Goal: Task Accomplishment & Management: Complete application form

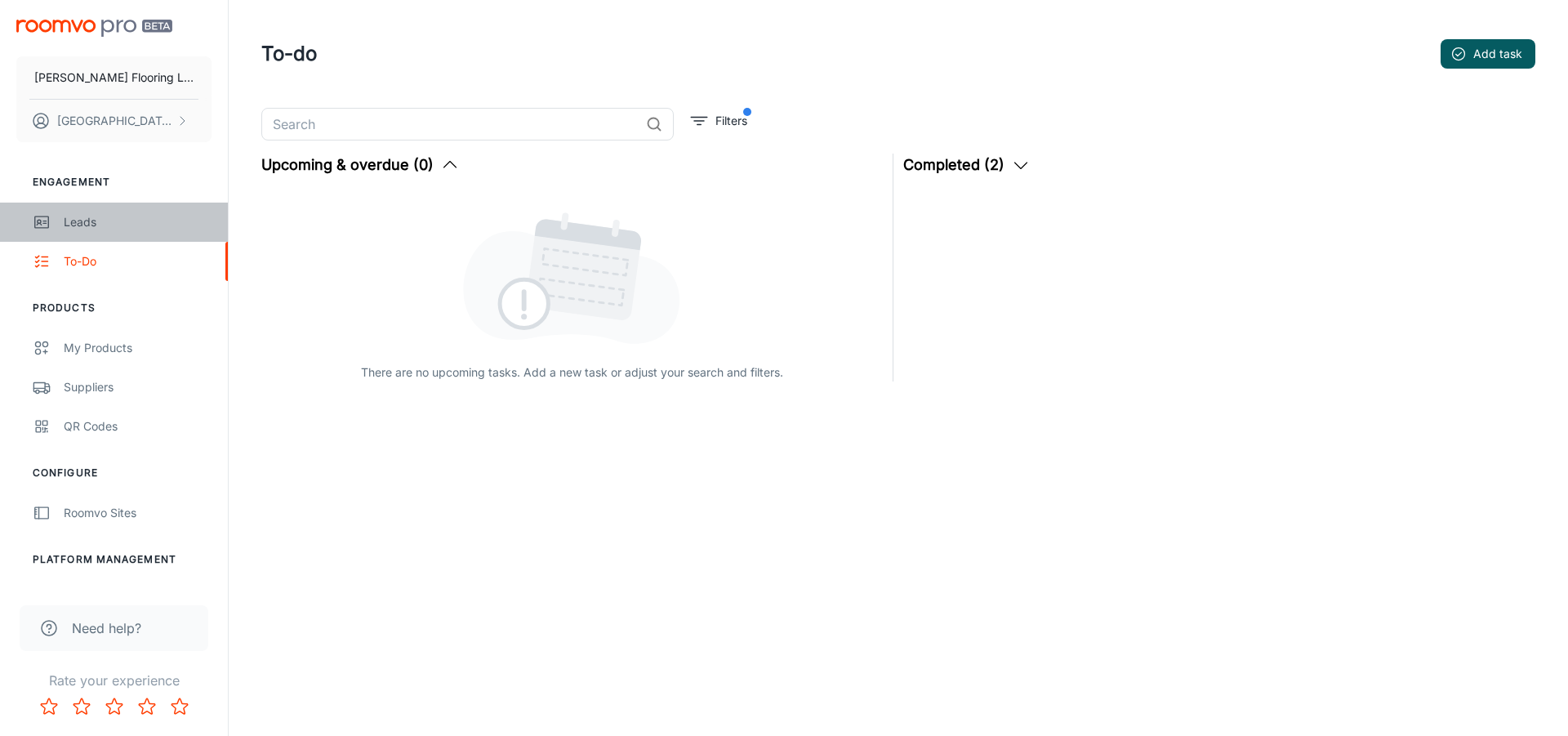
click at [75, 223] on div "Leads" at bounding box center [138, 222] width 148 height 18
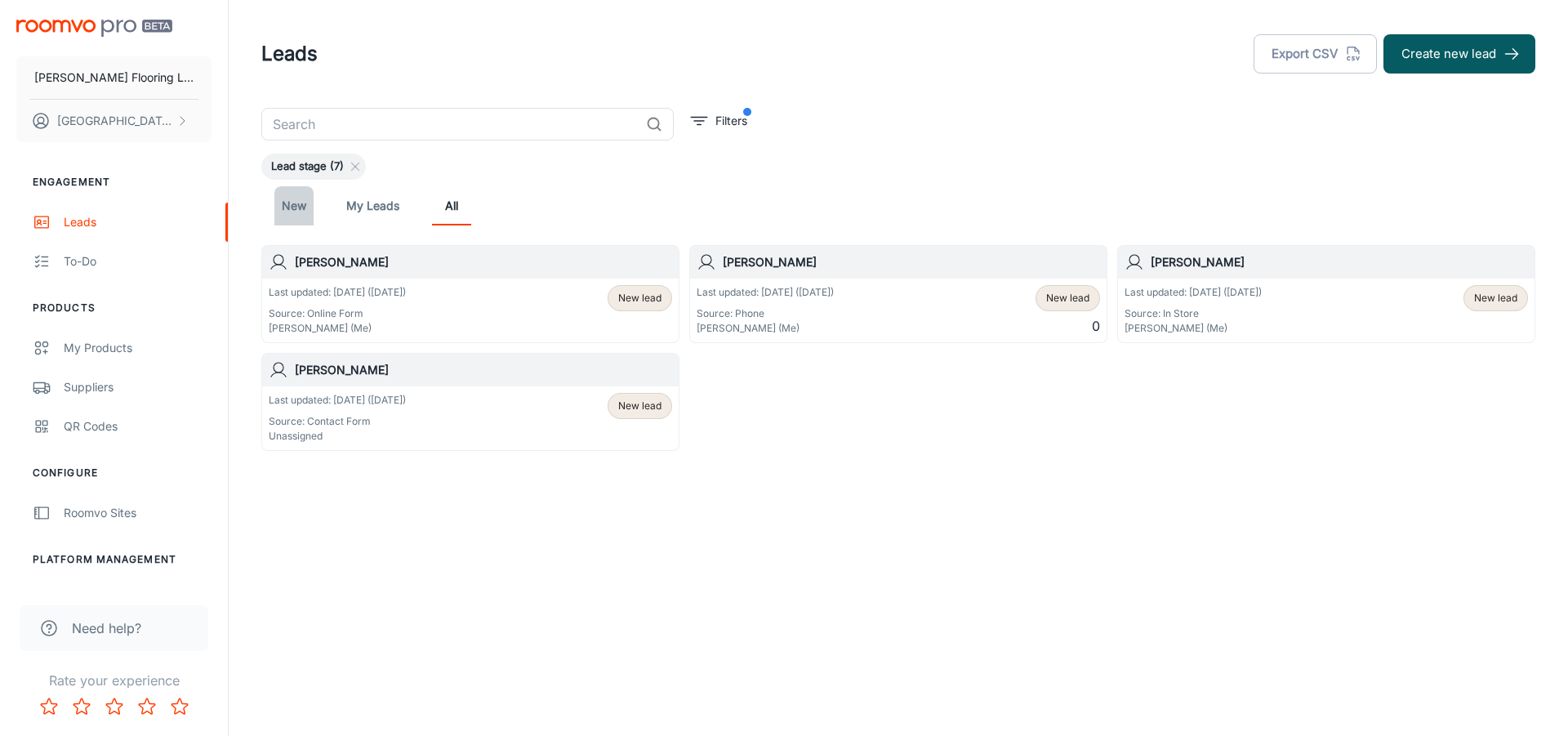
click at [304, 207] on link "New" at bounding box center [293, 206] width 39 height 39
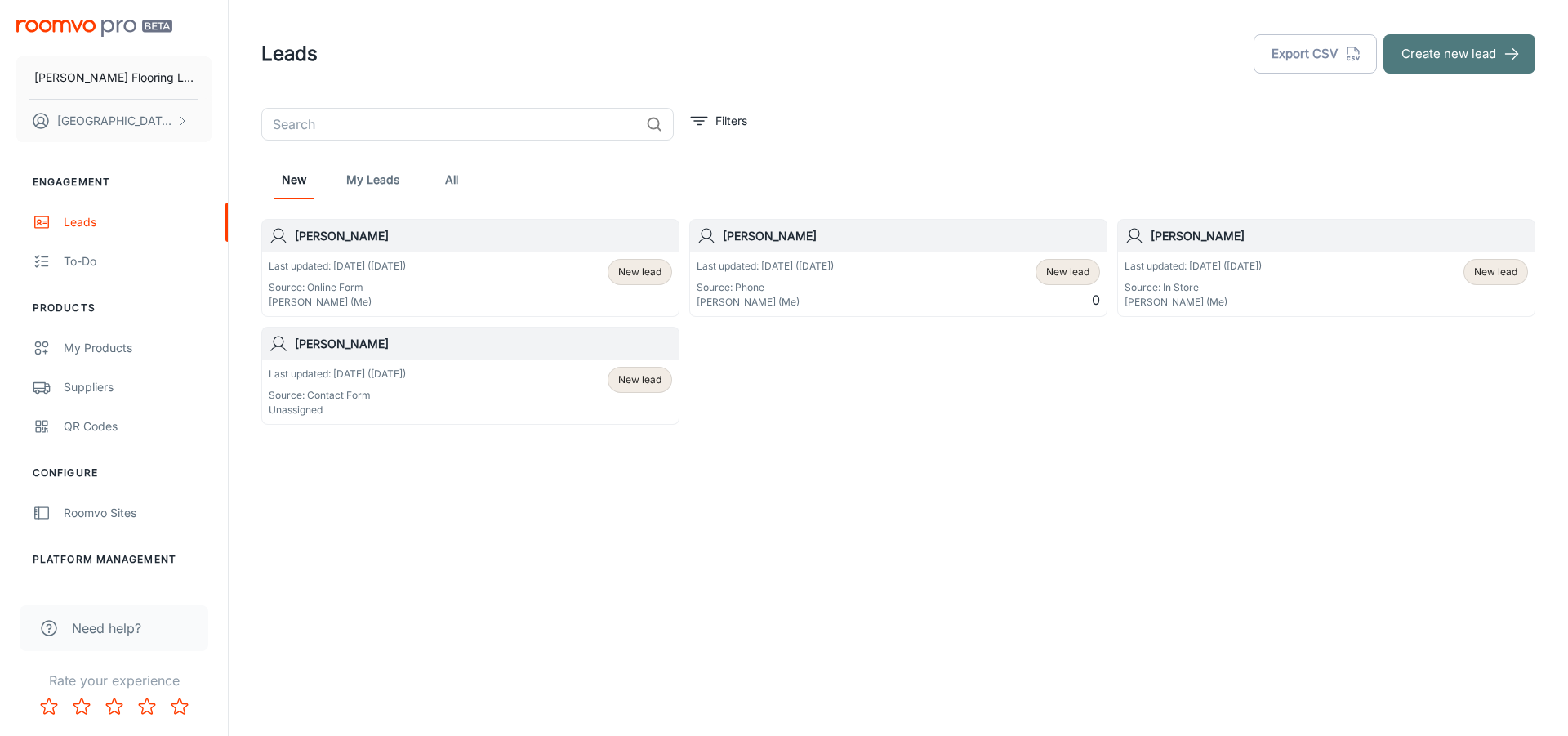
click at [1482, 53] on button "Create new lead" at bounding box center [1459, 53] width 152 height 39
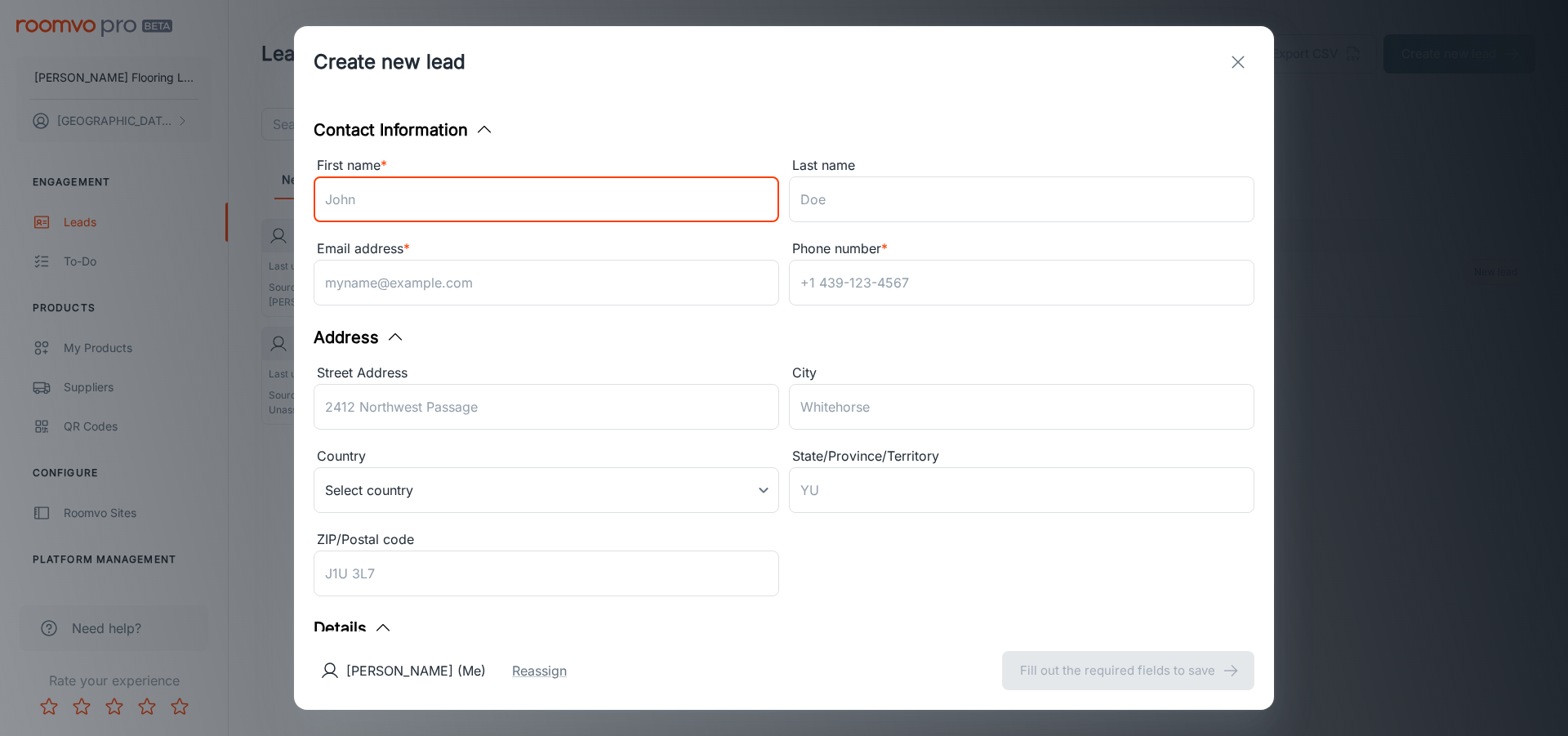
click at [355, 197] on input "First name *" at bounding box center [546, 199] width 465 height 46
click at [352, 201] on input "First name *" at bounding box center [546, 199] width 465 height 46
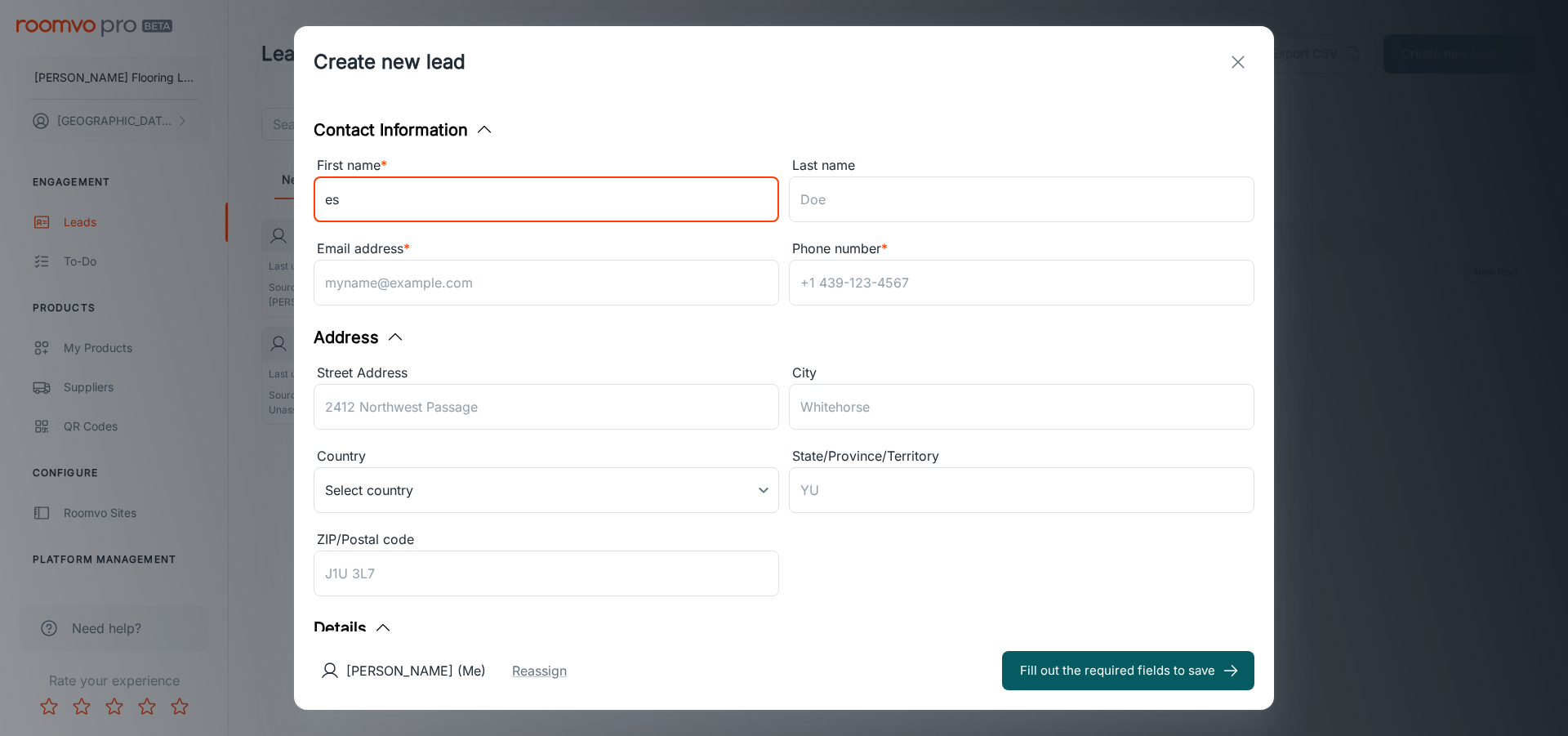
type input "e"
type input "[PERSON_NAME]"
click at [943, 284] on input "Phone number *" at bounding box center [1021, 282] width 465 height 46
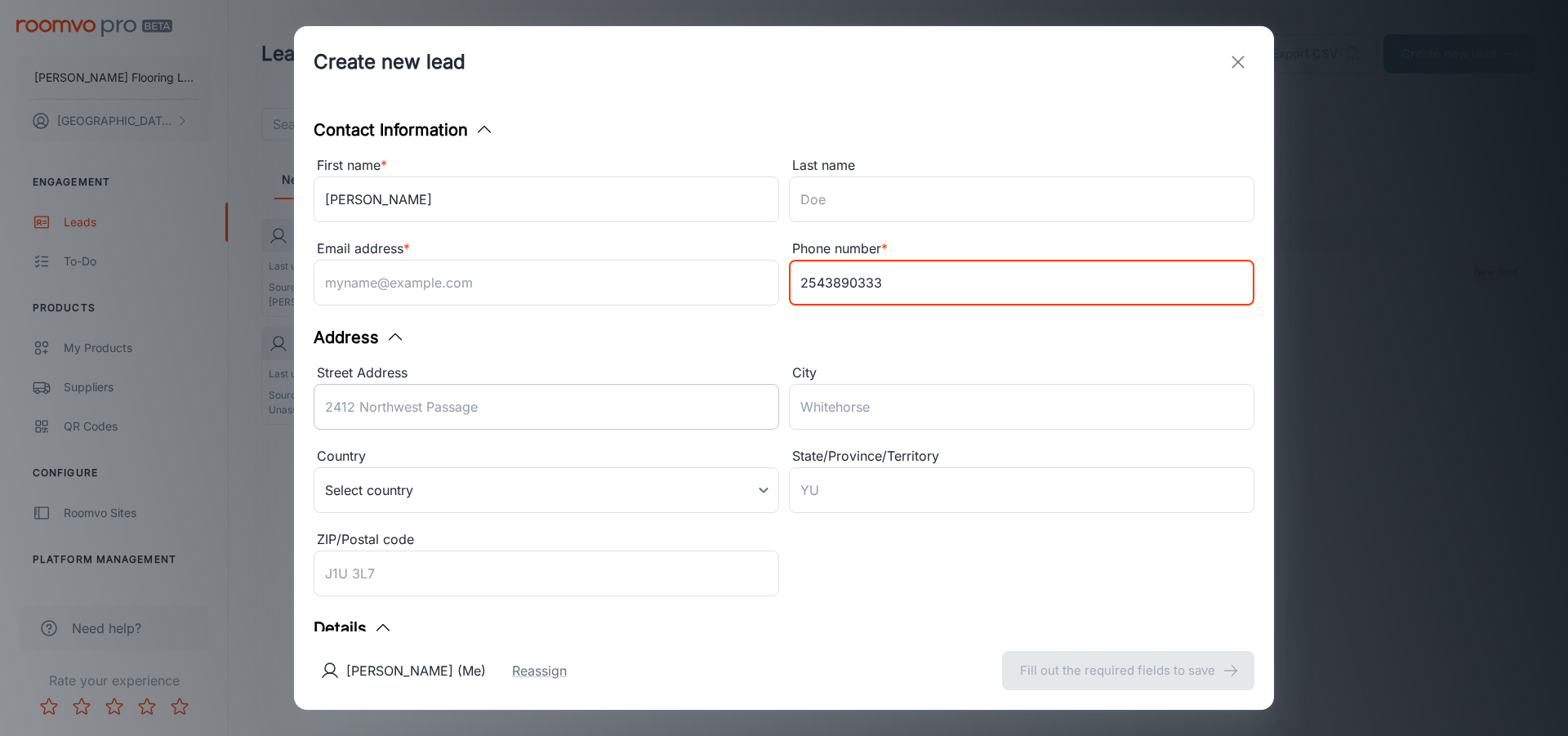
type input "2543890333"
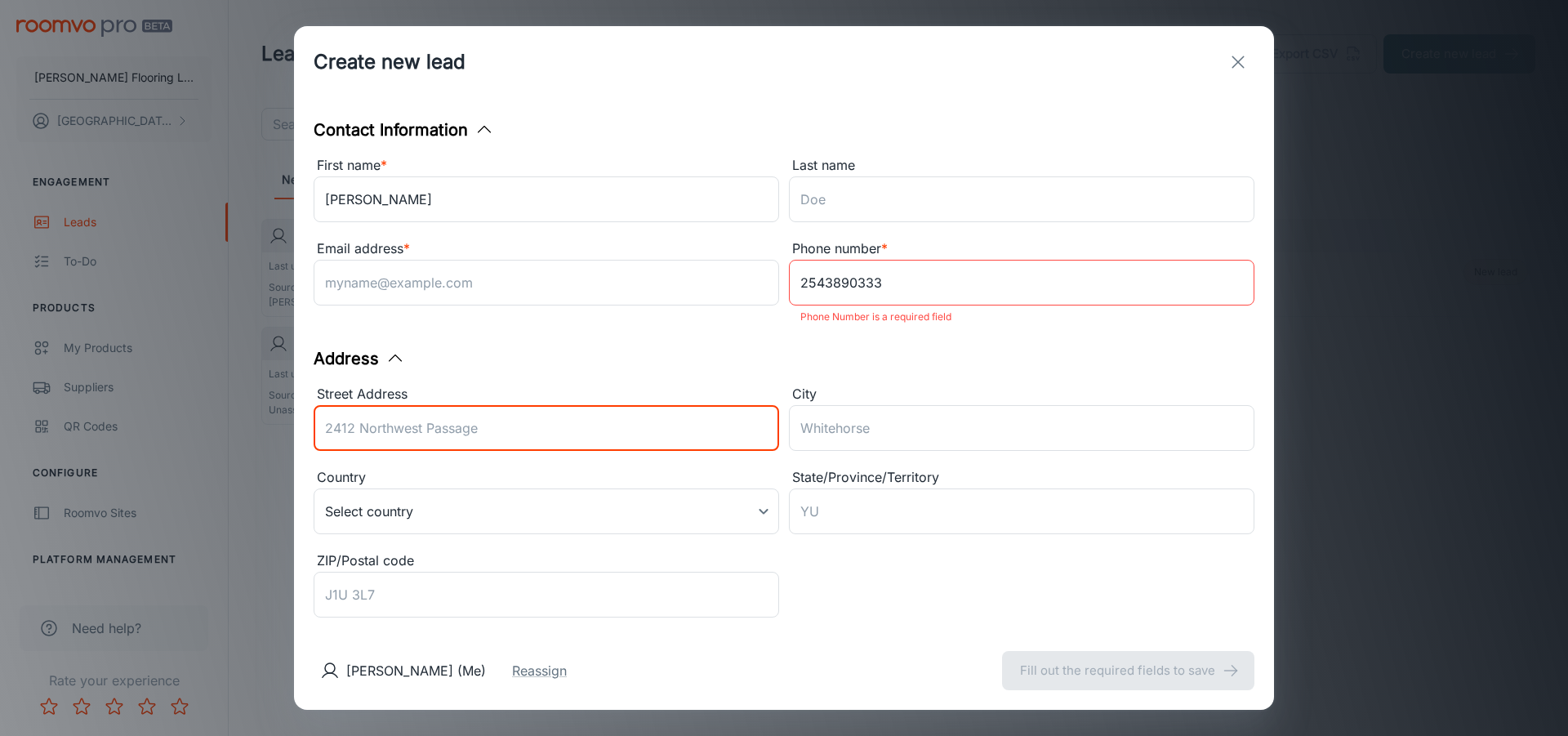
click at [463, 405] on input "Street Address" at bounding box center [546, 428] width 465 height 46
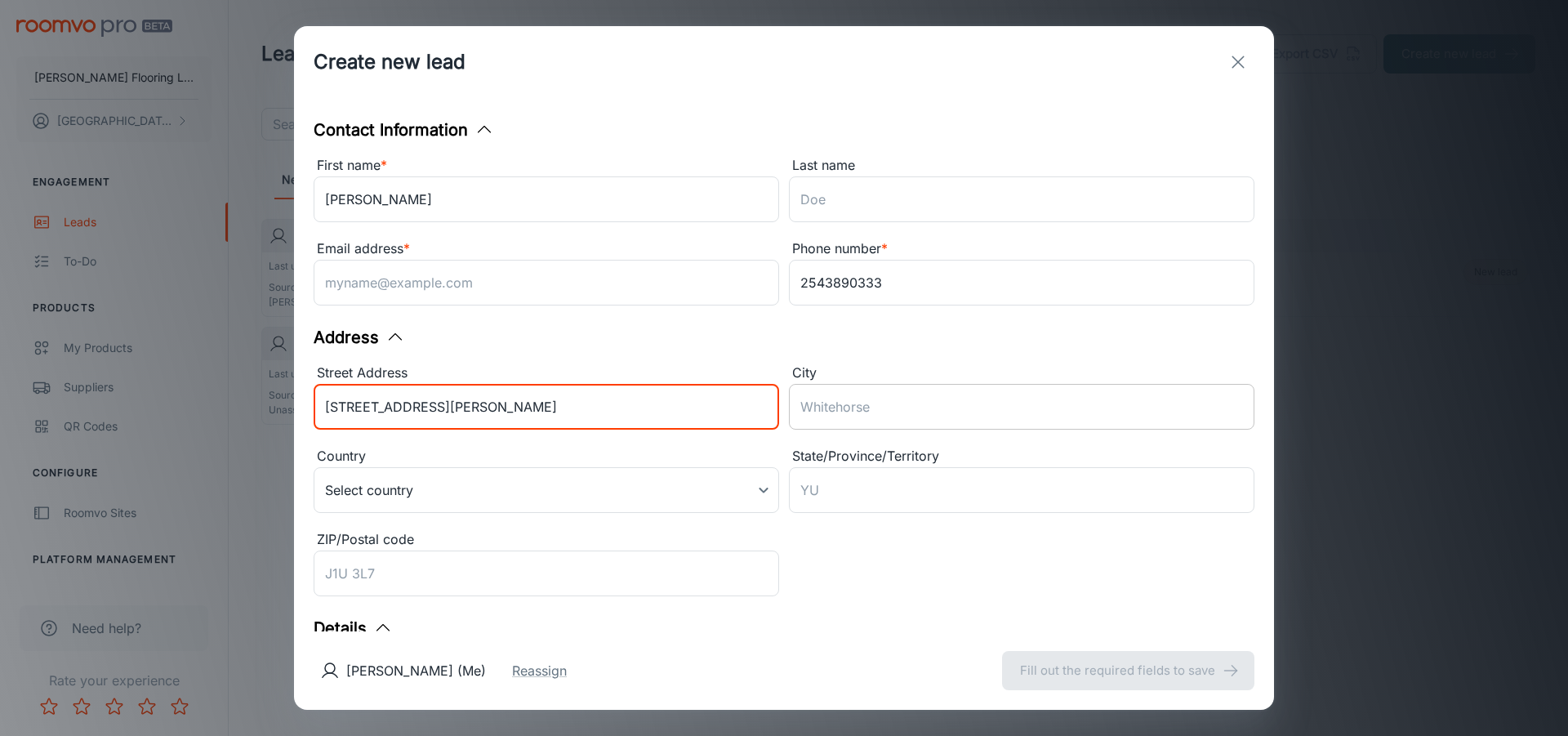
type input "[STREET_ADDRESS][PERSON_NAME]"
click at [879, 410] on input "City" at bounding box center [1021, 407] width 465 height 46
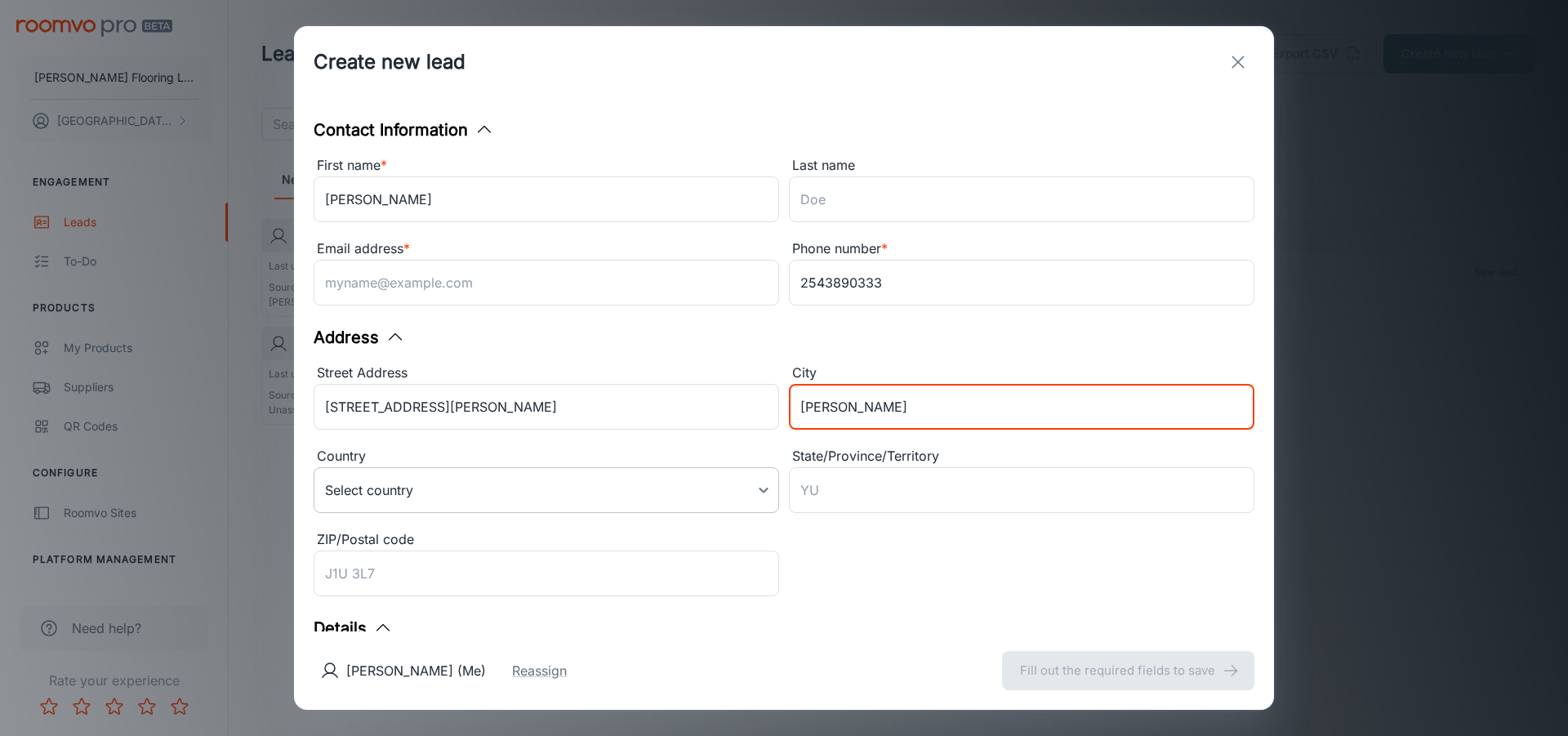
type input "[PERSON_NAME]"
click at [583, 487] on body "[PERSON_NAME] Flooring LLC [PERSON_NAME] Engagement Leads To-do Products My Pro…" at bounding box center [784, 368] width 1568 height 736
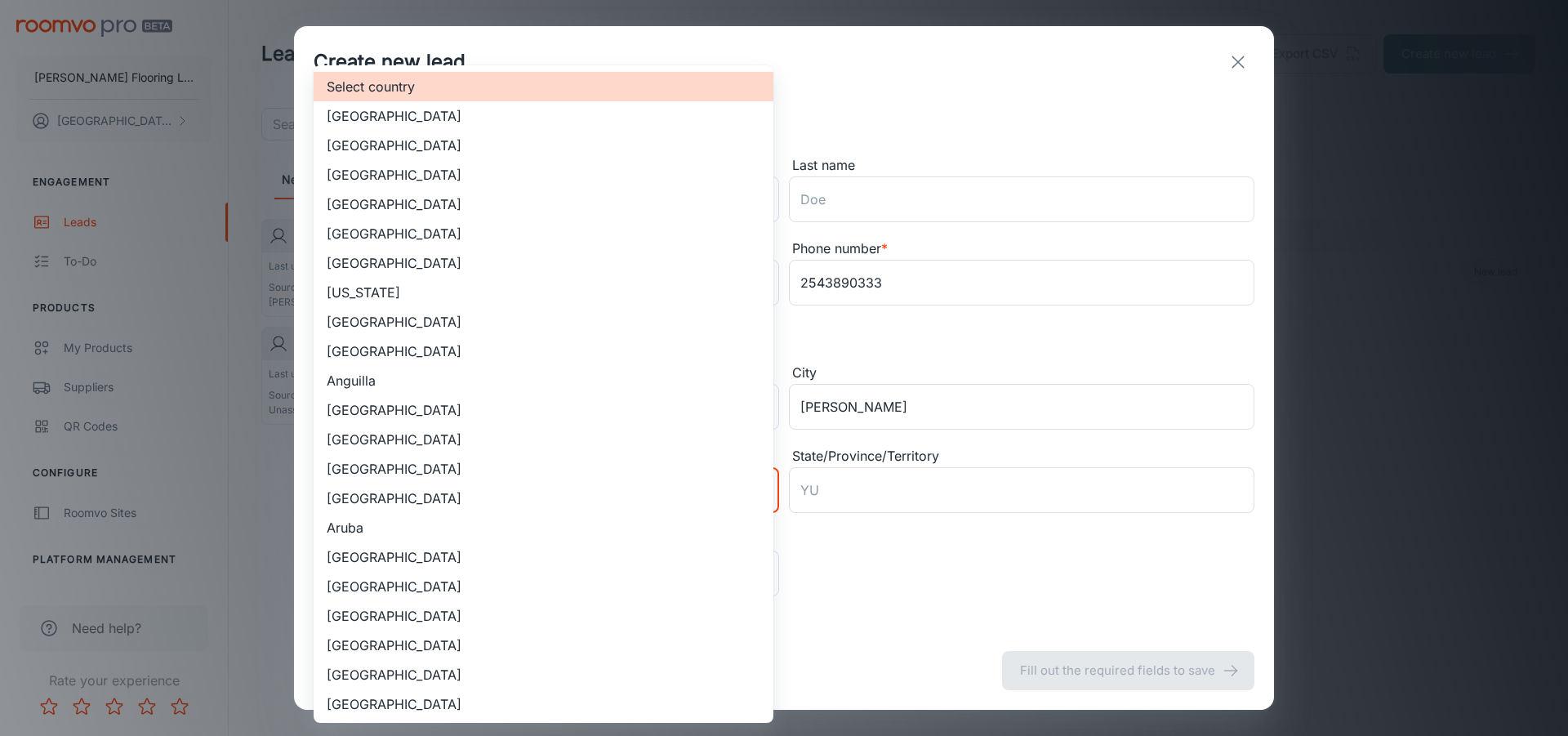
click at [406, 145] on li "[GEOGRAPHIC_DATA]" at bounding box center [543, 145] width 460 height 30
type input "US"
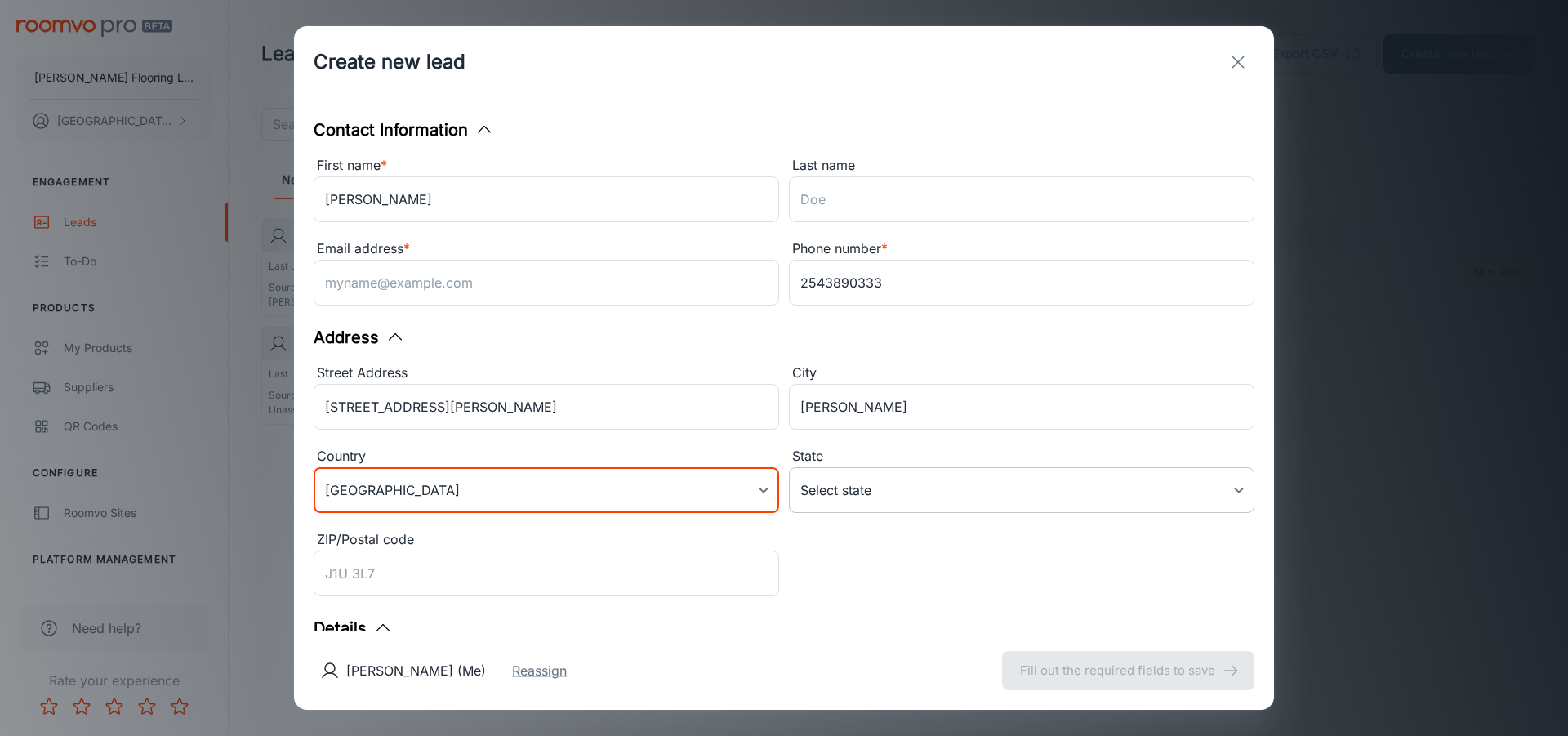
click at [818, 495] on body "[PERSON_NAME] Flooring LLC [PERSON_NAME] Engagement Leads To-do Products My Pro…" at bounding box center [784, 368] width 1568 height 736
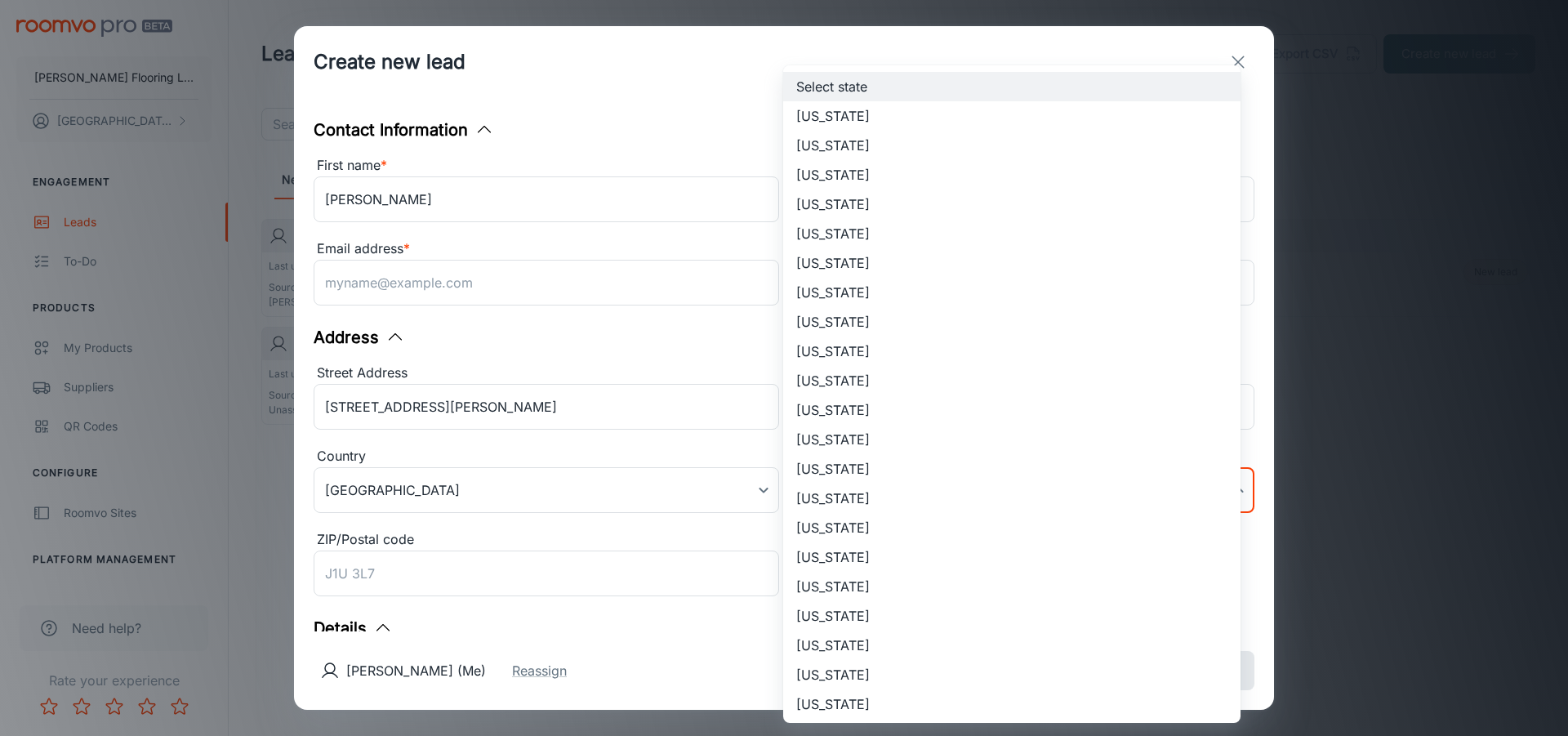
scroll to position [884, 0]
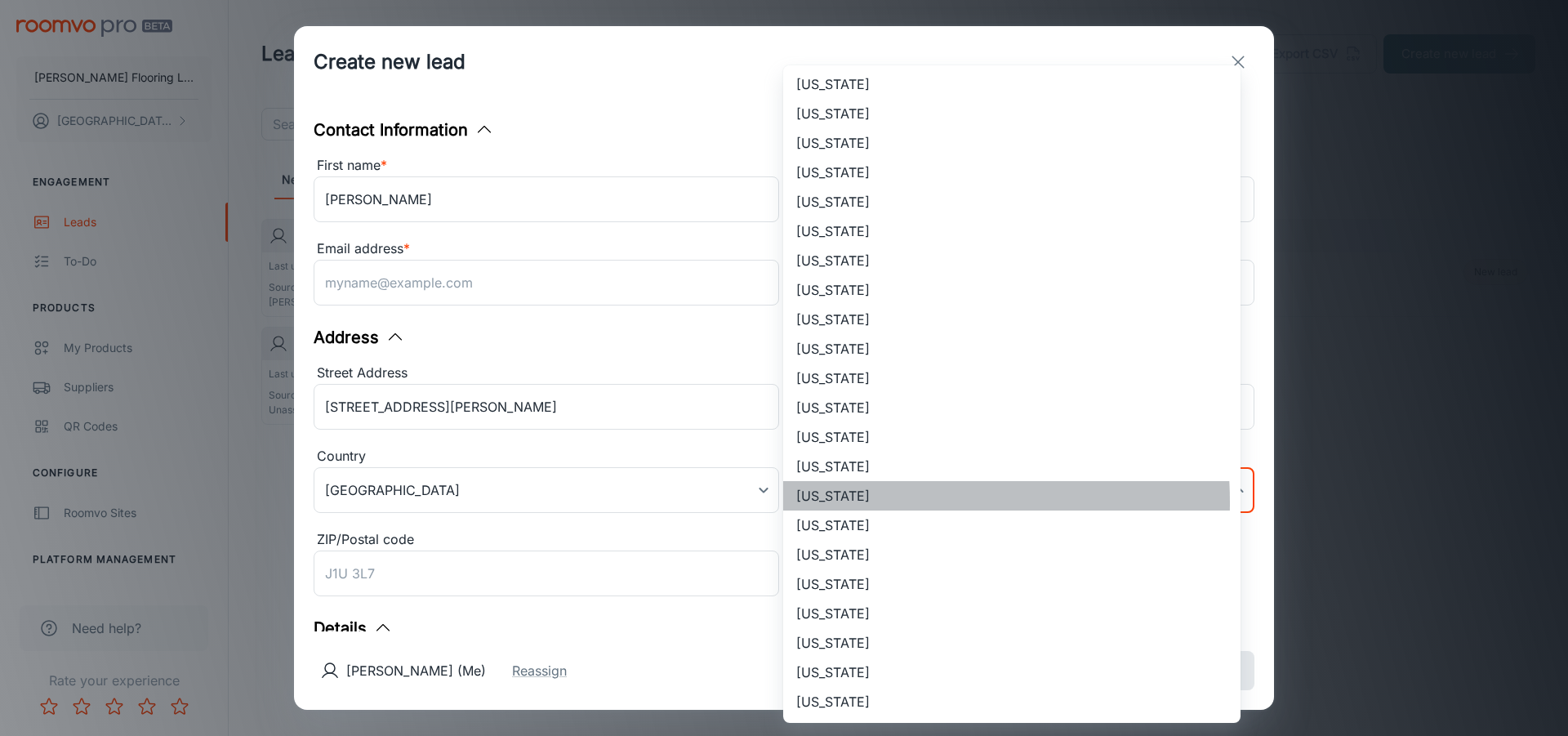
click at [824, 502] on li "[US_STATE]" at bounding box center [1012, 496] width 457 height 30
type input "[US_STATE]"
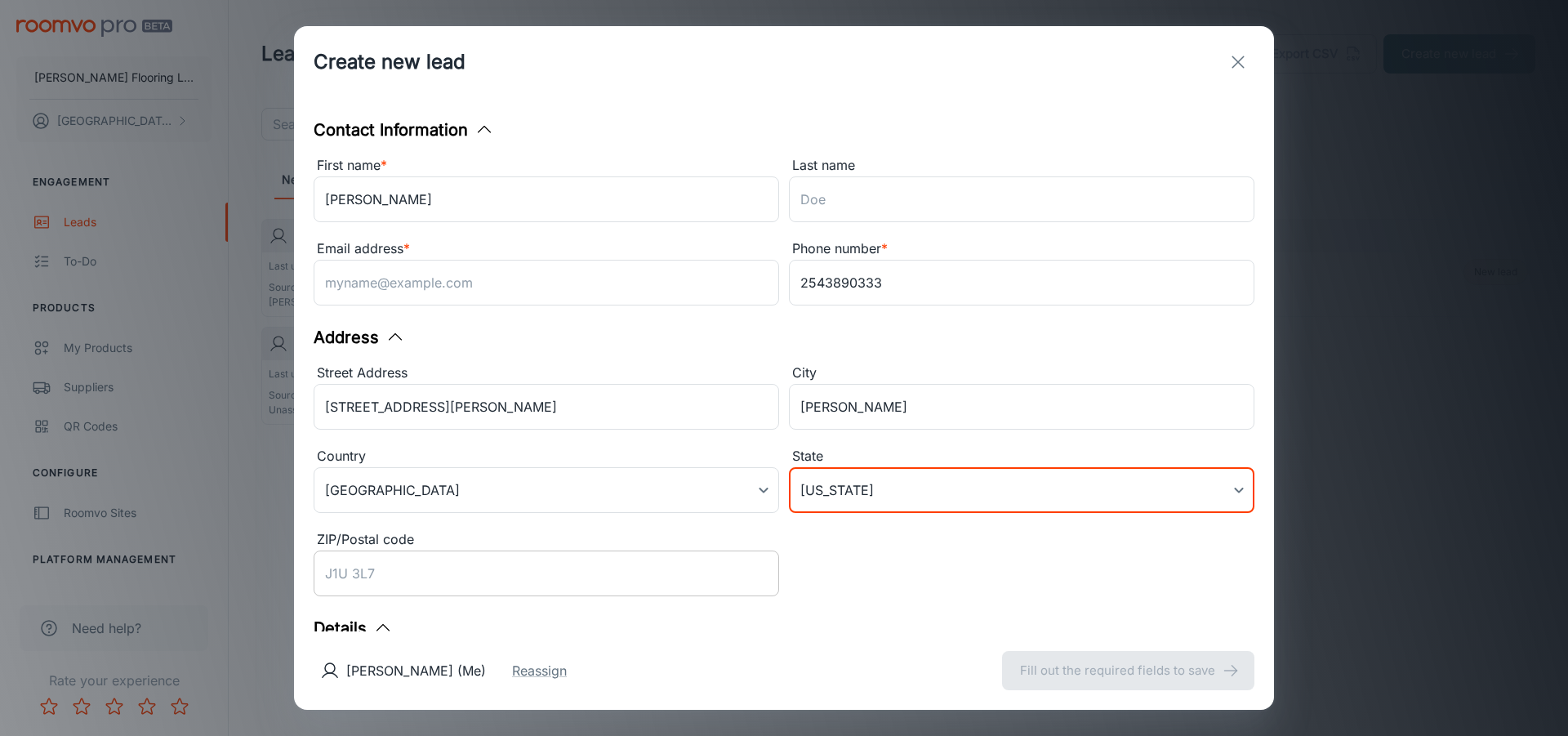
click at [637, 558] on input "ZIP/Postal code" at bounding box center [546, 573] width 465 height 46
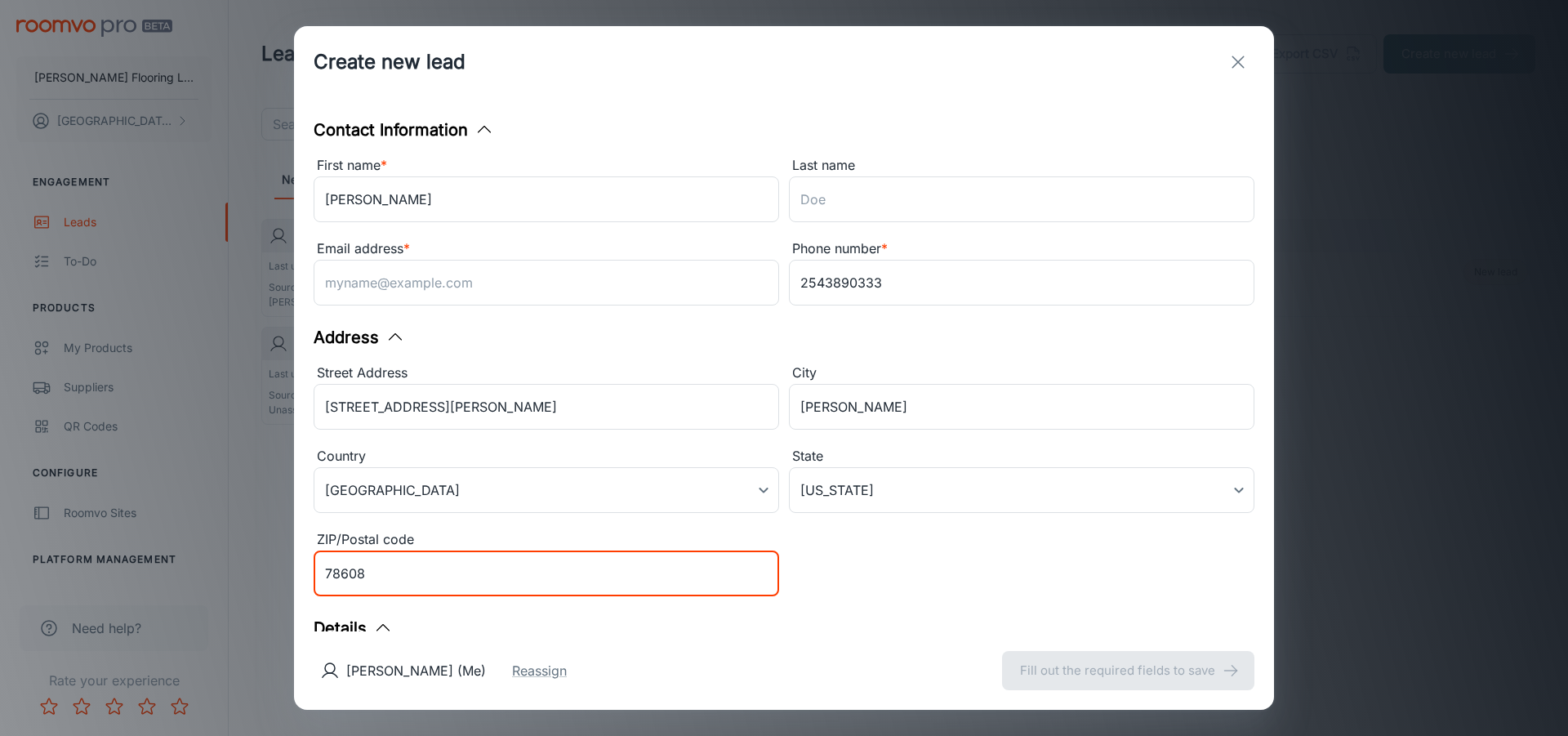
type input "78608"
click at [861, 551] on body "[PERSON_NAME] Flooring LLC [PERSON_NAME] Engagement Leads To-do Products My Pro…" at bounding box center [784, 368] width 1568 height 736
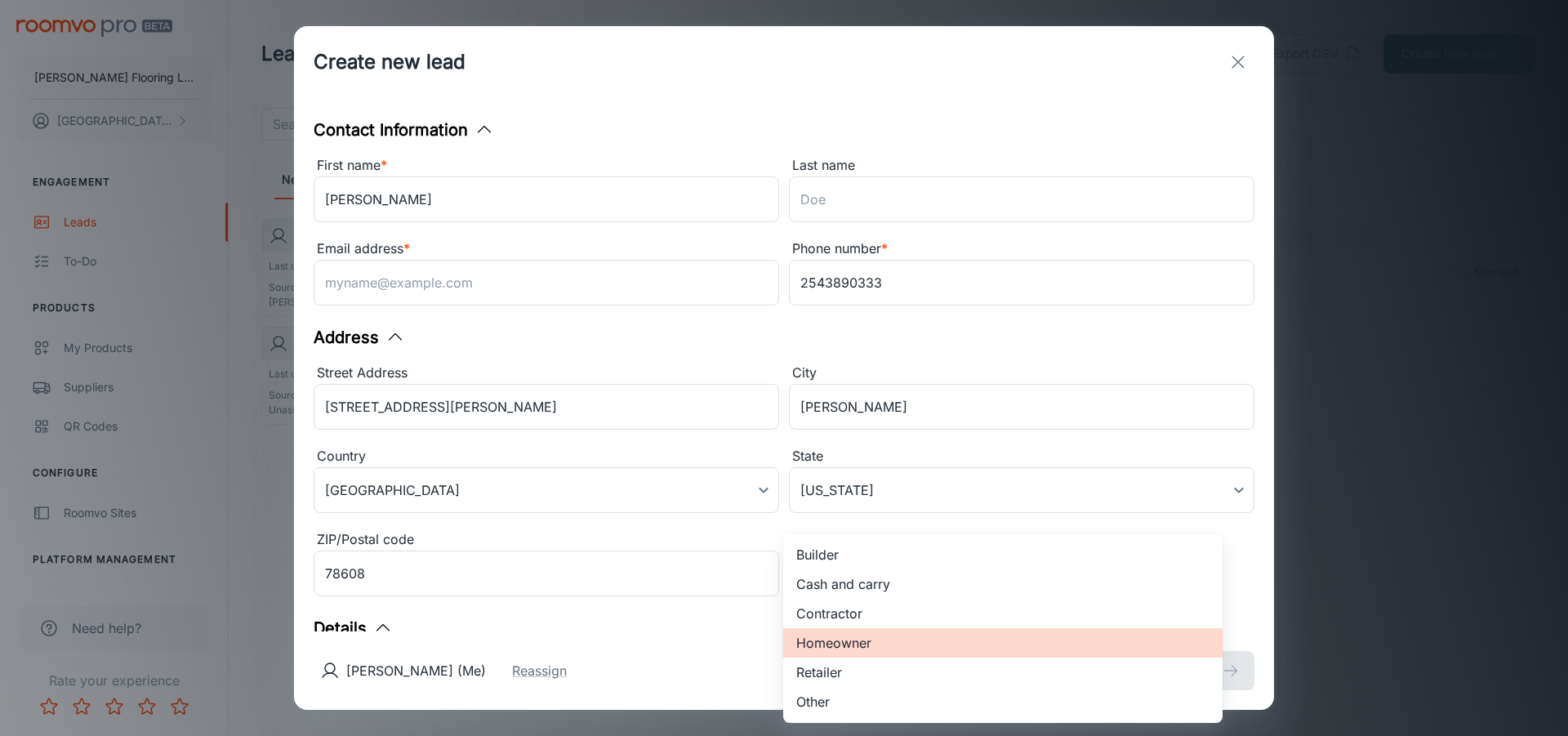
scroll to position [268, 0]
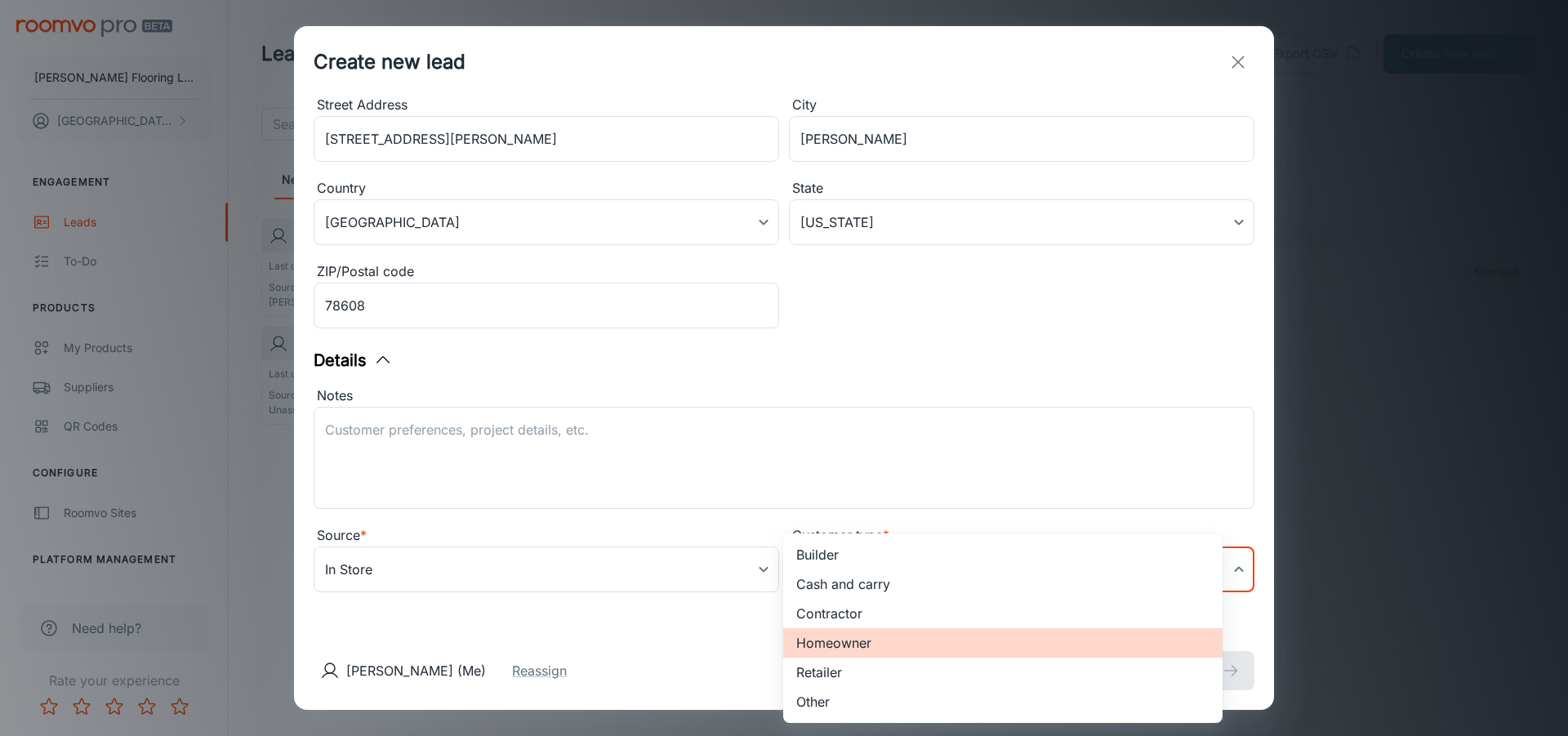
click at [477, 457] on div at bounding box center [784, 368] width 1568 height 736
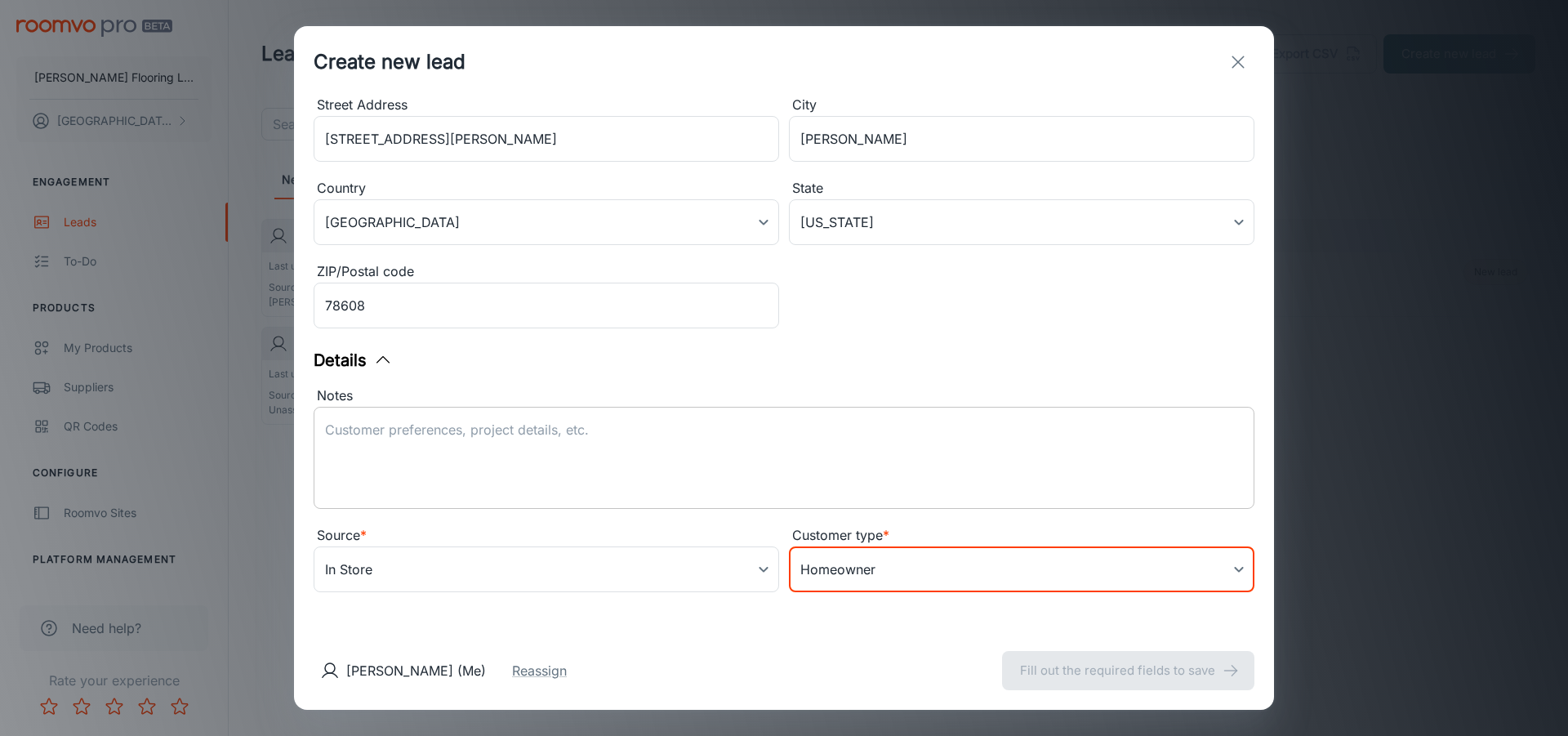
click at [416, 444] on textarea "Notes" at bounding box center [784, 458] width 918 height 75
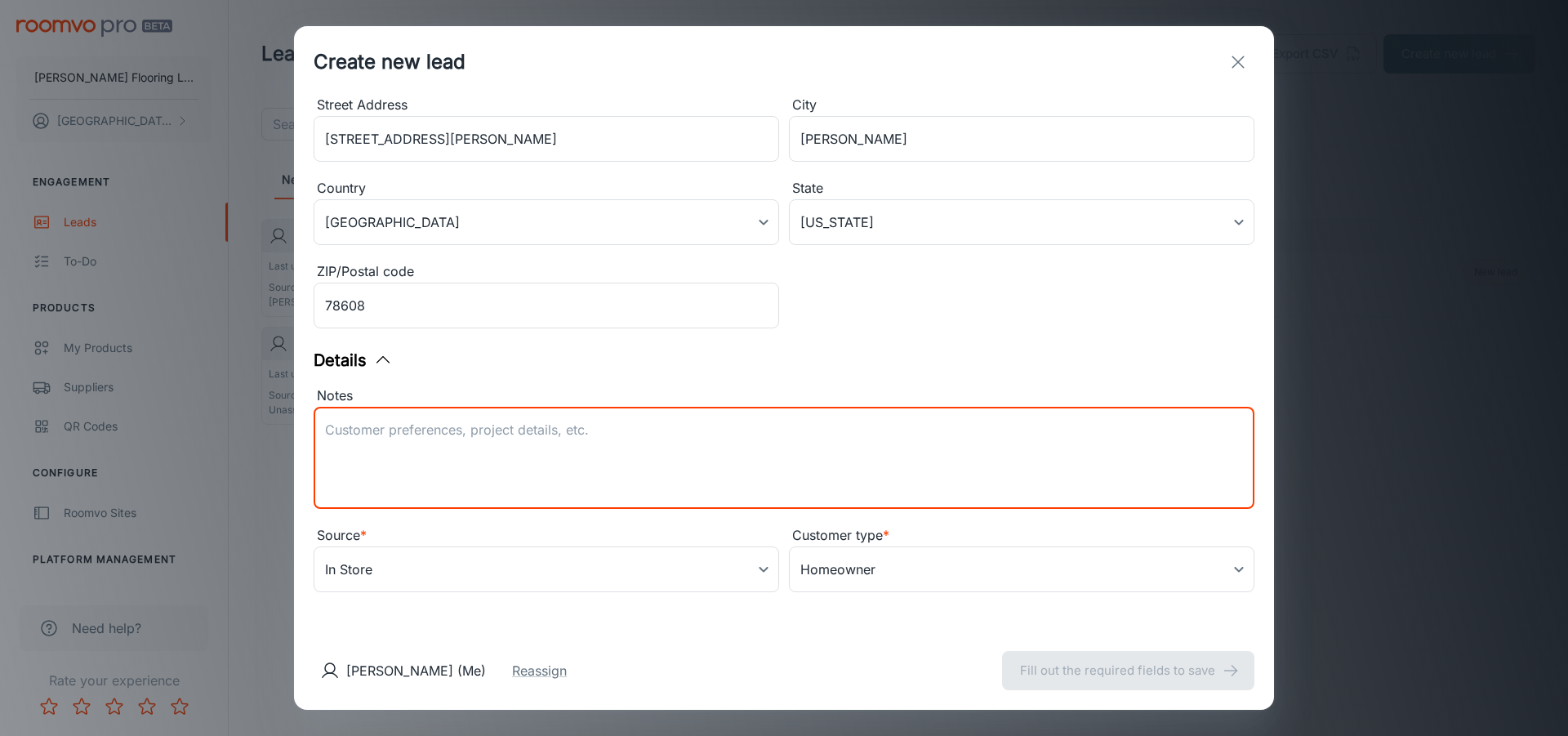
type textarea "r"
type textarea "Remove Carpet and Install LVP"
click at [609, 307] on input "78608" at bounding box center [546, 305] width 465 height 46
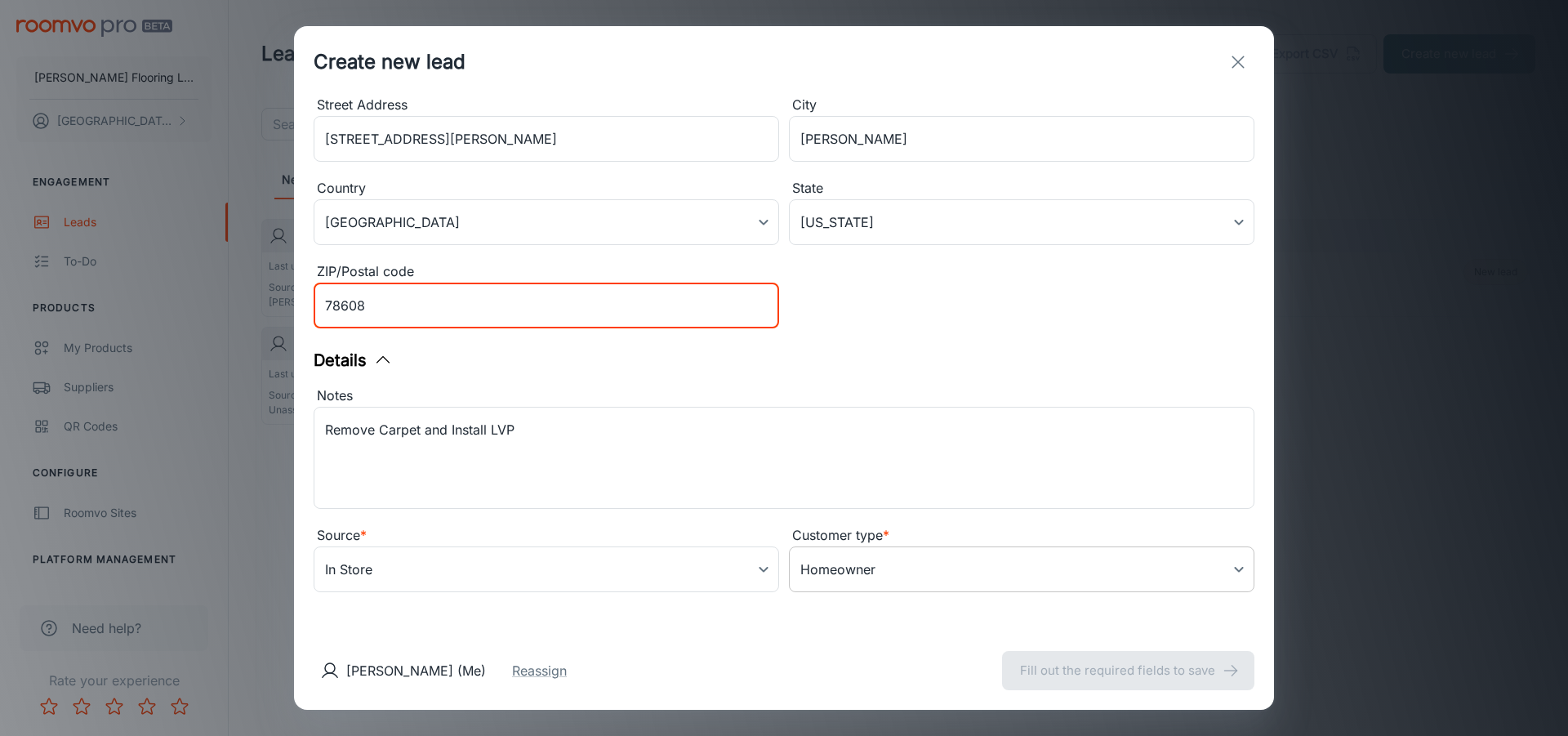
click at [835, 574] on body "[PERSON_NAME] Flooring LLC [PERSON_NAME] Engagement Leads To-do Products My Pro…" at bounding box center [784, 368] width 1568 height 736
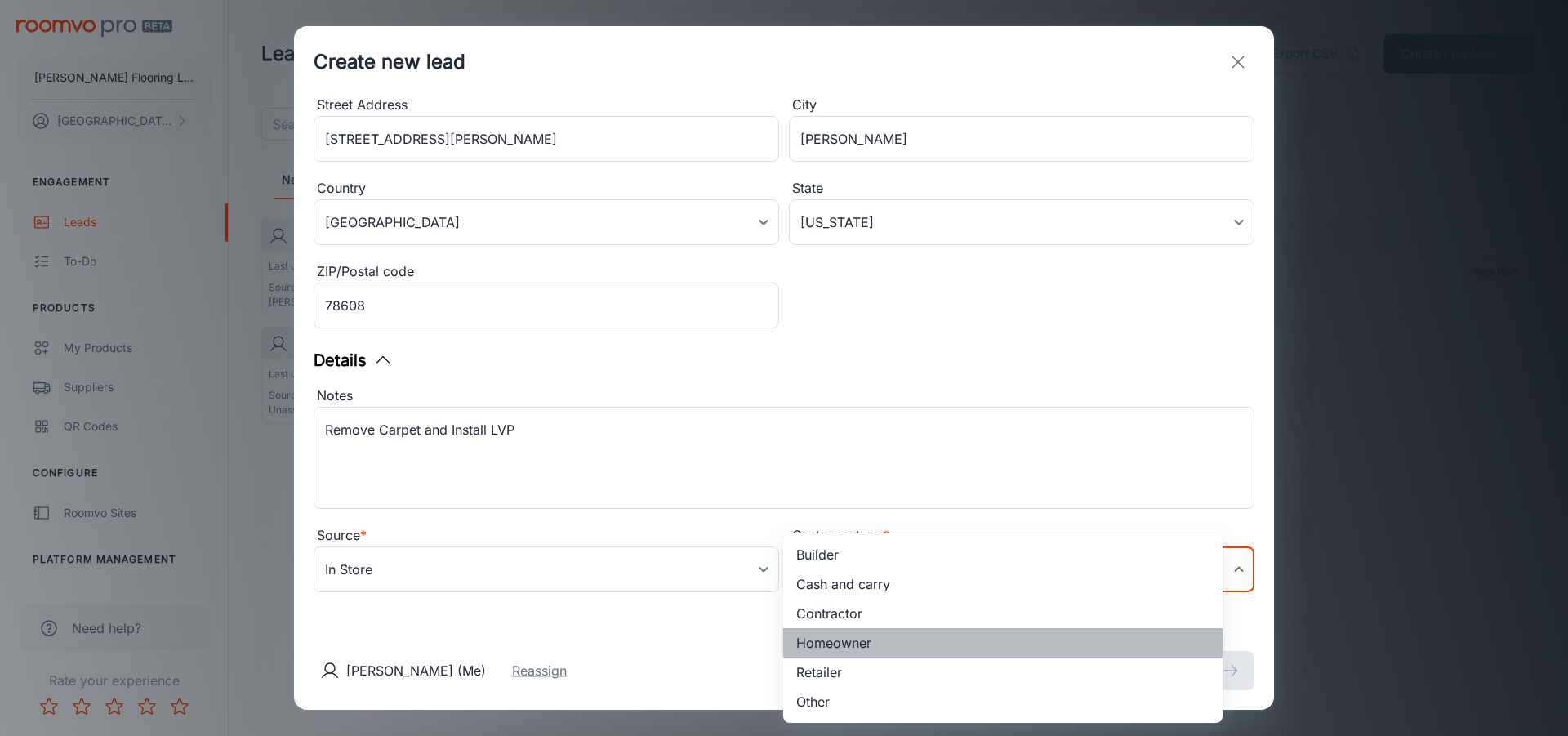
click at [856, 640] on li "Homeowner" at bounding box center [1002, 643] width 439 height 30
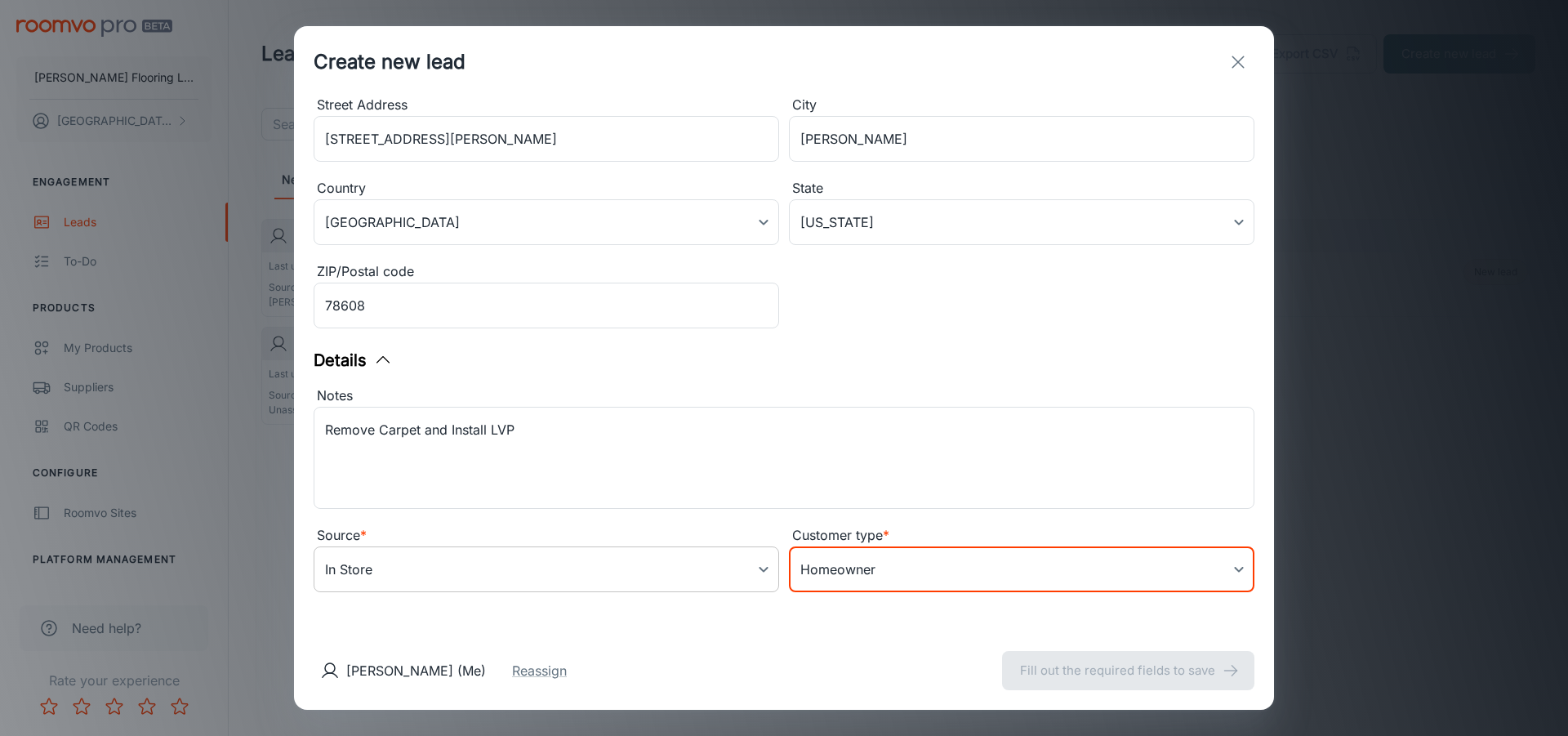
click at [707, 563] on body "[PERSON_NAME] Flooring LLC [PERSON_NAME] Engagement Leads To-do Products My Pro…" at bounding box center [784, 368] width 1568 height 736
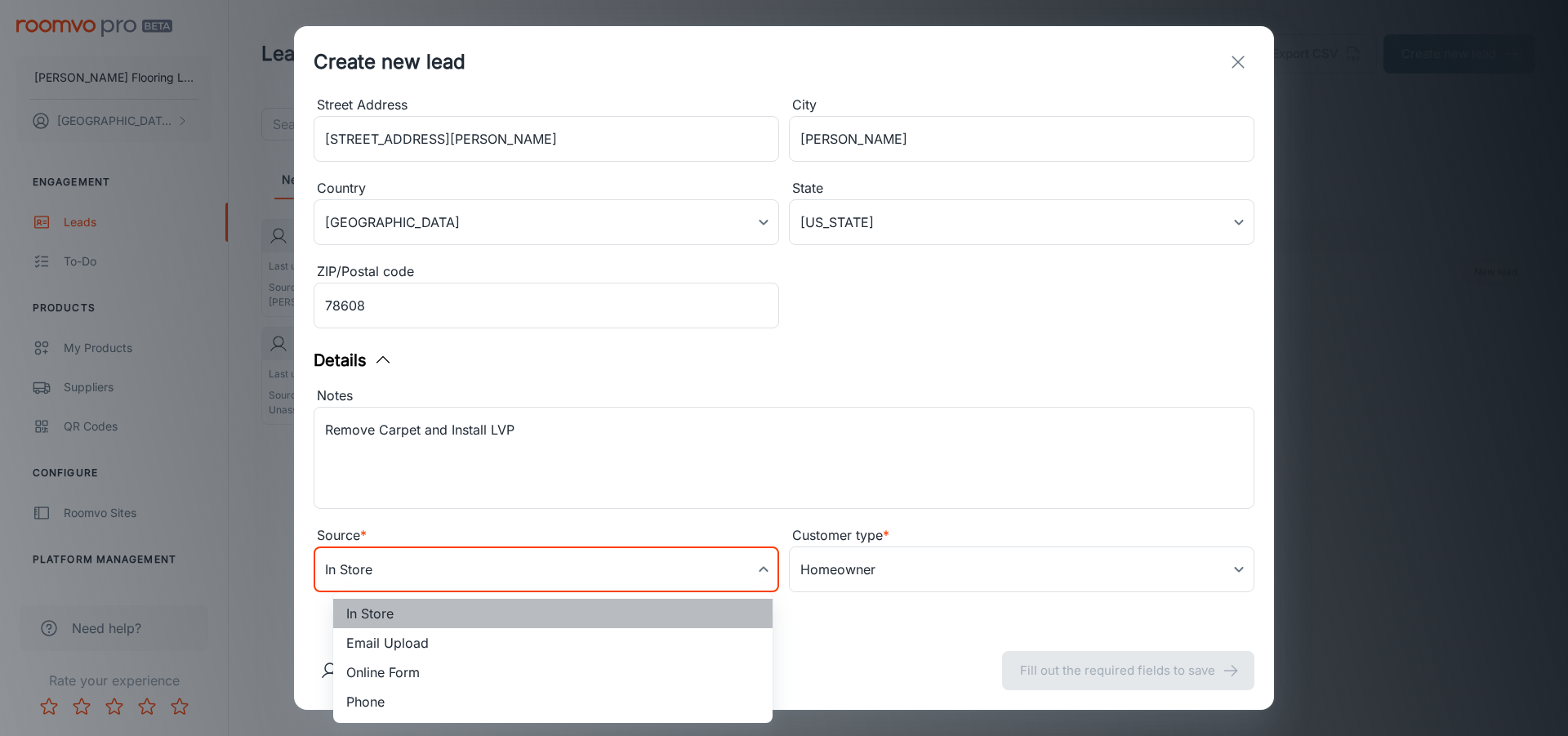
click at [403, 621] on li "In Store" at bounding box center [552, 613] width 439 height 30
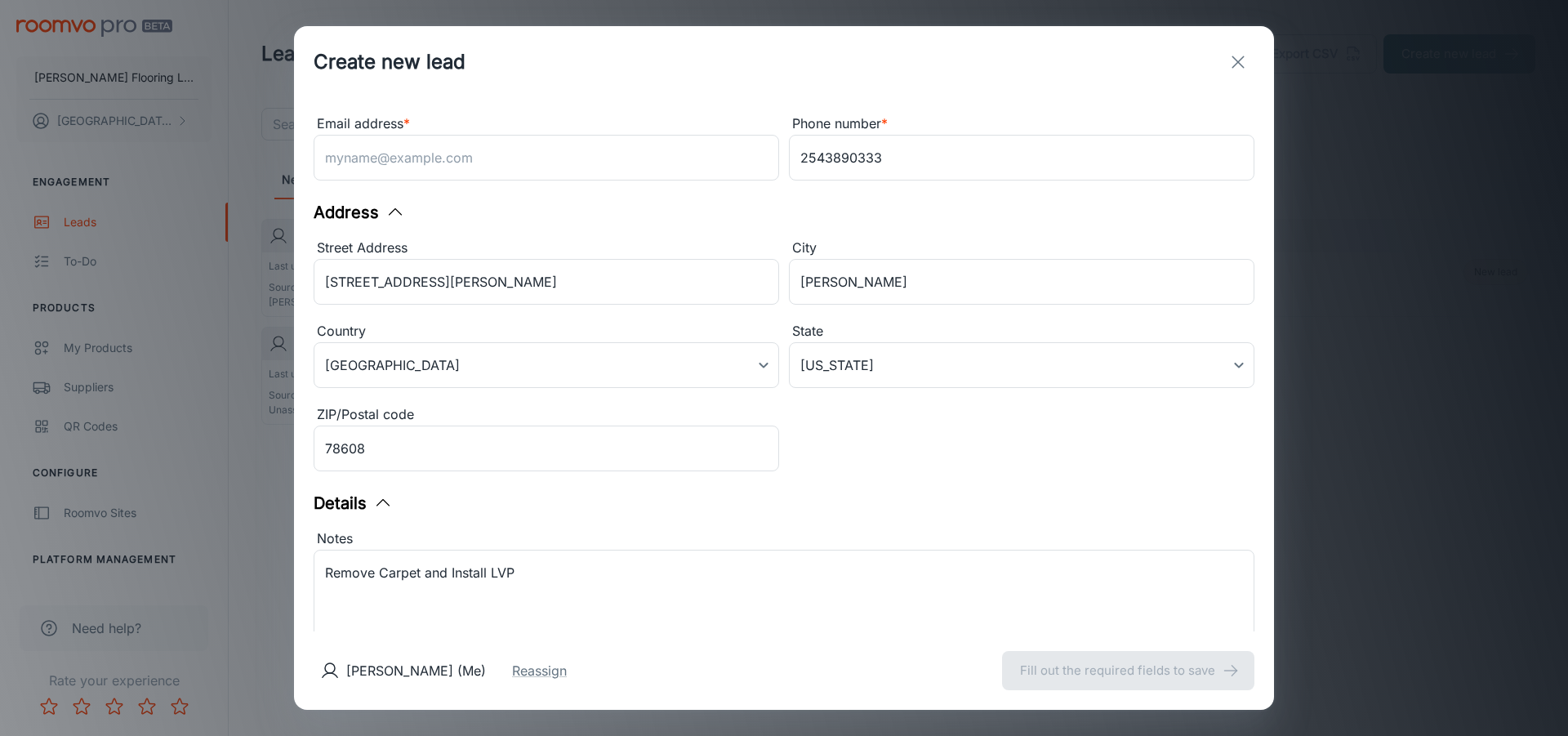
scroll to position [0, 0]
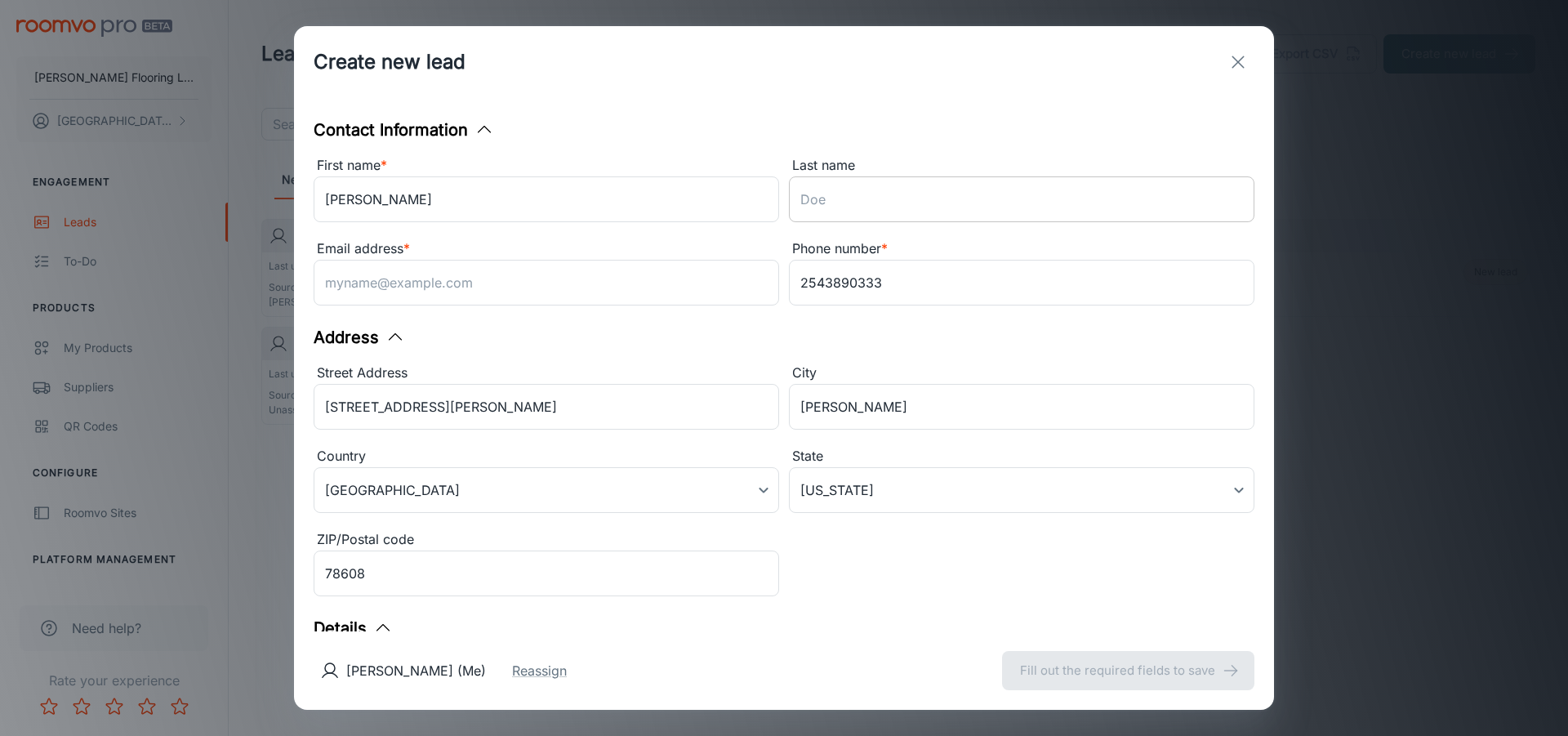
click at [803, 196] on input "Last name" at bounding box center [1021, 199] width 465 height 46
click at [627, 204] on input "[PERSON_NAME]" at bounding box center [546, 199] width 465 height 46
type input "[PERSON_NAME]"
click at [928, 188] on input "Last name" at bounding box center [1021, 199] width 465 height 46
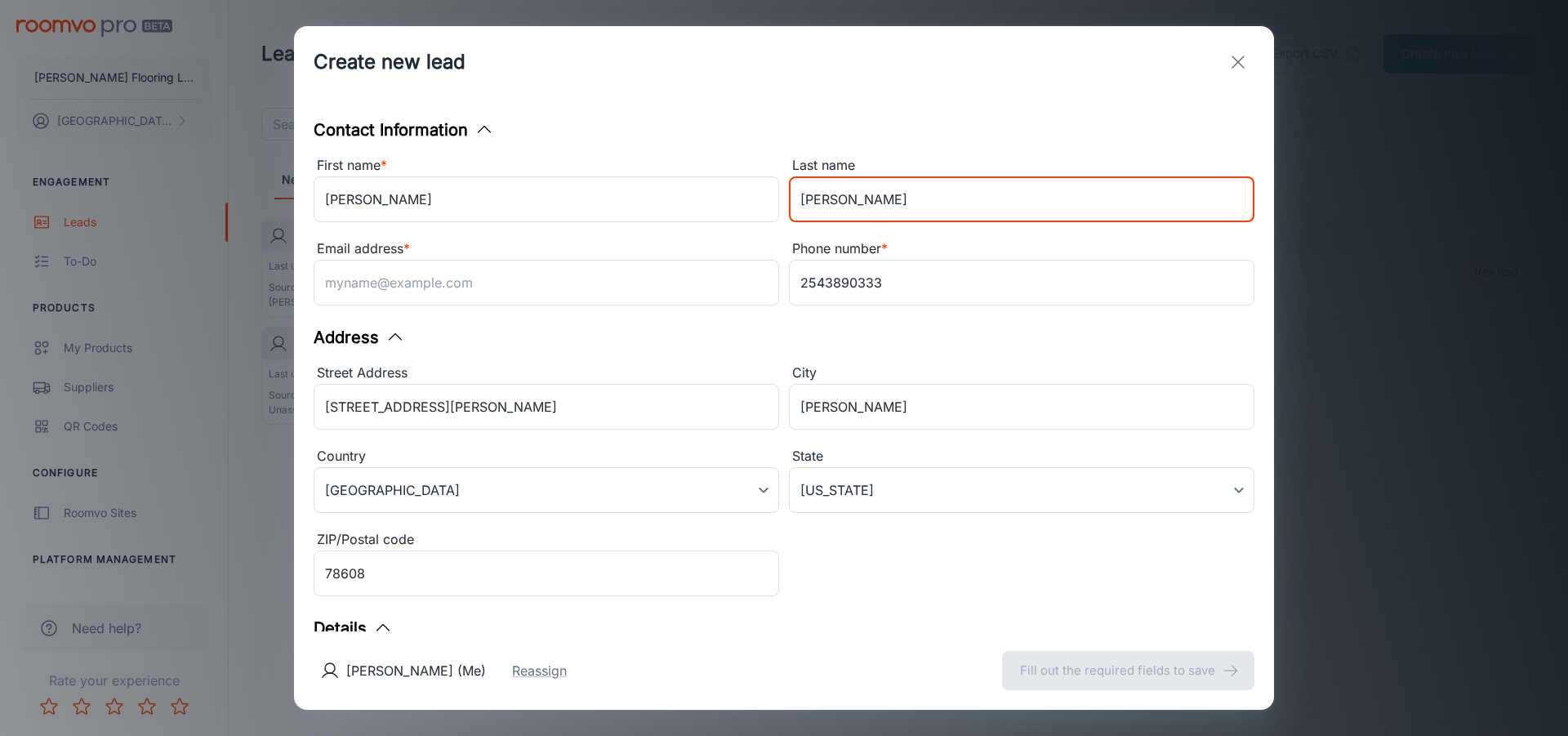
type input "[PERSON_NAME]"
click at [884, 590] on div "Street Address [GEOGRAPHIC_DATA][PERSON_NAME] ​ City Briggs ​ Country [GEOGRAPH…" at bounding box center [779, 478] width 950 height 250
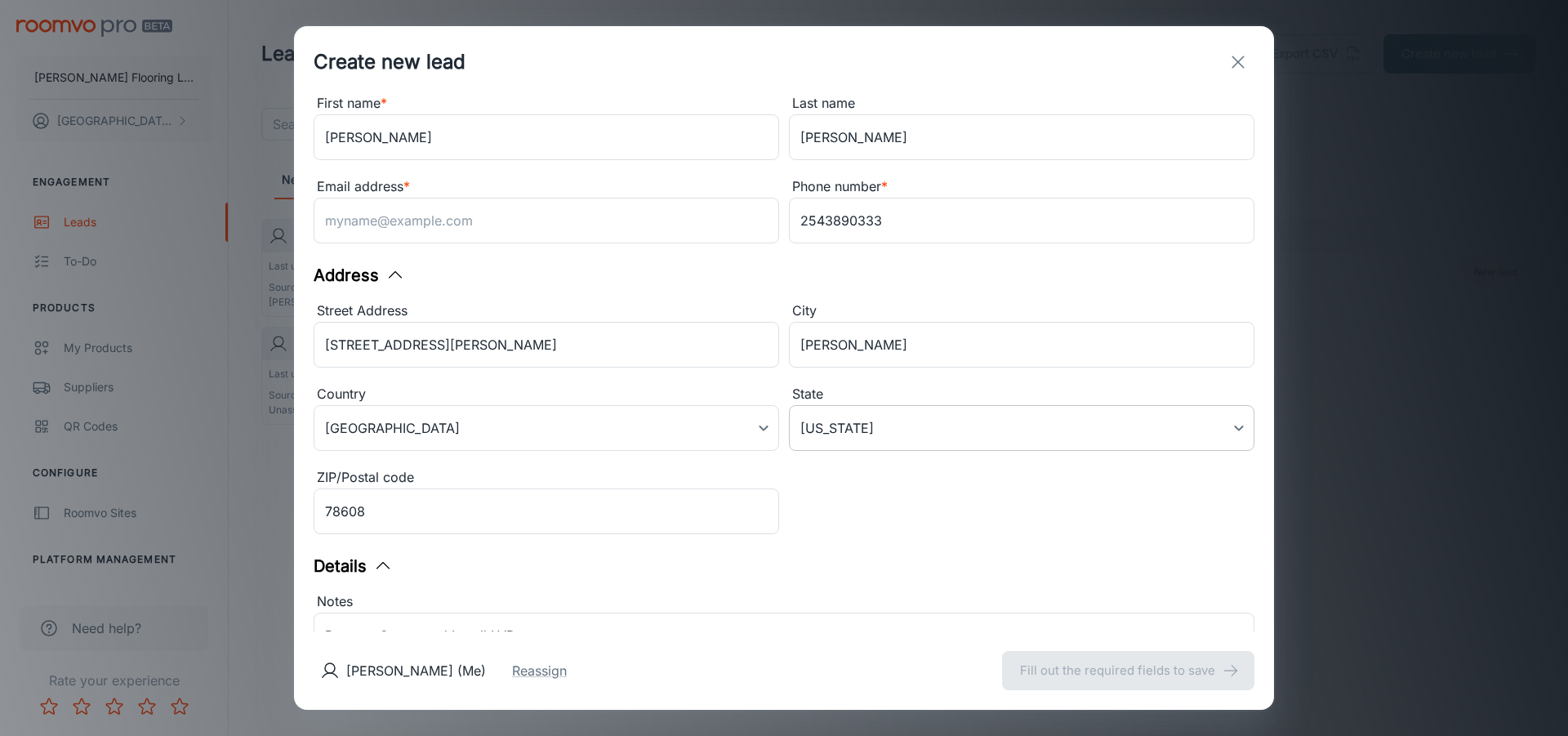
scroll to position [81, 0]
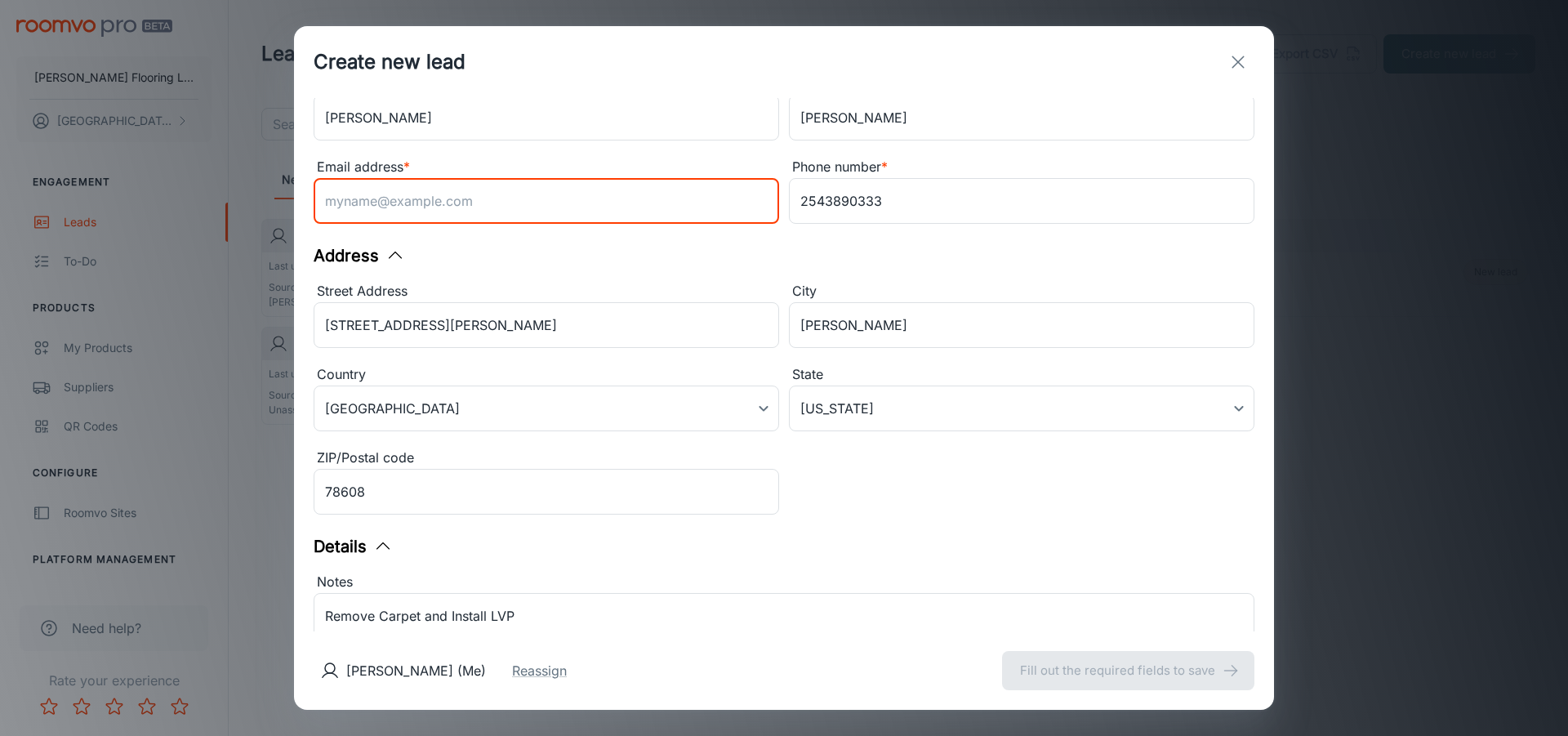
click at [541, 203] on input "Email address *" at bounding box center [546, 201] width 465 height 46
type input "n/a"
click at [874, 515] on div "Street Address [GEOGRAPHIC_DATA][PERSON_NAME] ​ City Briggs ​ Country [GEOGRAPH…" at bounding box center [779, 395] width 950 height 250
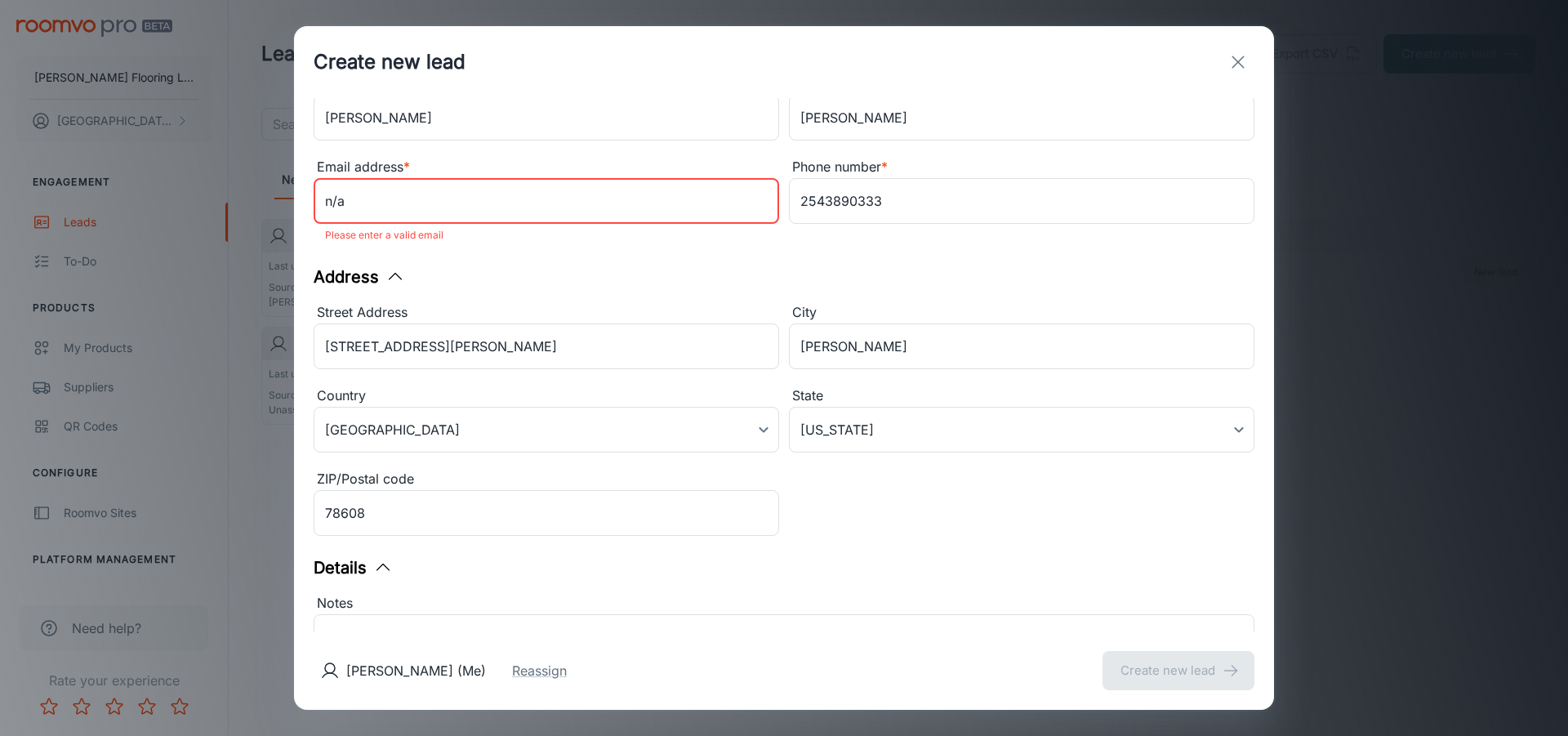
drag, startPoint x: 463, startPoint y: 208, endPoint x: 529, endPoint y: 220, distance: 67.1
click at [278, 204] on div "Create new lead Contact Information First name * [PERSON_NAME] ​ Last name [PER…" at bounding box center [784, 368] width 1568 height 736
drag, startPoint x: 511, startPoint y: 203, endPoint x: 223, endPoint y: 168, distance: 290.1
click at [223, 168] on div "Create new lead Contact Information First name * [PERSON_NAME] ​ Last name [PER…" at bounding box center [784, 368] width 1568 height 736
type input "[EMAIL_ADDRESS][DOMAIN_NAME]"
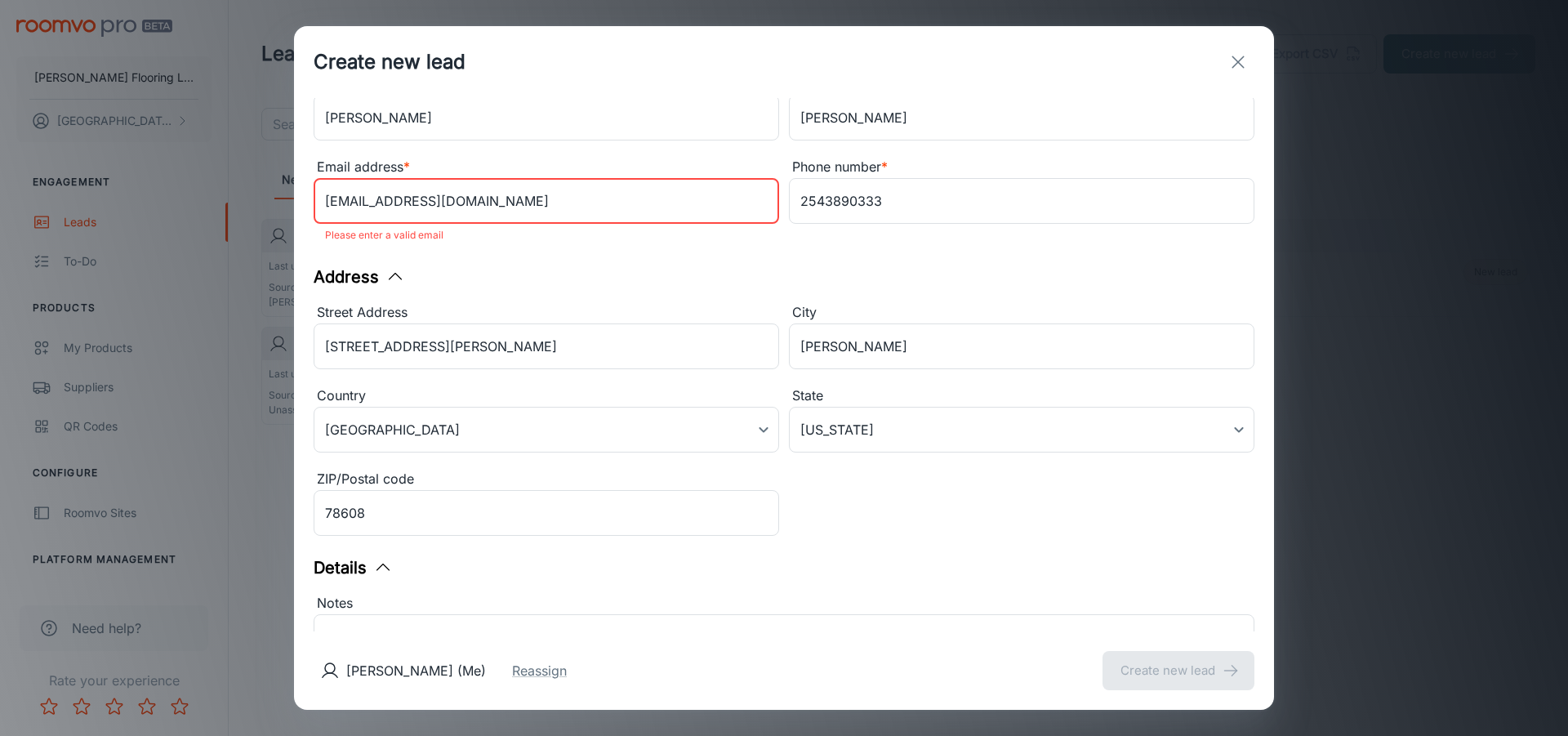
click at [627, 256] on div "Contact Information First name * [PERSON_NAME] ​ Last name [PERSON_NAME] ​ Emai…" at bounding box center [784, 364] width 979 height 534
click at [835, 527] on div "Street Address [GEOGRAPHIC_DATA][PERSON_NAME] ​ City Briggs ​ Country [GEOGRAPH…" at bounding box center [779, 417] width 950 height 250
drag, startPoint x: 577, startPoint y: 201, endPoint x: 242, endPoint y: 212, distance: 335.2
click at [242, 212] on div "Create new lead Contact Information First name * [PERSON_NAME] ​ Last name [PER…" at bounding box center [784, 368] width 1568 height 736
click at [855, 279] on div "Address" at bounding box center [784, 277] width 941 height 25
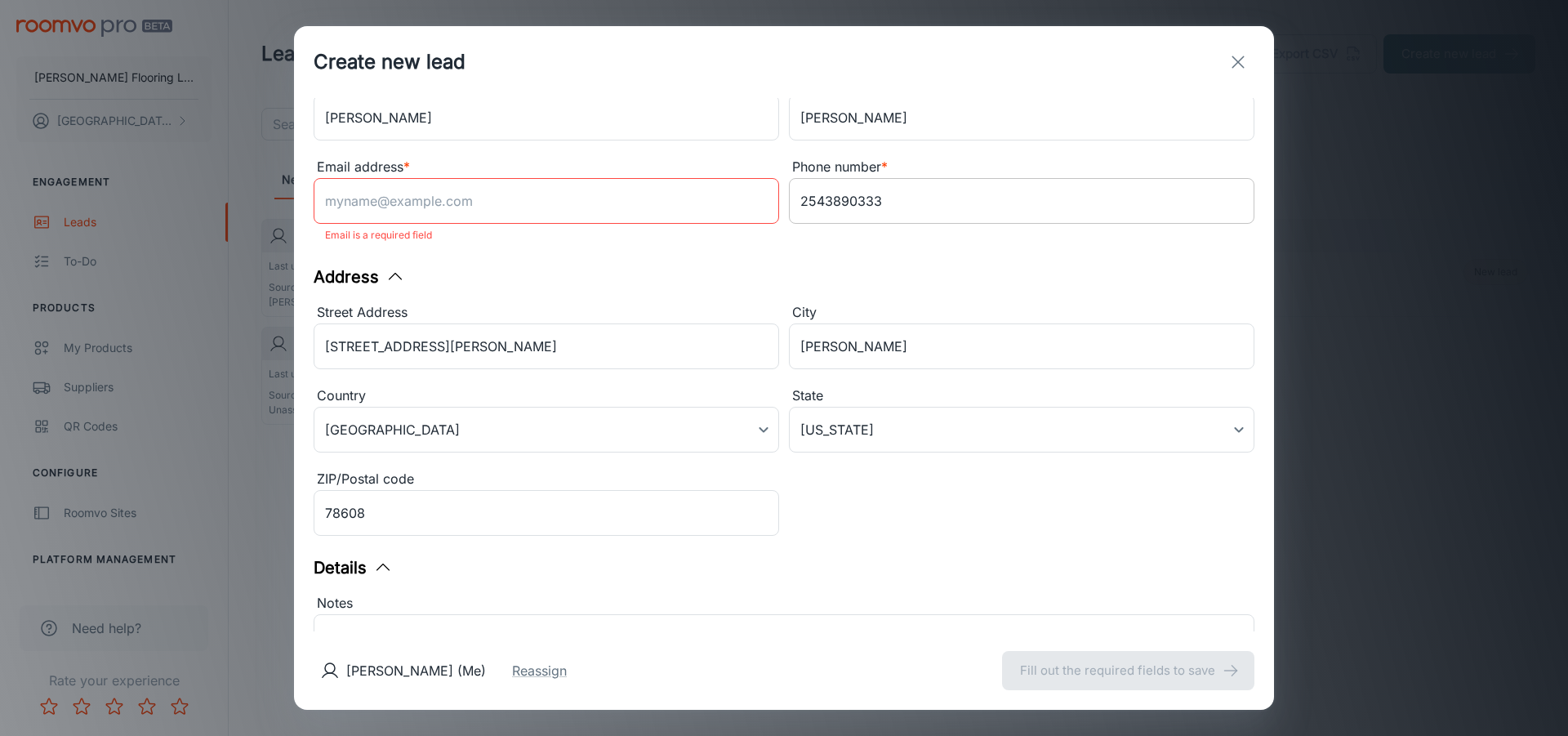
click at [931, 210] on input "2543890333" at bounding box center [1021, 201] width 465 height 46
click at [909, 124] on input "[PERSON_NAME]" at bounding box center [1021, 117] width 465 height 46
click at [912, 343] on input "[PERSON_NAME]" at bounding box center [1021, 346] width 465 height 46
click at [895, 425] on body "[PERSON_NAME] Flooring LLC [PERSON_NAME] Engagement Leads To-do Products My Pro…" at bounding box center [784, 368] width 1568 height 736
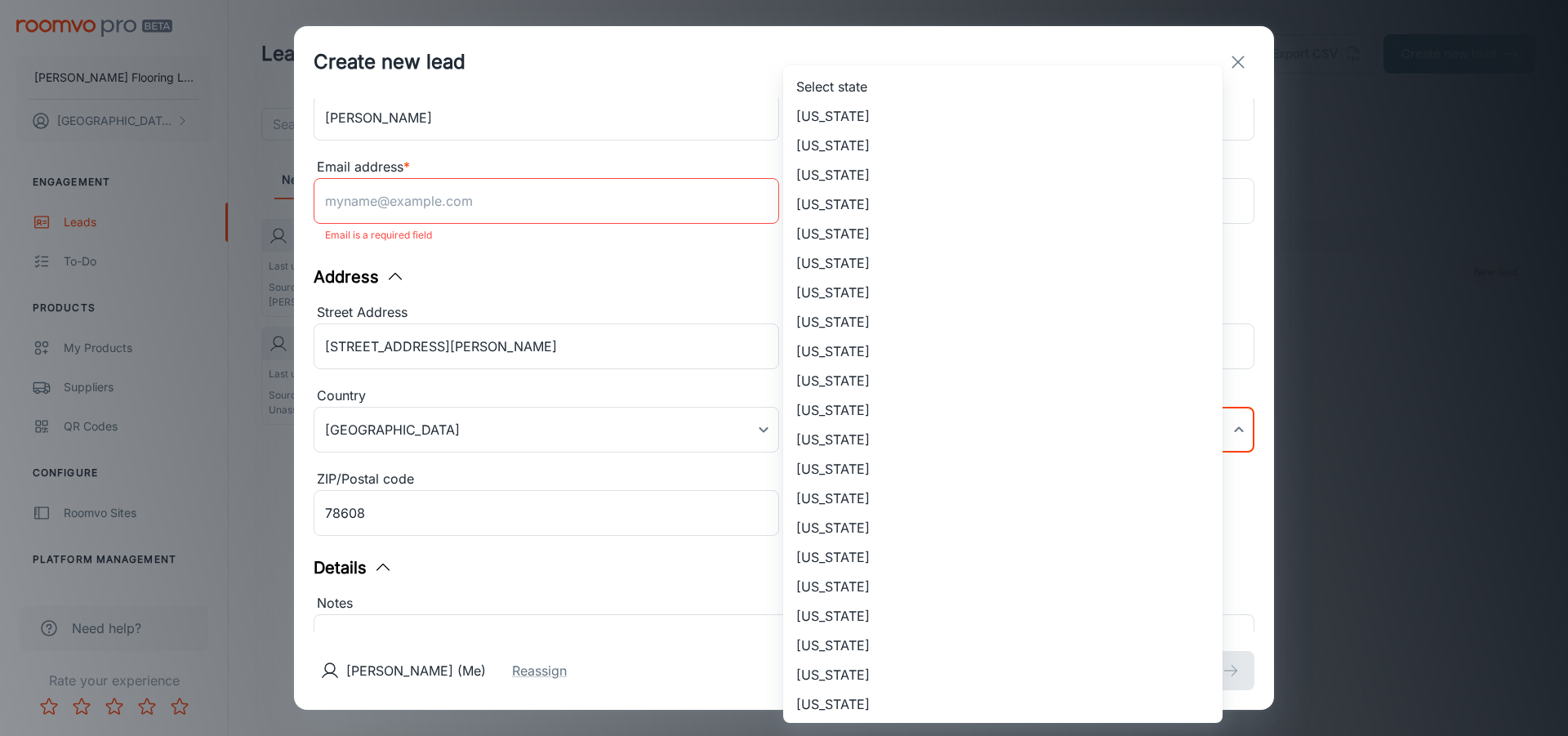
scroll to position [884, 0]
click at [847, 530] on li "[US_STATE]" at bounding box center [1002, 526] width 439 height 30
type input "[US_STATE]"
click at [924, 427] on body "[PERSON_NAME] Flooring LLC [PERSON_NAME] Engagement Leads To-do Products My Pro…" at bounding box center [784, 368] width 1568 height 736
click at [659, 599] on div at bounding box center [784, 368] width 1568 height 736
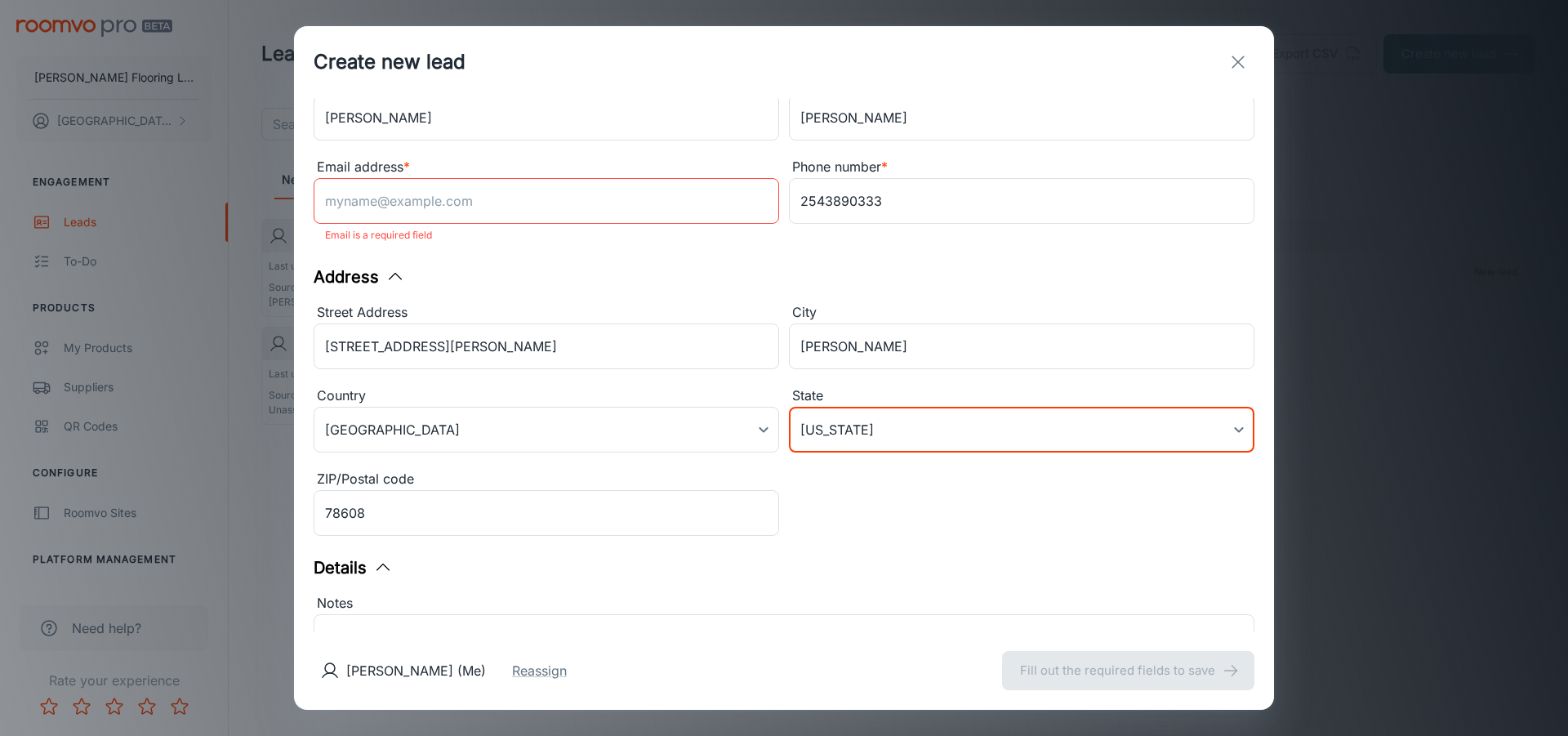
click at [865, 442] on body "[PERSON_NAME] Flooring LLC [PERSON_NAME] Engagement Leads To-do Products My Pro…" at bounding box center [784, 368] width 1568 height 736
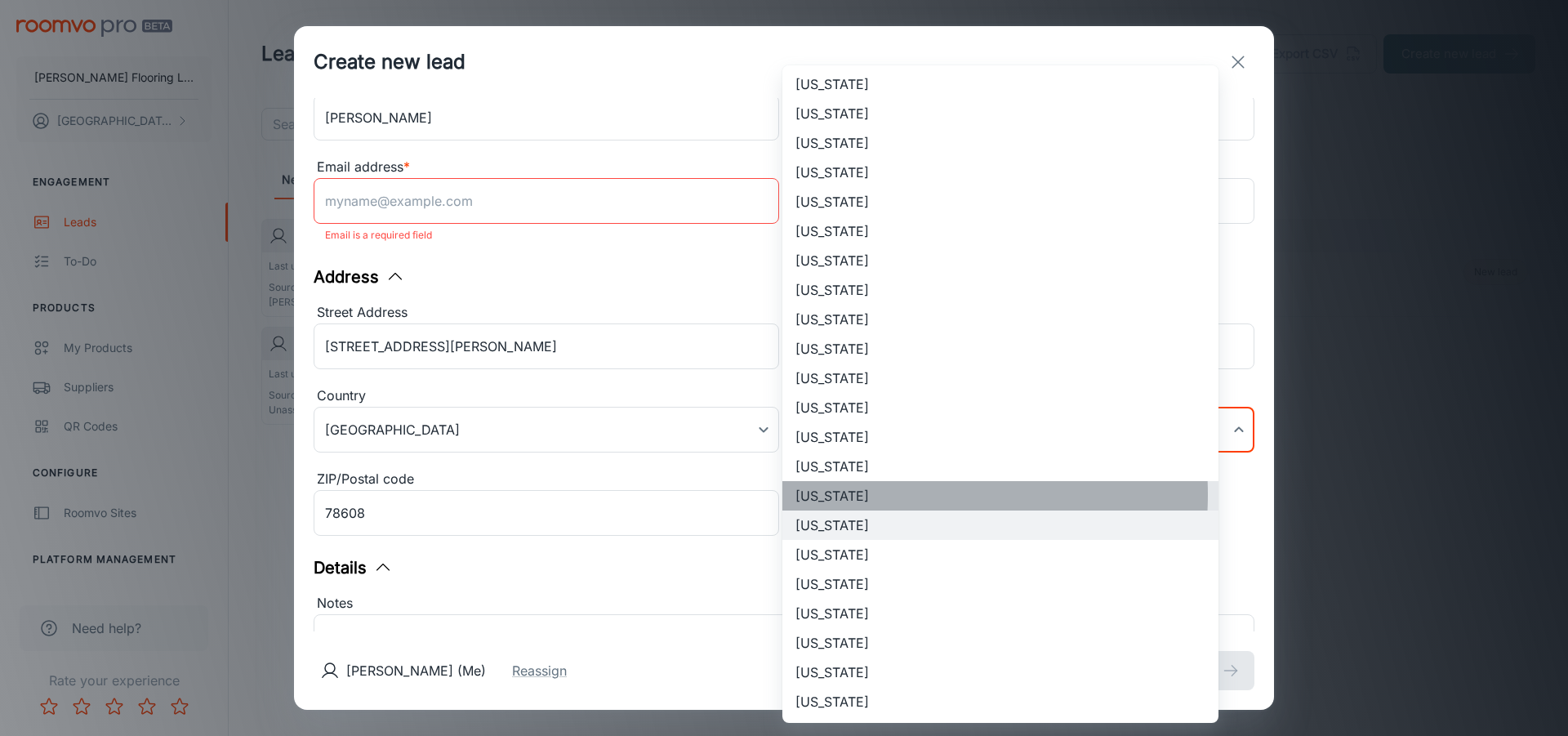
click at [851, 494] on li "[US_STATE]" at bounding box center [1000, 496] width 436 height 30
type input "[US_STATE]"
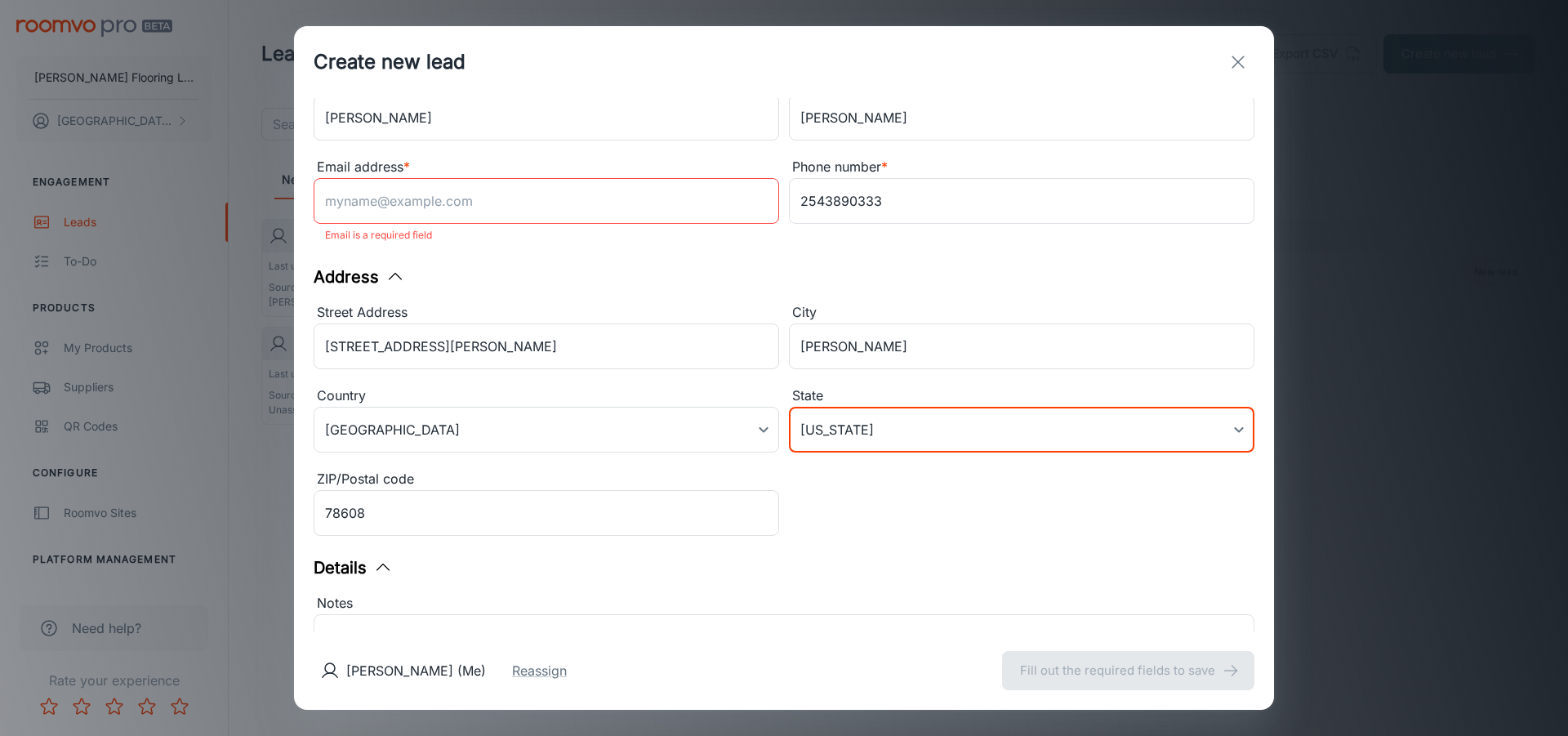
click at [864, 552] on div "Contact Information First name * [PERSON_NAME] ​ Last name [PERSON_NAME] ​ Emai…" at bounding box center [784, 364] width 979 height 534
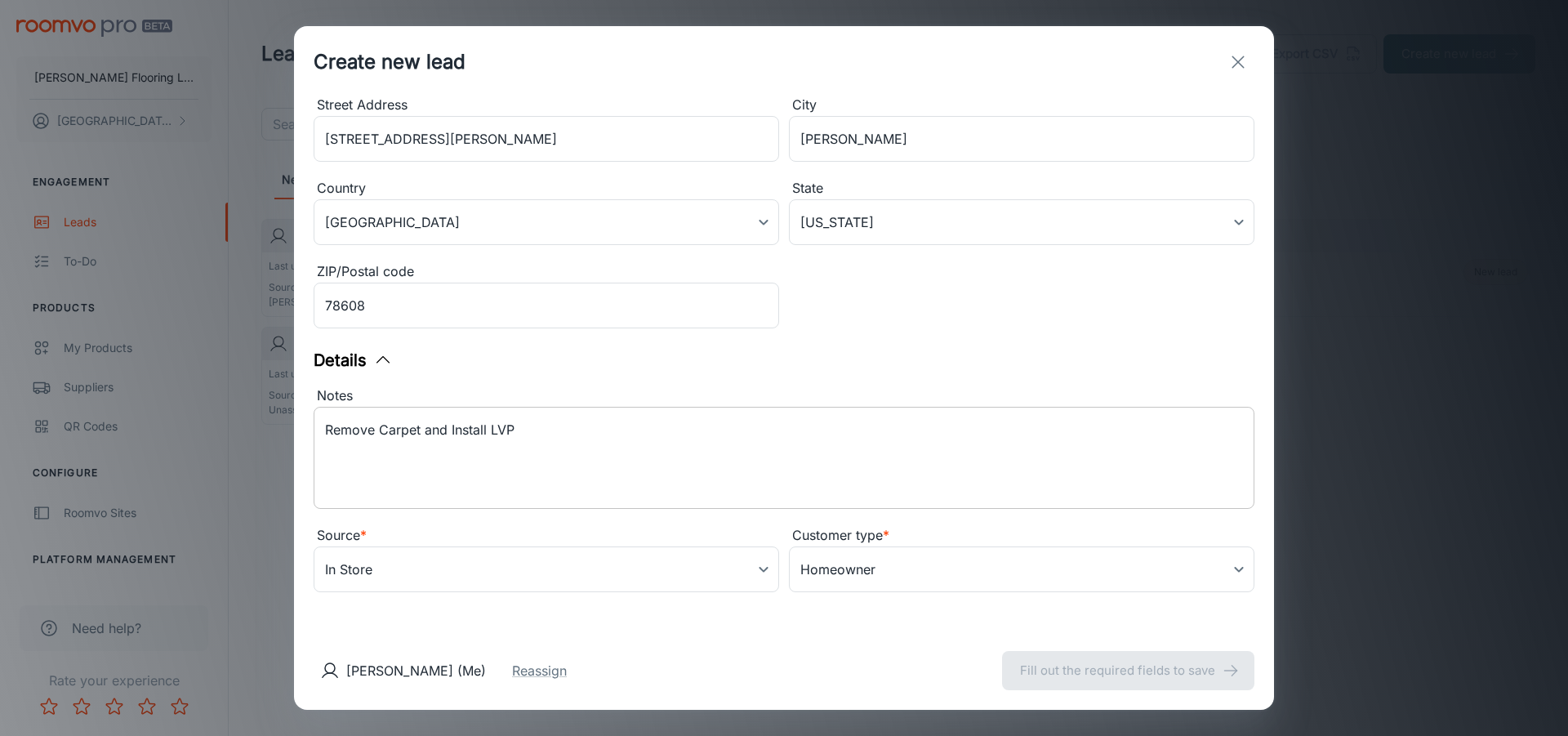
scroll to position [0, 0]
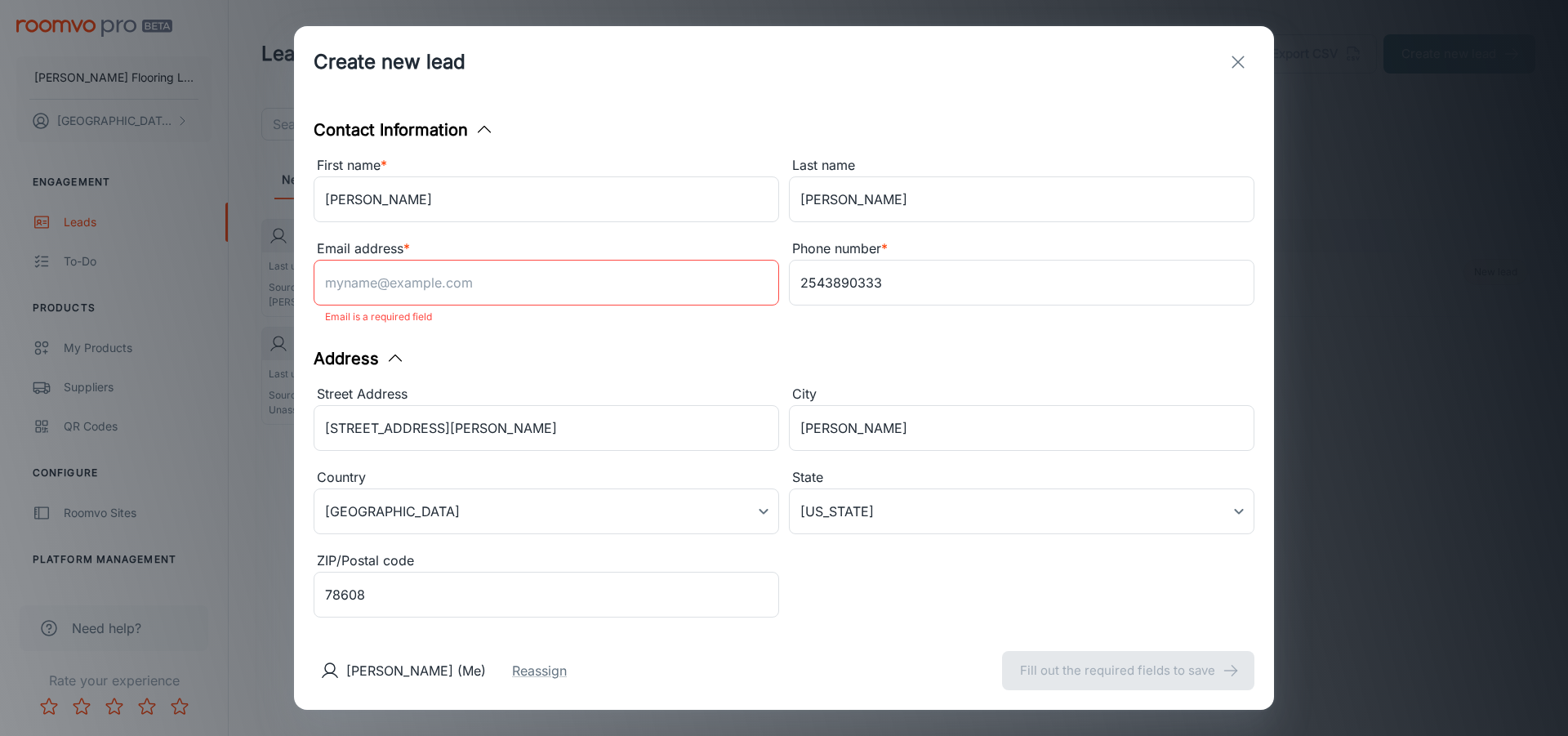
click at [440, 291] on input "Email address *" at bounding box center [546, 282] width 465 height 46
click at [994, 615] on div "Street Address [GEOGRAPHIC_DATA][PERSON_NAME] ​ City Briggs ​ Country [GEOGRAPH…" at bounding box center [779, 499] width 950 height 250
click at [947, 634] on div "[PERSON_NAME] (Me) Reassign Create new lead" at bounding box center [784, 669] width 979 height 78
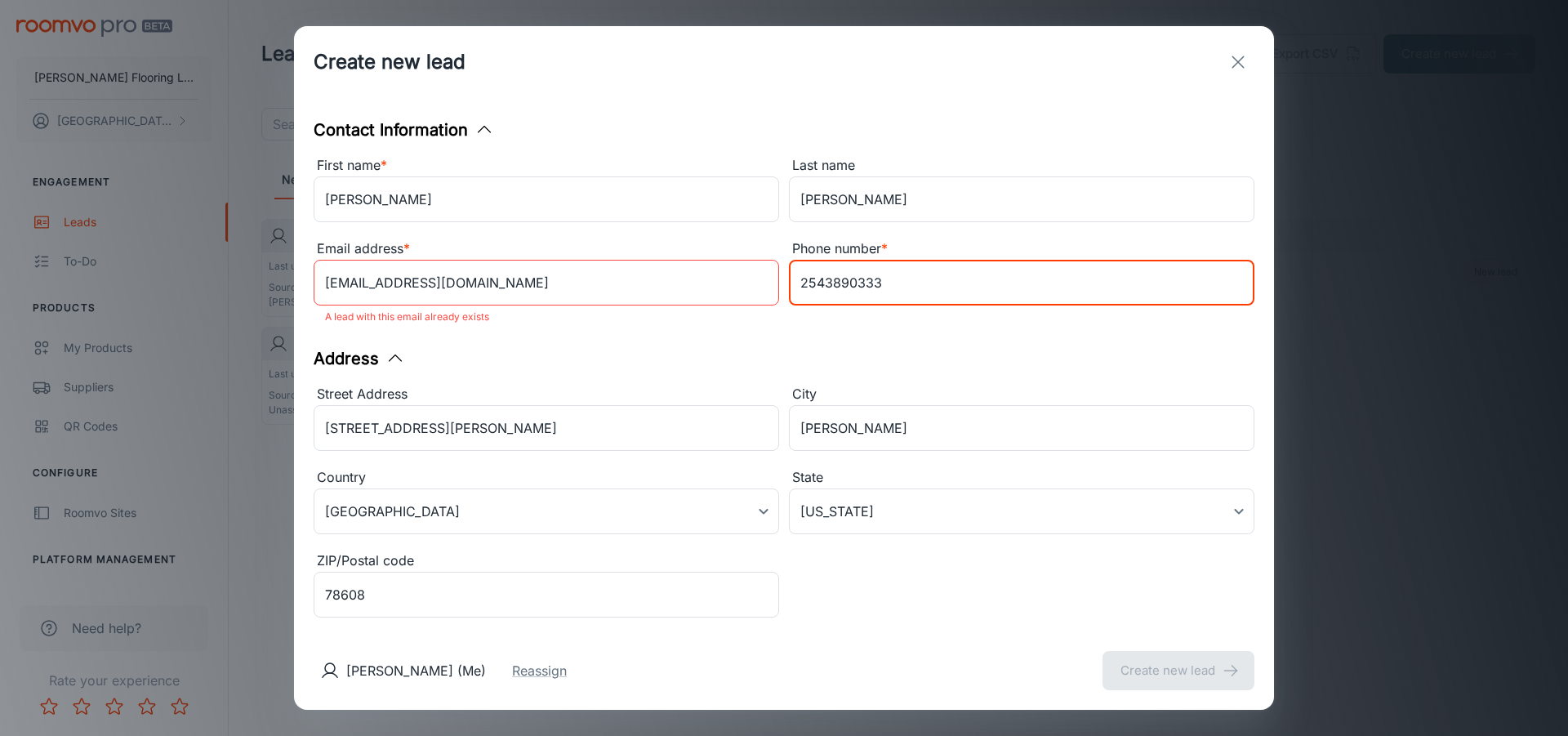
click at [987, 288] on input "2543890333" at bounding box center [1021, 282] width 465 height 46
click at [622, 298] on input "[EMAIL_ADDRESS][DOMAIN_NAME]" at bounding box center [546, 282] width 465 height 46
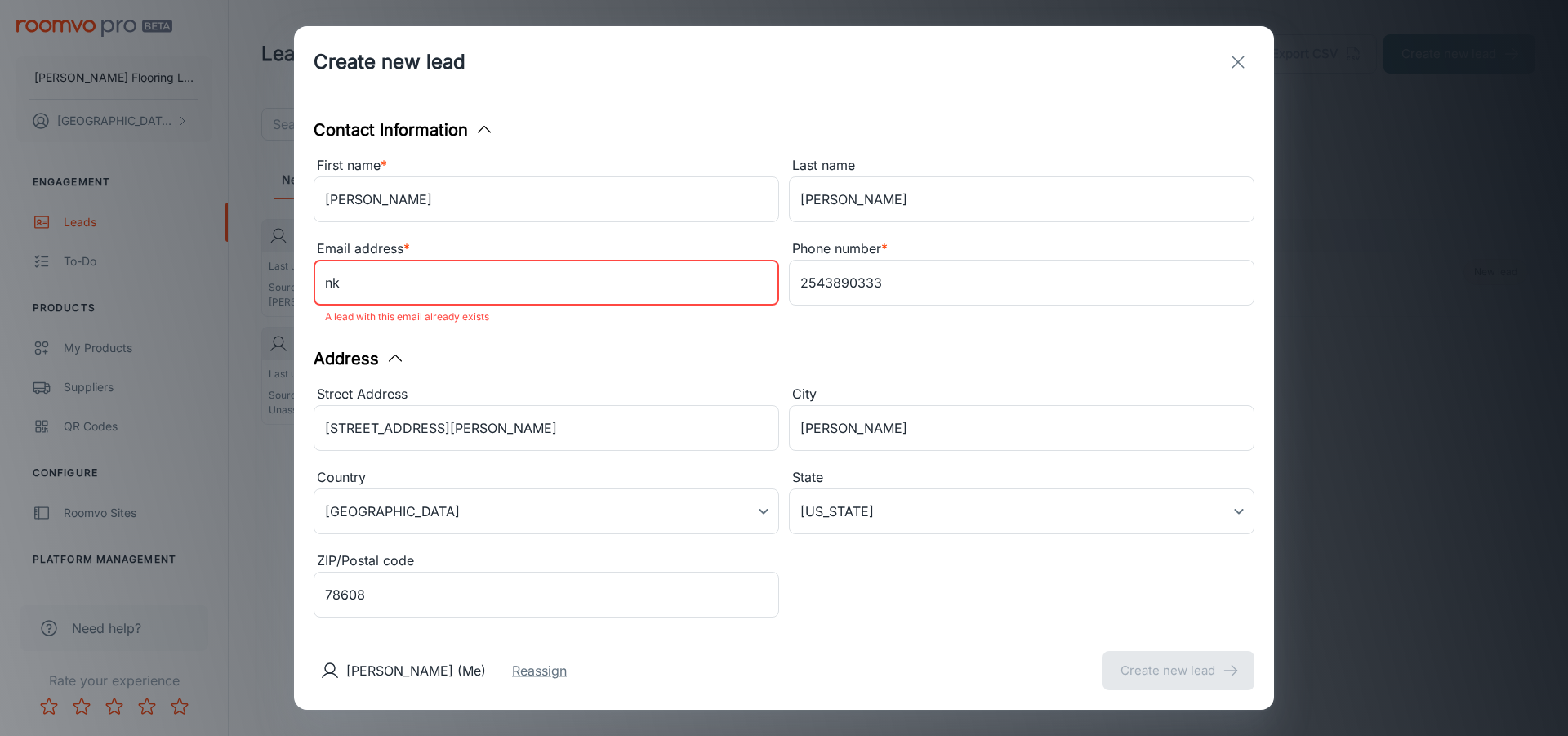
type input "n"
type input "[EMAIL_ADDRESS][DOMAIN_NAME]"
click at [845, 338] on div "Contact Information First name * [PERSON_NAME] ​ Last name [PERSON_NAME] ​ Emai…" at bounding box center [784, 364] width 979 height 534
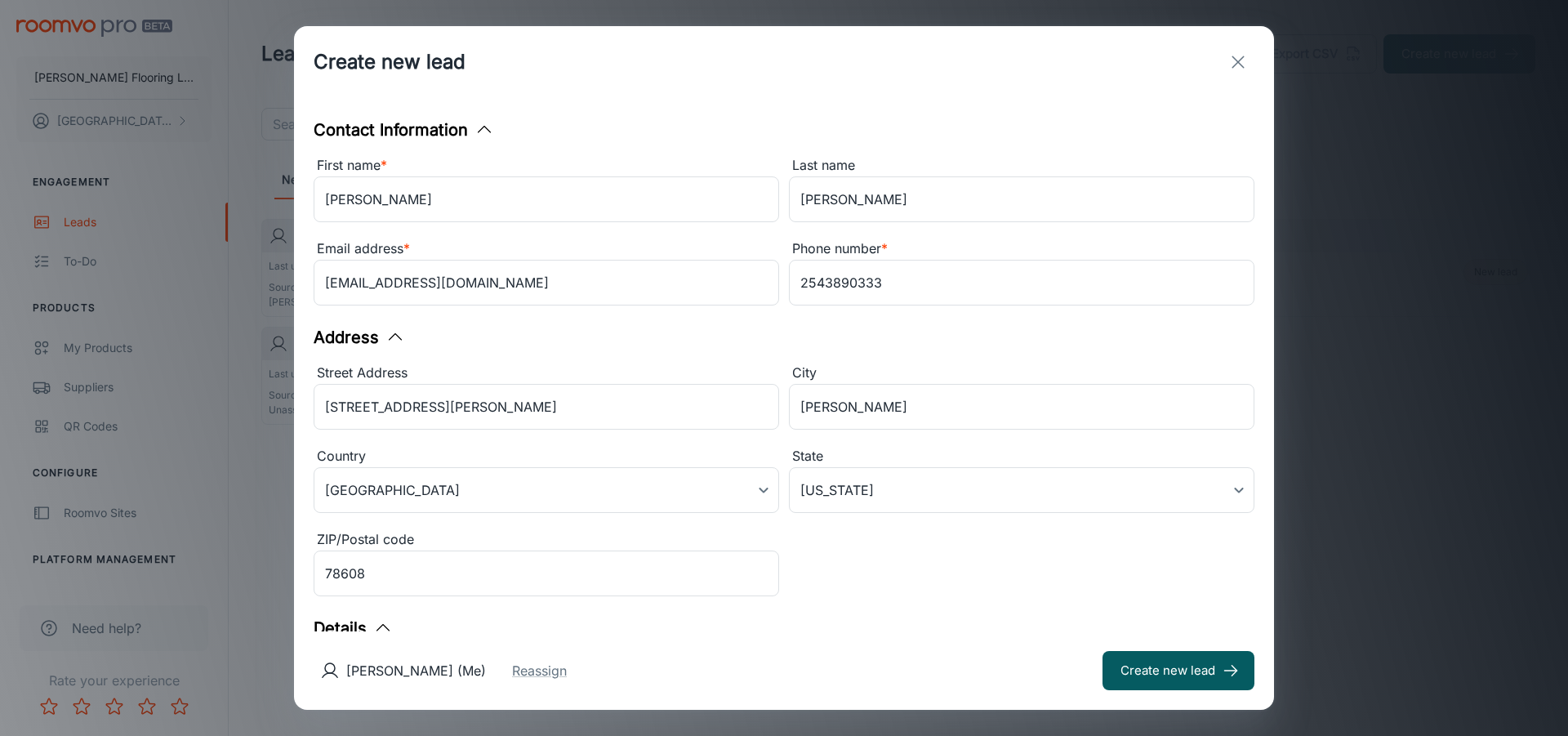
click at [683, 377] on div "Street Address" at bounding box center [546, 373] width 465 height 21
click at [683, 384] on input "[STREET_ADDRESS][PERSON_NAME]" at bounding box center [546, 407] width 465 height 46
click at [827, 645] on div "[PERSON_NAME] (Me) Reassign Create new lead" at bounding box center [784, 669] width 979 height 78
click at [1135, 661] on button "Create new lead" at bounding box center [1177, 670] width 152 height 39
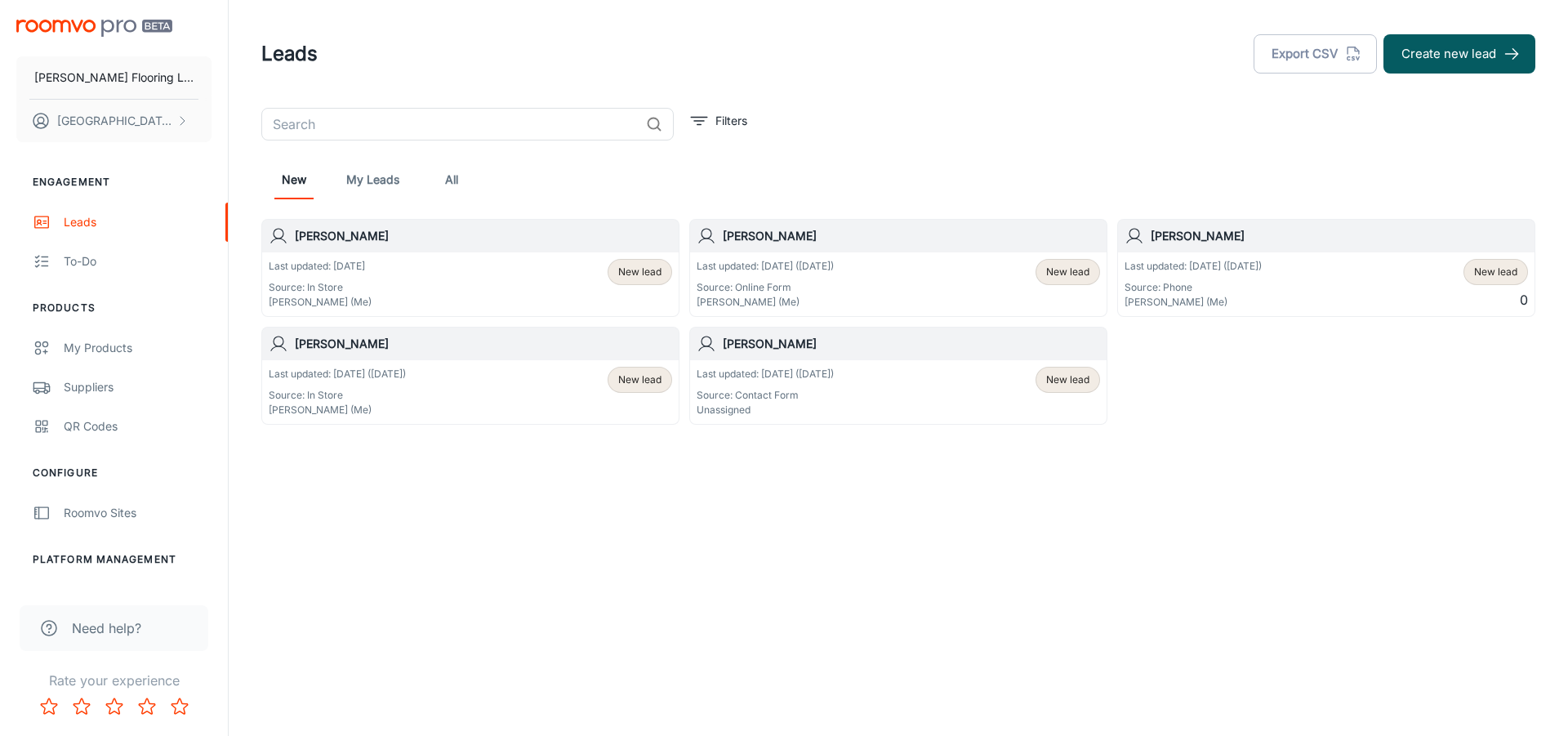
drag, startPoint x: 571, startPoint y: 355, endPoint x: 517, endPoint y: 376, distance: 57.9
click at [517, 376] on div "Last updated: [DATE] ([DATE]) Source: In Store [GEOGRAPHIC_DATA][PERSON_NAME] (…" at bounding box center [470, 392] width 403 height 51
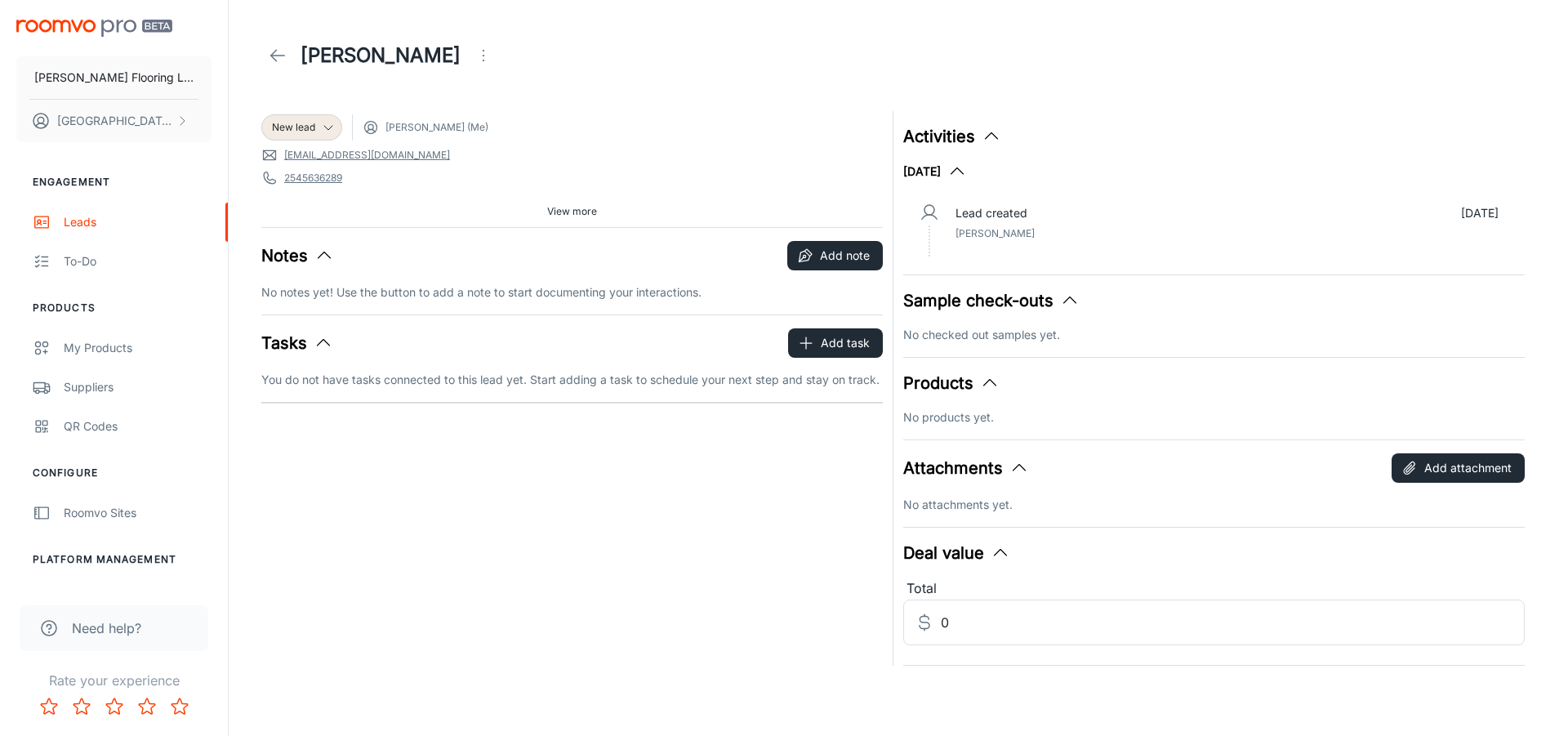
click at [474, 51] on icon "Open menu" at bounding box center [484, 55] width 19 height 19
click at [562, 213] on div at bounding box center [784, 368] width 1568 height 736
click at [592, 210] on span "View more" at bounding box center [571, 211] width 50 height 15
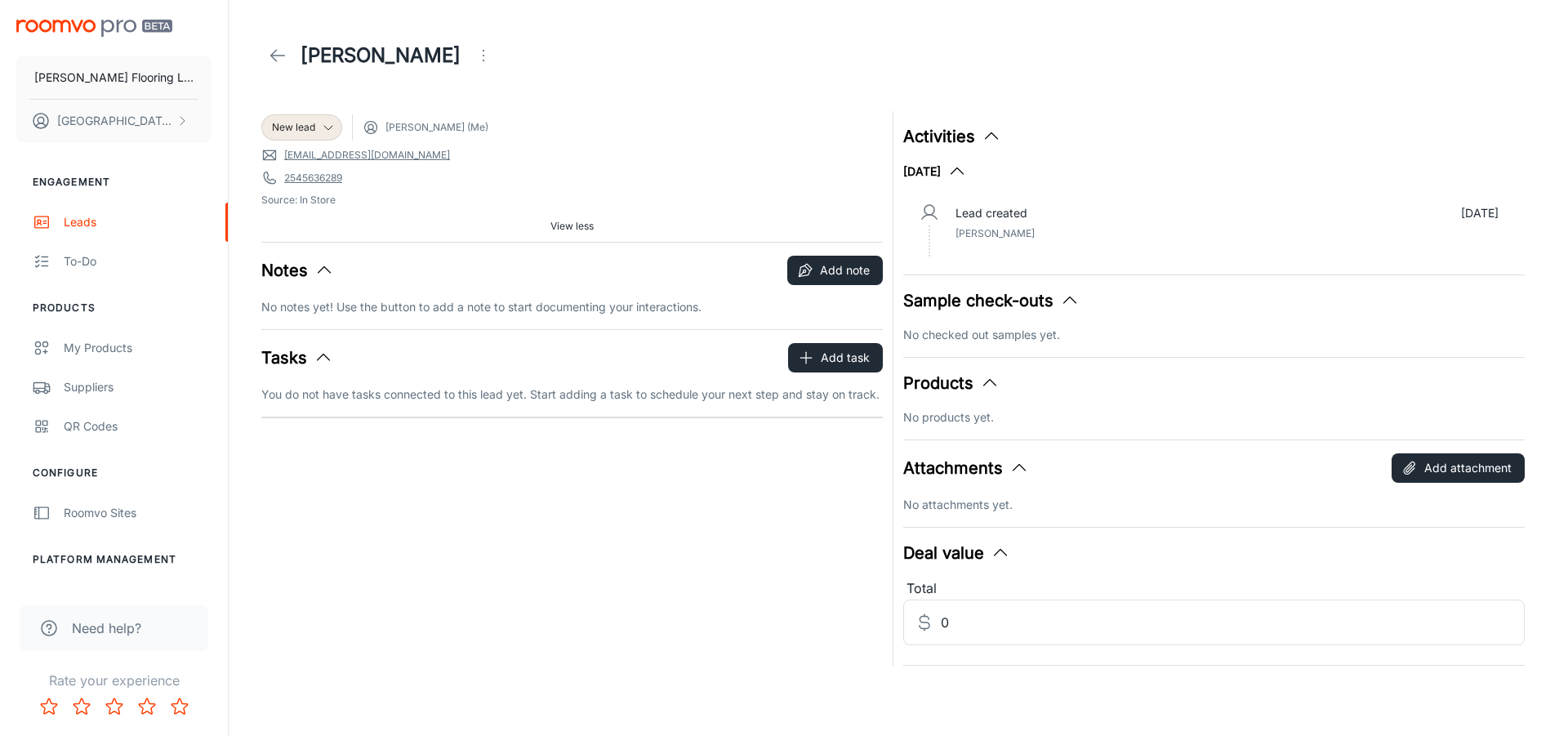
click at [474, 47] on icon "Open menu" at bounding box center [484, 55] width 19 height 19
click at [512, 92] on span "Change lead info" at bounding box center [519, 93] width 105 height 19
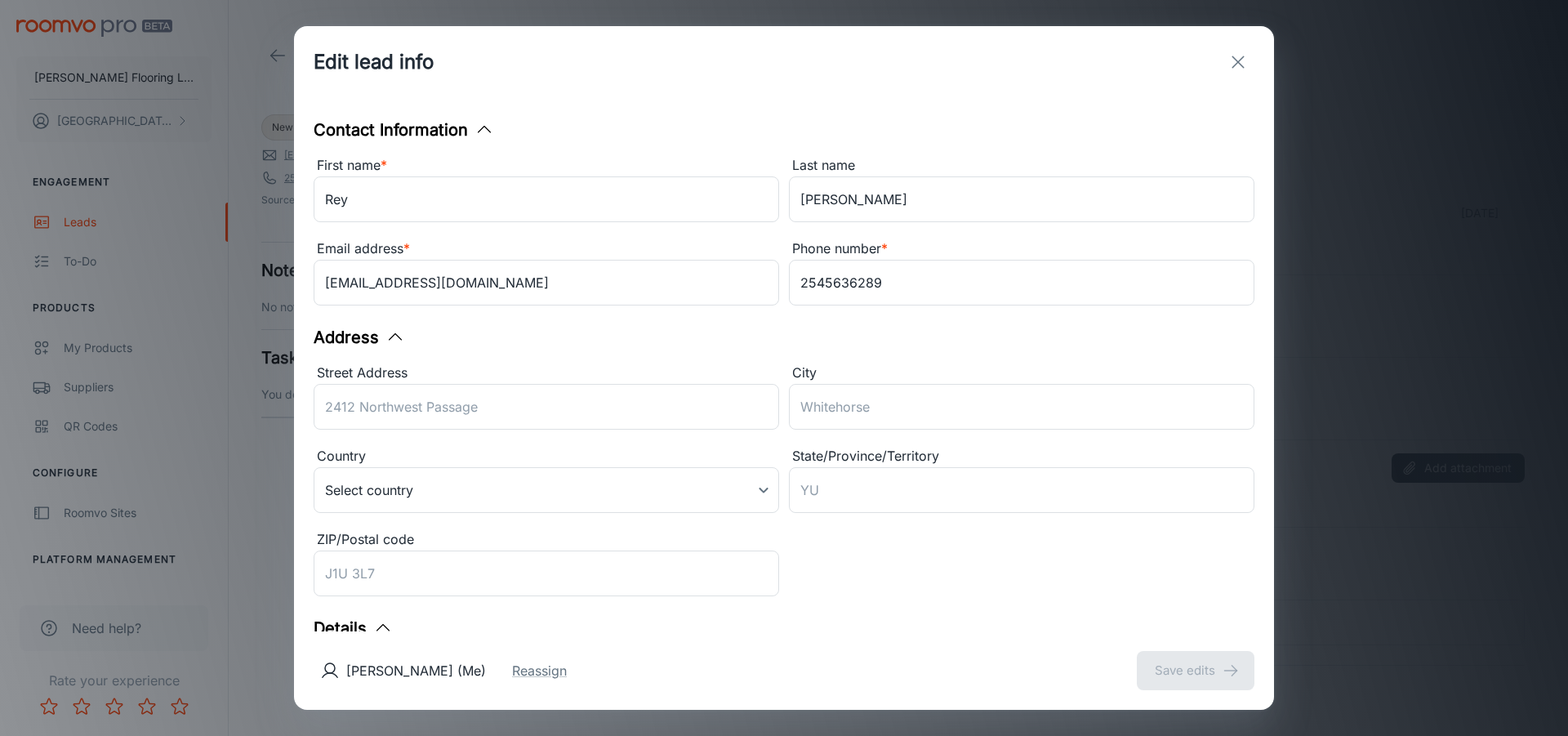
click at [1230, 61] on icon "exit" at bounding box center [1238, 62] width 19 height 19
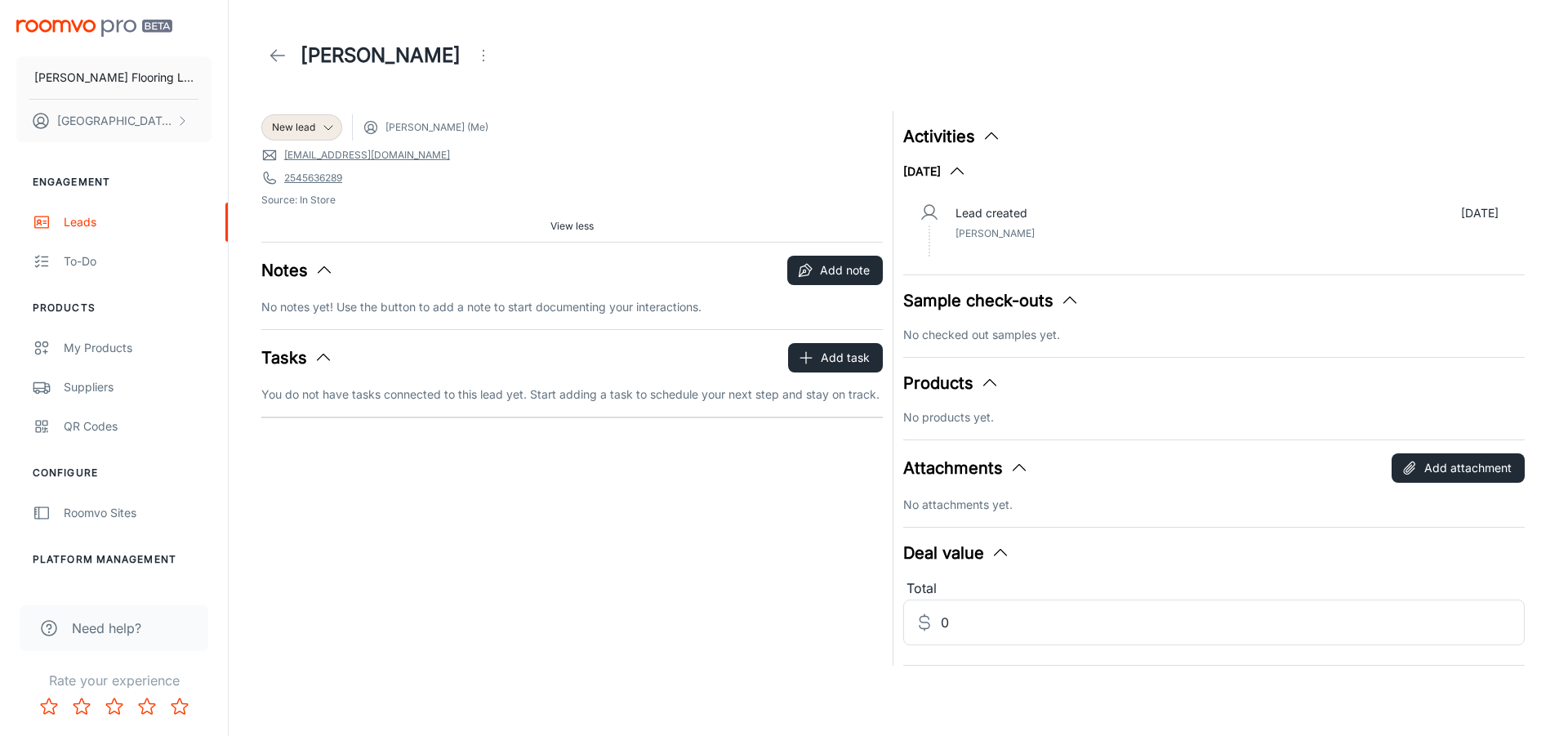
click at [281, 56] on icon at bounding box center [278, 55] width 19 height 19
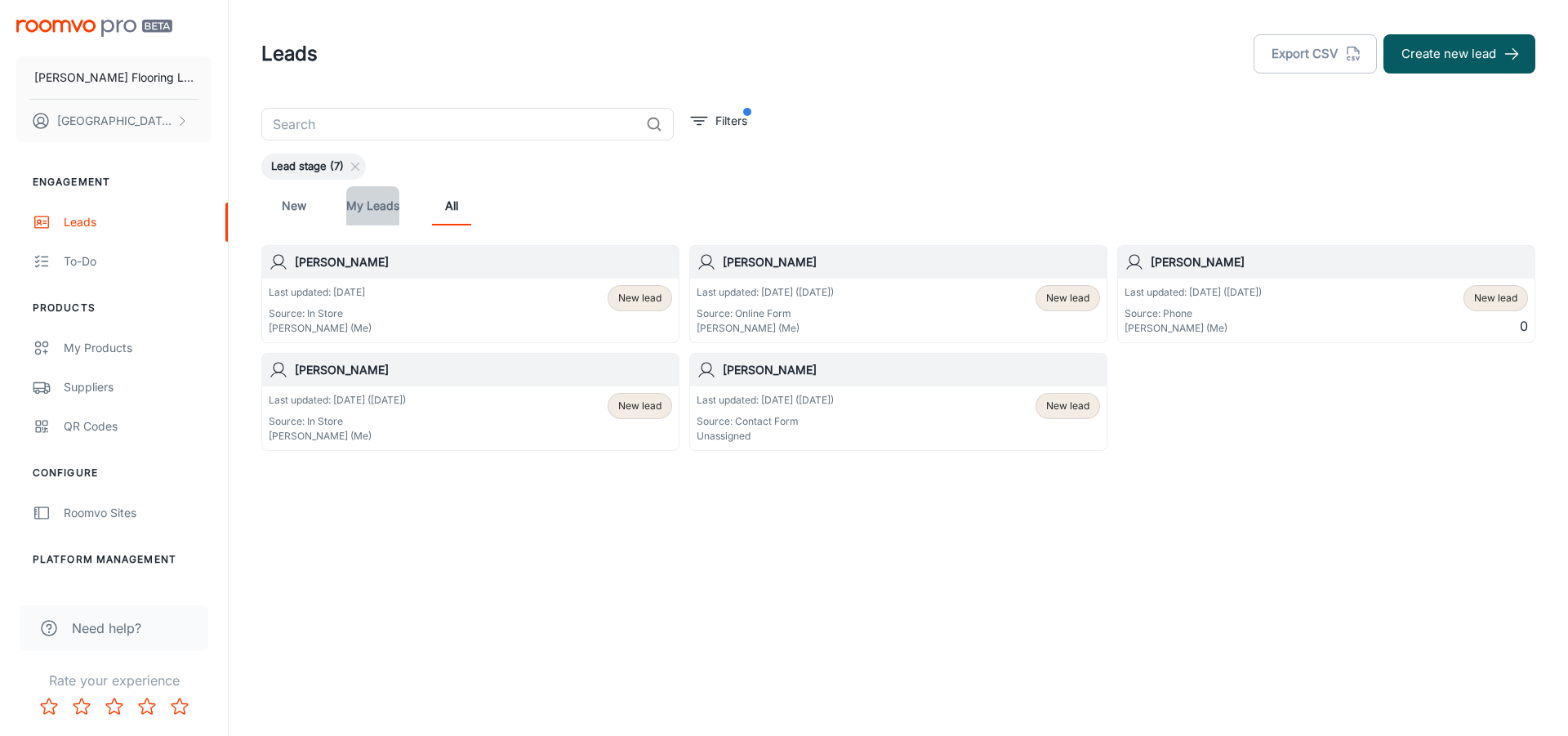
drag, startPoint x: 1252, startPoint y: 258, endPoint x: 373, endPoint y: 206, distance: 880.5
click at [373, 206] on link "My Leads" at bounding box center [372, 206] width 53 height 39
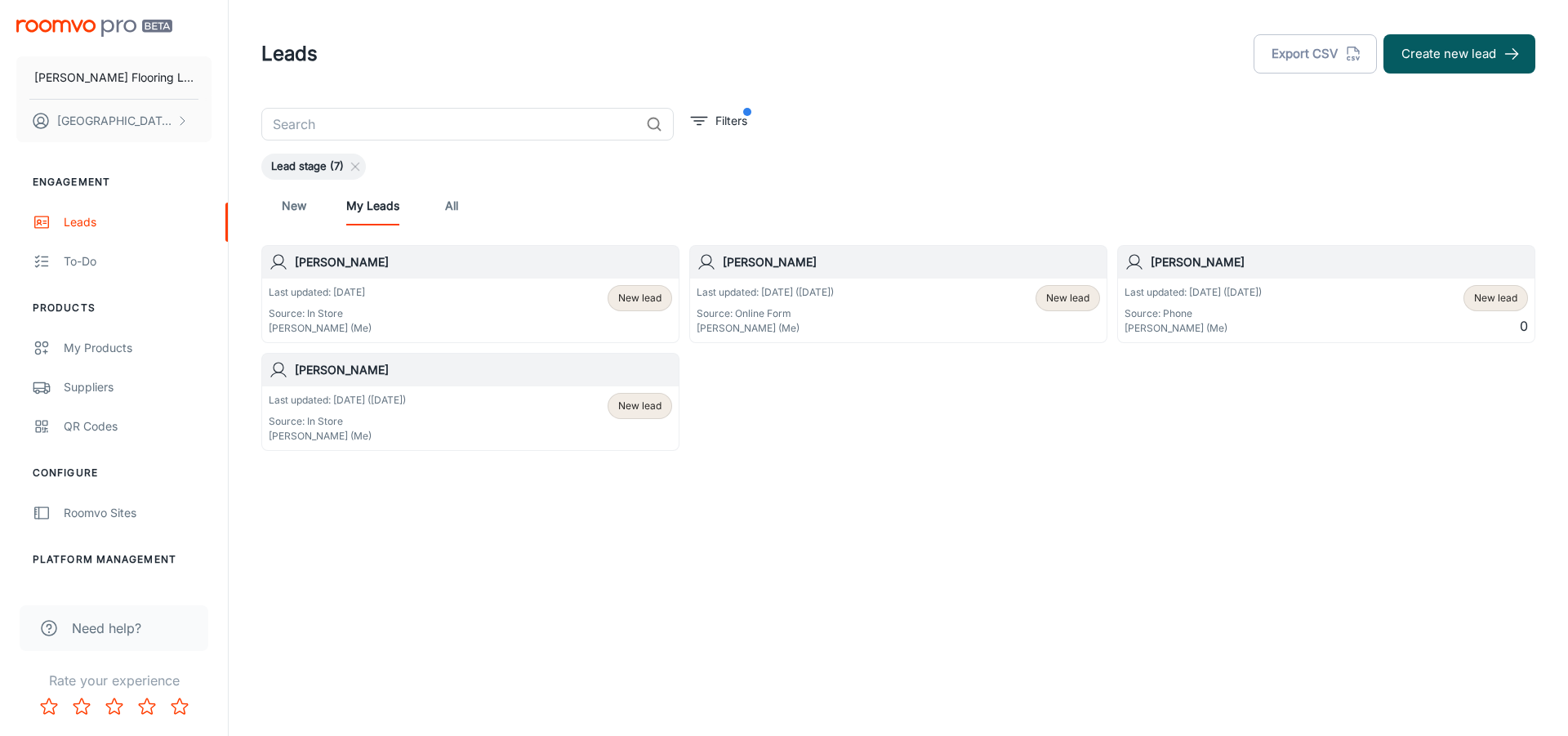
click at [559, 365] on h6 "[PERSON_NAME]" at bounding box center [483, 370] width 378 height 18
drag, startPoint x: 505, startPoint y: 380, endPoint x: 405, endPoint y: 520, distance: 172.0
click at [405, 520] on div "Leads Export CSV Create new lead ​ Filters Lead stage (7) New My Leads All [PER…" at bounding box center [898, 284] width 1339 height 569
click at [1201, 301] on div "Last updated: [DATE] ([DATE]) Source: Phone [PERSON_NAME] (Me)" at bounding box center [1192, 310] width 138 height 51
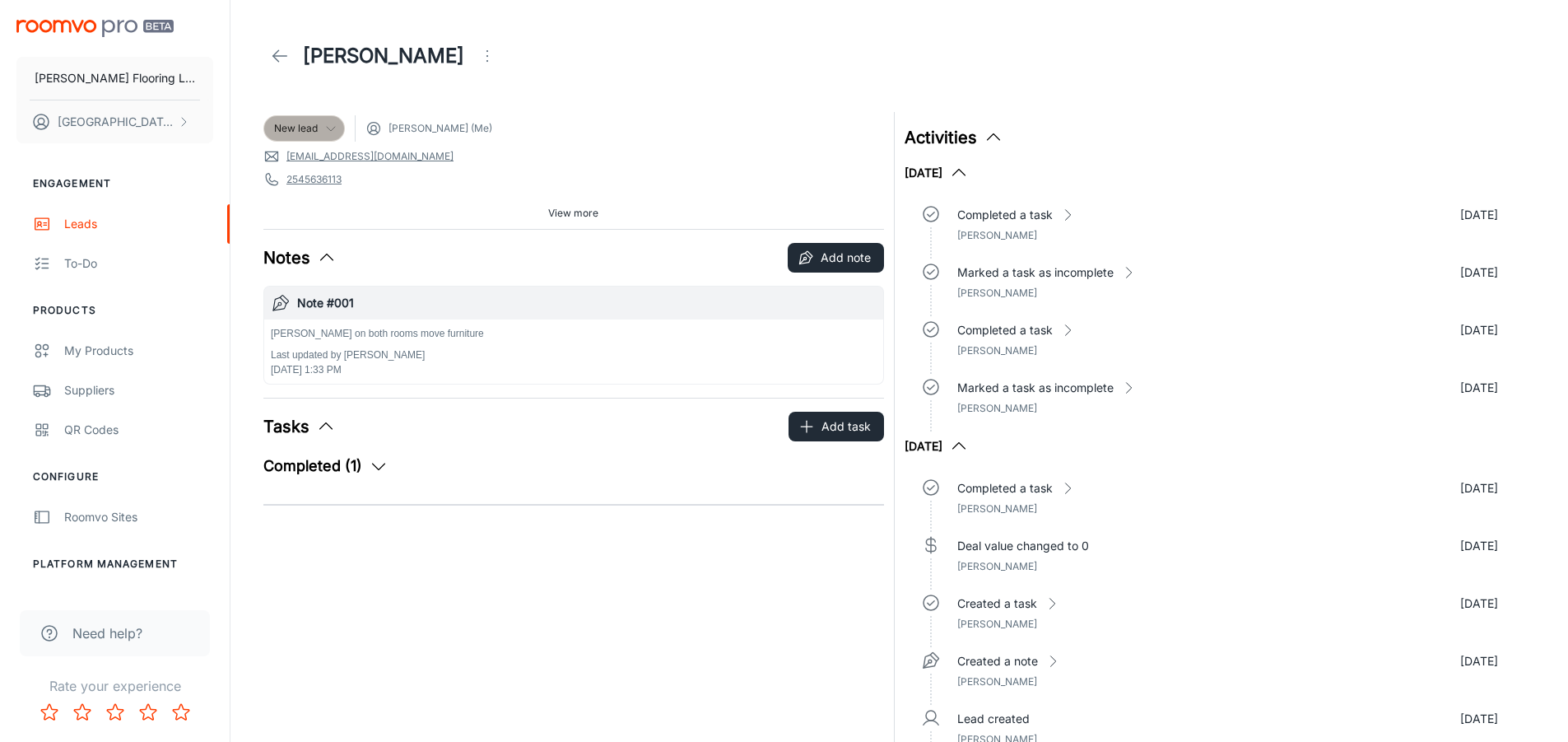
click at [331, 130] on icon at bounding box center [330, 128] width 13 height 13
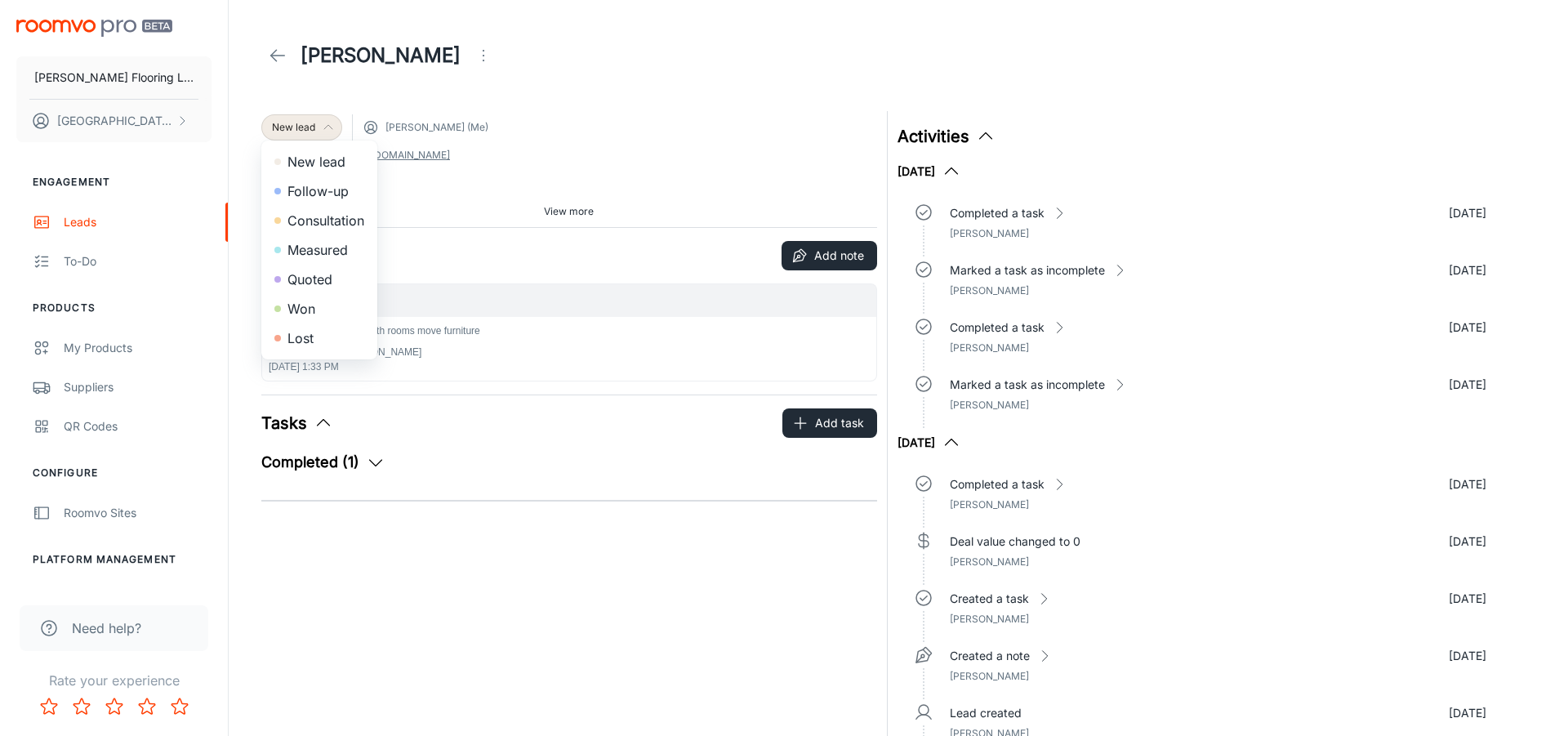
click at [309, 337] on li "Lost" at bounding box center [319, 338] width 116 height 30
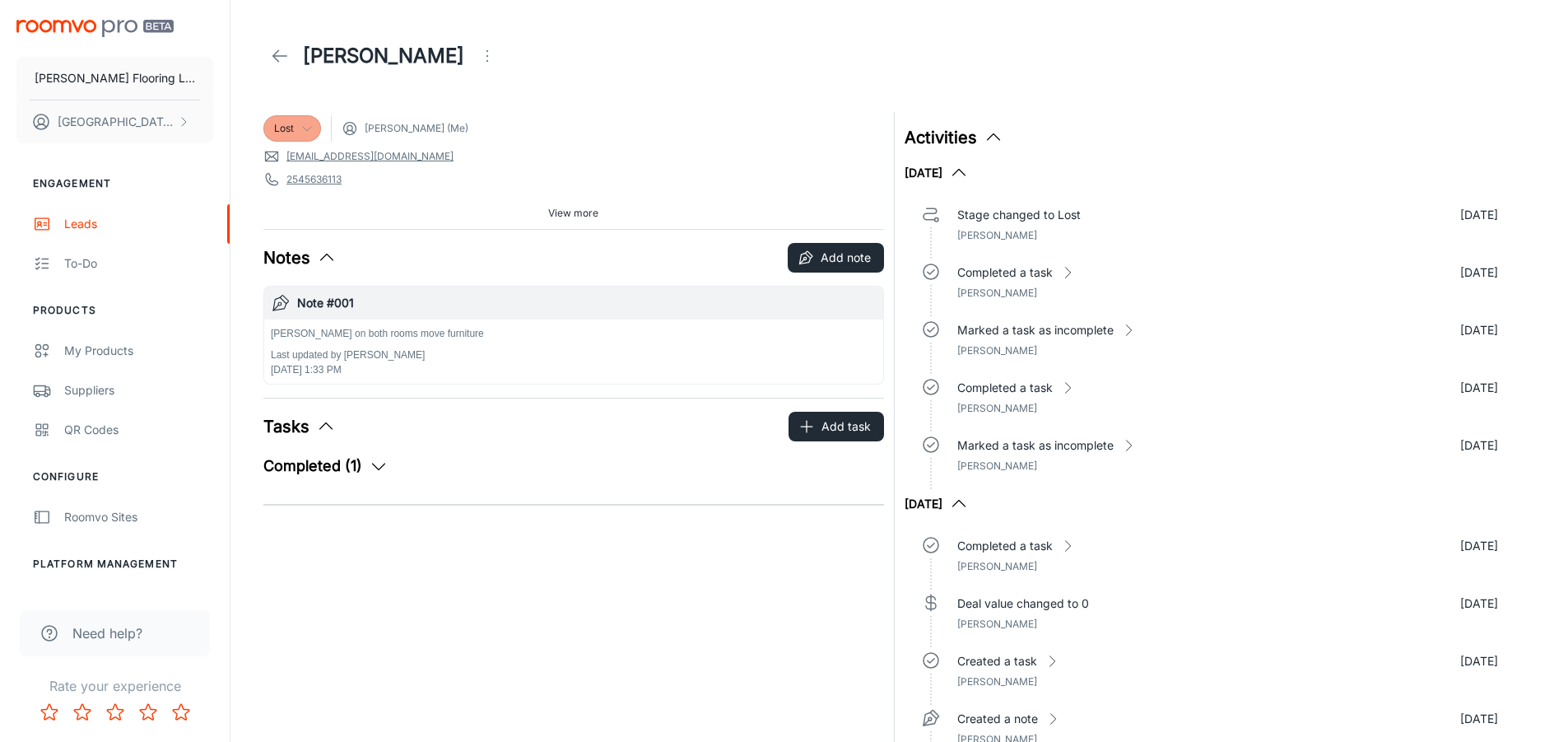
click at [276, 46] on icon at bounding box center [280, 56] width 19 height 19
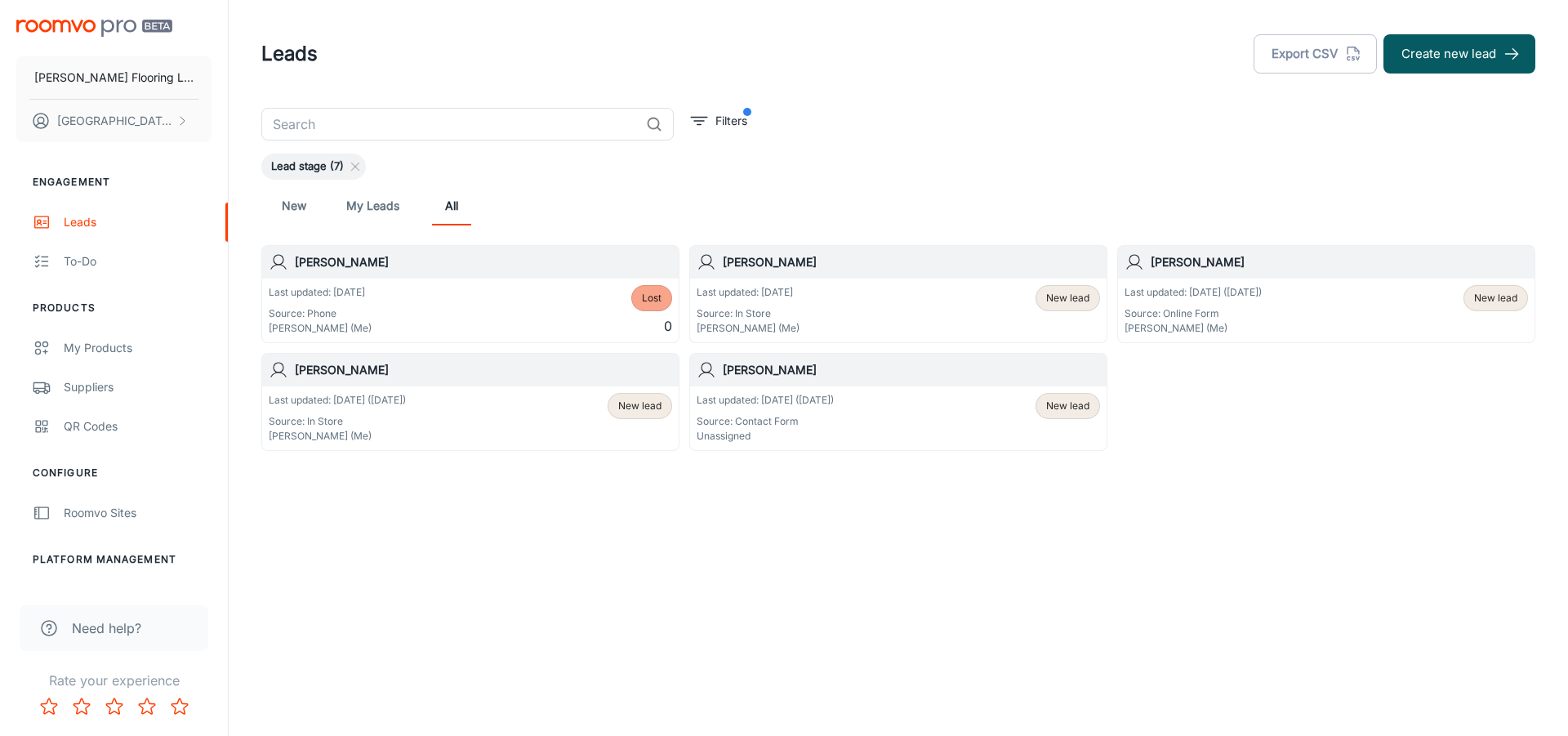
click at [1067, 300] on span "New lead" at bounding box center [1067, 298] width 43 height 15
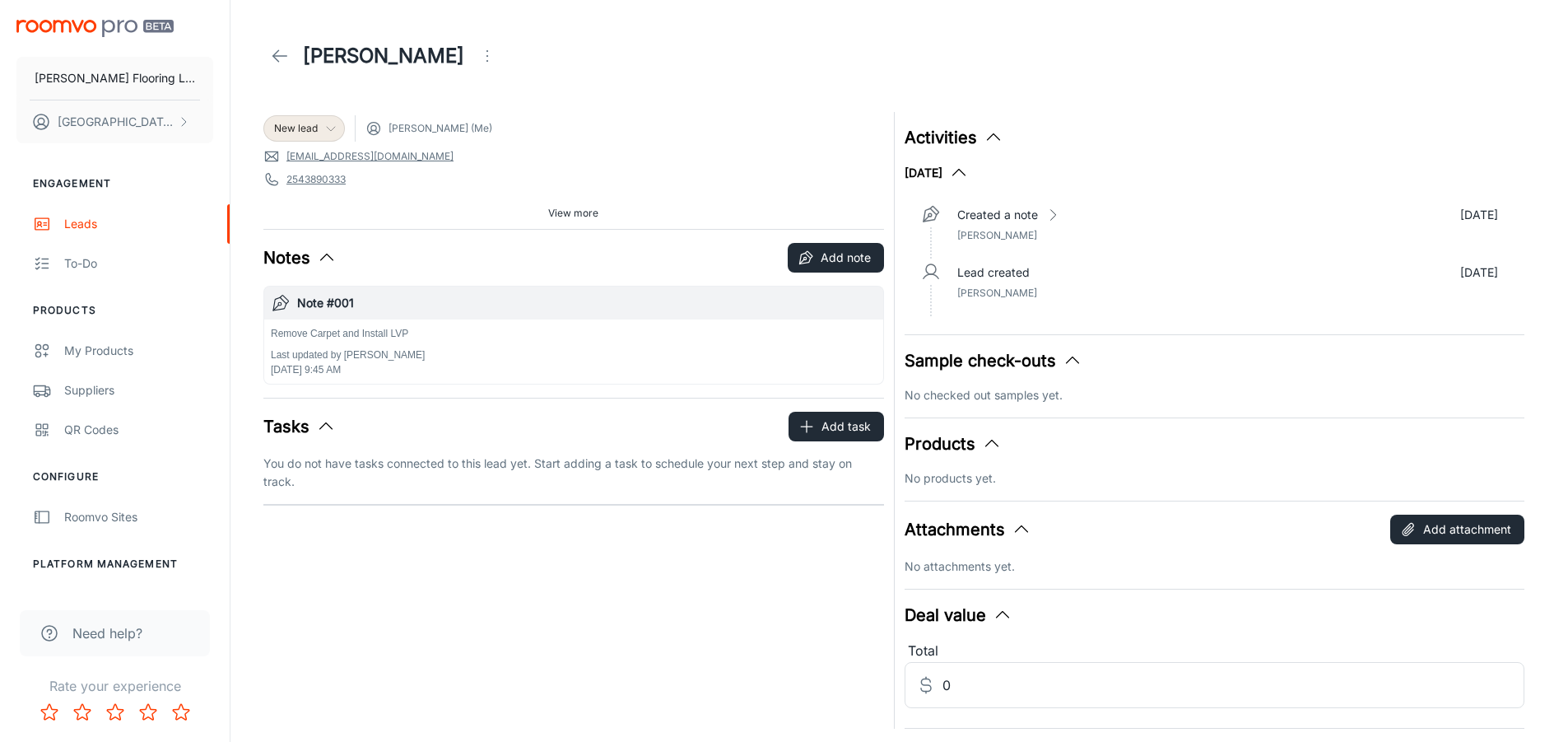
click at [332, 115] on div "New lead" at bounding box center [304, 128] width 81 height 26
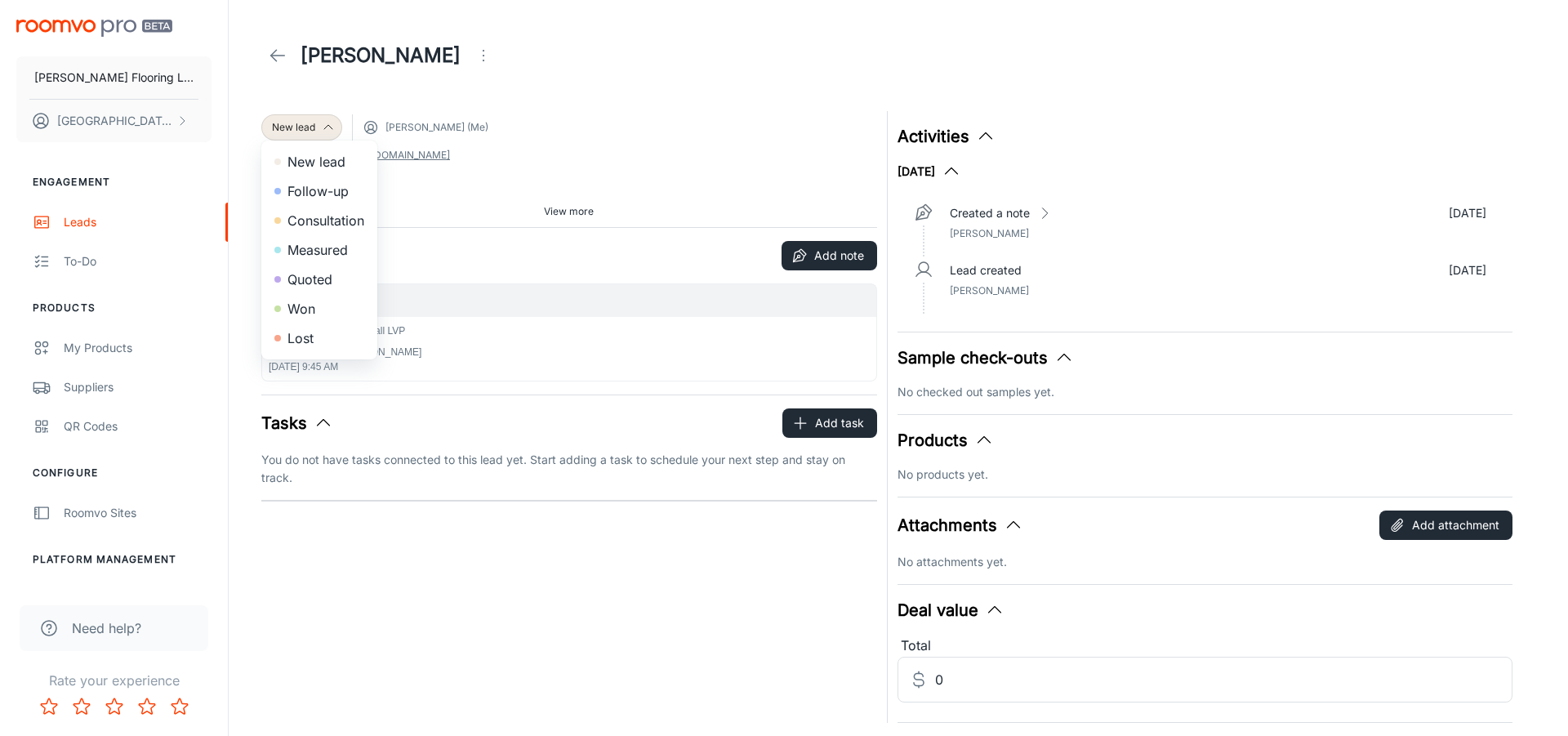
click at [301, 334] on li "Lost" at bounding box center [319, 338] width 116 height 30
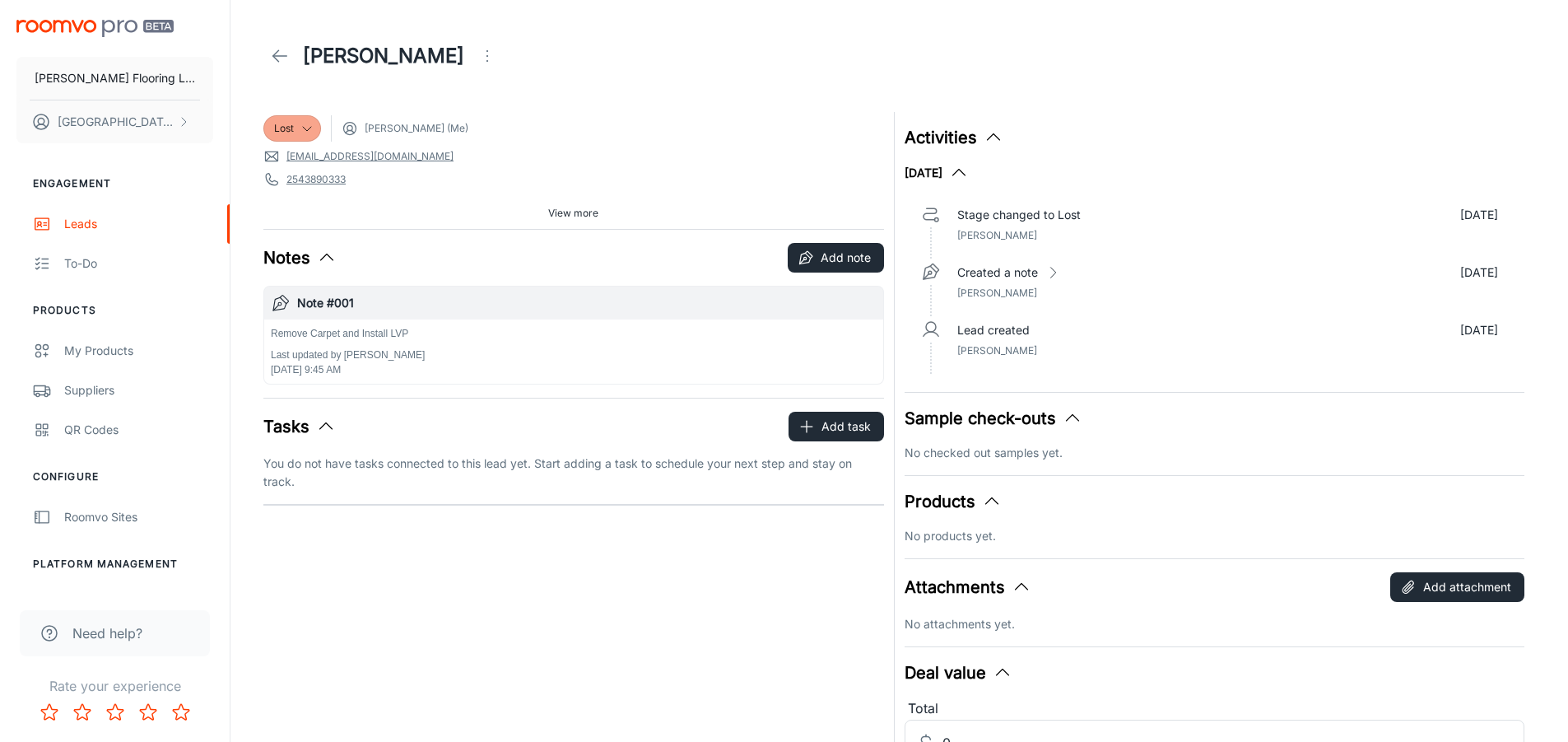
click at [284, 50] on icon at bounding box center [280, 56] width 19 height 19
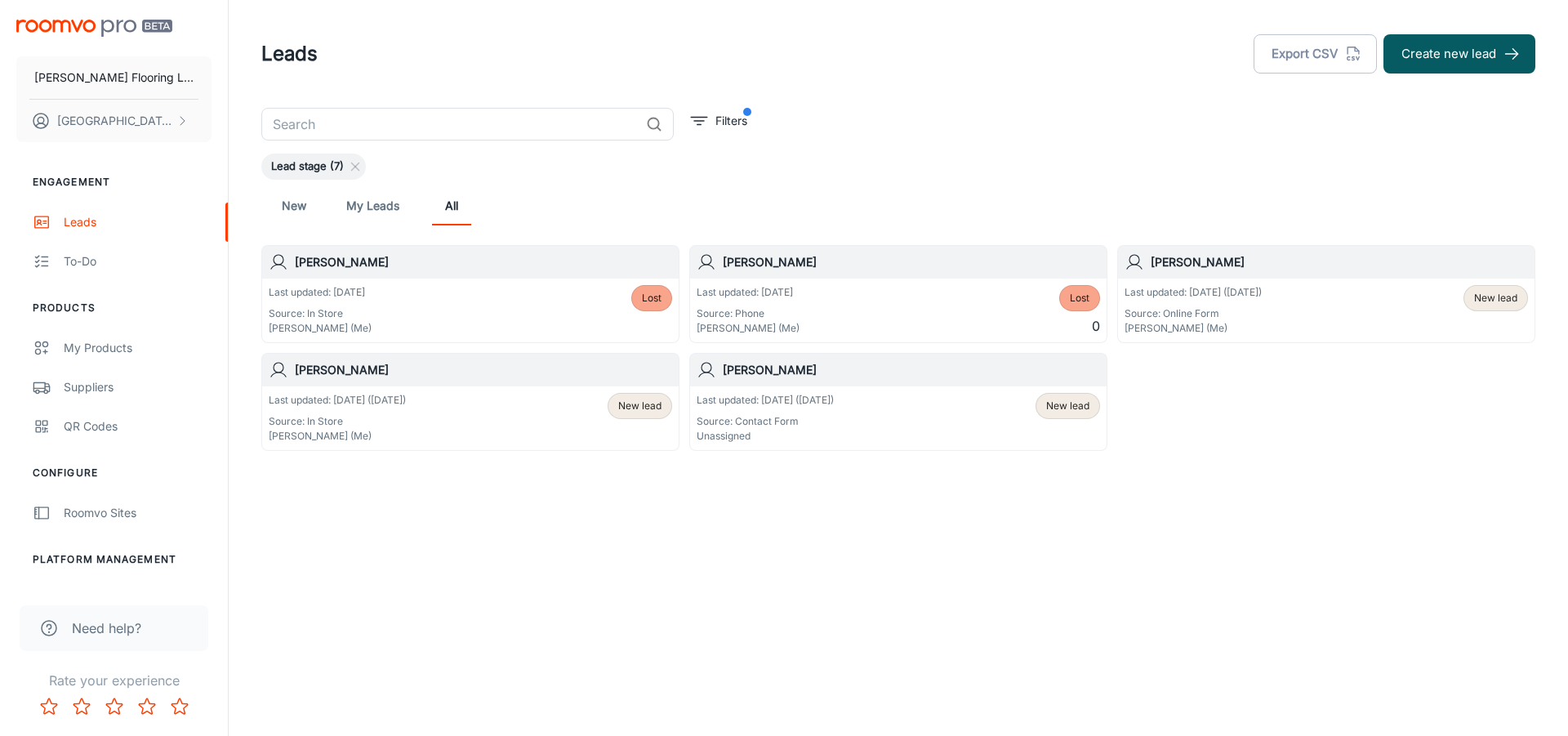
click at [1033, 376] on h6 "[PERSON_NAME]" at bounding box center [911, 370] width 378 height 18
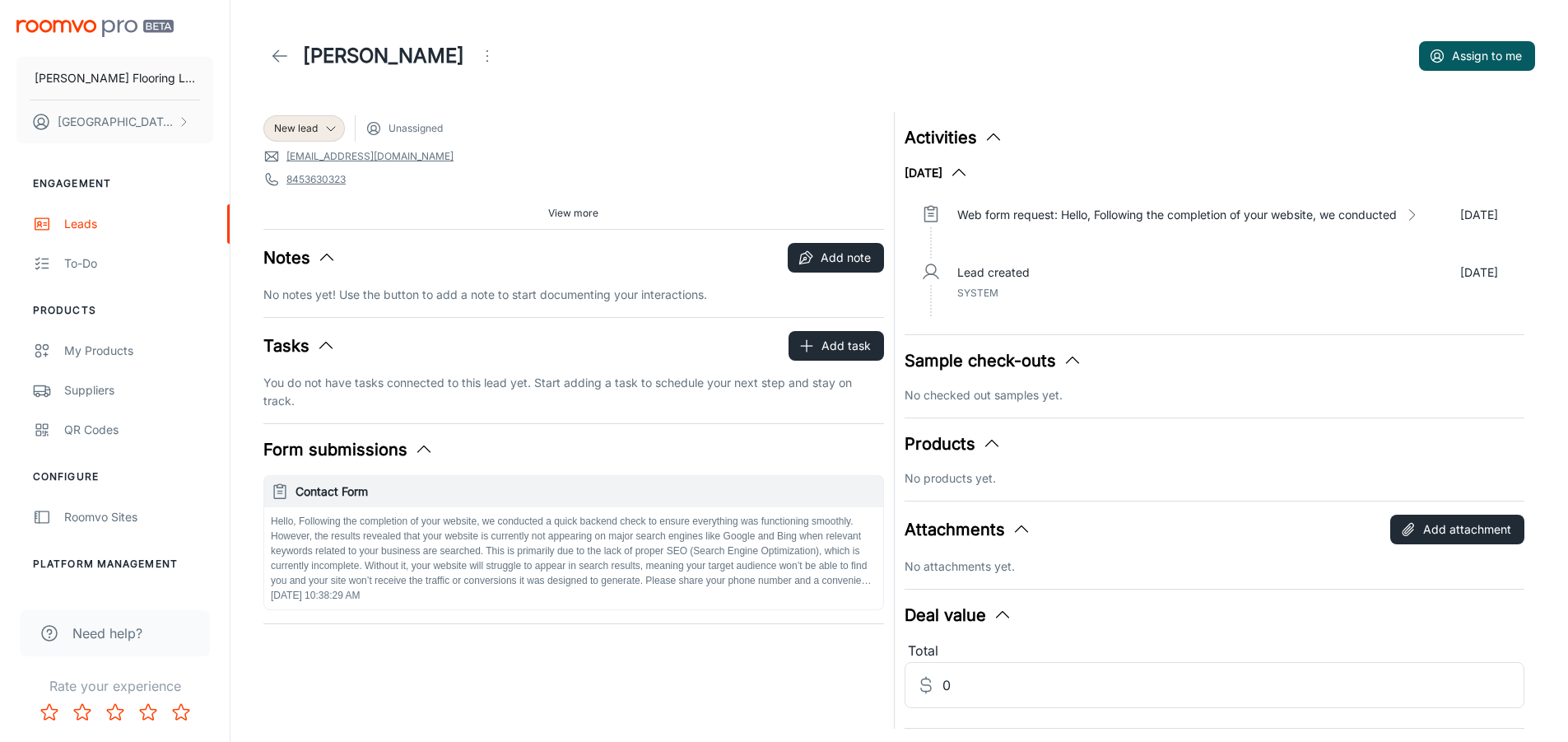
click at [281, 56] on line at bounding box center [280, 56] width 14 height 0
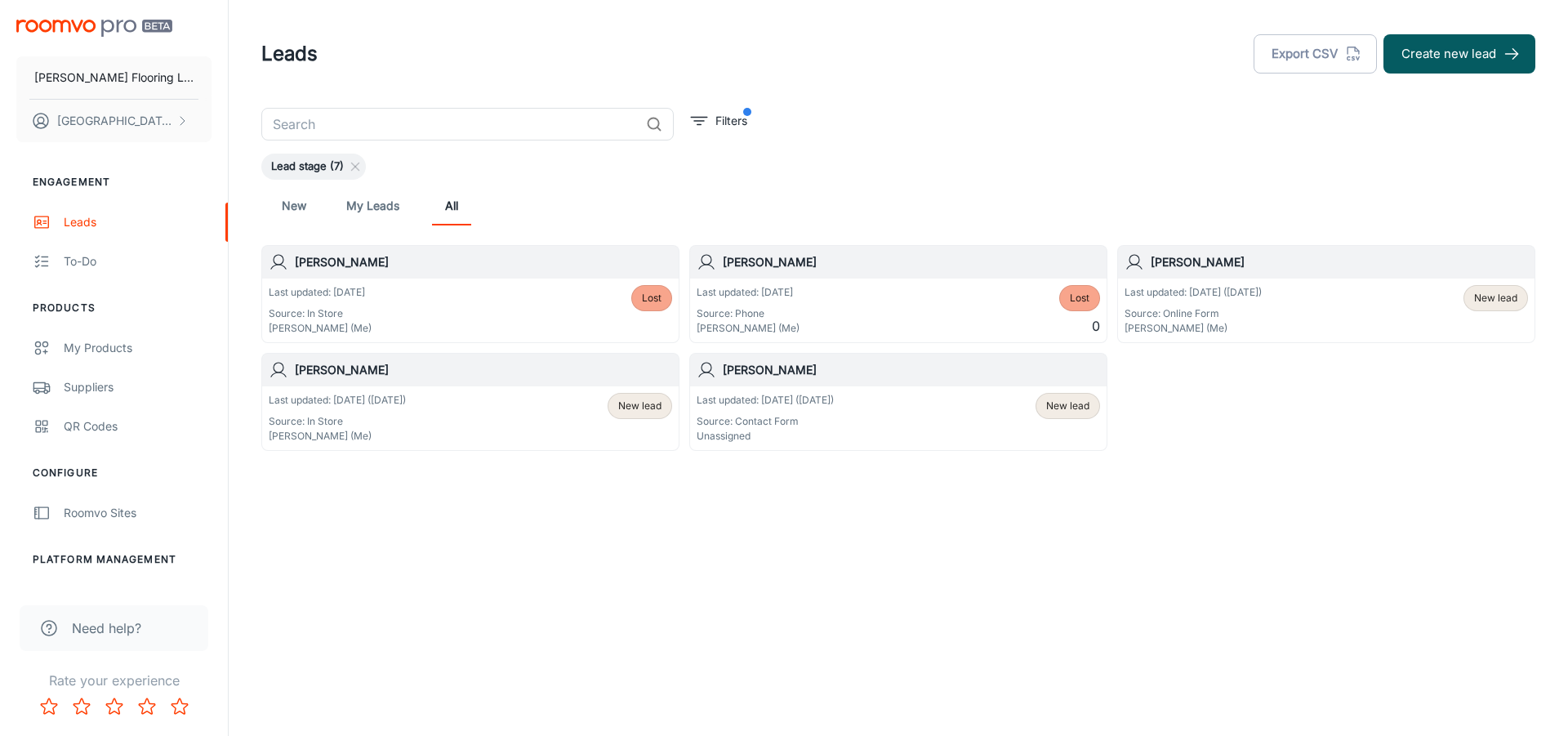
click at [651, 297] on span "Lost" at bounding box center [652, 298] width 19 height 15
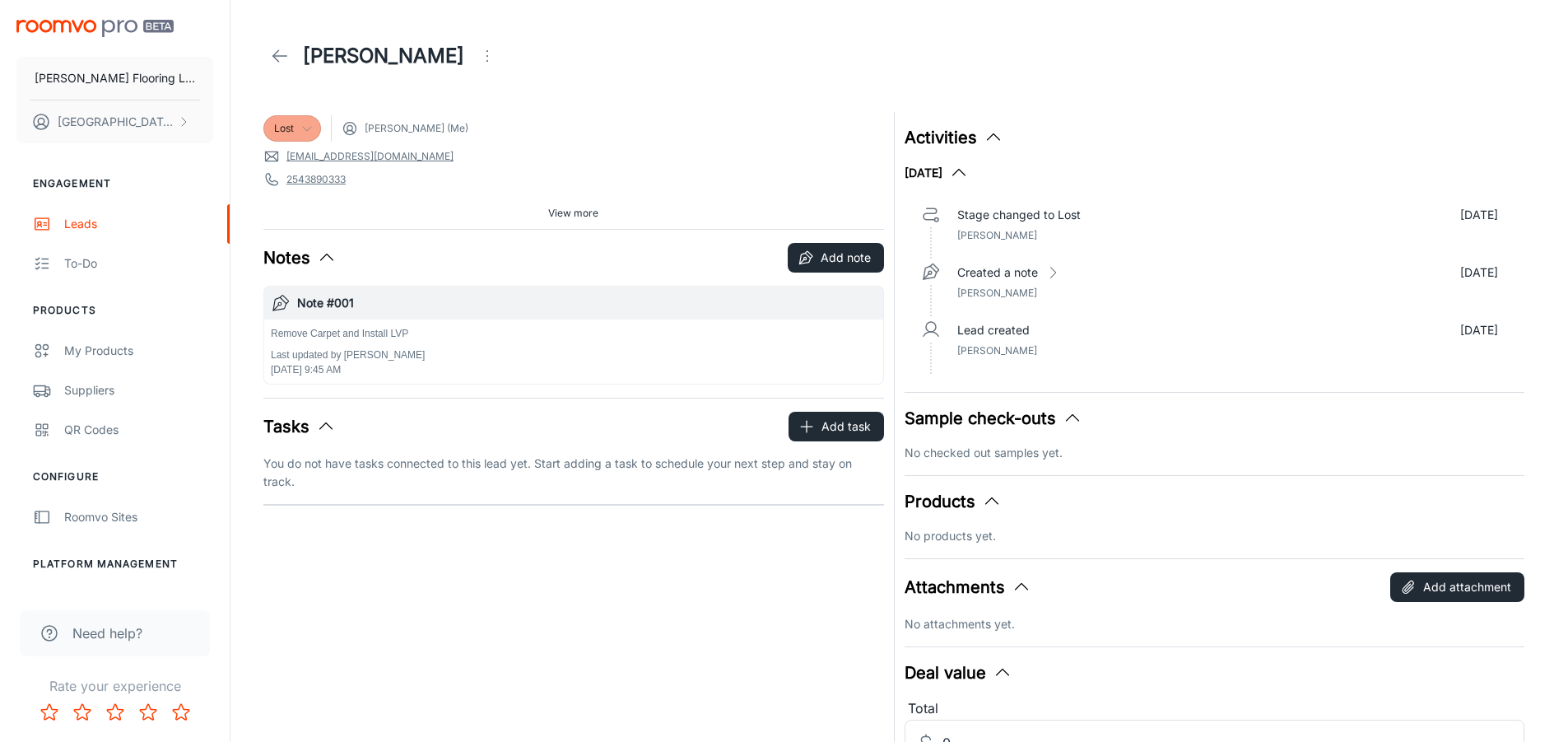
click at [285, 137] on div "Lost" at bounding box center [291, 128] width 57 height 26
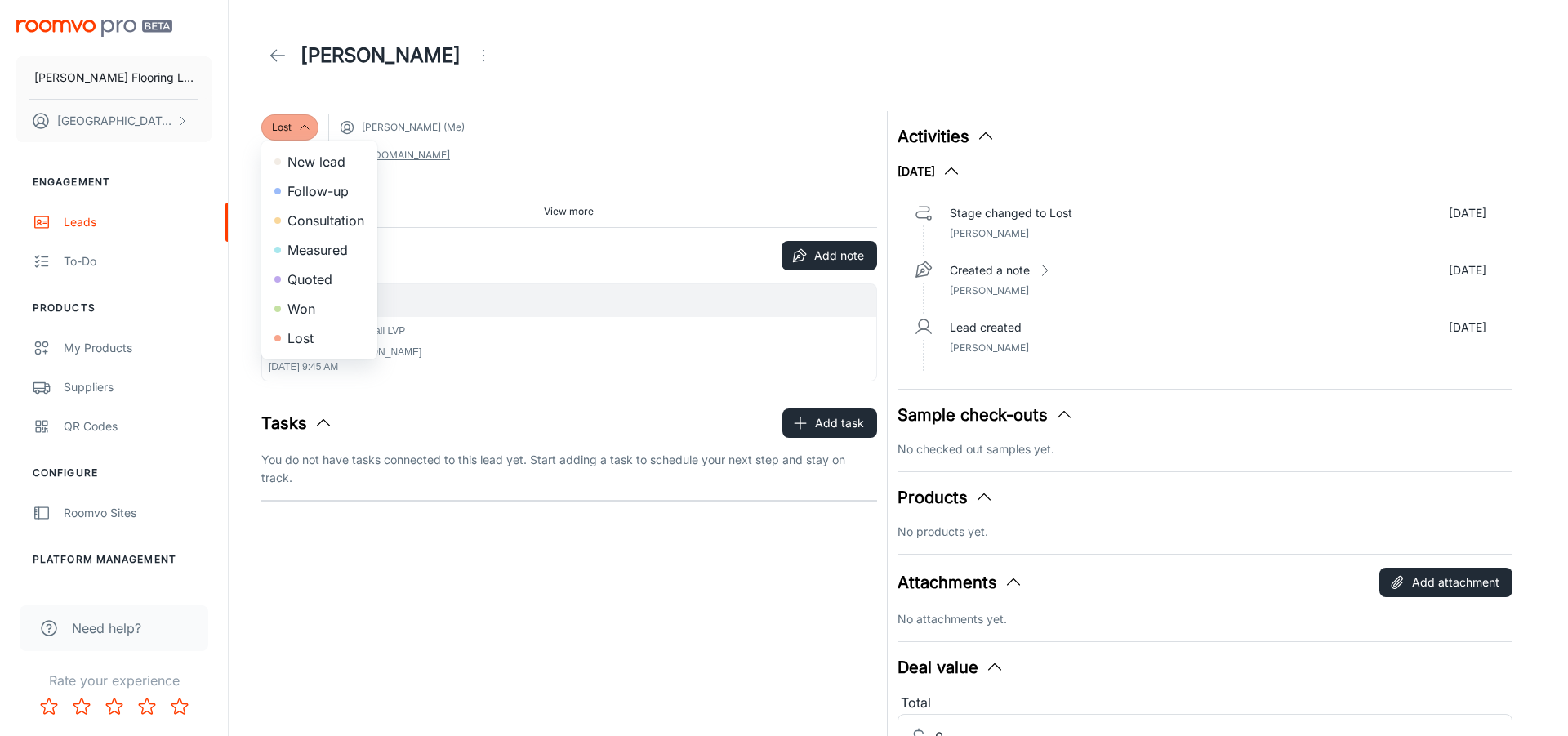
click at [302, 188] on li "Follow-up" at bounding box center [319, 191] width 116 height 30
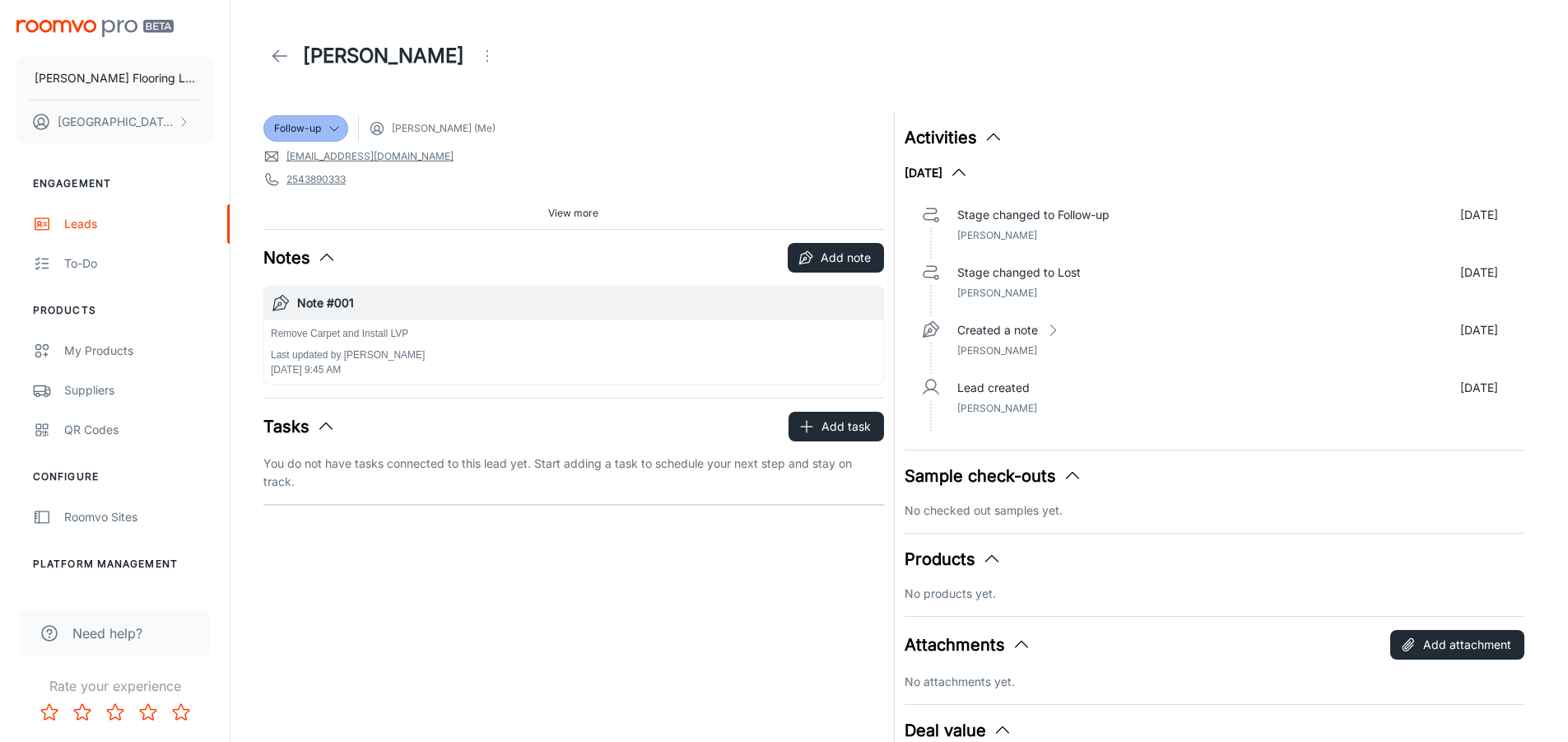
click at [275, 60] on icon at bounding box center [280, 56] width 19 height 19
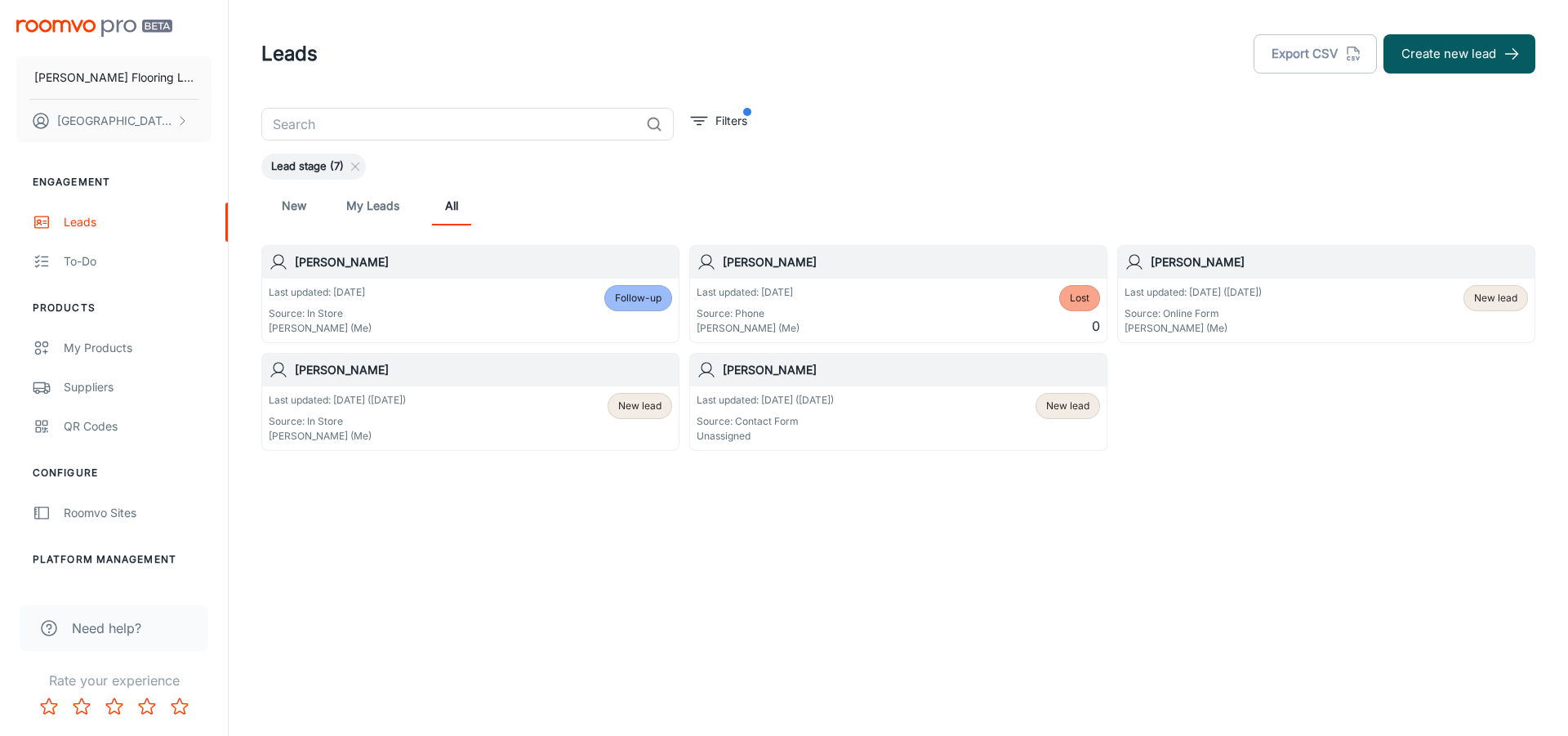
click at [1496, 303] on span "New lead" at bounding box center [1494, 298] width 43 height 15
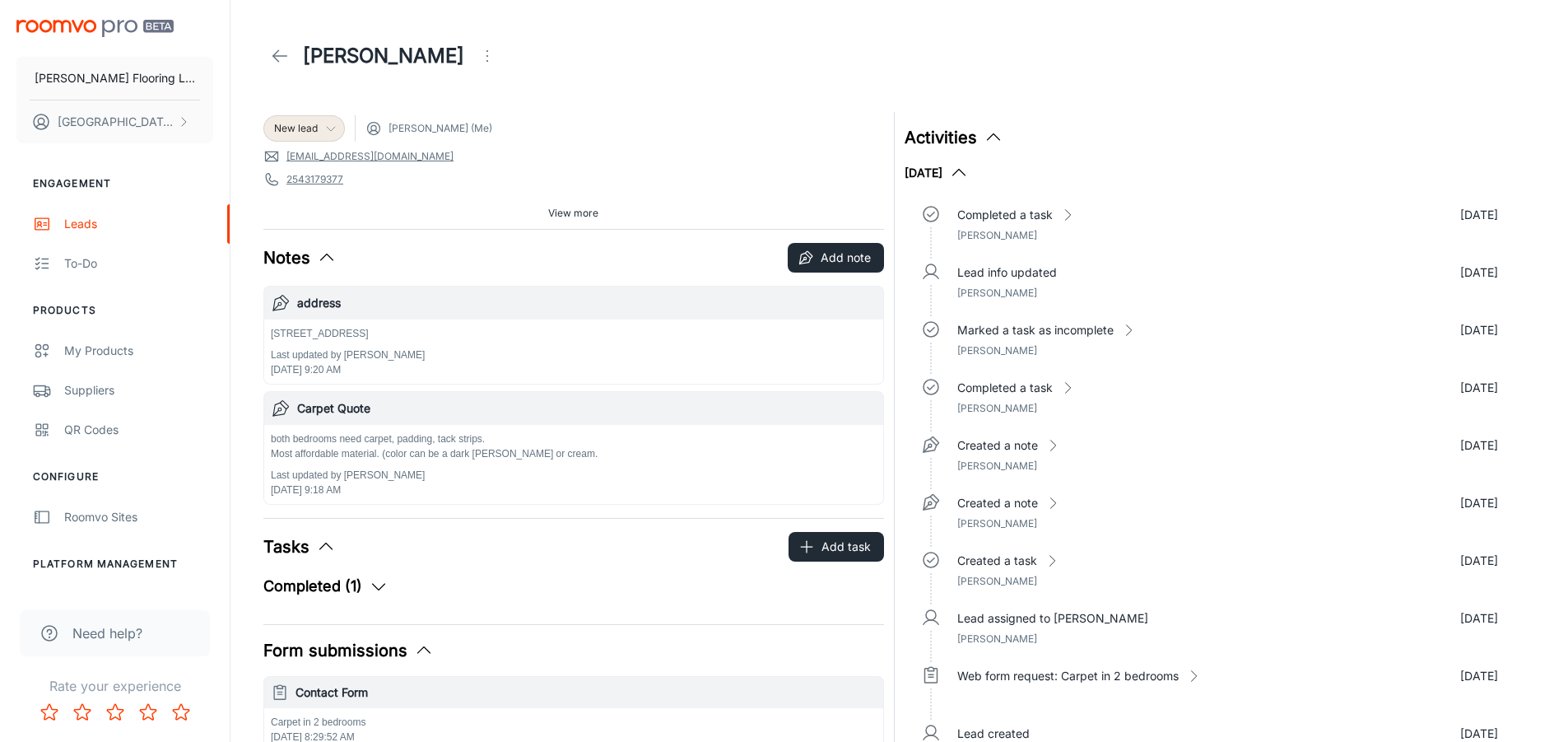
click at [320, 126] on div "New lead" at bounding box center [304, 128] width 60 height 15
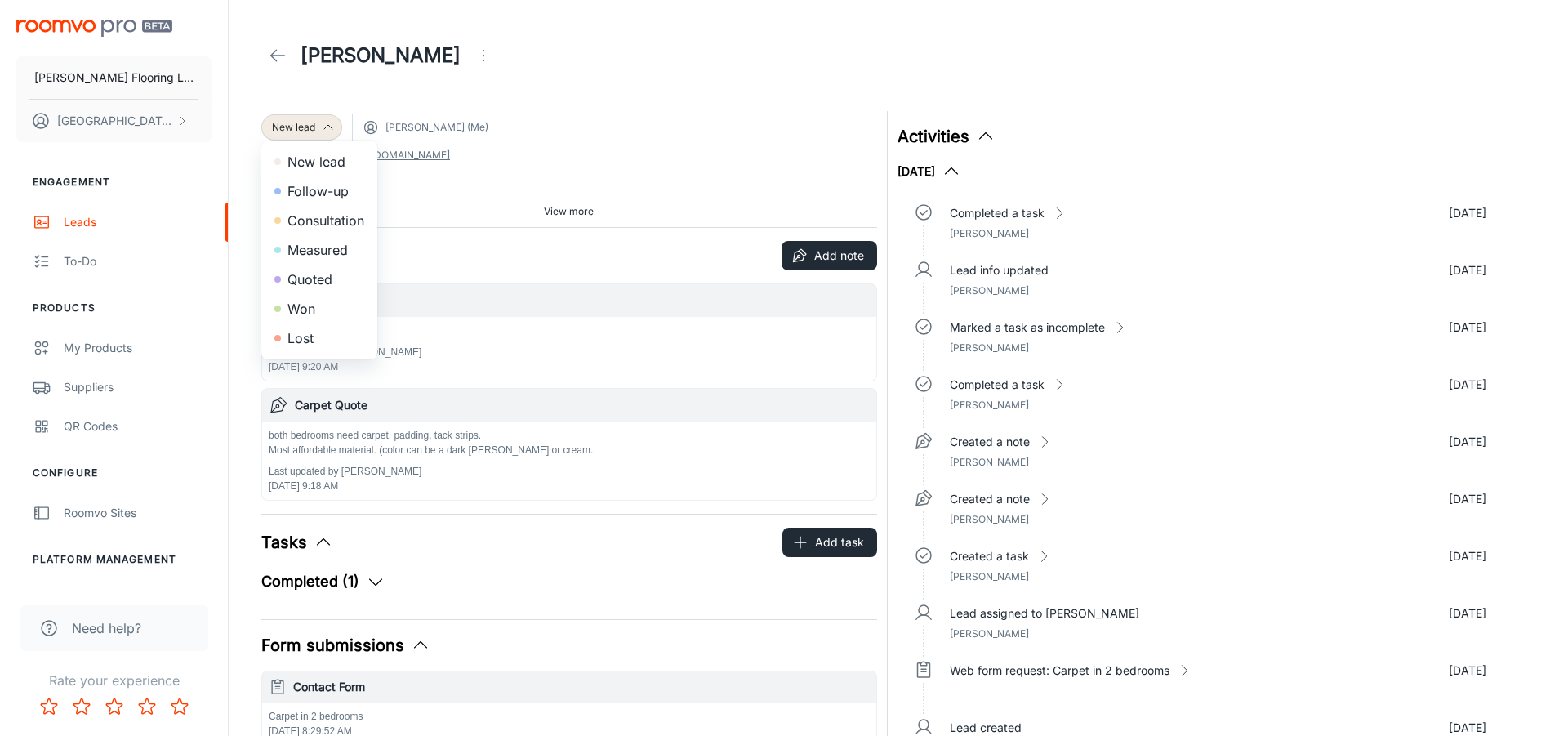
click at [318, 338] on li "Lost" at bounding box center [319, 338] width 116 height 30
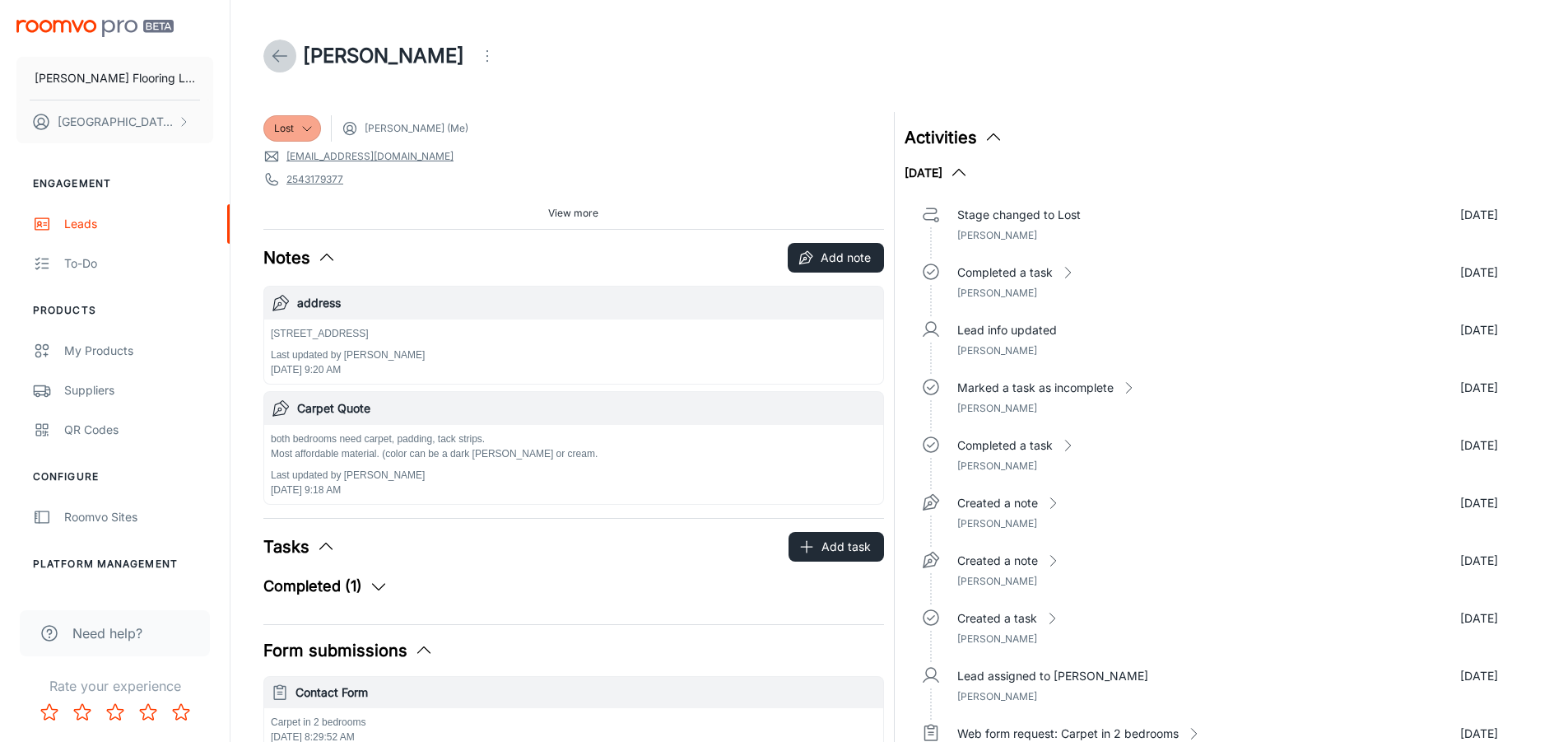
click at [280, 57] on icon at bounding box center [280, 56] width 19 height 19
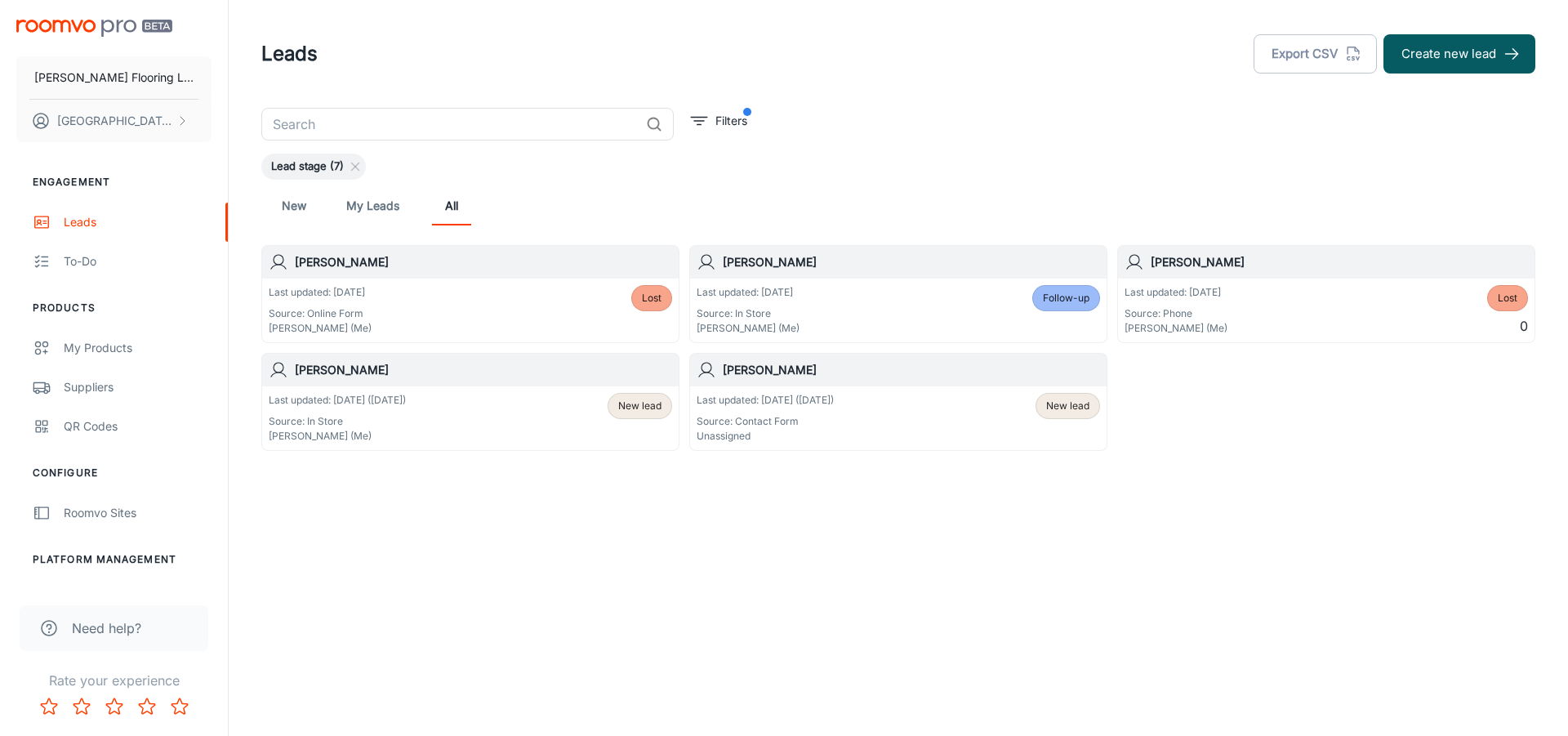
click at [474, 124] on input "text" at bounding box center [450, 124] width 378 height 32
click at [1479, 53] on button "Create new lead" at bounding box center [1459, 53] width 152 height 39
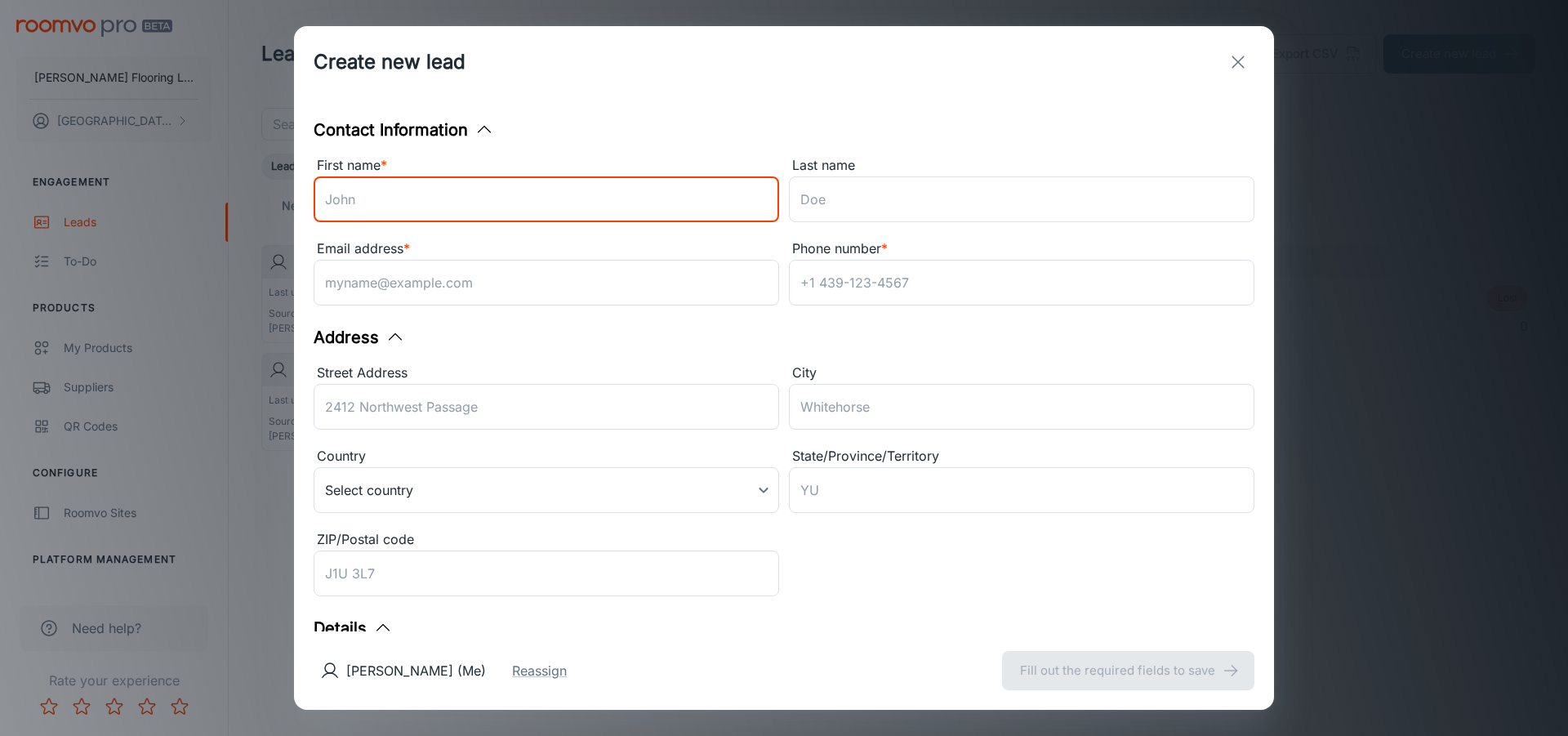
click at [393, 209] on input "First name *" at bounding box center [546, 199] width 465 height 46
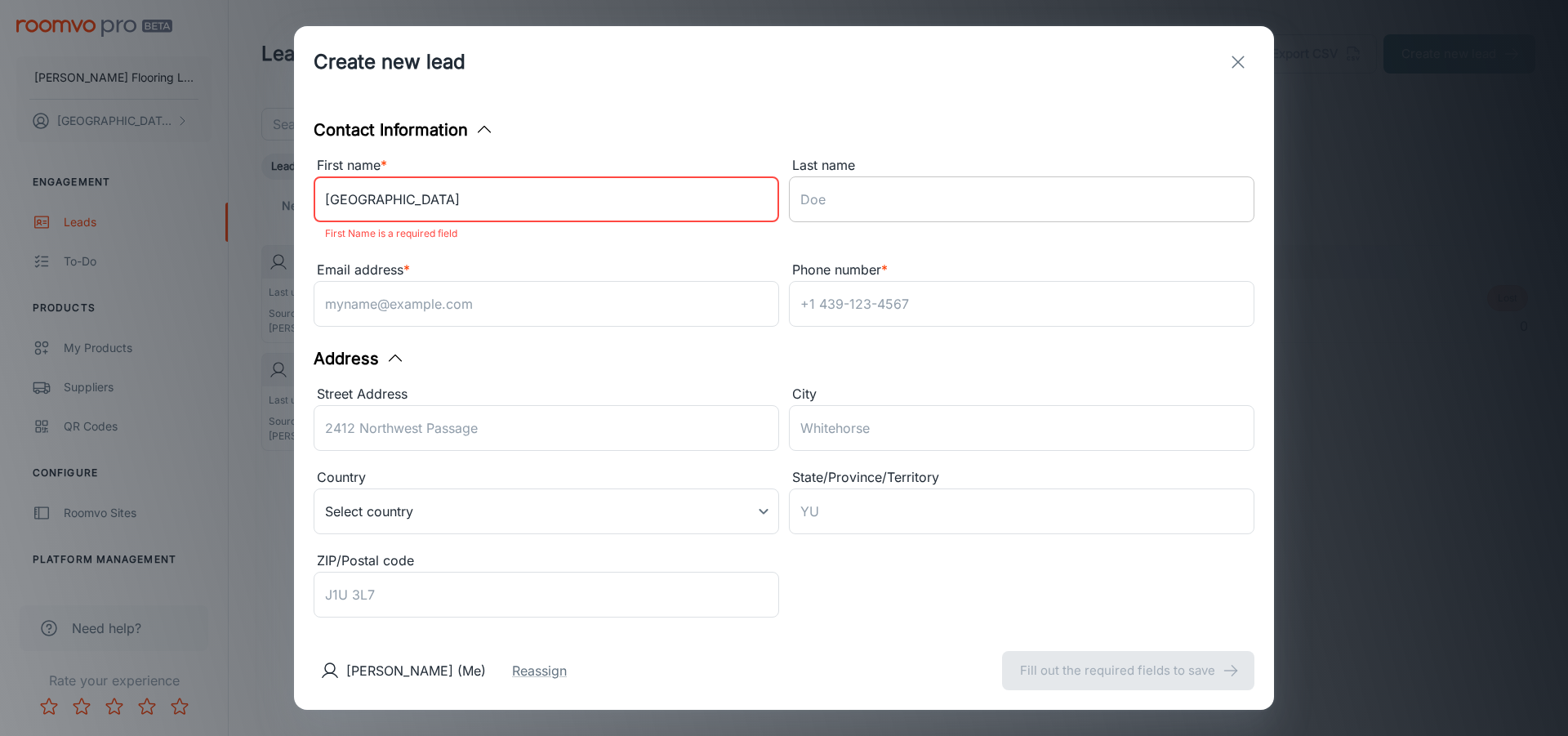
type input "[GEOGRAPHIC_DATA]"
click at [927, 202] on input "Last name" at bounding box center [1021, 199] width 465 height 46
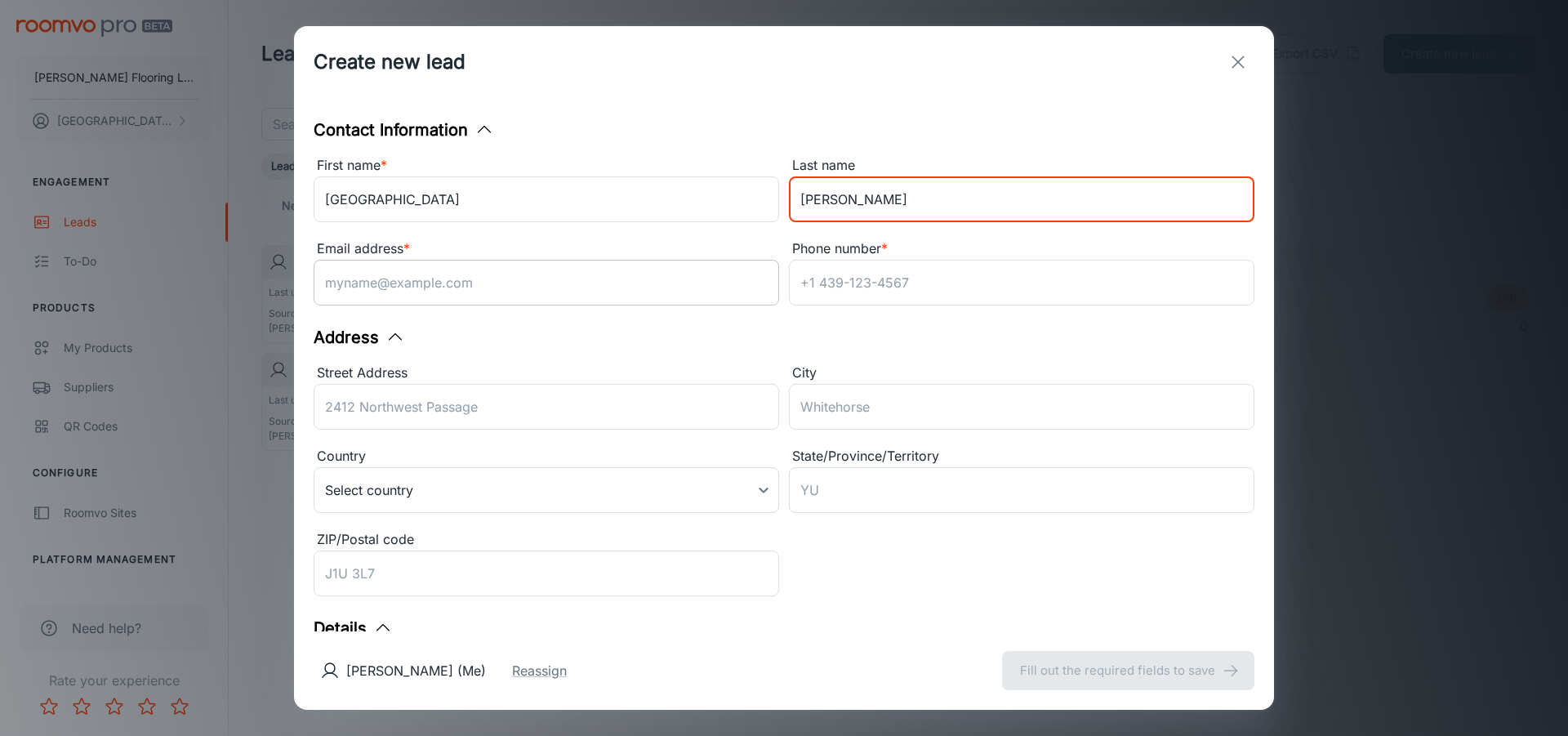
type input "[PERSON_NAME]"
click at [558, 287] on input "Email address *" at bounding box center [546, 282] width 465 height 46
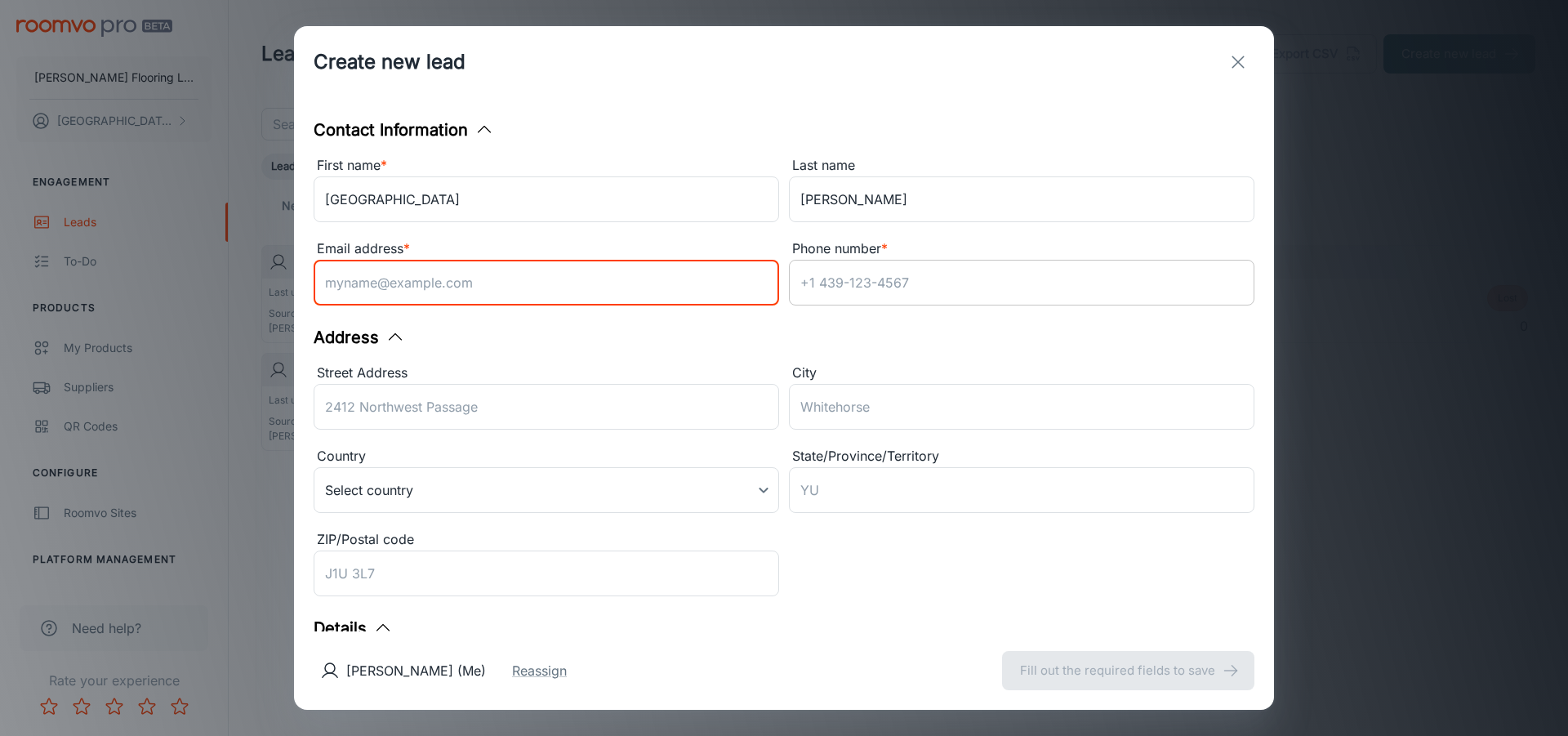
click at [897, 287] on input "Phone number *" at bounding box center [1021, 282] width 465 height 46
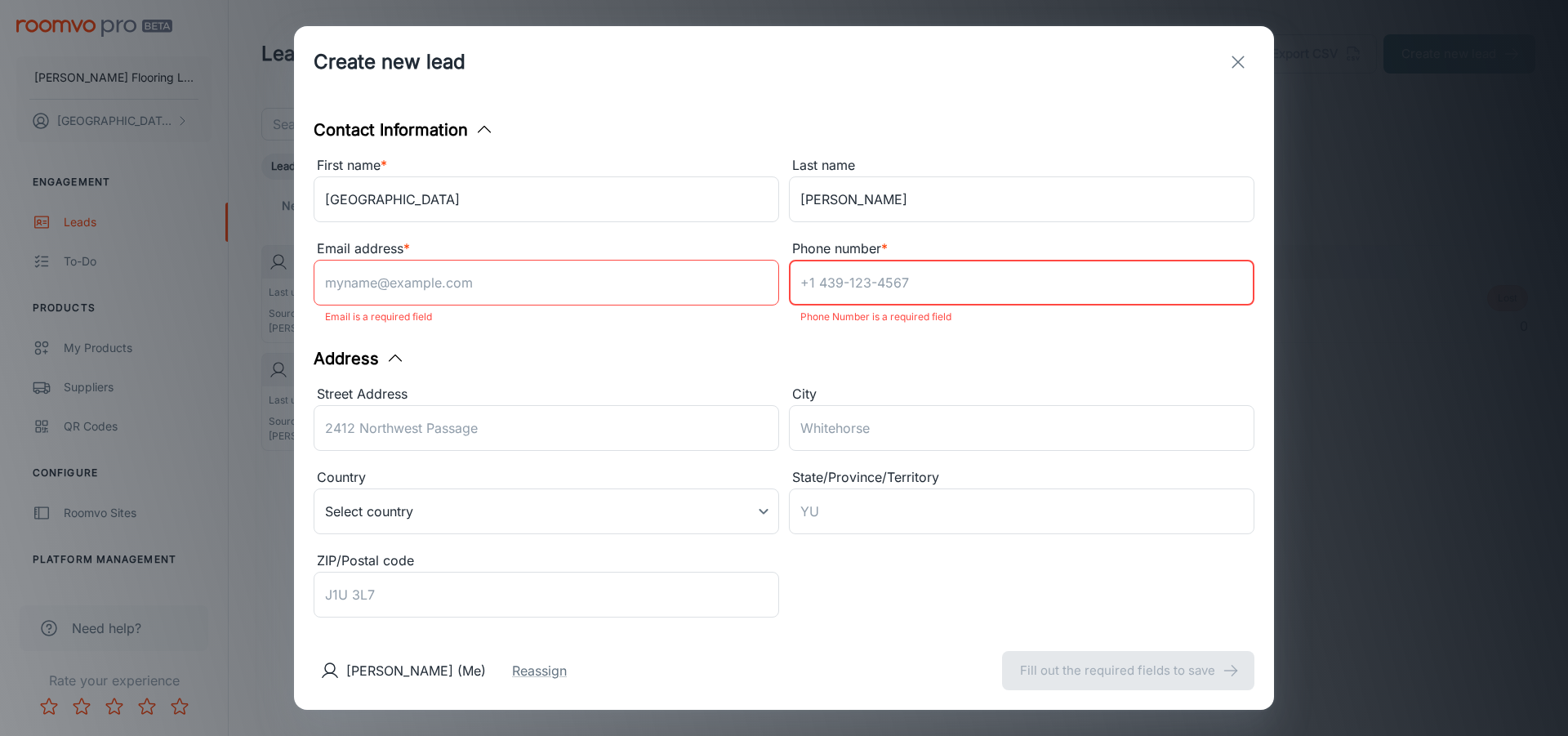
click at [879, 270] on input "Phone number *" at bounding box center [1021, 282] width 465 height 46
paste input "[PHONE_NUMBER]"
type input "[PHONE_NUMBER]"
click at [652, 294] on input "Email address *" at bounding box center [546, 282] width 465 height 46
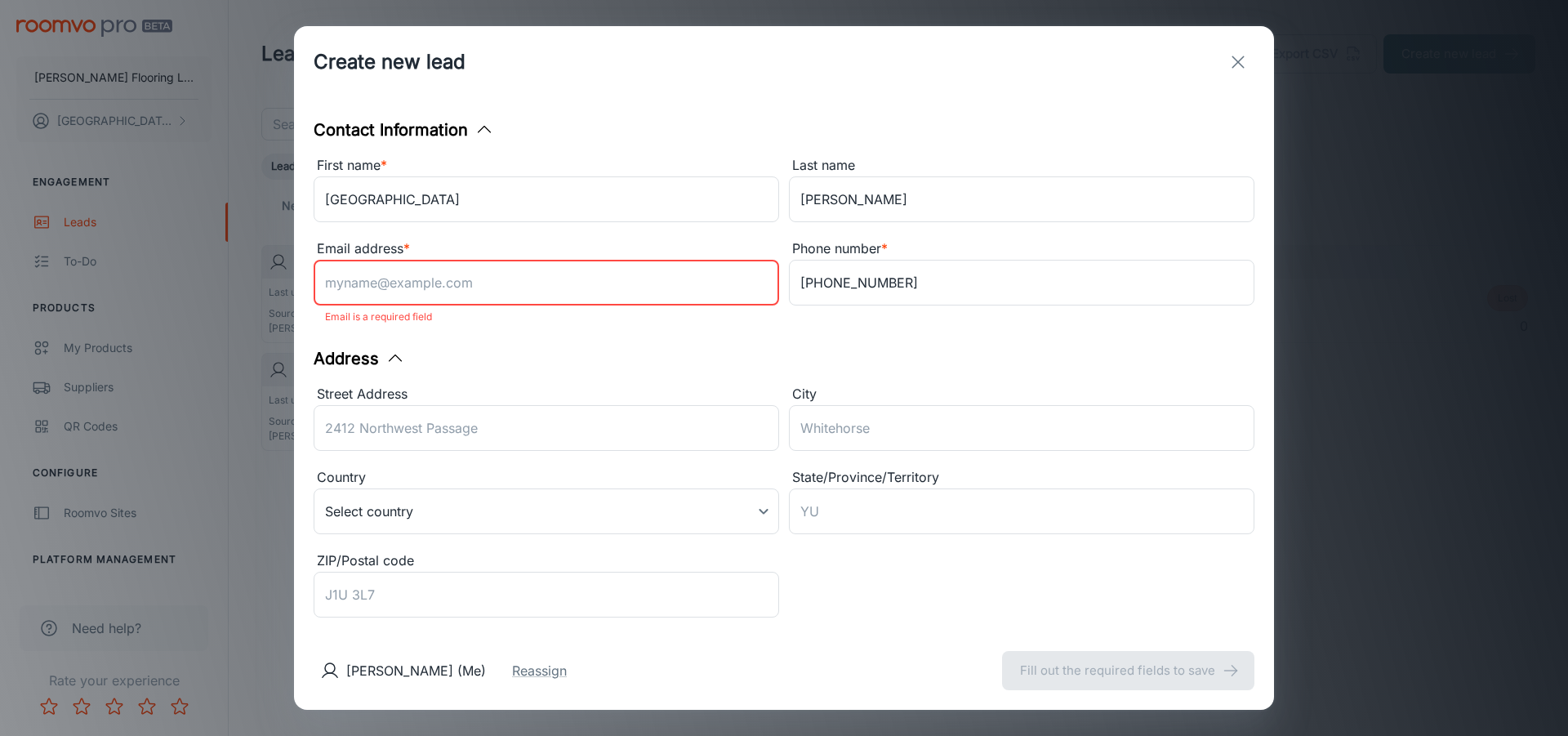
click at [429, 280] on input "Email address *" at bounding box center [546, 282] width 465 height 46
paste input "[EMAIL_ADDRESS][DOMAIN_NAME]"
type input "[EMAIL_ADDRESS][DOMAIN_NAME]"
click at [494, 430] on input "Street Address" at bounding box center [546, 428] width 465 height 46
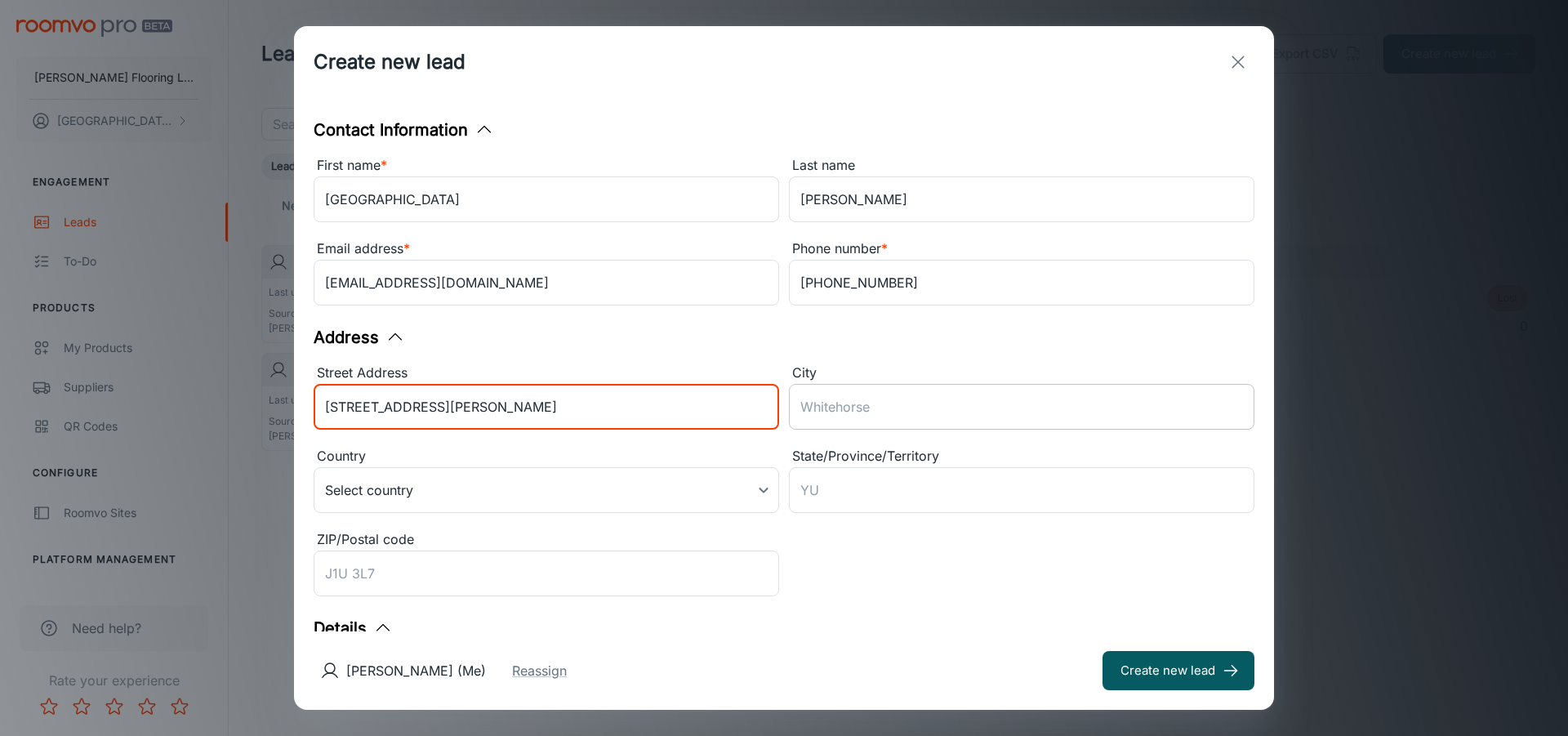
type input "[STREET_ADDRESS][PERSON_NAME]"
click at [809, 411] on input "City" at bounding box center [1021, 407] width 465 height 46
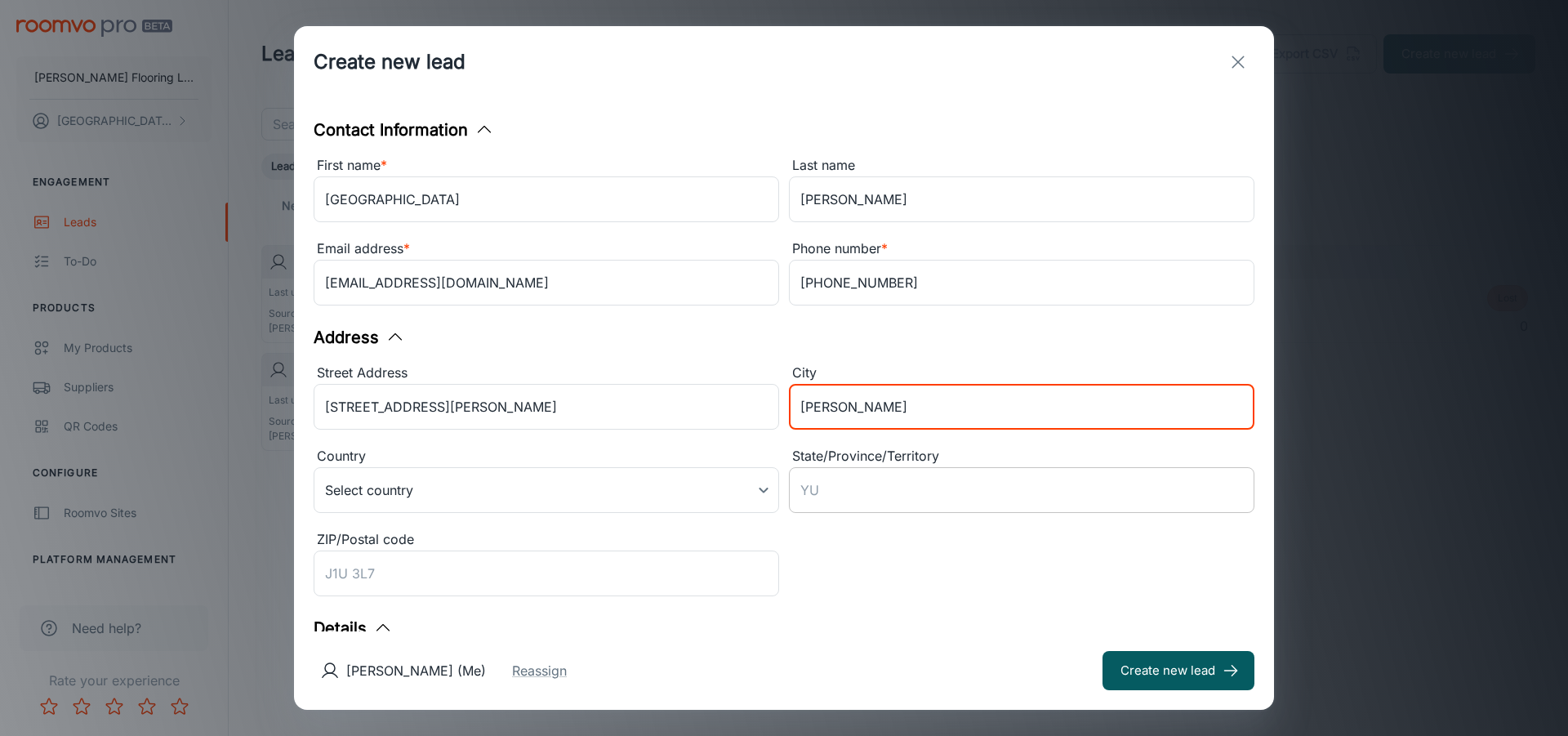
type input "[PERSON_NAME]"
click at [816, 479] on input "State/Province/Territory" at bounding box center [1021, 490] width 465 height 46
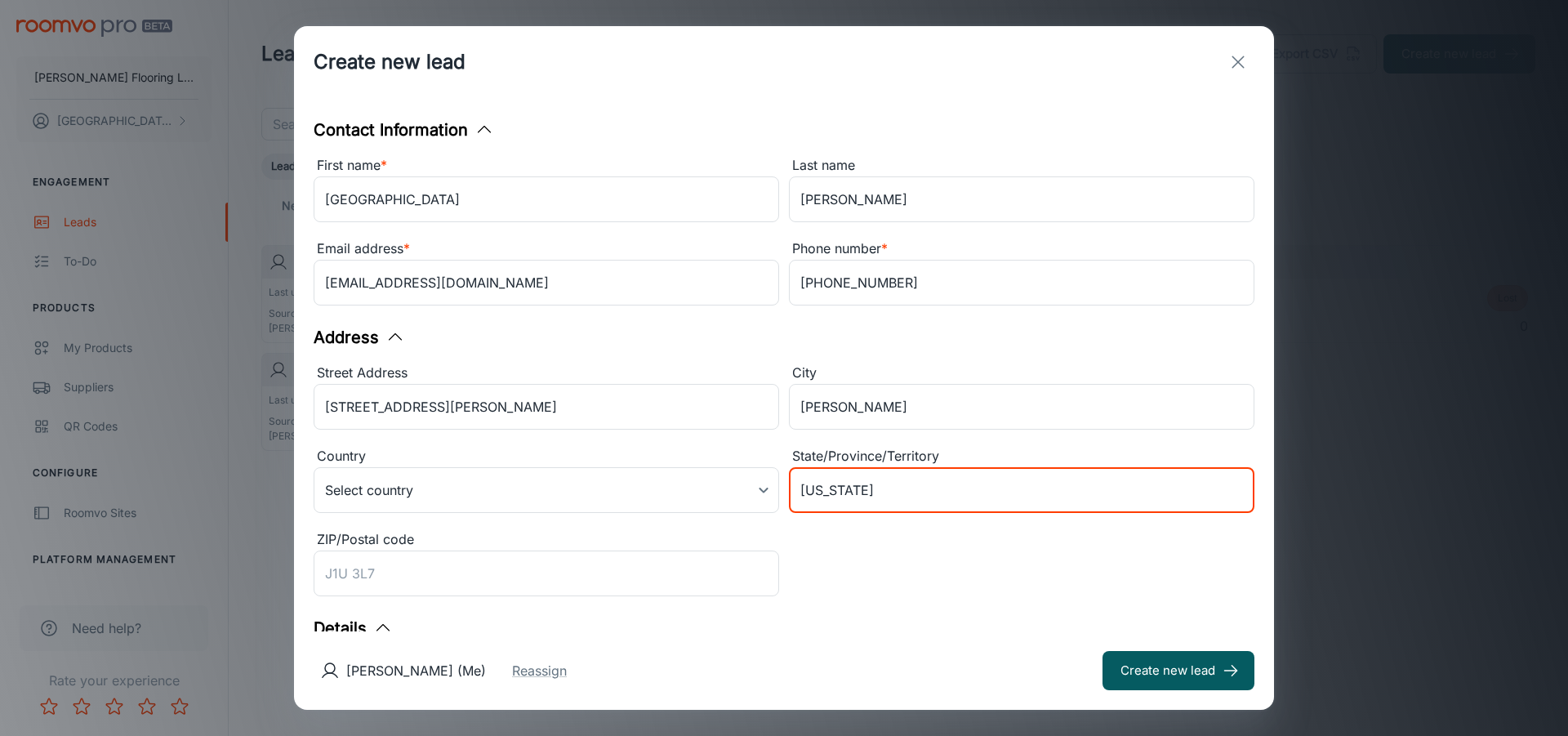
type input "[US_STATE]"
click at [679, 489] on body "[PERSON_NAME] Flooring LLC [PERSON_NAME] Engagement Leads To-do Products My Pro…" at bounding box center [784, 368] width 1568 height 736
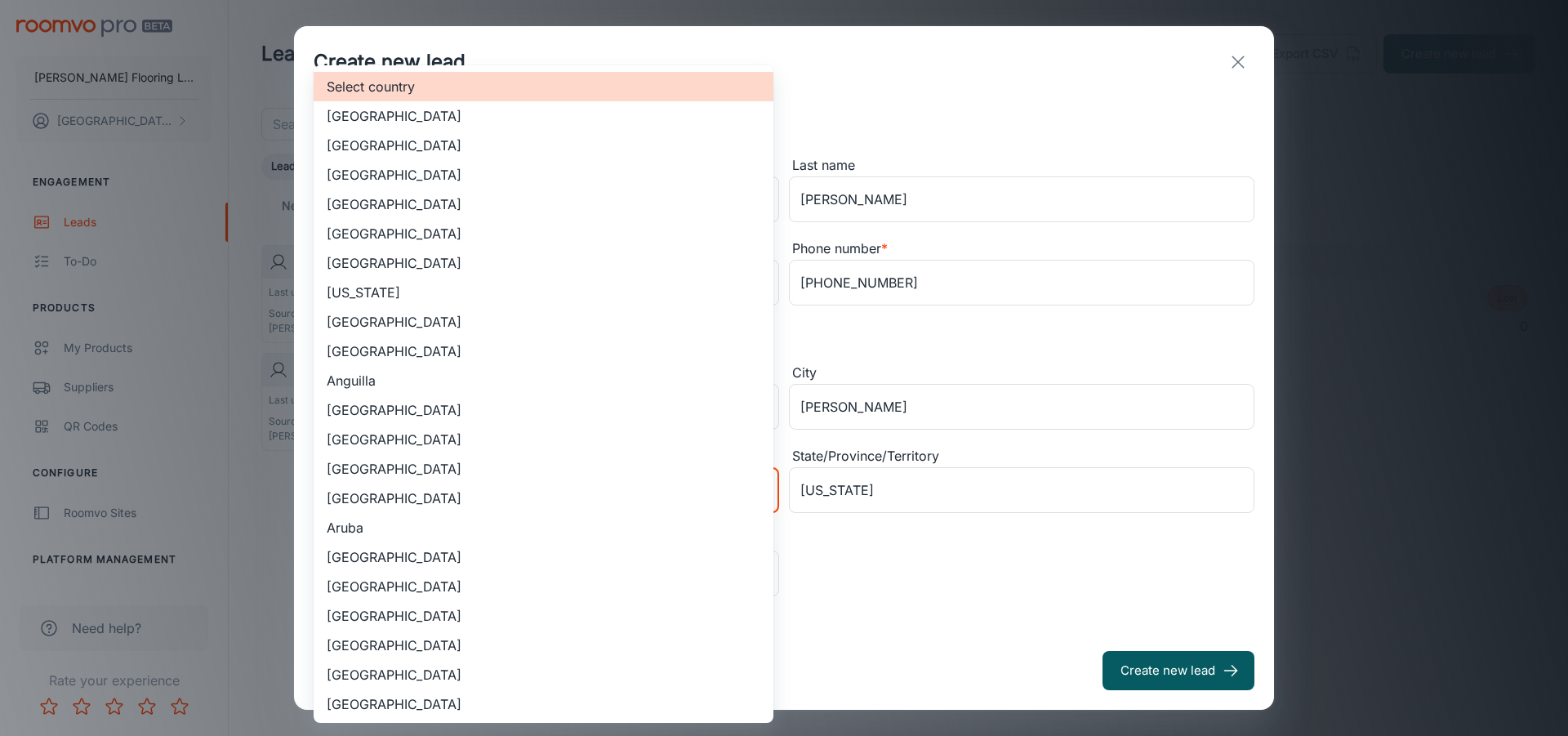
click at [457, 149] on li "[GEOGRAPHIC_DATA]" at bounding box center [543, 145] width 460 height 30
type input "US"
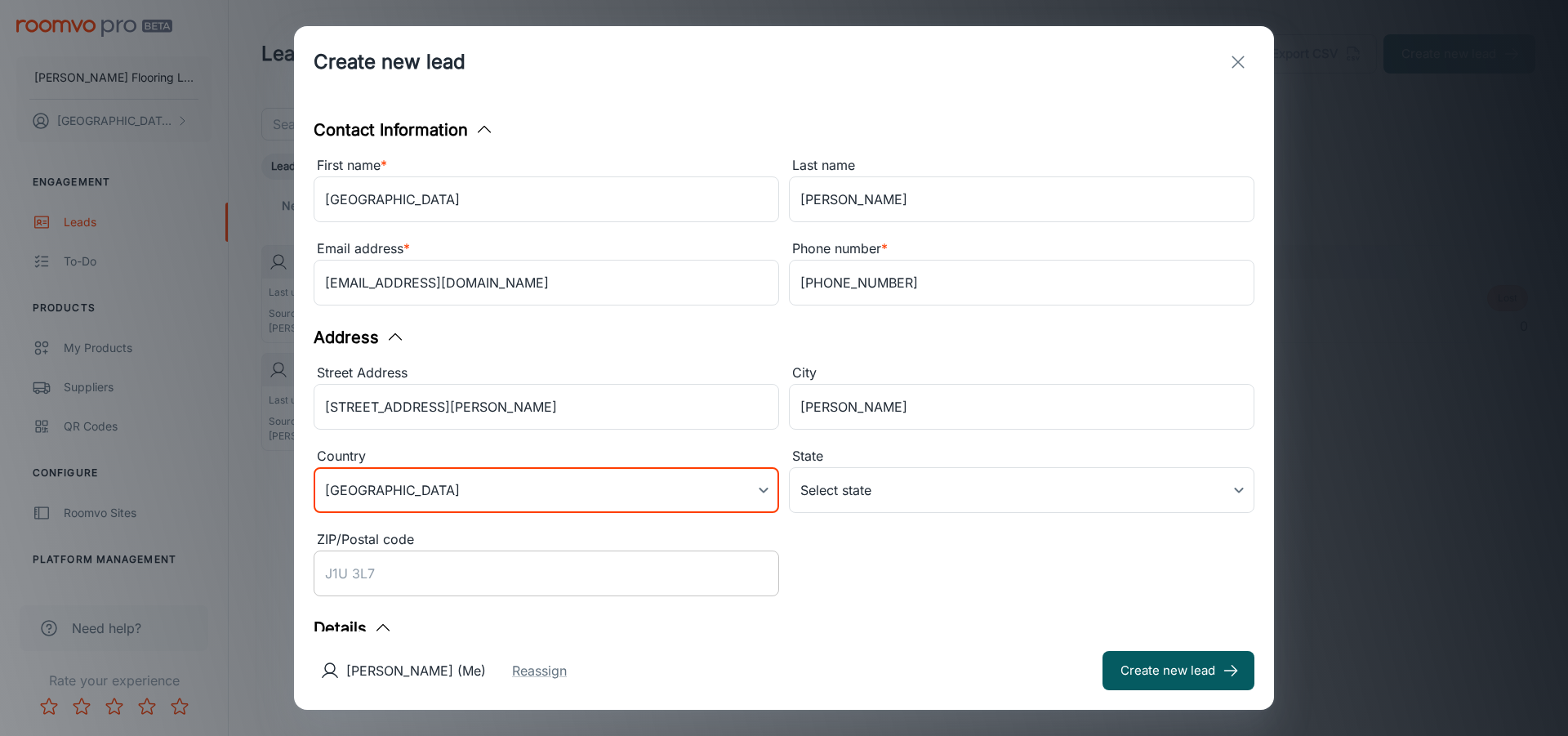
click at [421, 582] on input "ZIP/Postal code" at bounding box center [546, 573] width 465 height 46
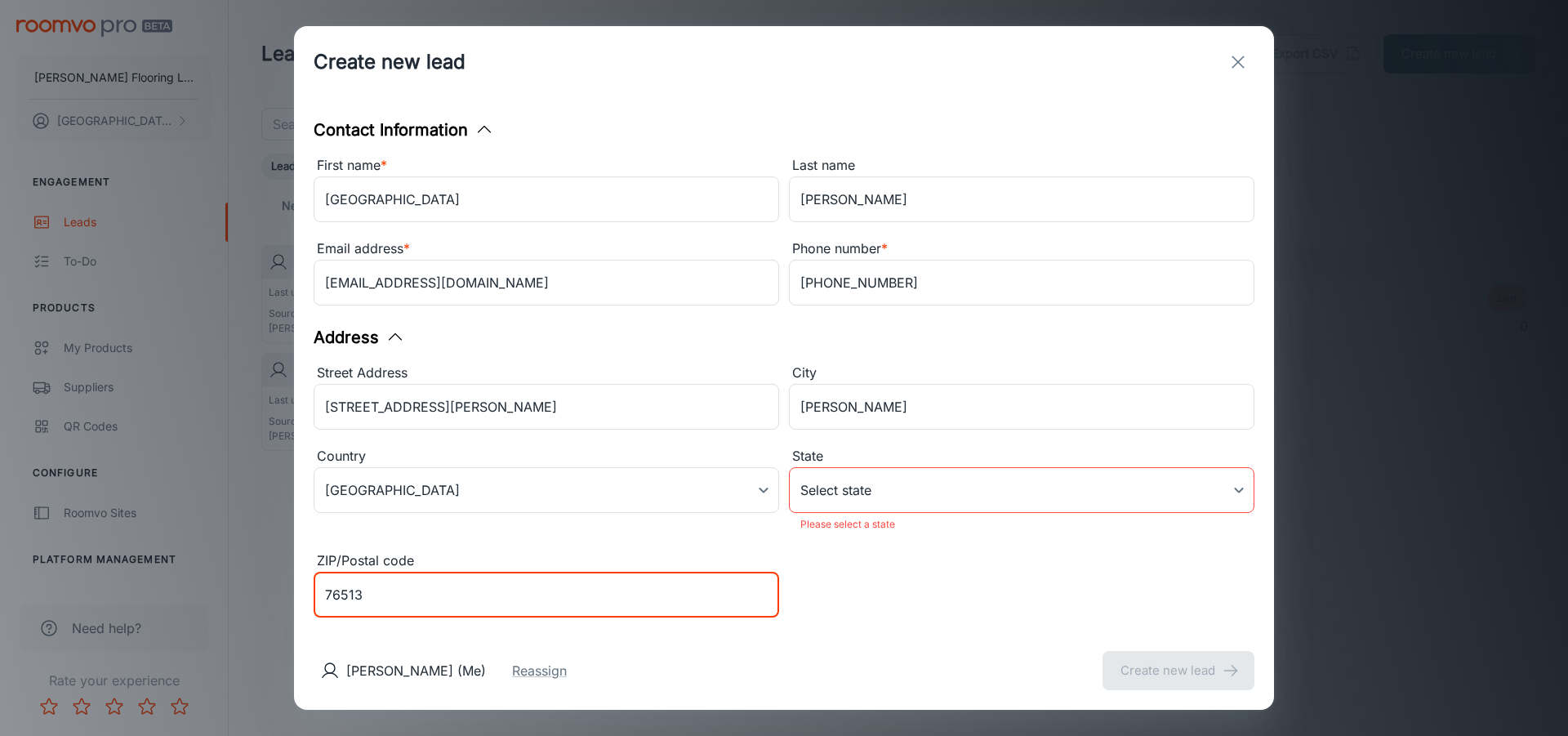
scroll to position [245, 0]
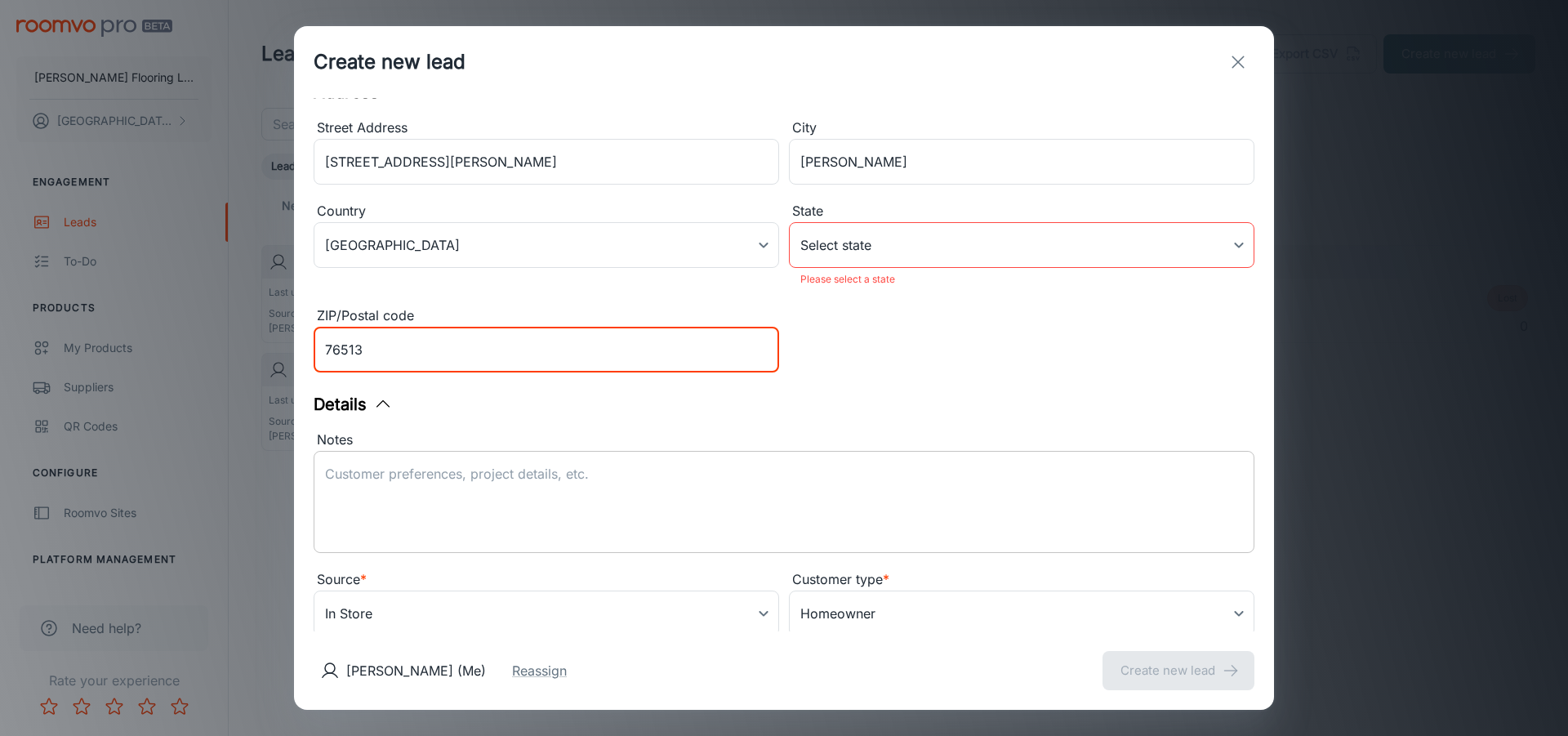
type input "76513"
click at [515, 486] on textarea "Notes" at bounding box center [784, 502] width 918 height 75
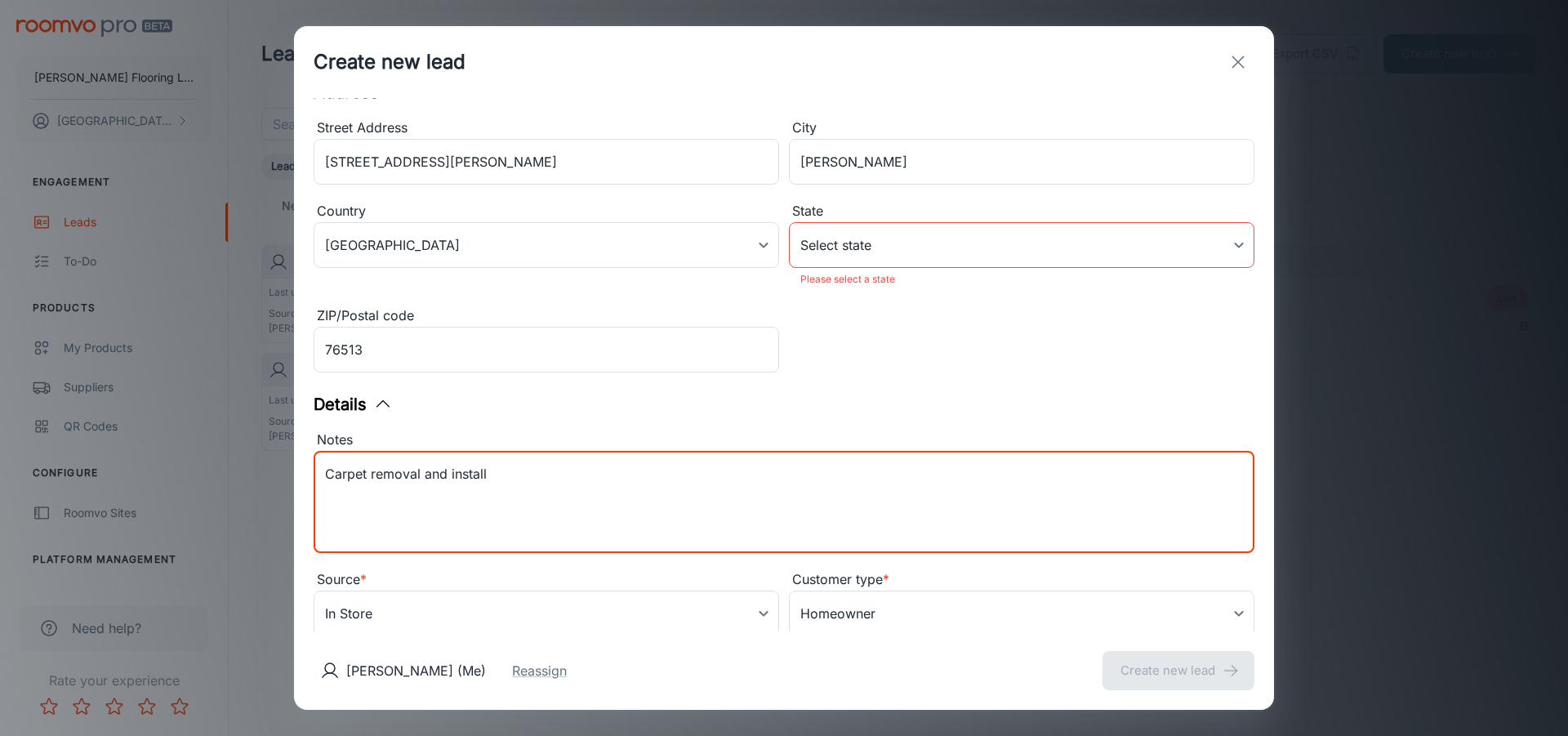
scroll to position [289, 0]
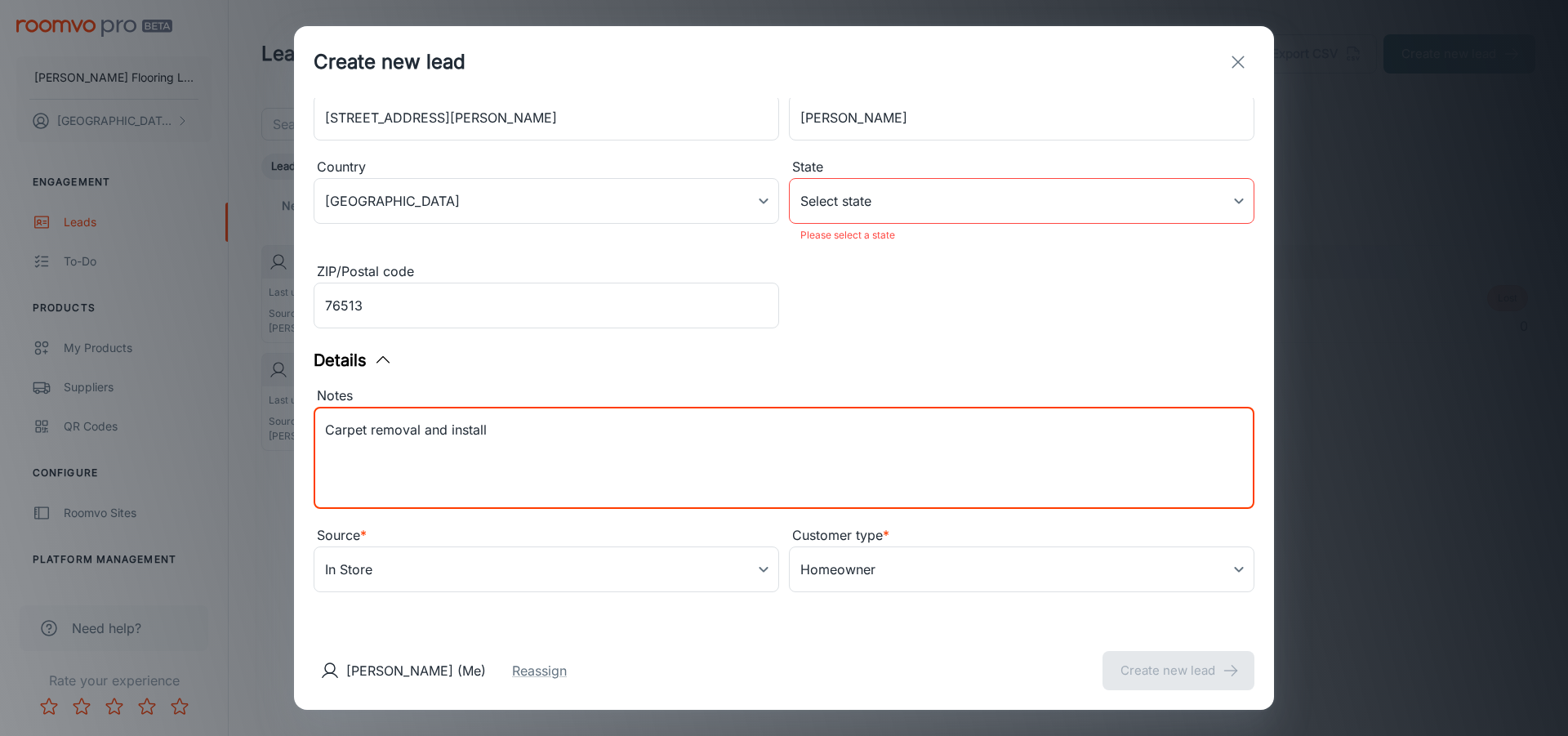
type textarea "Carpet removal and install"
click at [891, 195] on body "[PERSON_NAME] Flooring LLC [PERSON_NAME] Engagement Leads To-do Products My Pro…" at bounding box center [784, 368] width 1568 height 736
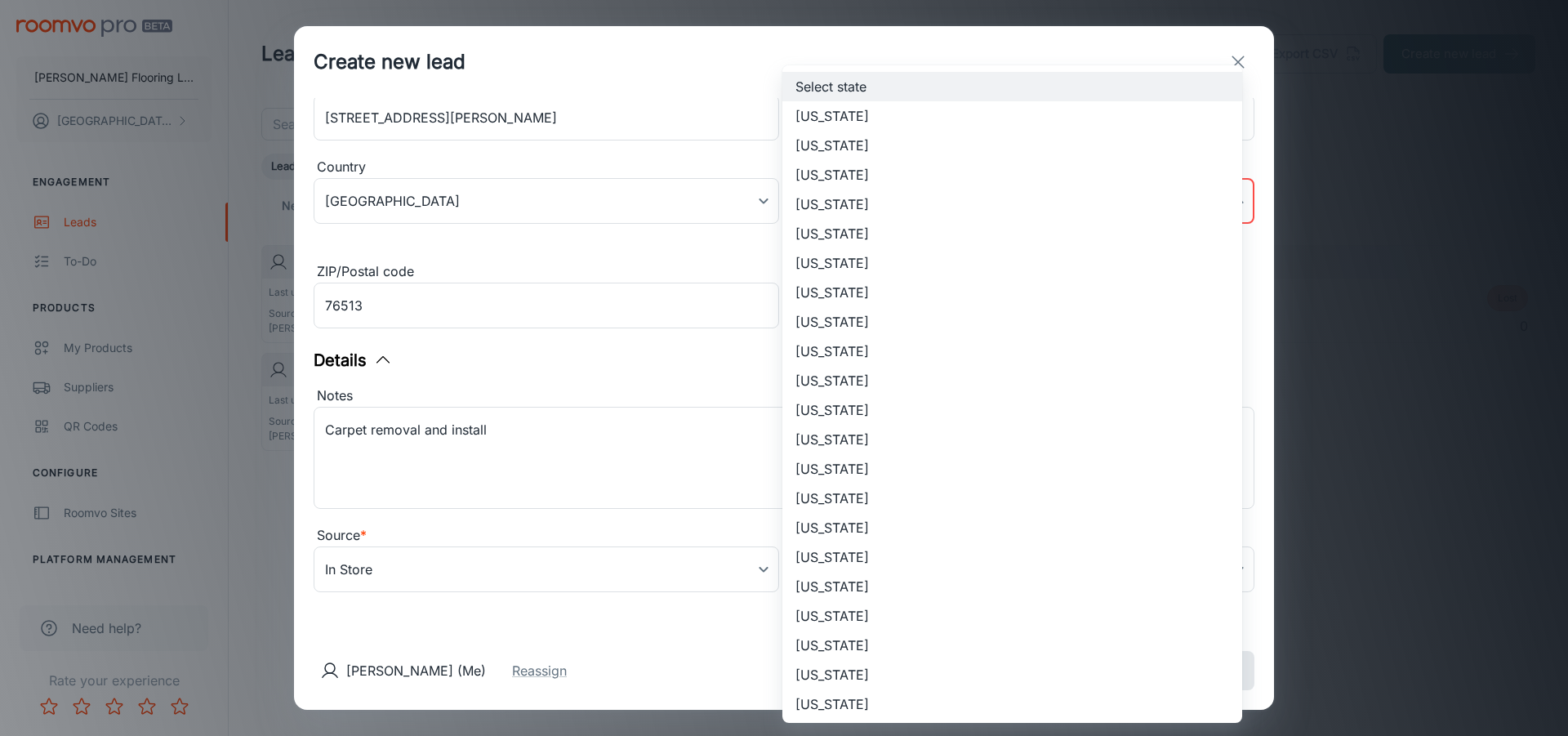
scroll to position [884, 0]
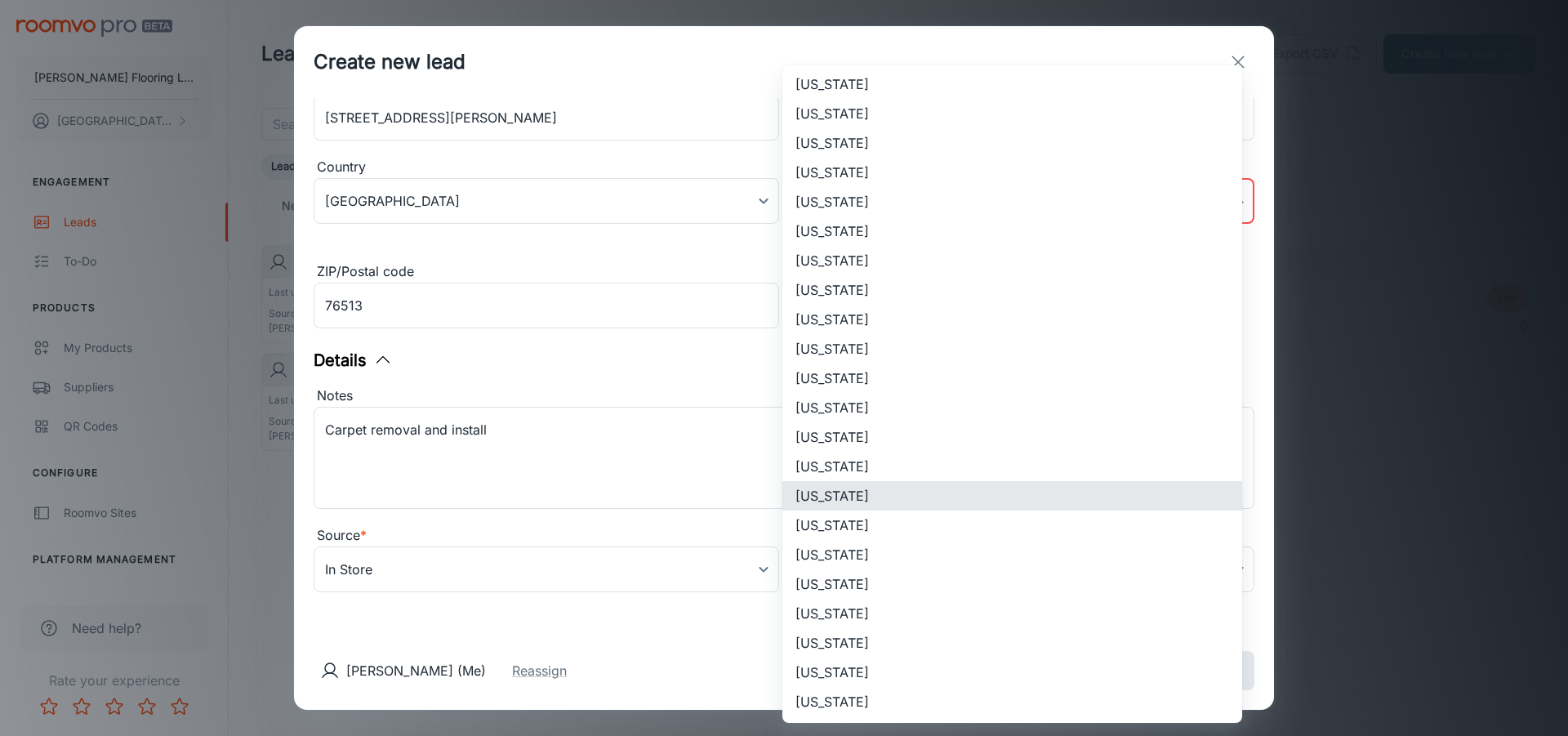
click at [854, 494] on li "[US_STATE]" at bounding box center [1012, 496] width 460 height 30
type input "[US_STATE]"
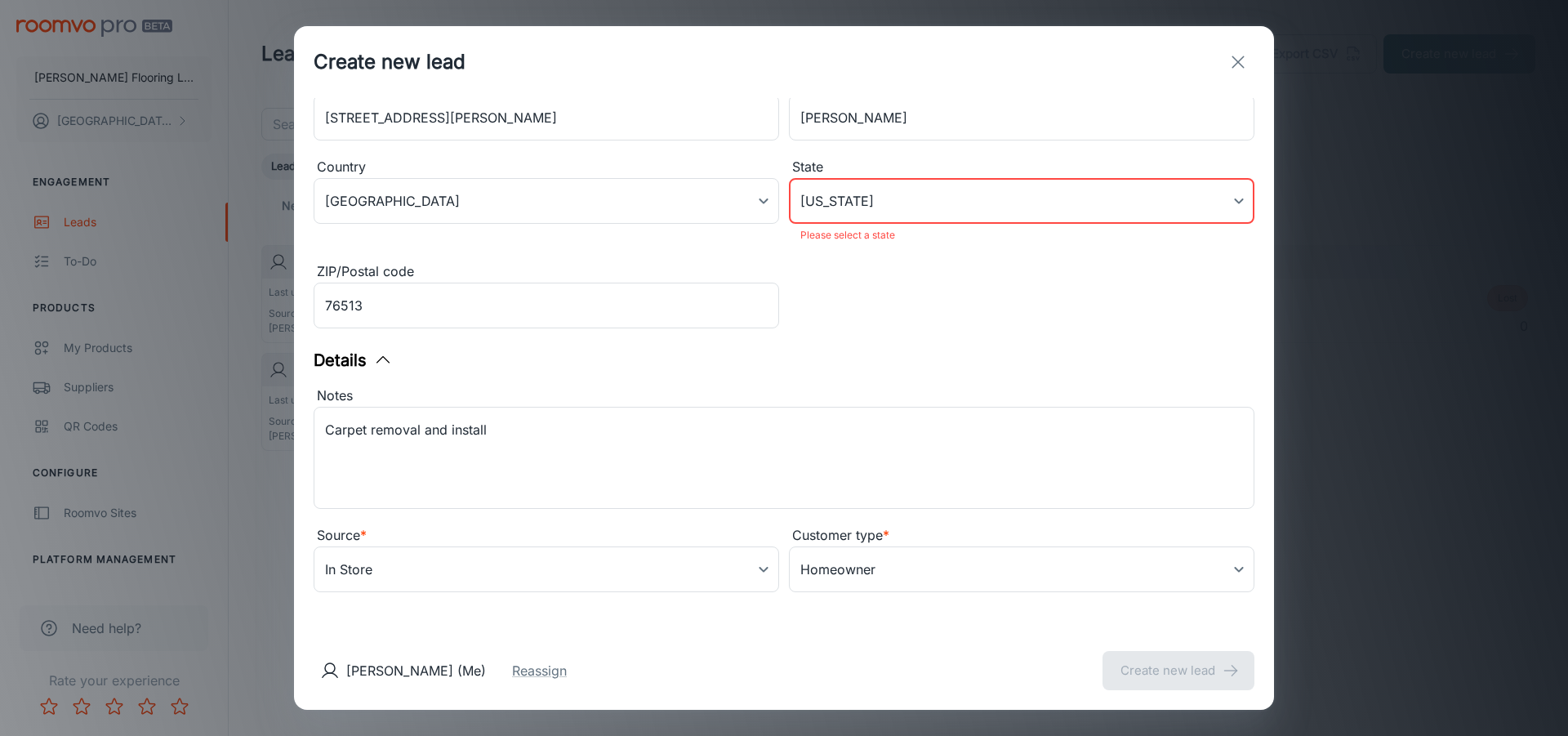
click at [763, 628] on div "Contact Information First name * [GEOGRAPHIC_DATA] ​ Last name [PERSON_NAME] ​ …" at bounding box center [784, 364] width 979 height 534
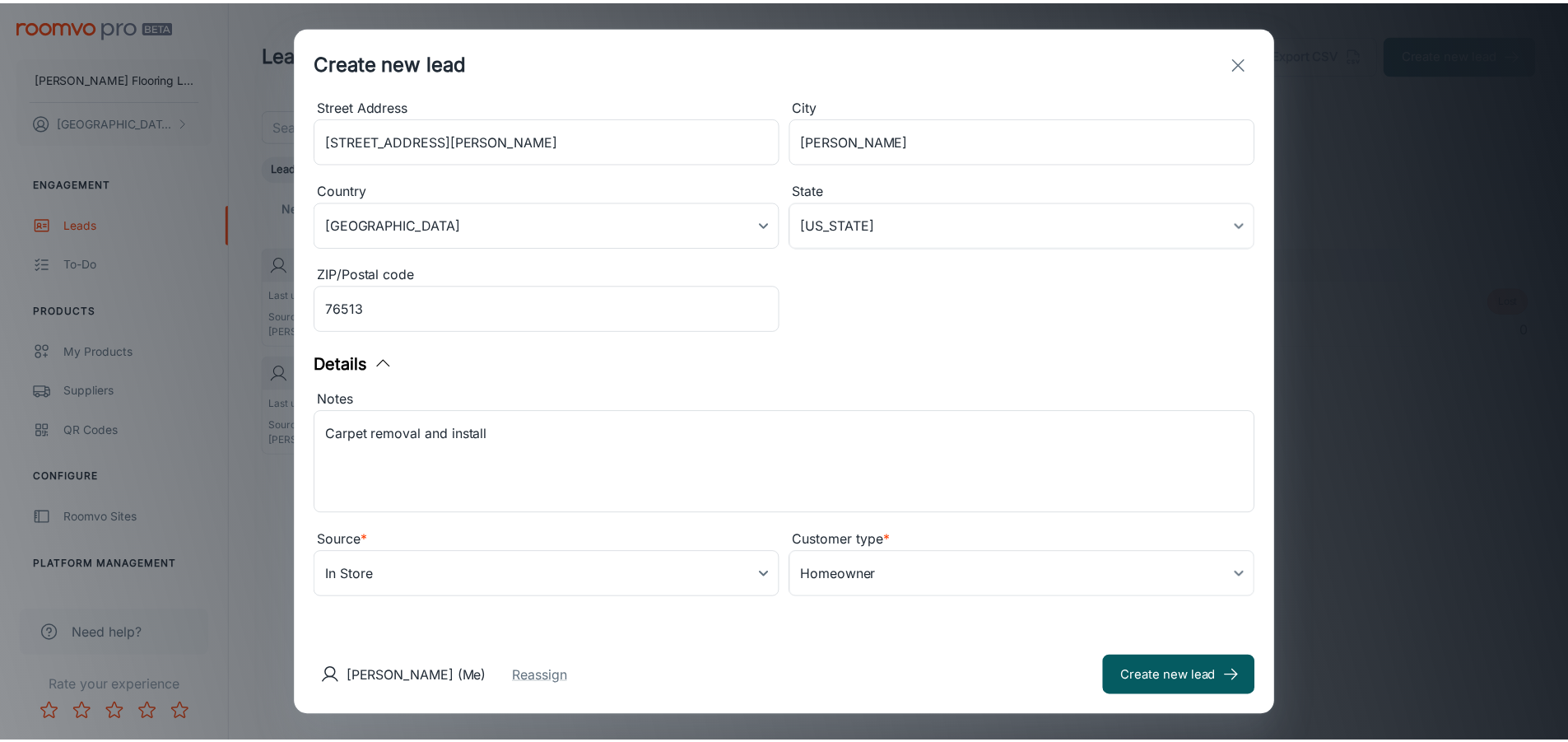
scroll to position [270, 0]
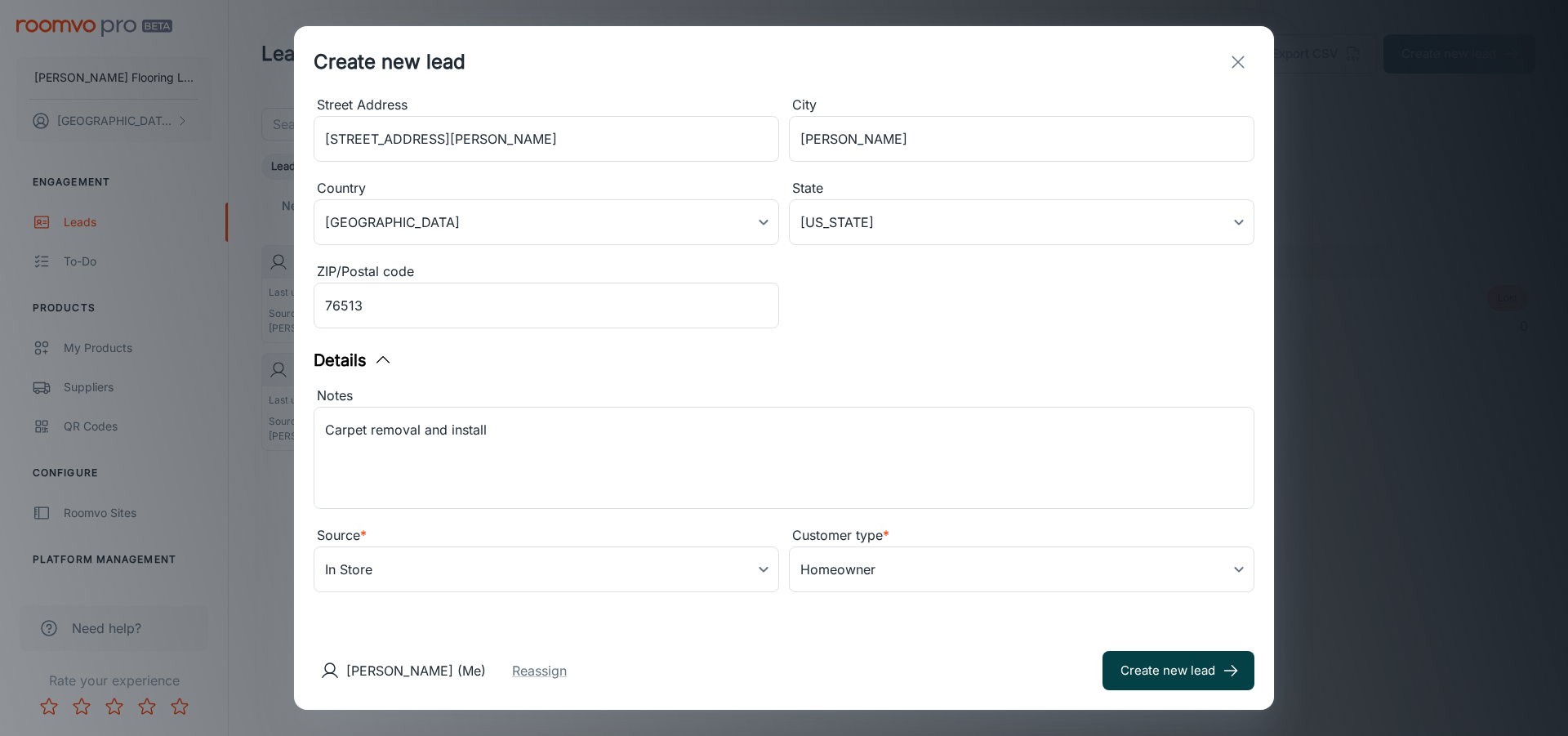
click at [1135, 664] on button "Create new lead" at bounding box center [1177, 670] width 152 height 39
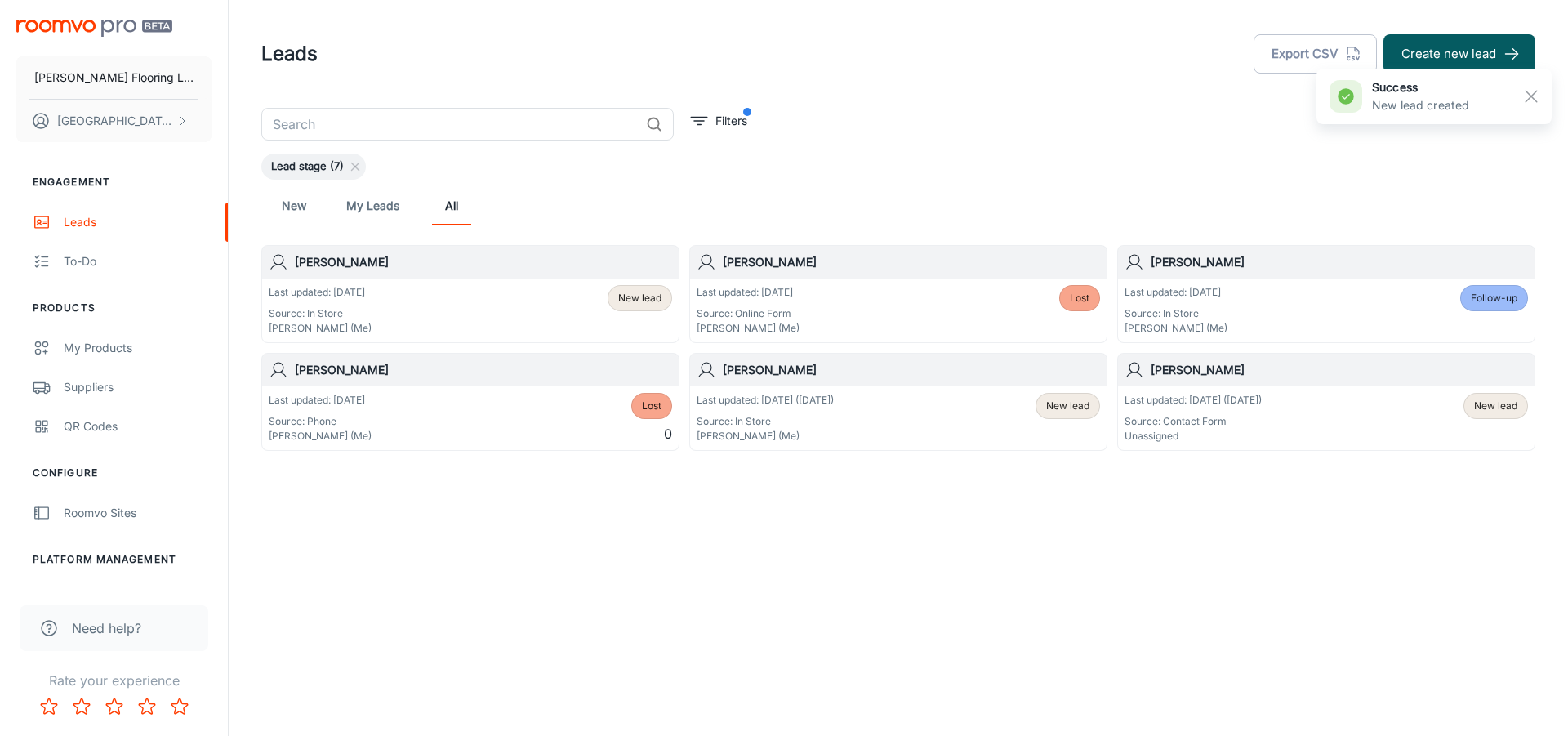
click at [641, 298] on span "New lead" at bounding box center [639, 298] width 43 height 15
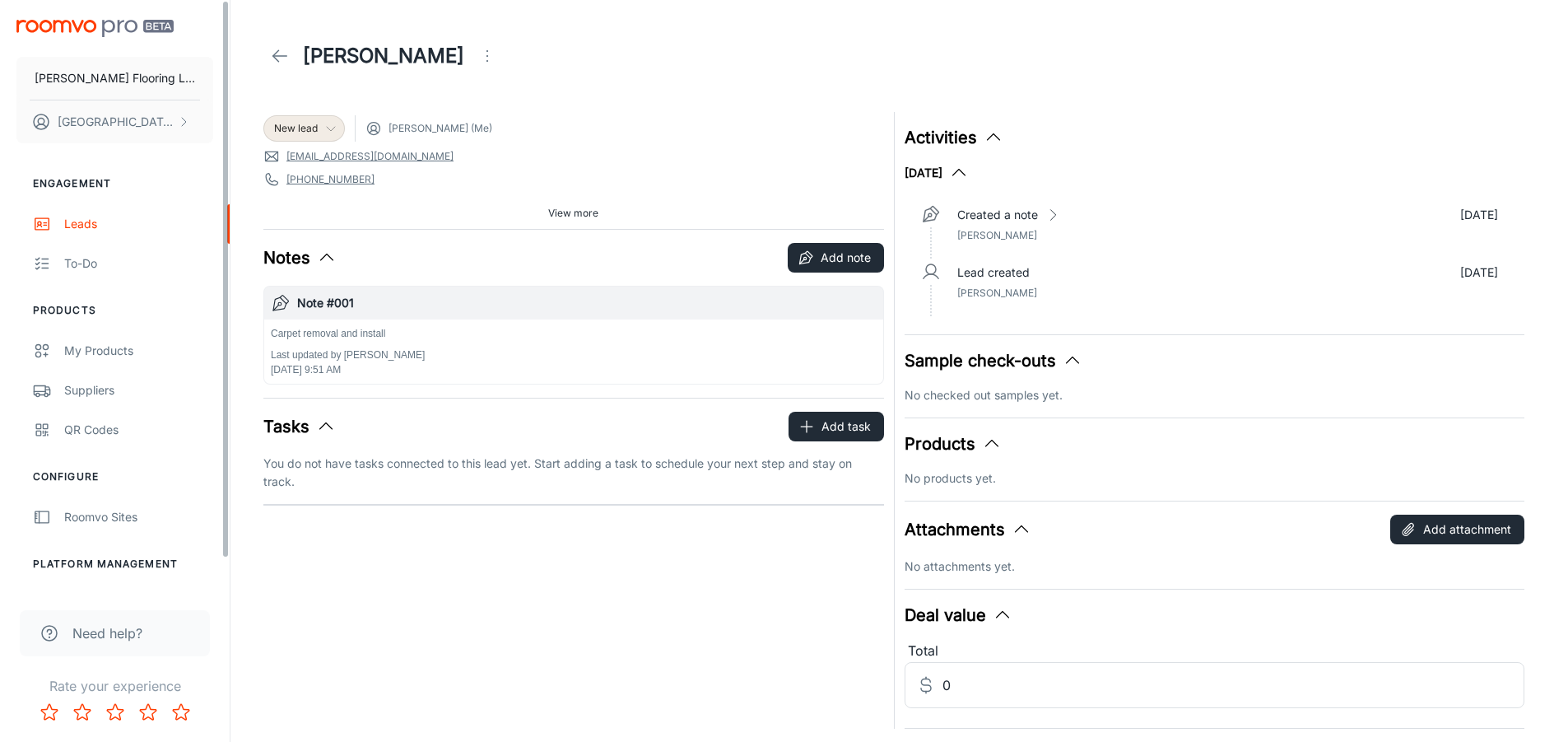
click at [319, 134] on div "New lead" at bounding box center [304, 128] width 60 height 15
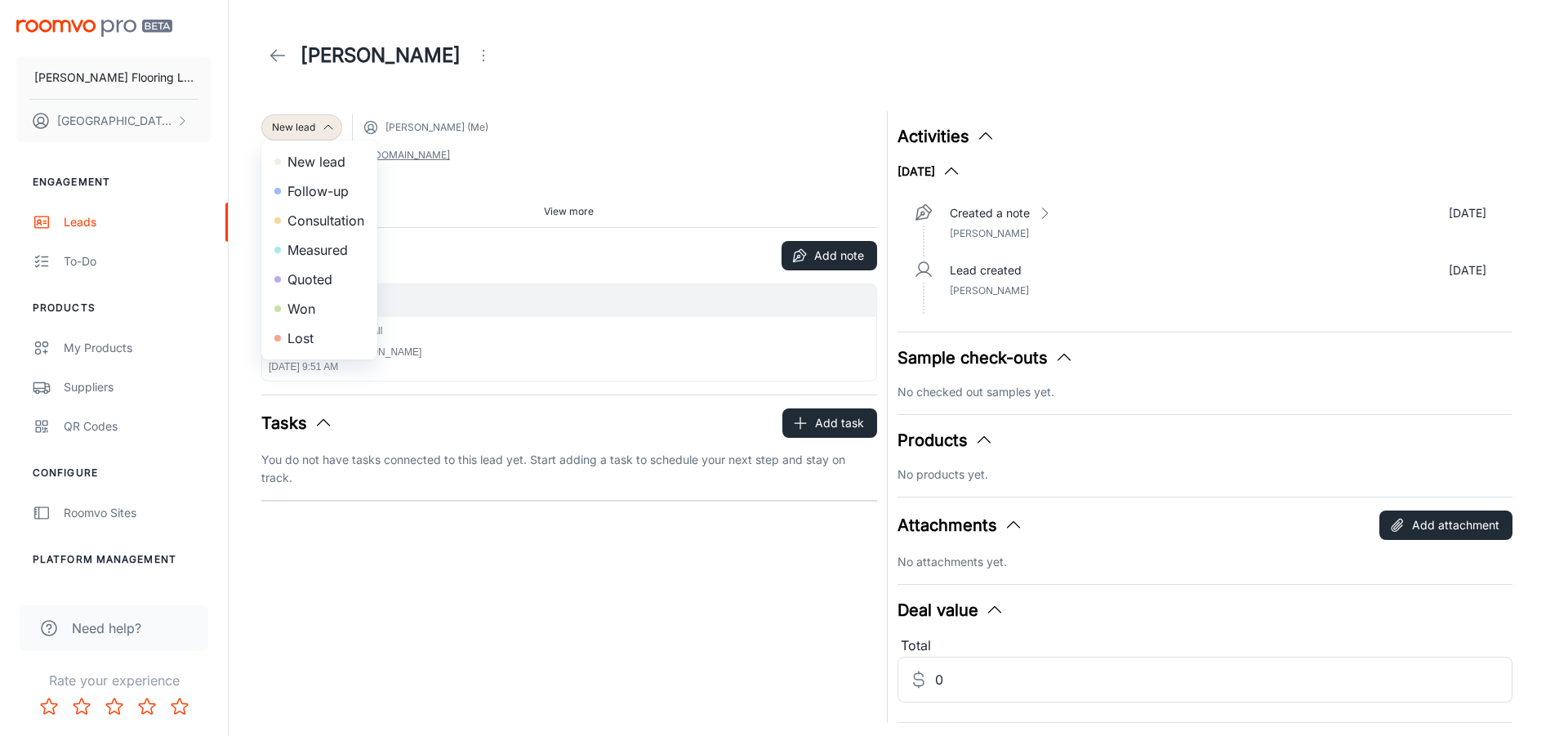
click at [286, 193] on li "Follow-up" at bounding box center [319, 191] width 116 height 30
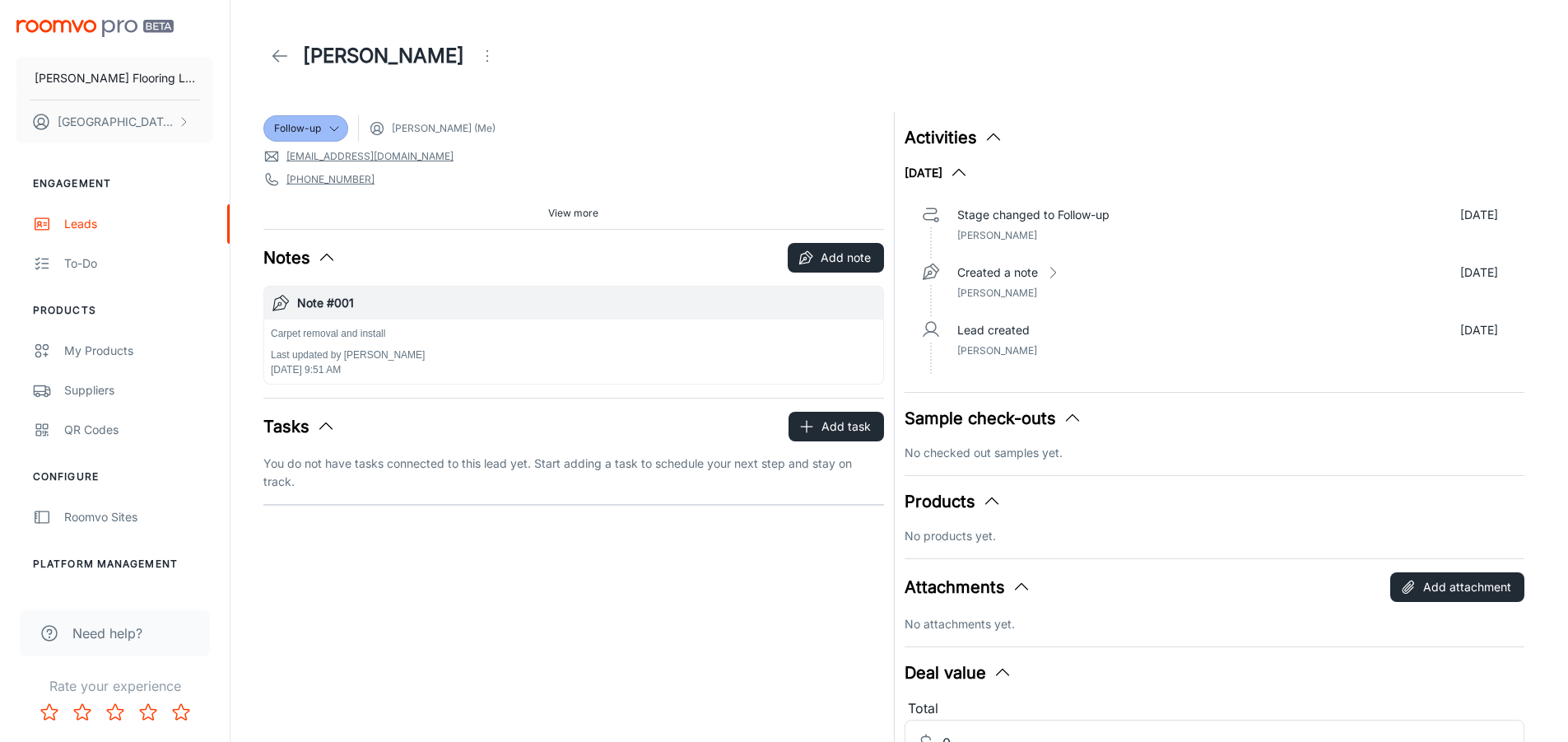
click at [491, 66] on button "Open menu" at bounding box center [486, 56] width 33 height 33
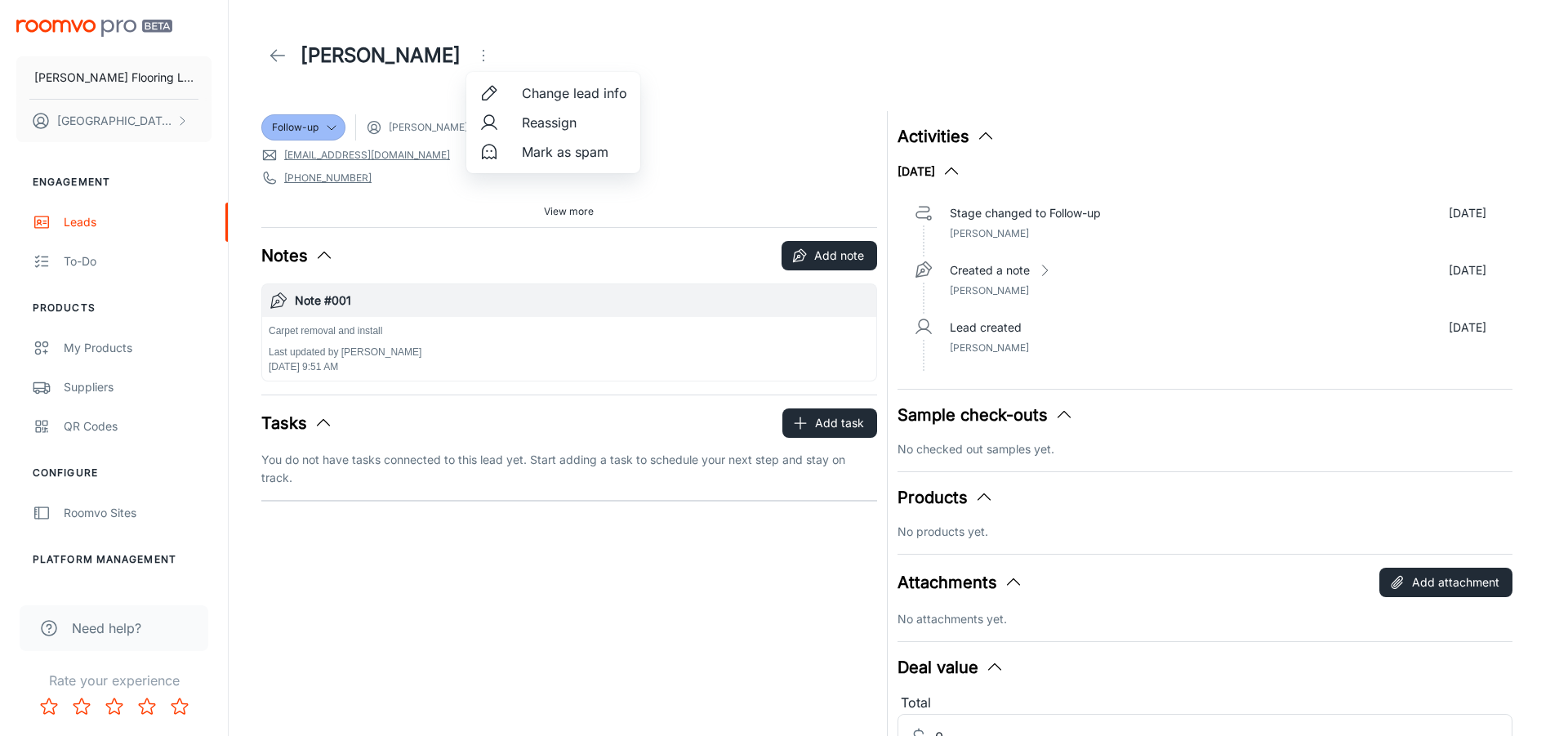
click at [861, 49] on div at bounding box center [784, 368] width 1568 height 736
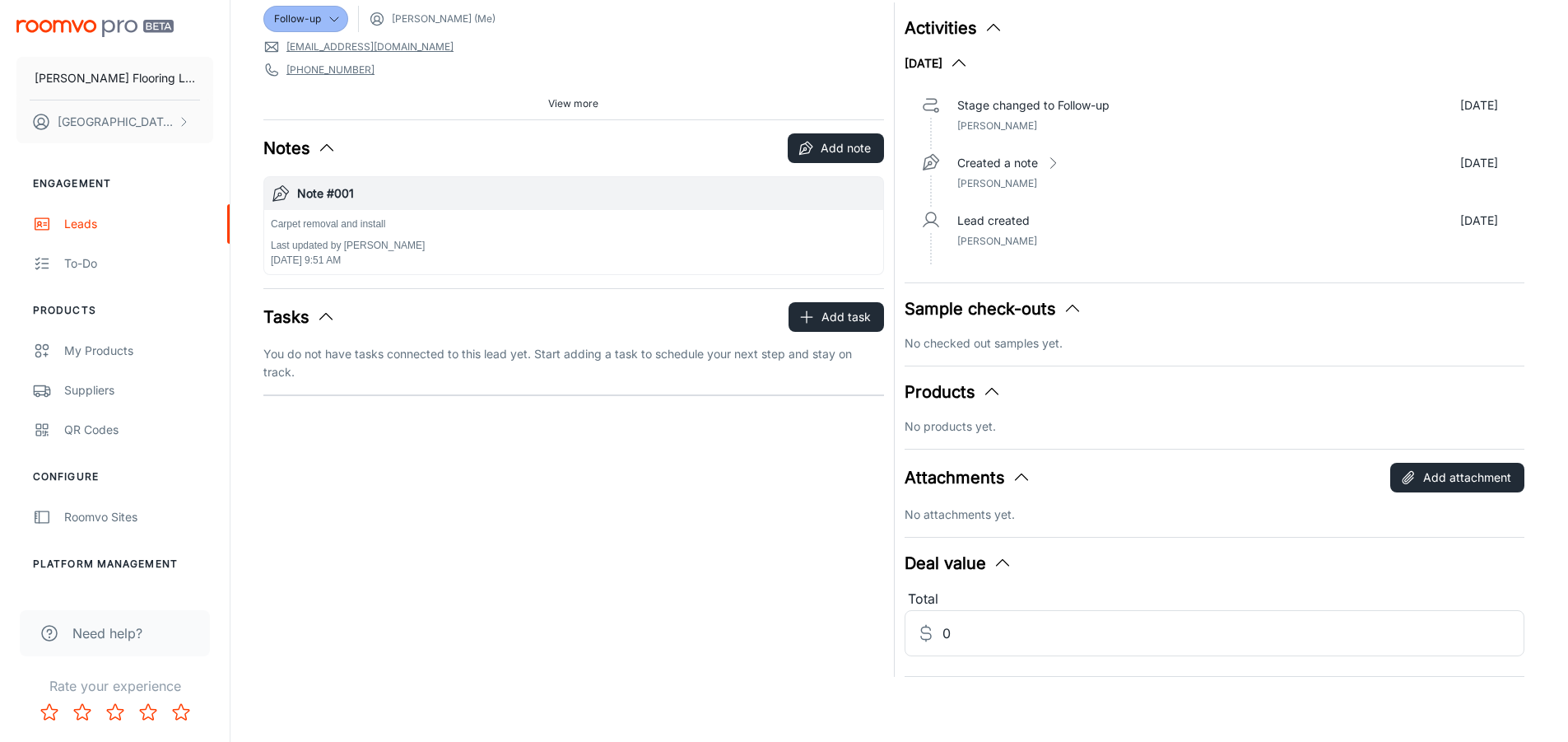
scroll to position [110, 0]
click at [1513, 473] on button "Add attachment" at bounding box center [1457, 477] width 134 height 30
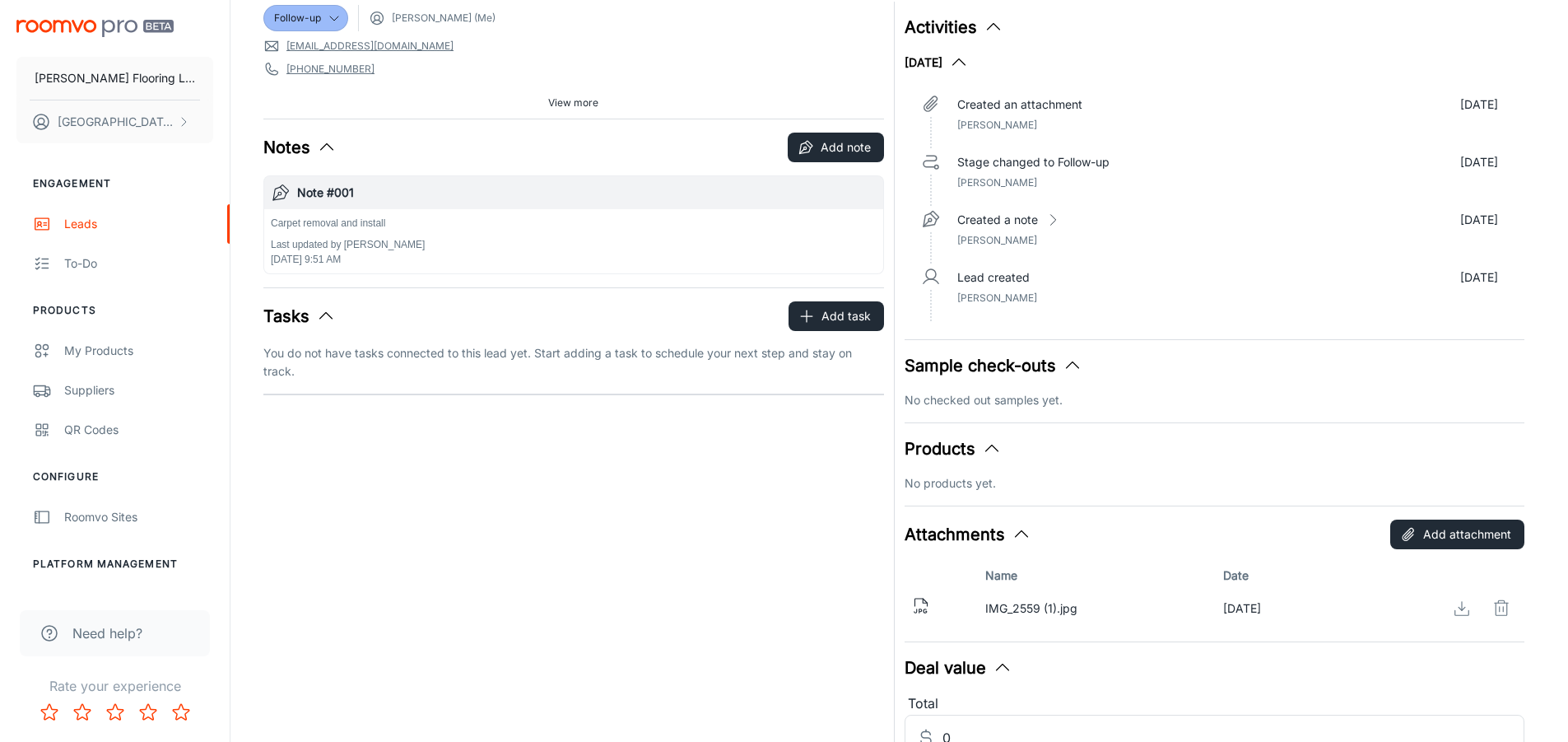
click at [984, 452] on icon "button" at bounding box center [991, 449] width 19 height 19
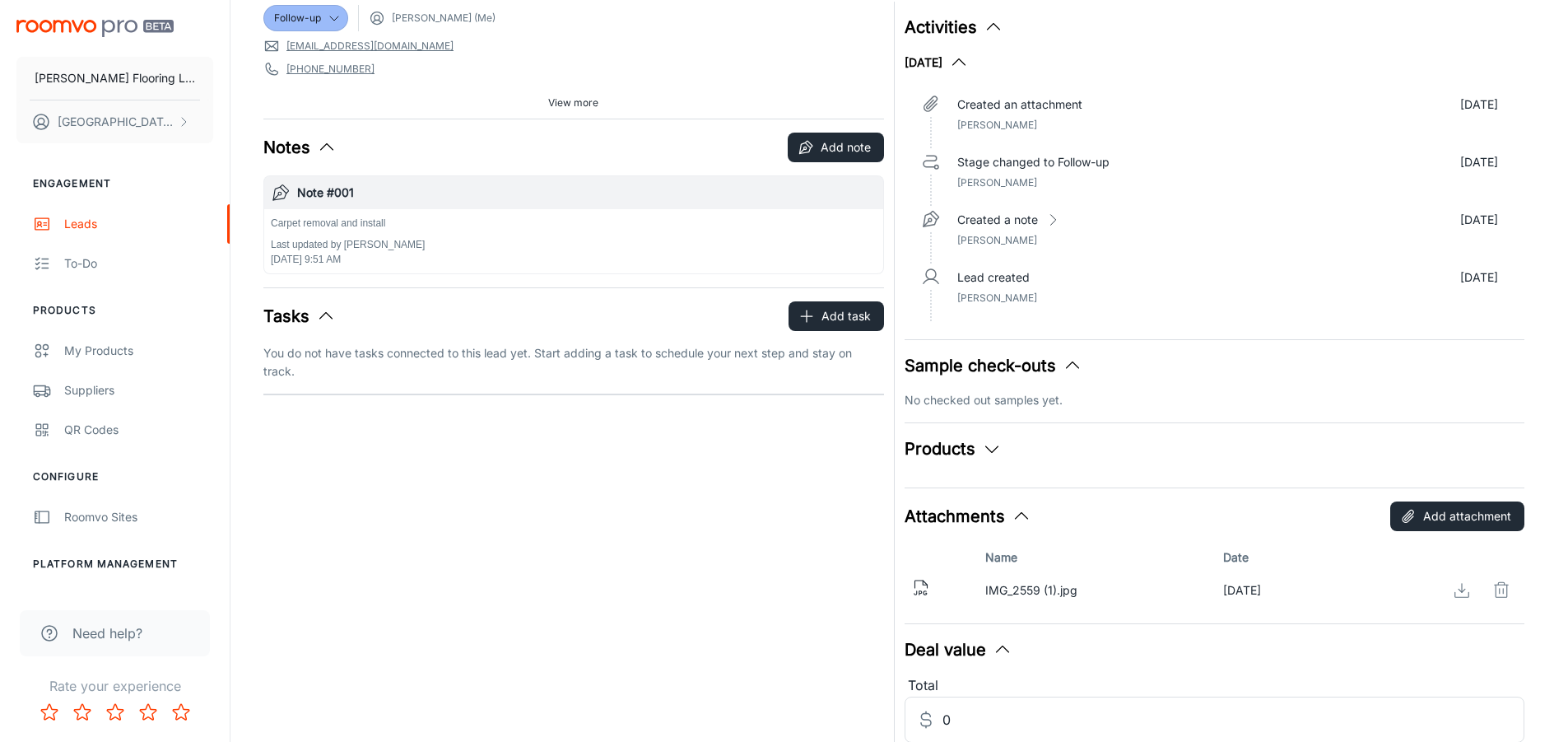
click at [982, 454] on icon "button" at bounding box center [991, 449] width 19 height 19
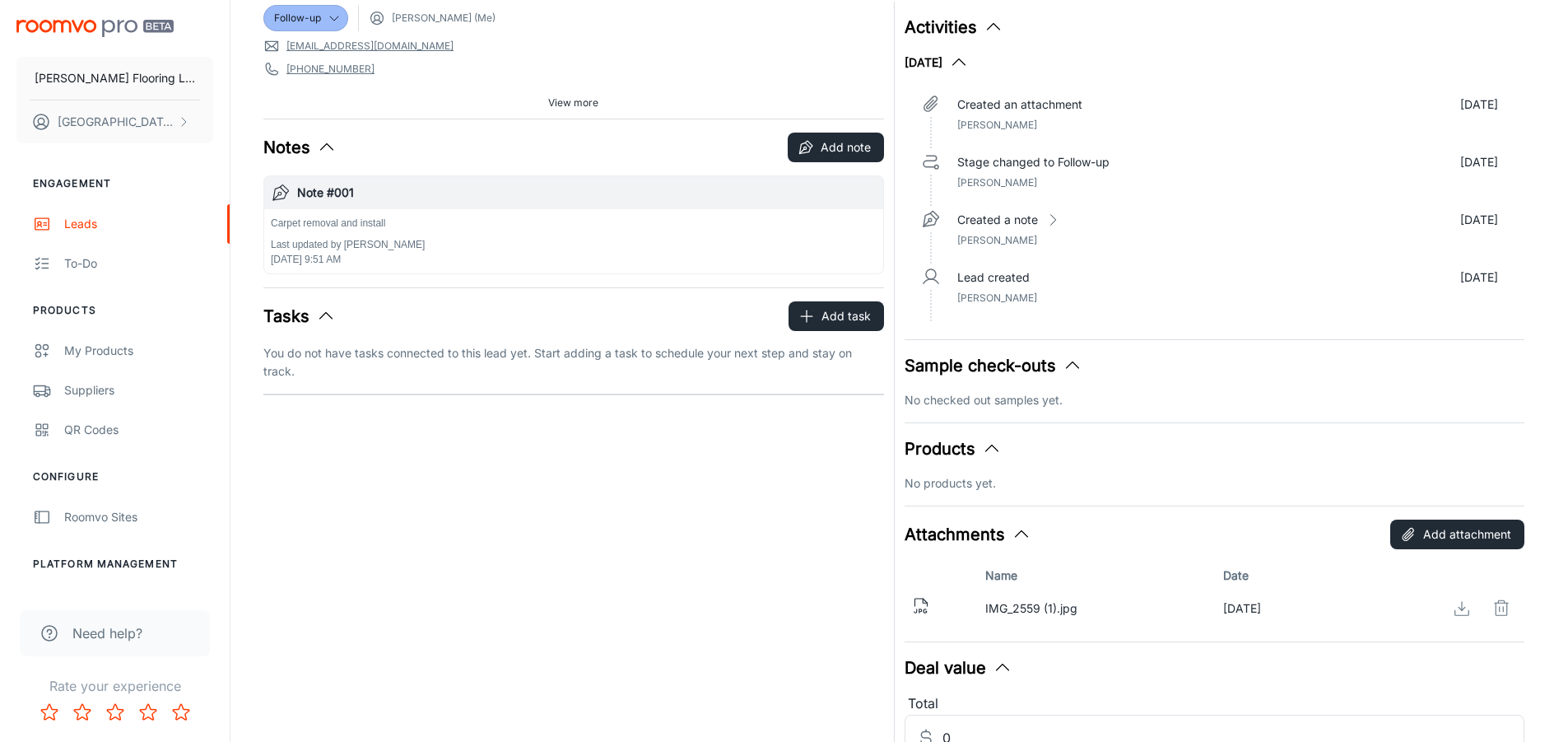
click at [970, 488] on p "No products yet." at bounding box center [1214, 483] width 621 height 19
click at [915, 489] on p "No products yet." at bounding box center [1214, 483] width 621 height 19
click at [919, 482] on p "No products yet." at bounding box center [1214, 483] width 621 height 19
click at [1011, 488] on p "No products yet." at bounding box center [1214, 483] width 621 height 19
click at [981, 394] on p "No checked out samples yet." at bounding box center [1214, 400] width 621 height 19
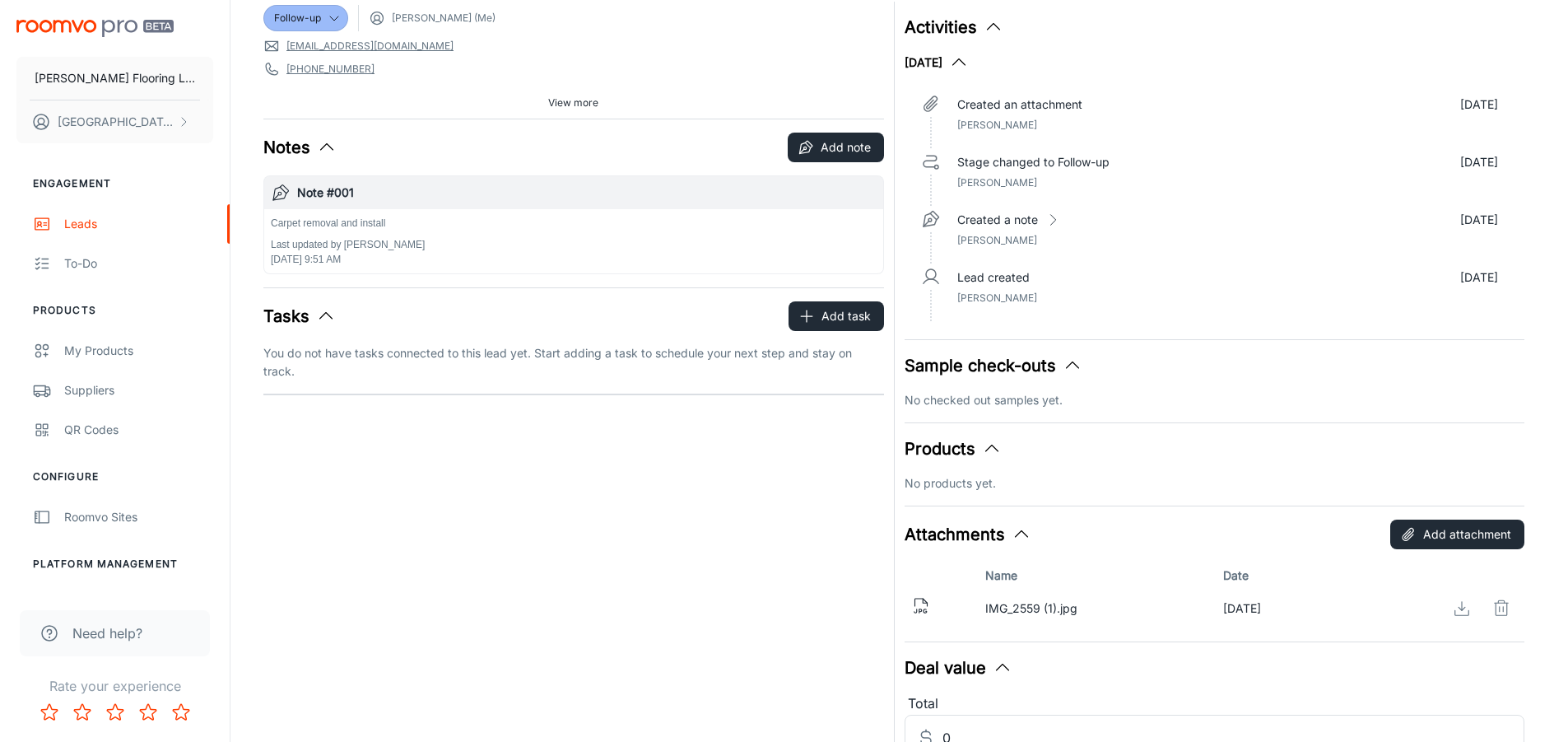
click at [1069, 369] on icon "button" at bounding box center [1072, 366] width 19 height 19
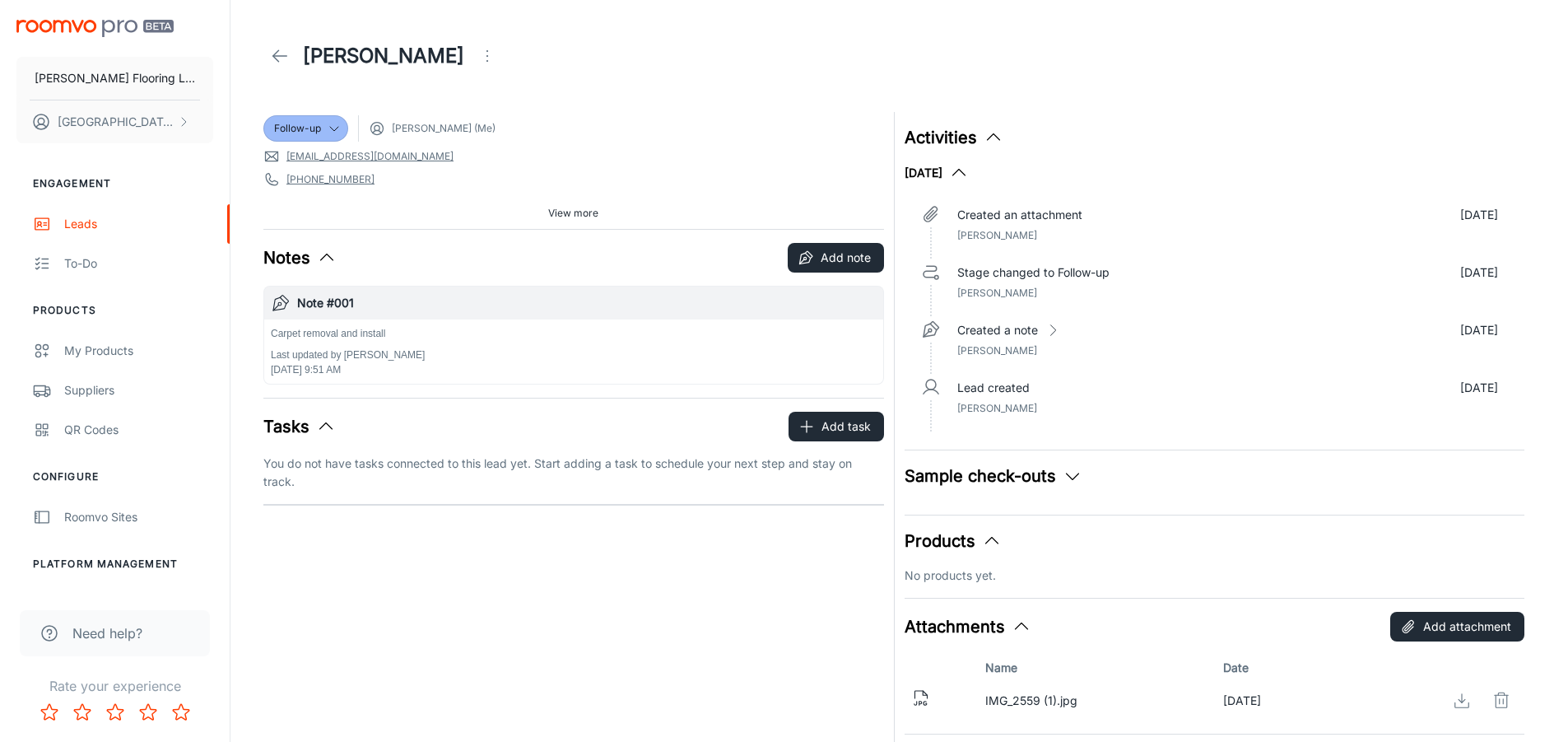
scroll to position [198, 0]
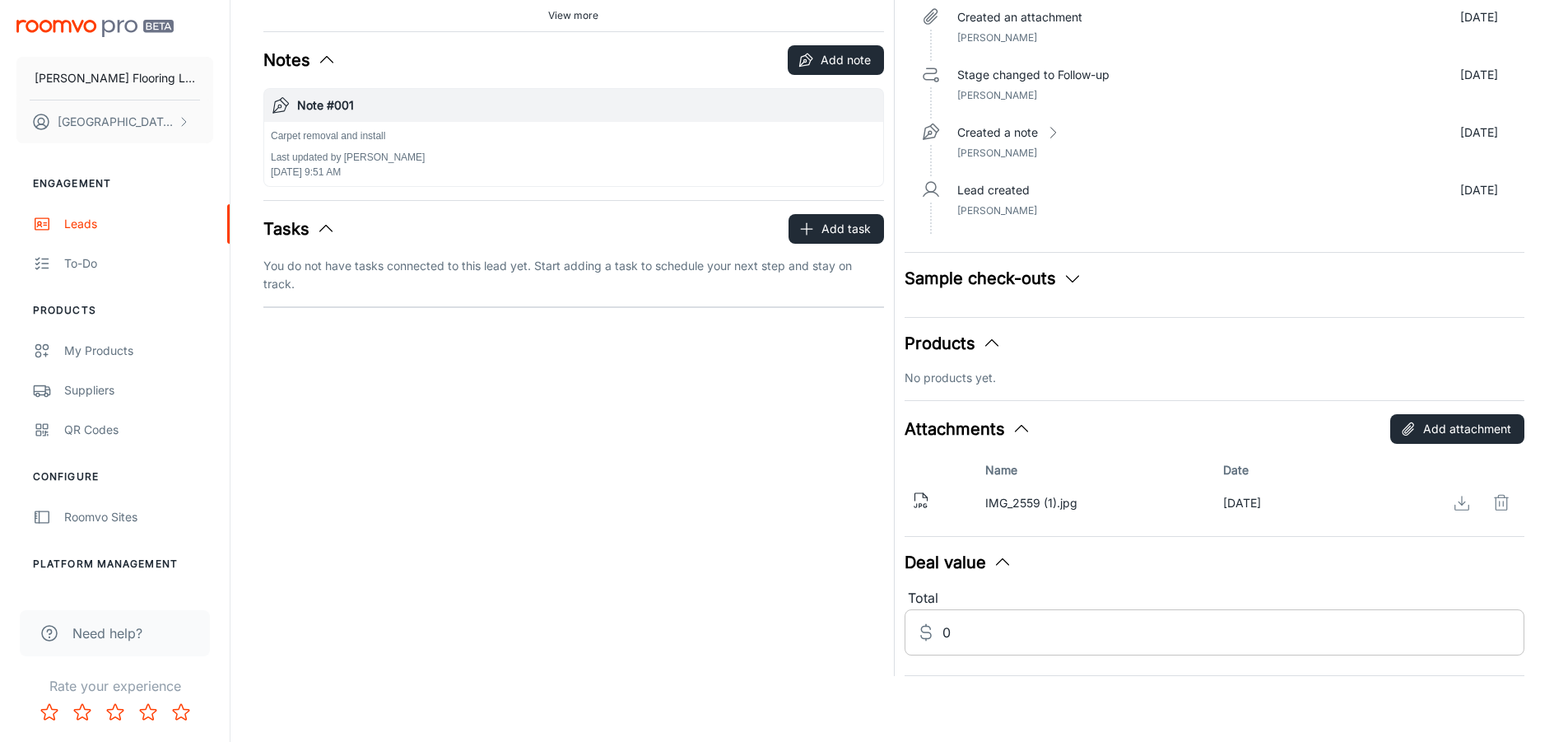
click at [961, 625] on input "0" at bounding box center [1233, 632] width 583 height 46
click at [477, 587] on div "Follow-up [PERSON_NAME] (Me) [EMAIL_ADDRESS][DOMAIN_NAME] [PHONE_NUMBER] [STREE…" at bounding box center [569, 290] width 630 height 771
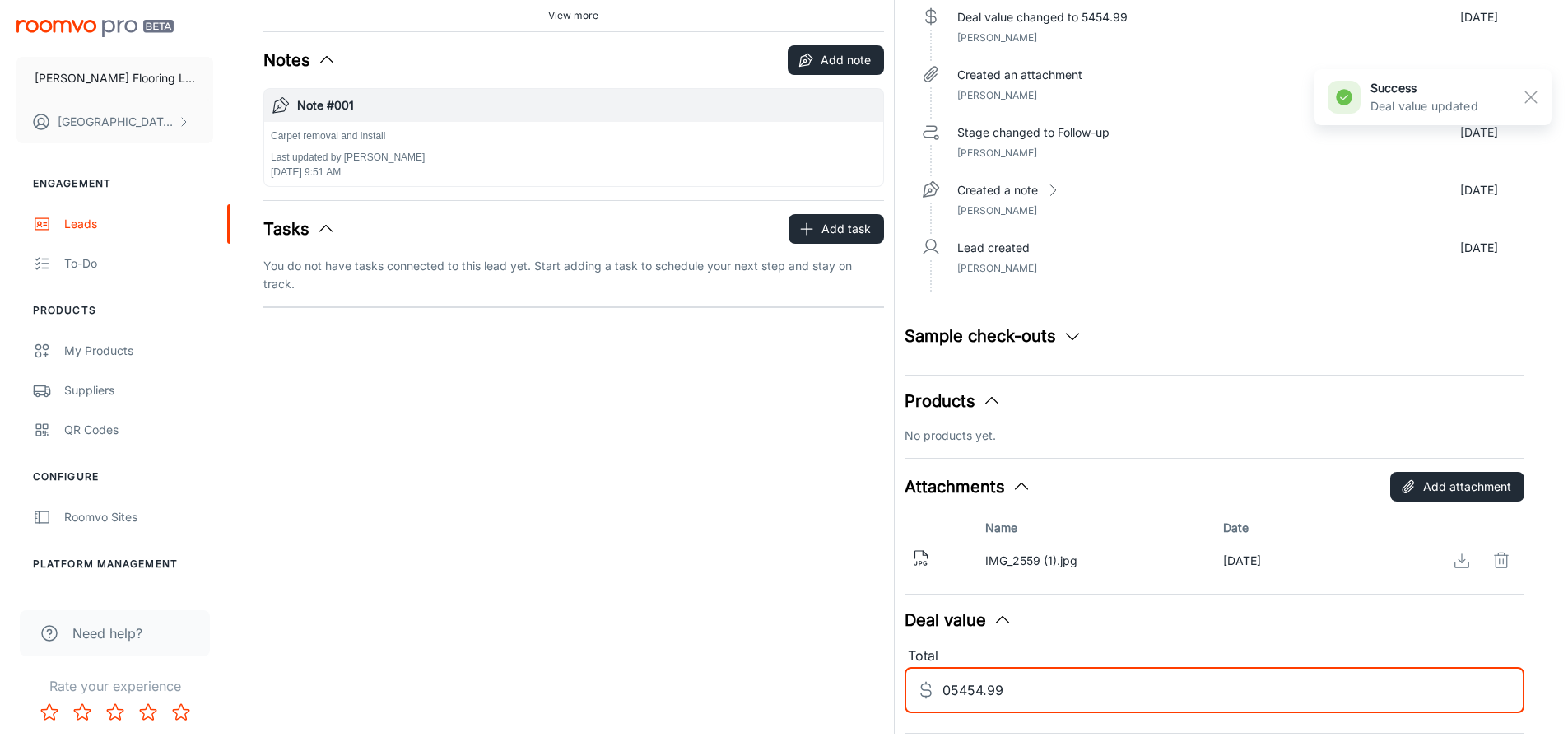
click at [951, 696] on input "05454.99" at bounding box center [1233, 690] width 583 height 46
type input "5454.99"
click at [825, 624] on div "Follow-up [PERSON_NAME] (Me) [EMAIL_ADDRESS][DOMAIN_NAME] [PHONE_NUMBER] [STREE…" at bounding box center [569, 319] width 630 height 829
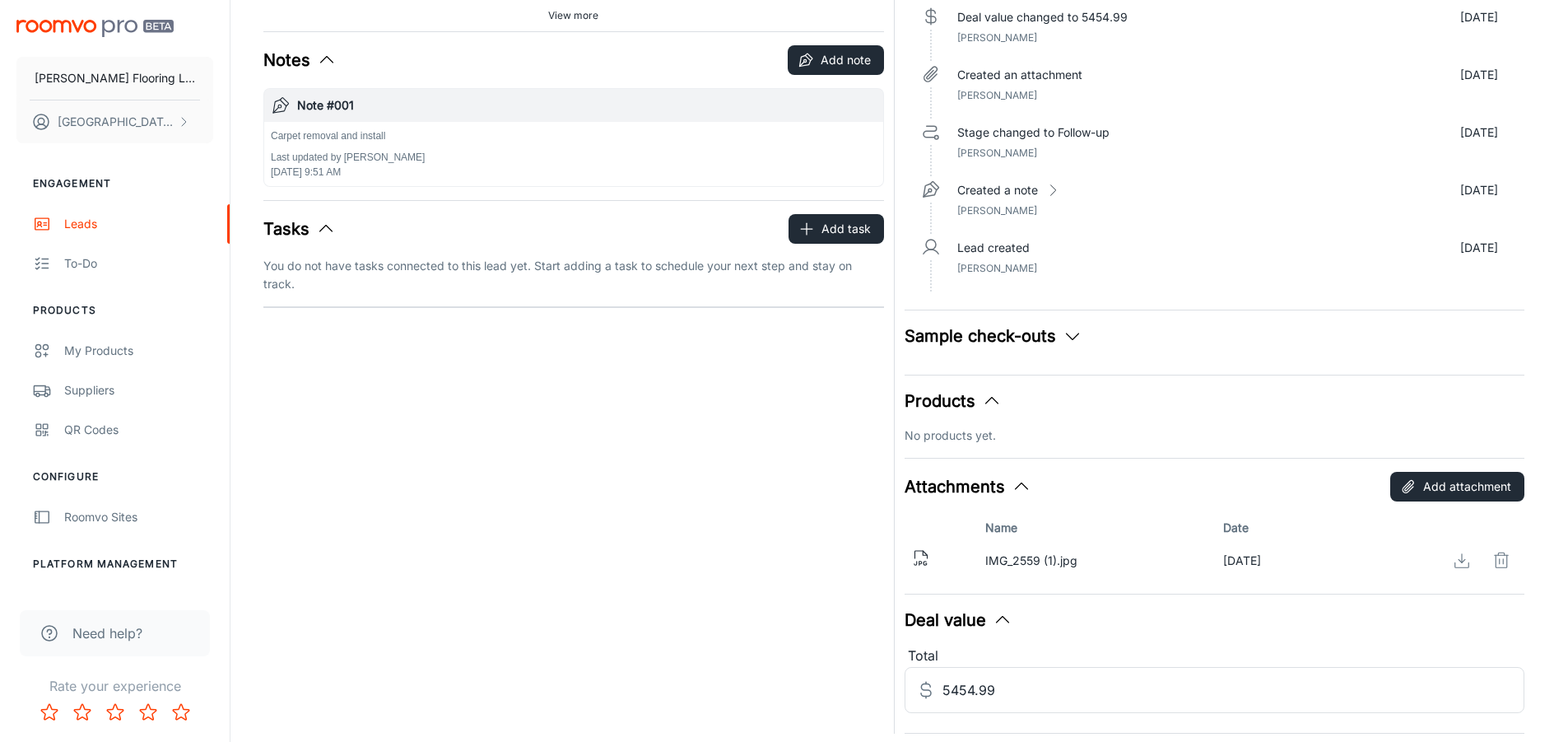
click at [871, 510] on div "Follow-up [PERSON_NAME] (Me) [EMAIL_ADDRESS][DOMAIN_NAME] [PHONE_NUMBER] [STREE…" at bounding box center [569, 319] width 630 height 829
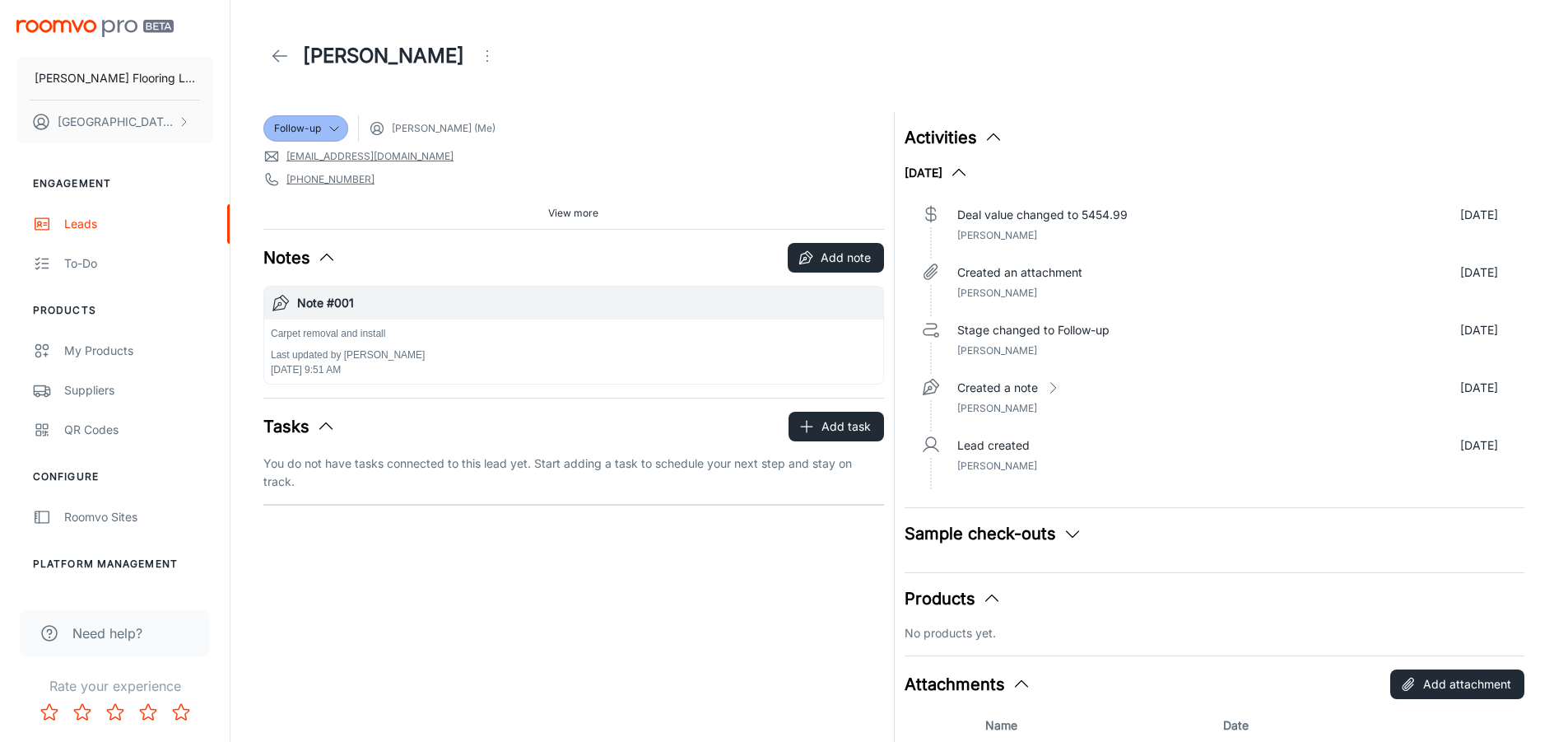
click at [575, 210] on span "View more" at bounding box center [573, 213] width 50 height 15
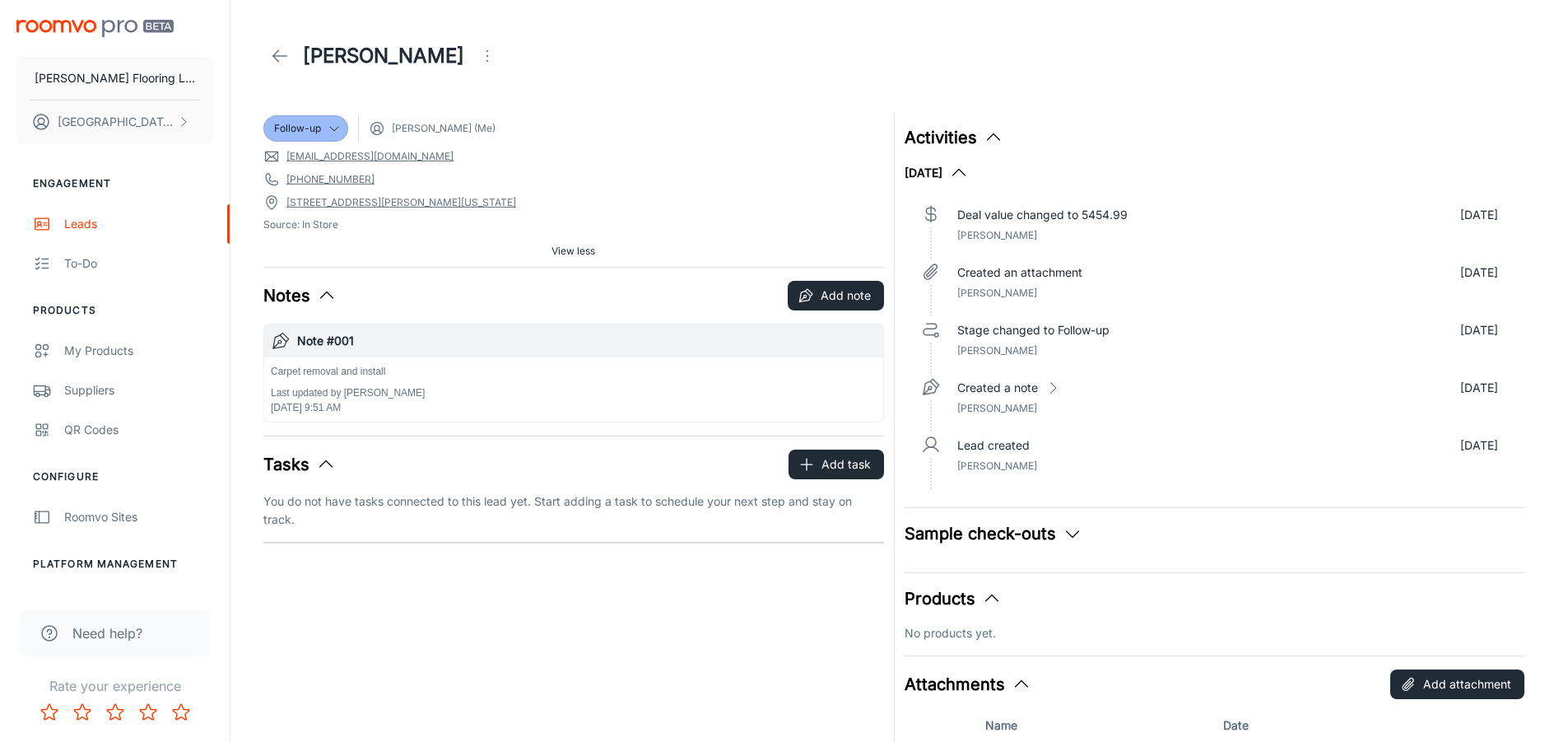
scroll to position [164, 0]
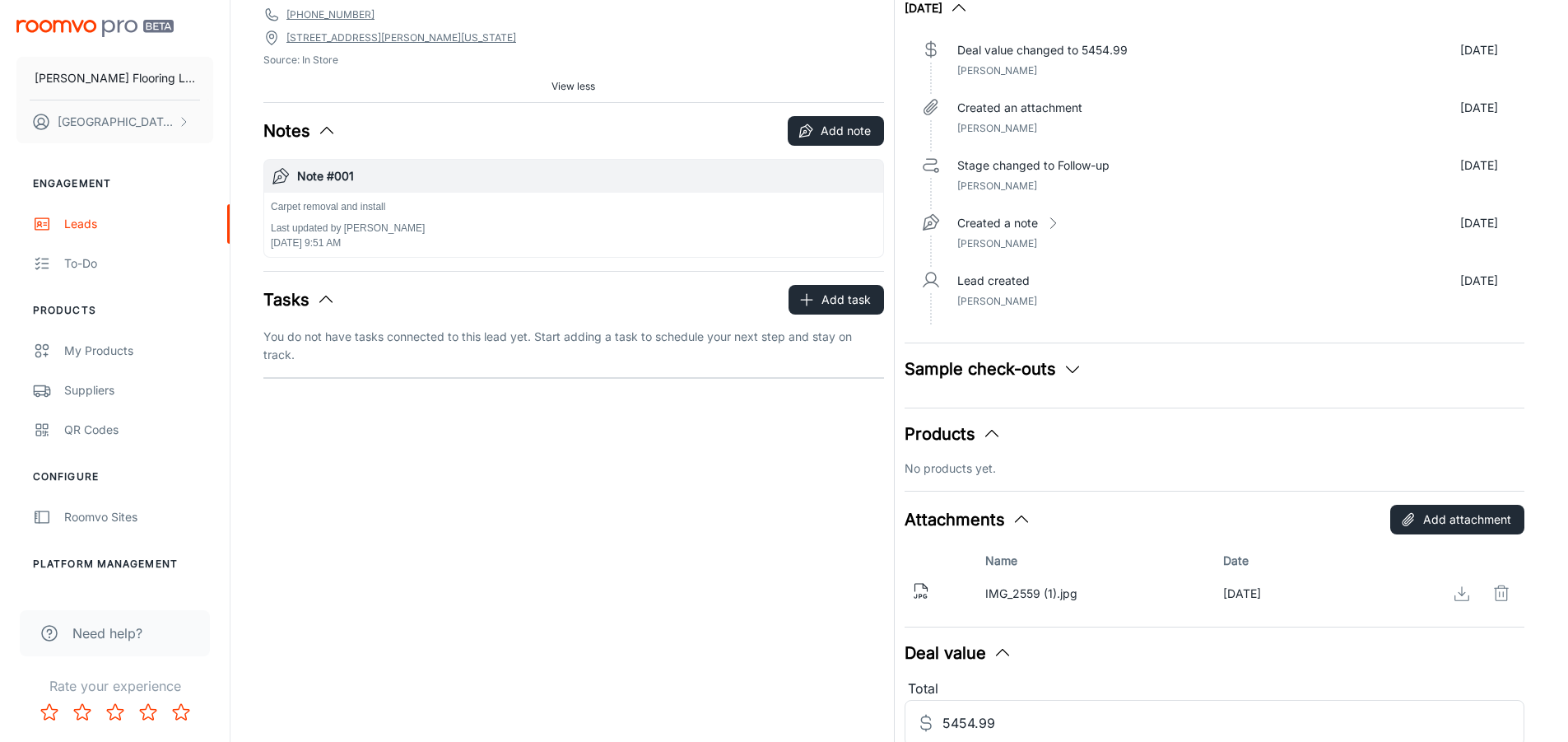
click at [994, 460] on p "No products yet." at bounding box center [1214, 468] width 621 height 19
click at [991, 472] on p "No products yet." at bounding box center [1214, 468] width 621 height 19
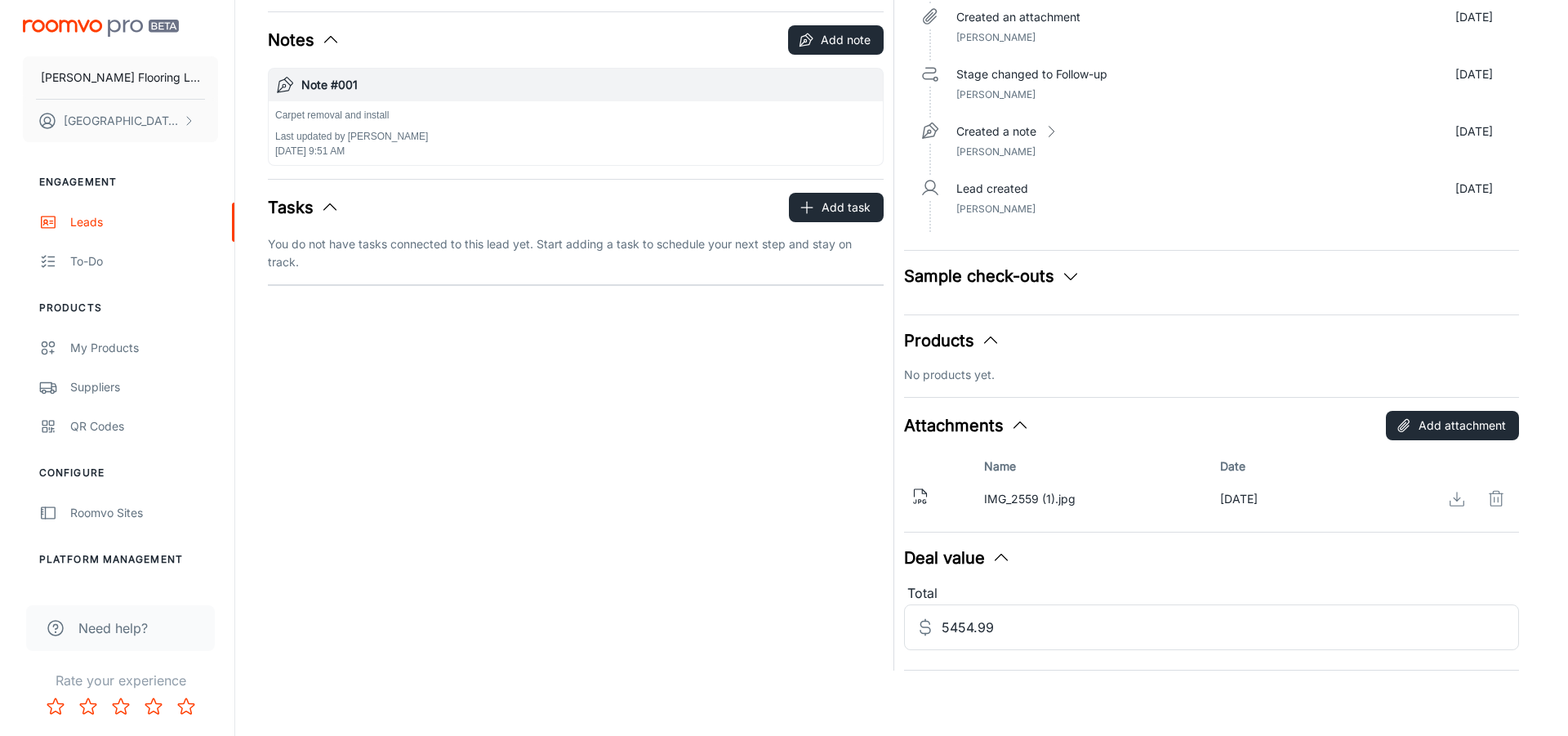
scroll to position [0, 0]
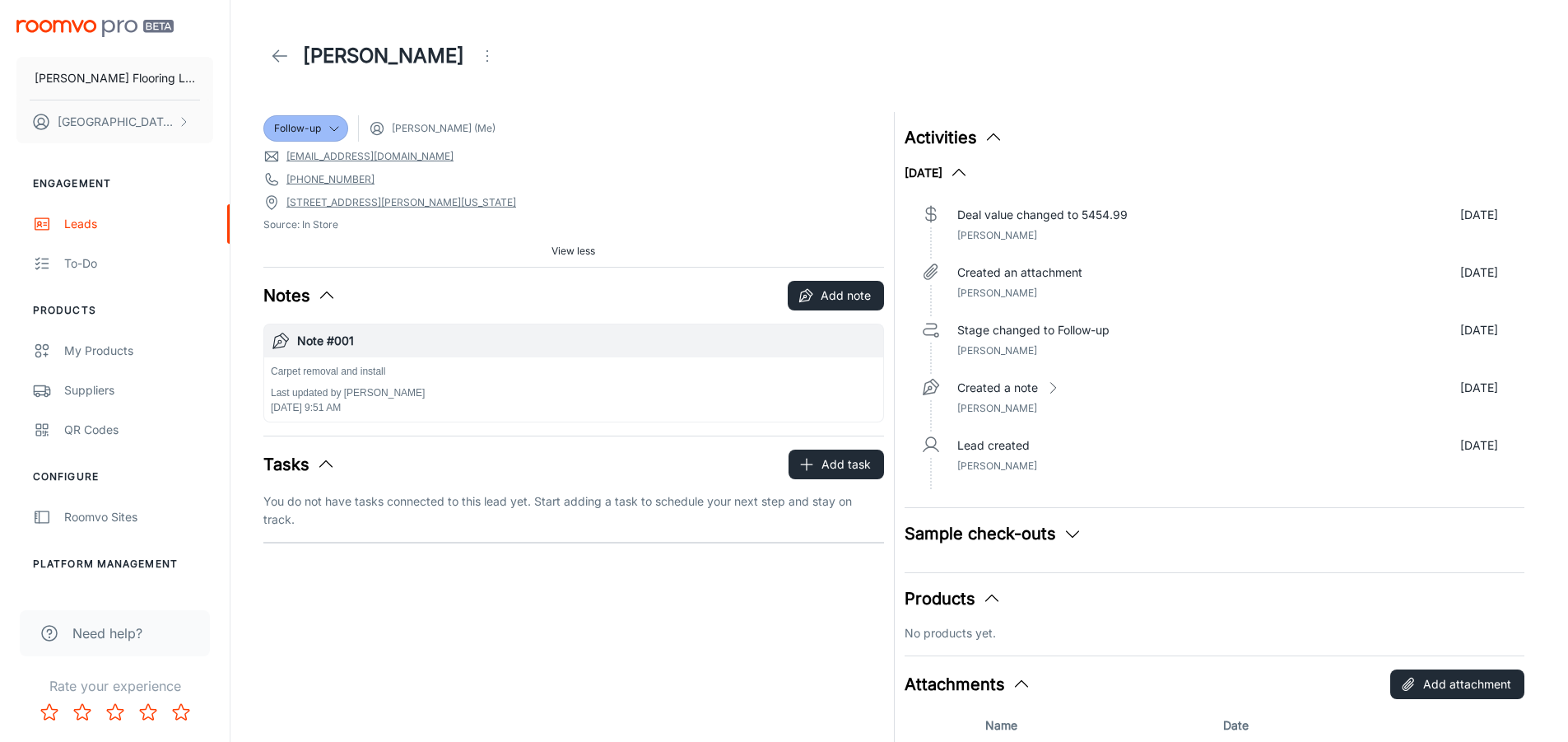
click at [268, 57] on link at bounding box center [279, 56] width 33 height 33
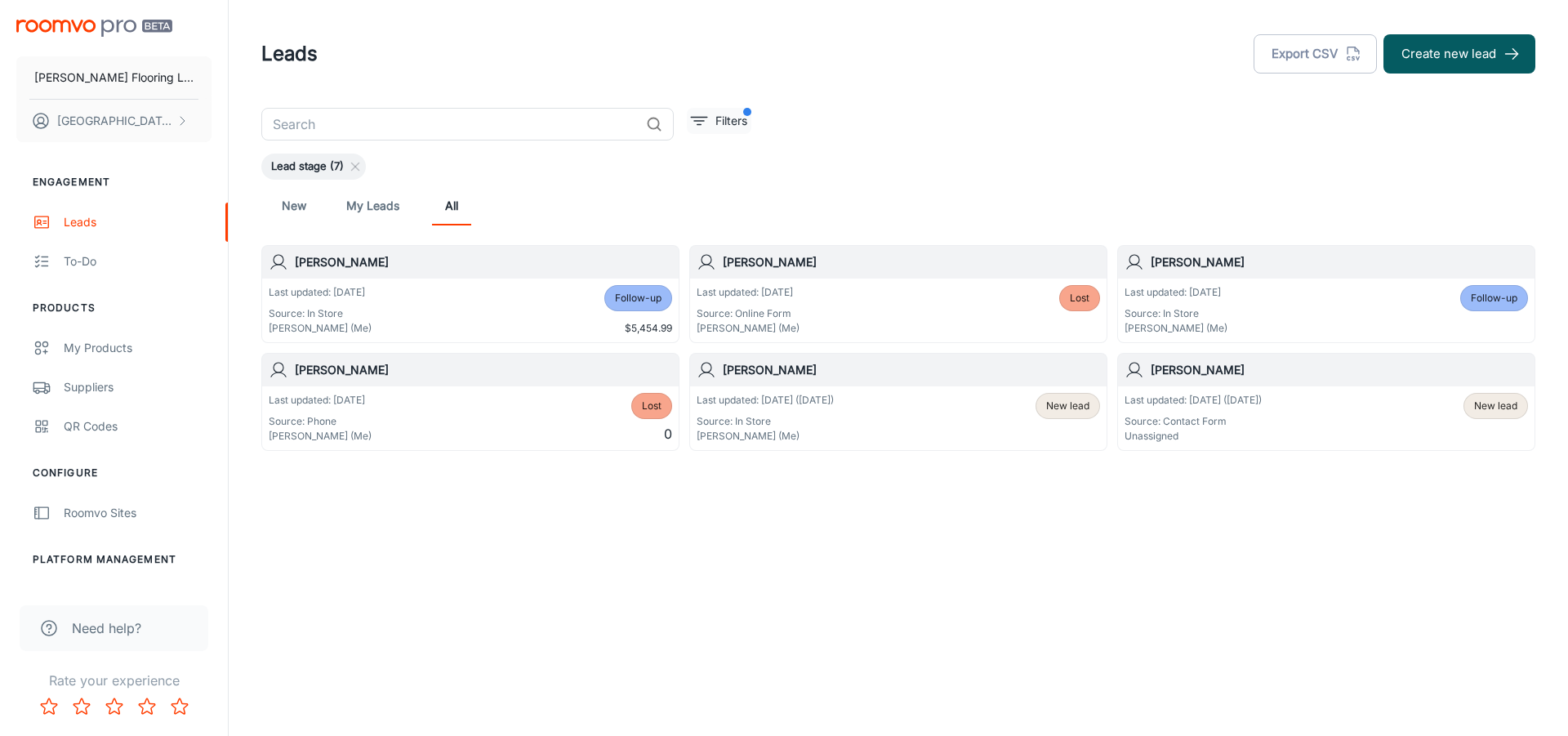
click at [710, 121] on button "Filters" at bounding box center [719, 121] width 65 height 26
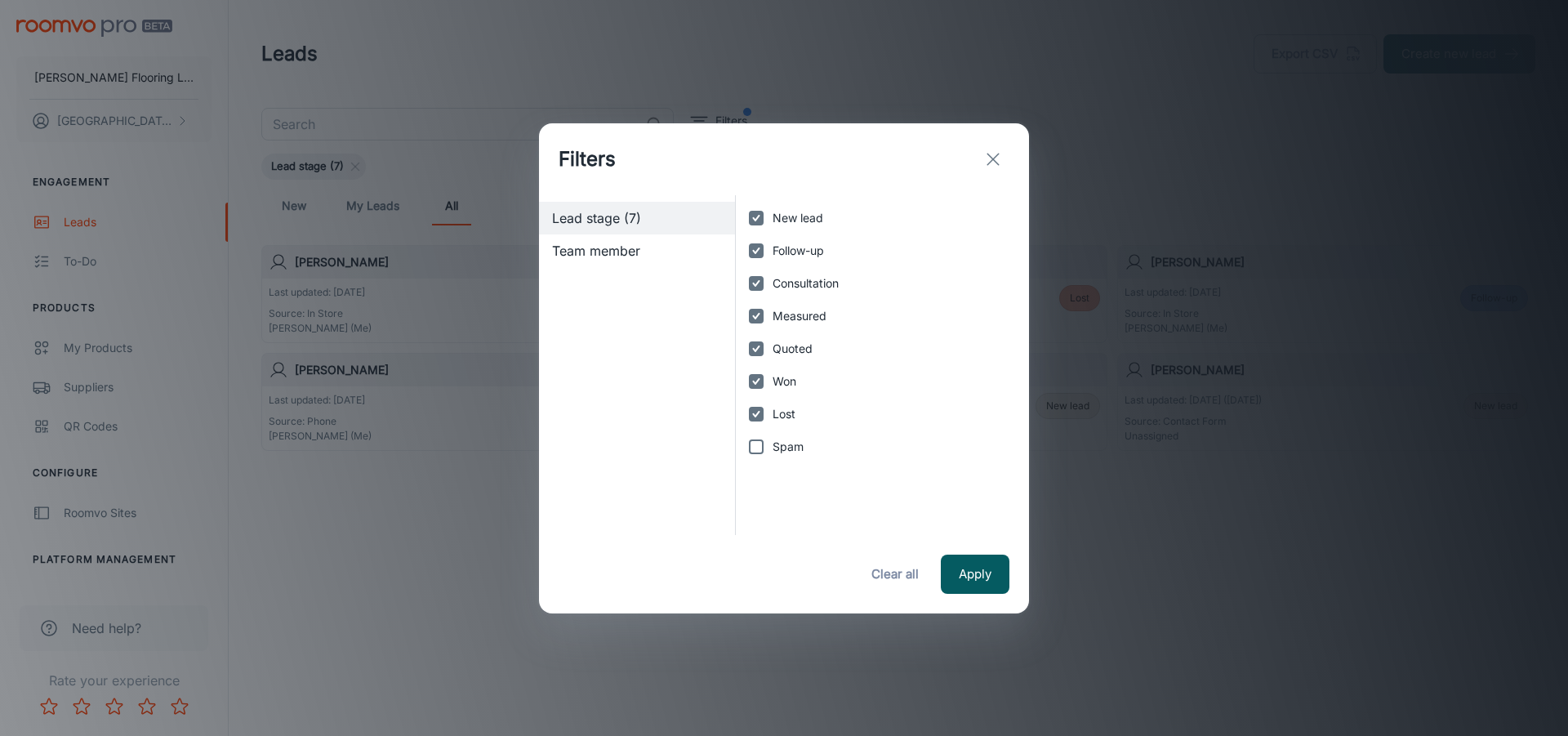
click at [667, 246] on span "Team member" at bounding box center [637, 251] width 170 height 19
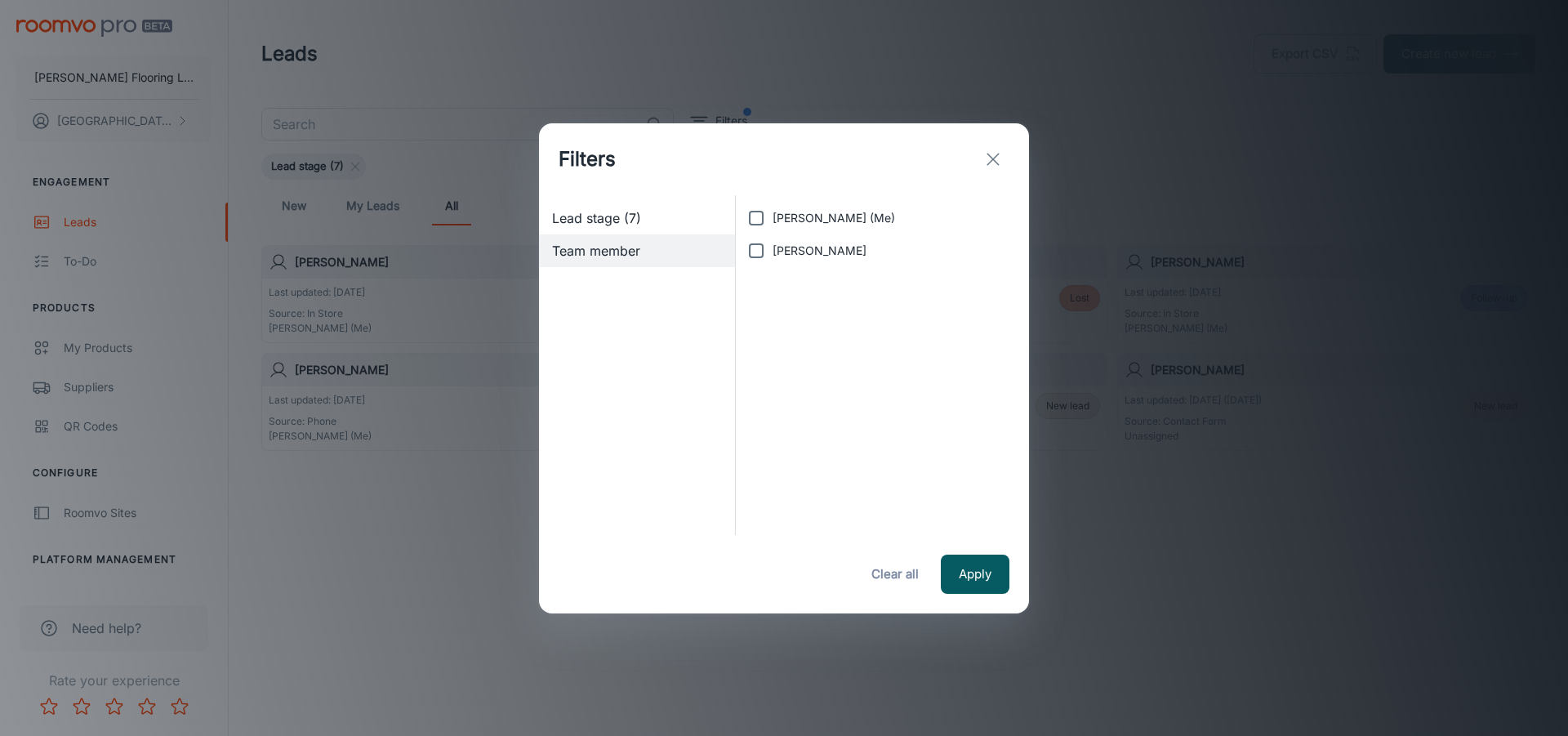
click at [631, 215] on span "Lead stage (7)" at bounding box center [637, 218] width 170 height 19
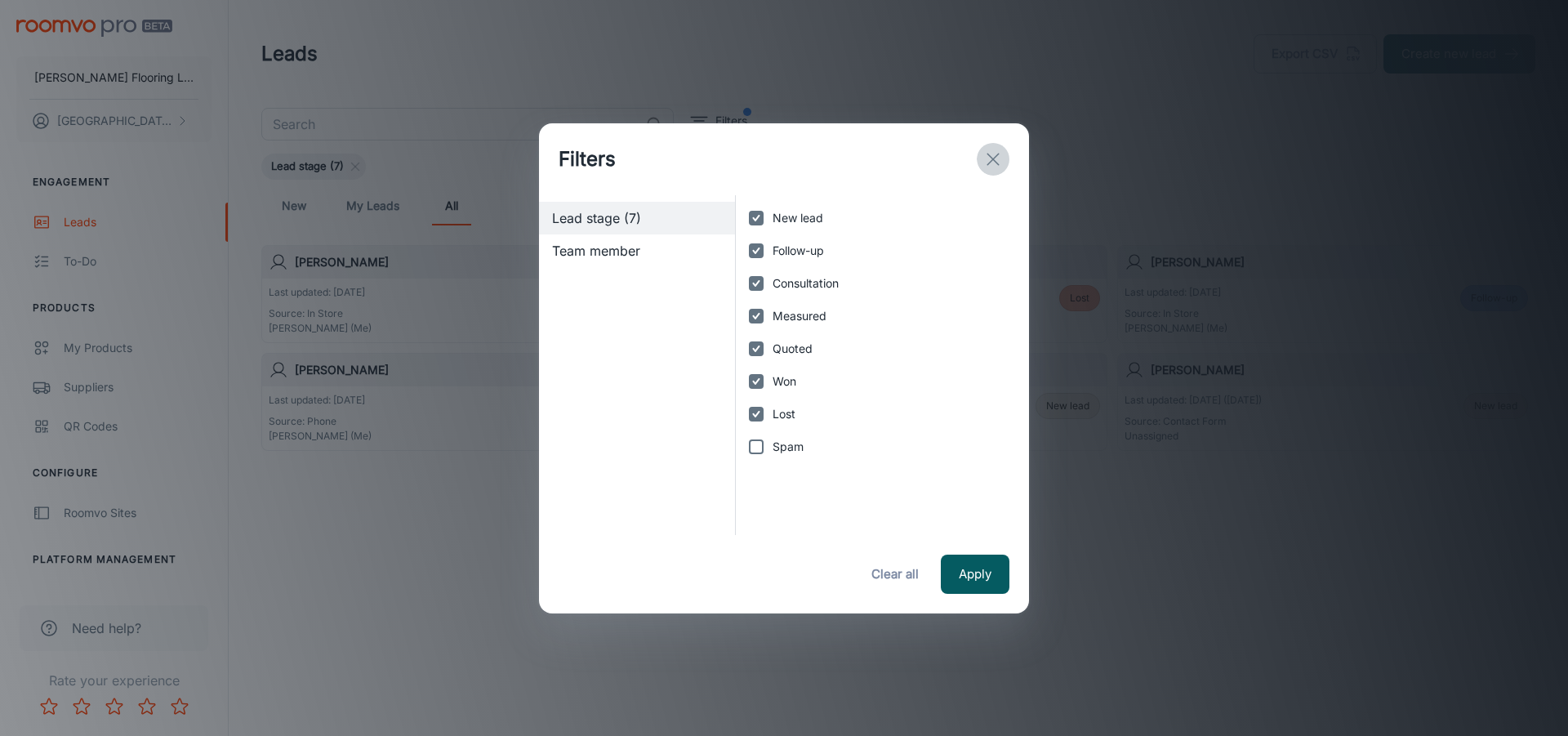
click at [994, 162] on icon "exit" at bounding box center [992, 159] width 19 height 19
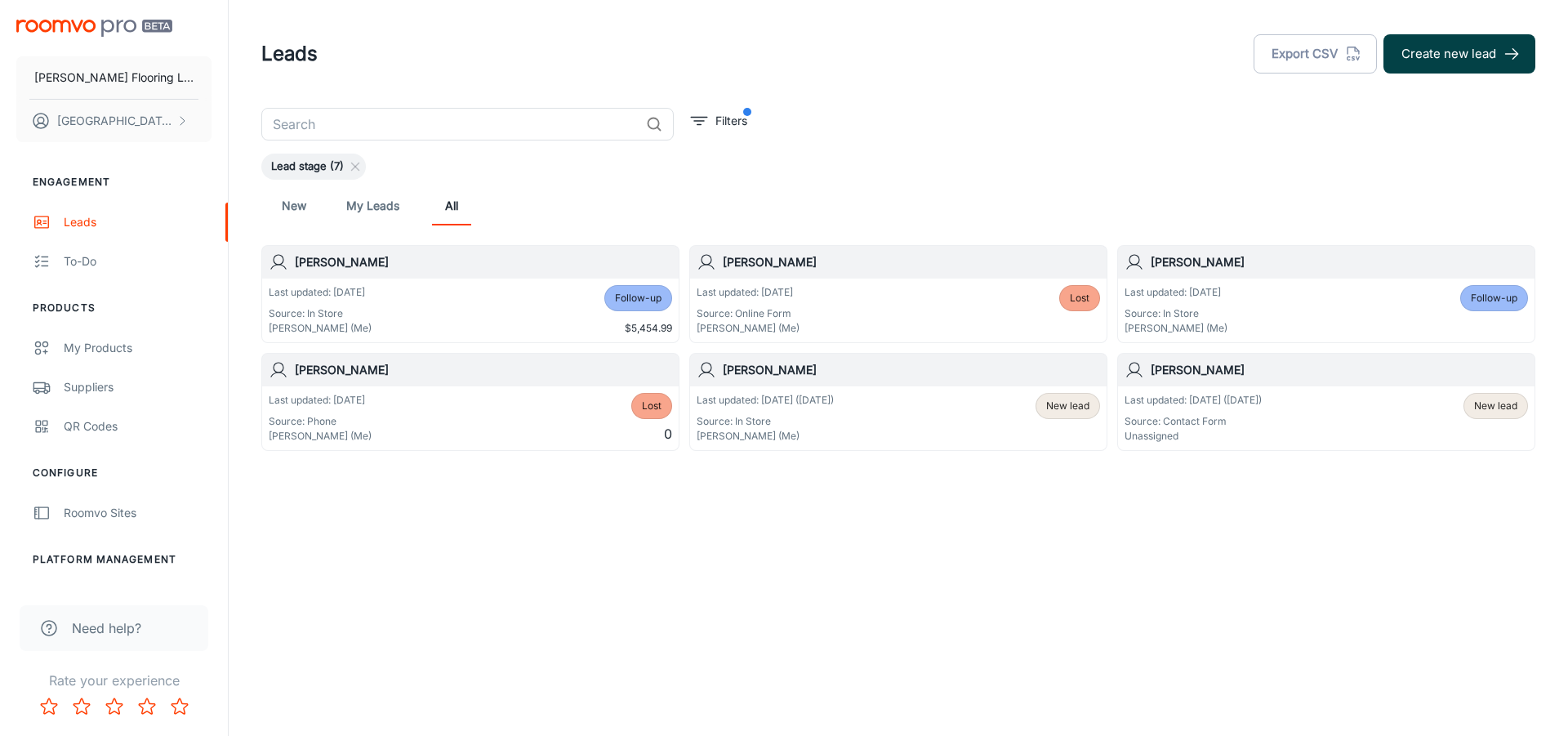
click at [1424, 56] on button "Create new lead" at bounding box center [1459, 53] width 152 height 39
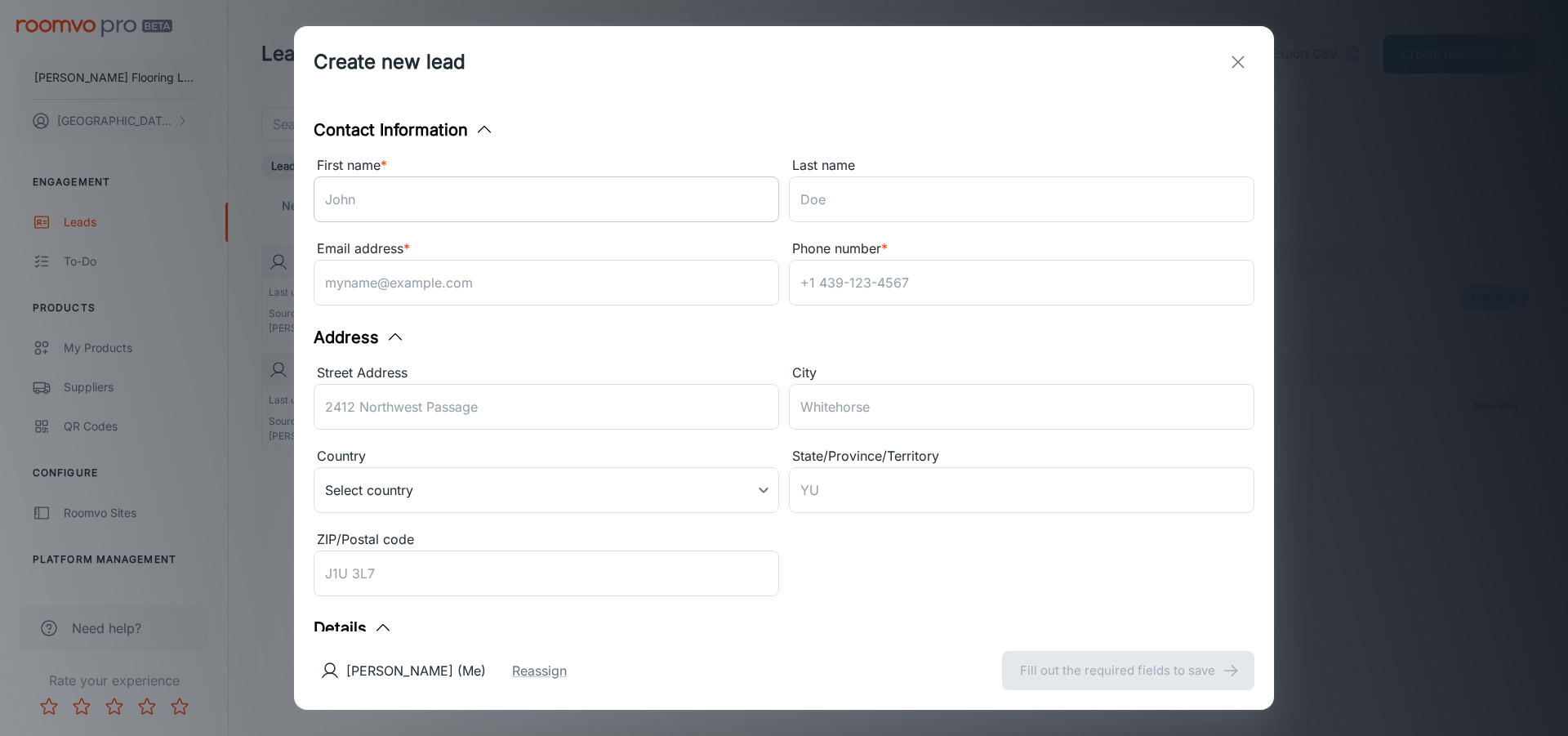
click at [440, 200] on input "First name *" at bounding box center [546, 199] width 465 height 46
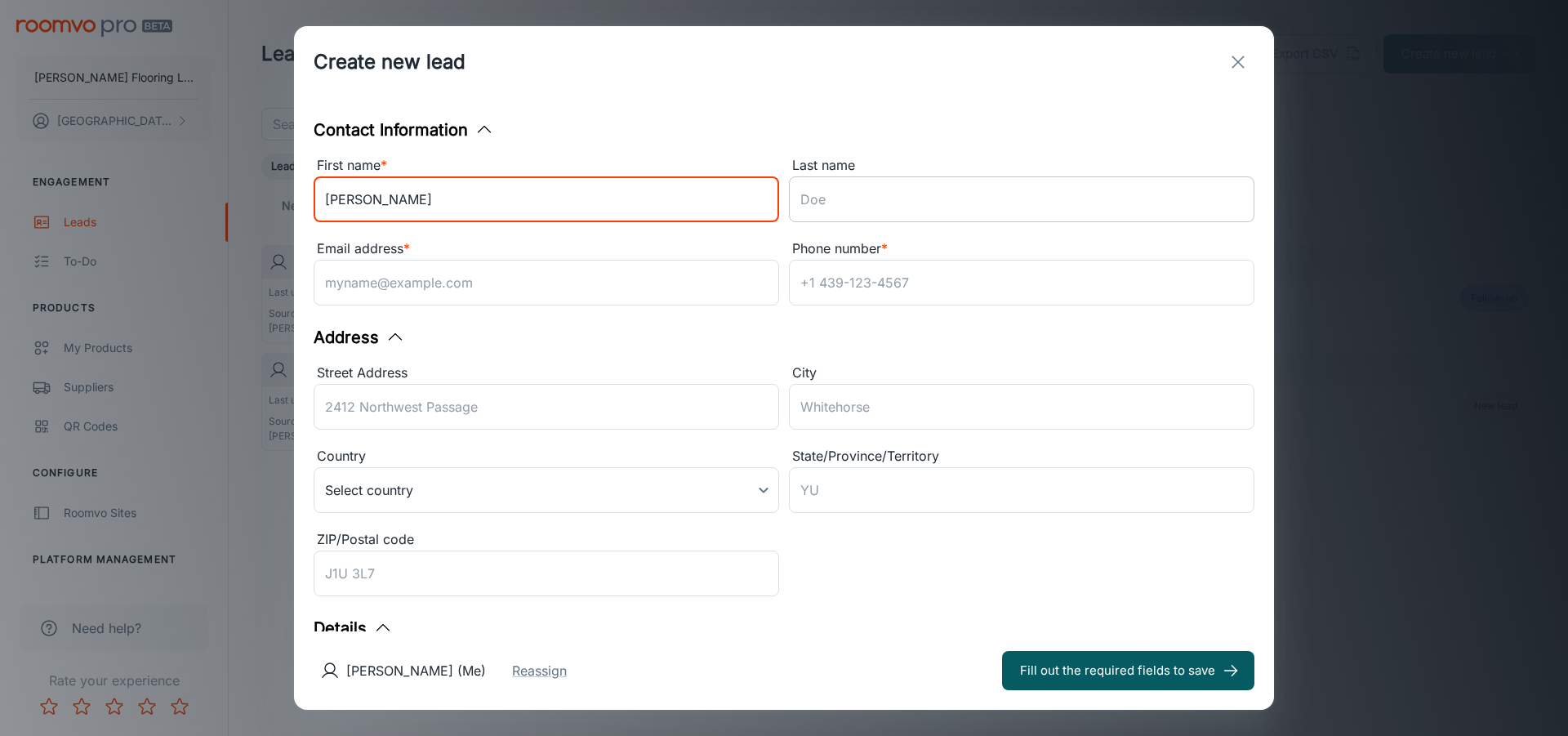
type input "[PERSON_NAME]"
click at [881, 202] on input "Last name" at bounding box center [1021, 199] width 465 height 46
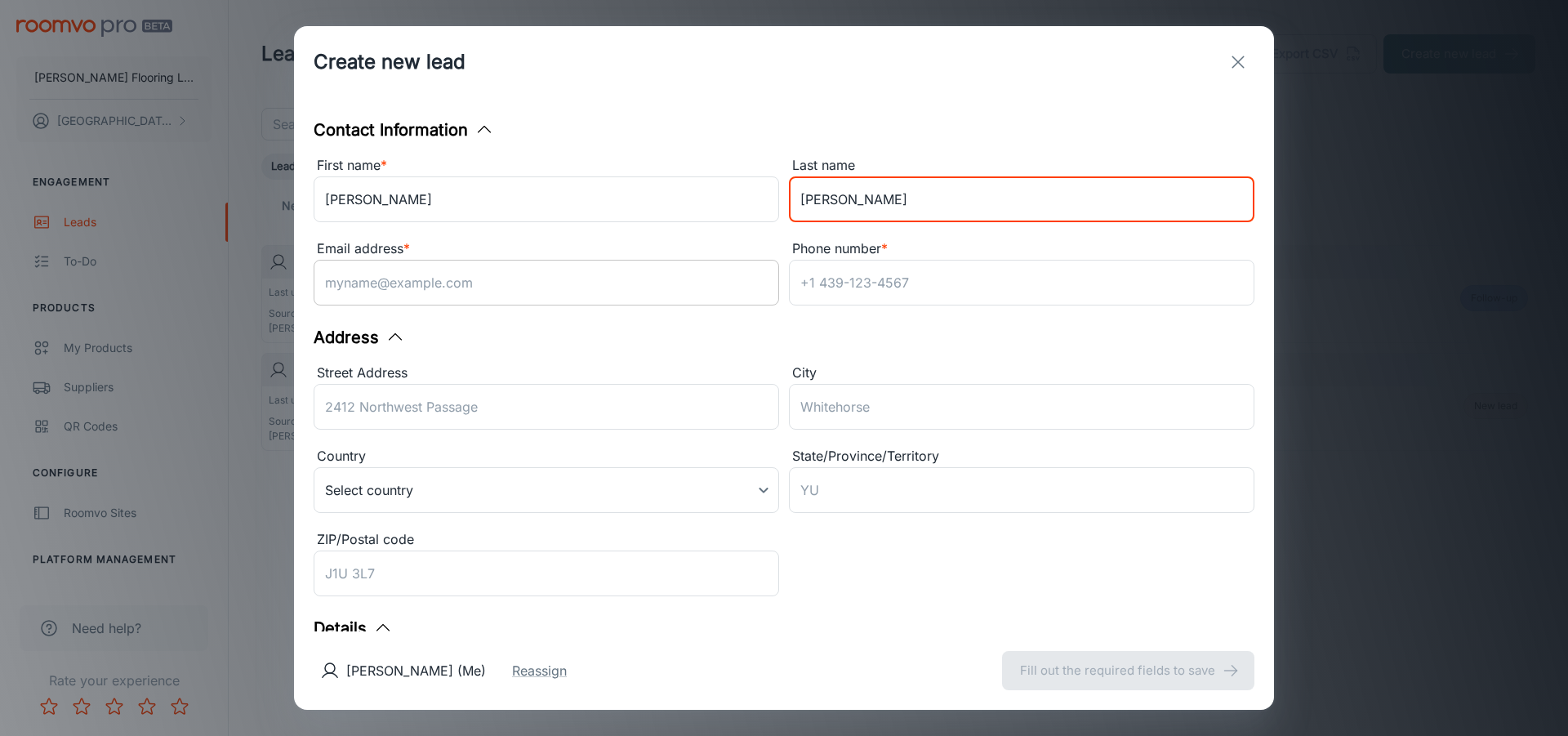
type input "[PERSON_NAME]"
click at [500, 282] on input "Email address *" at bounding box center [546, 282] width 465 height 46
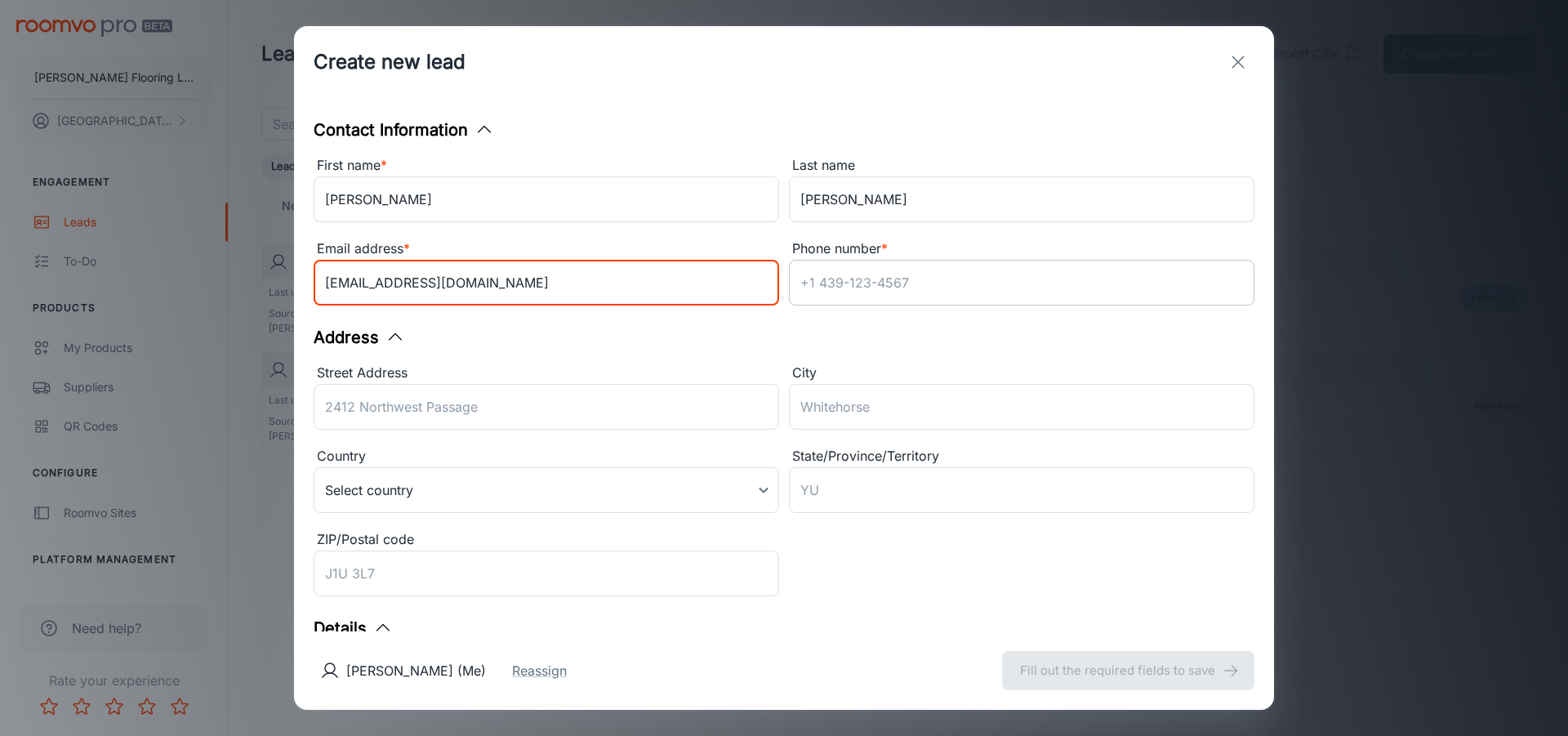
click at [817, 285] on input "Phone number *" at bounding box center [1021, 282] width 465 height 46
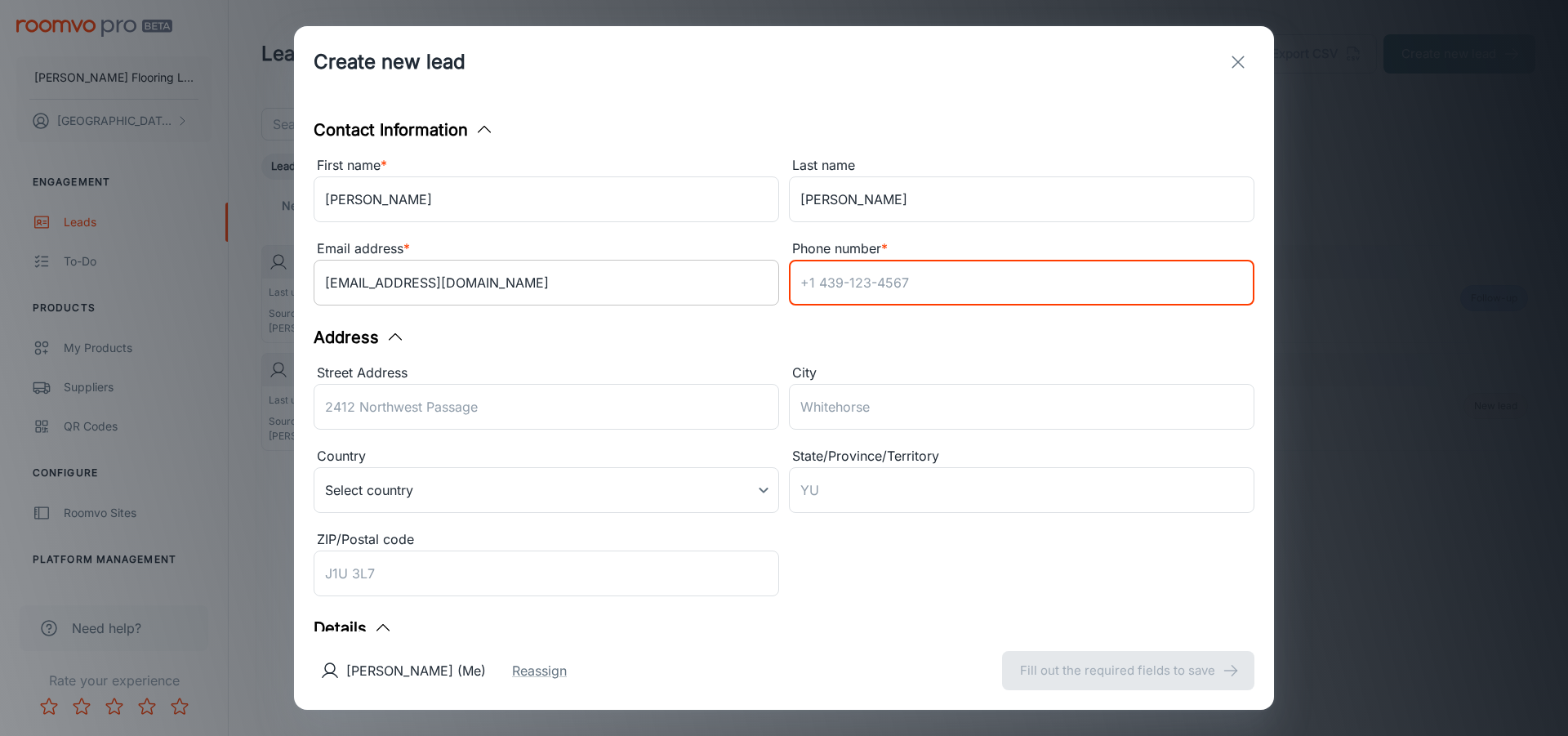
click at [363, 287] on input "[EMAIL_ADDRESS][DOMAIN_NAME]" at bounding box center [546, 282] width 465 height 46
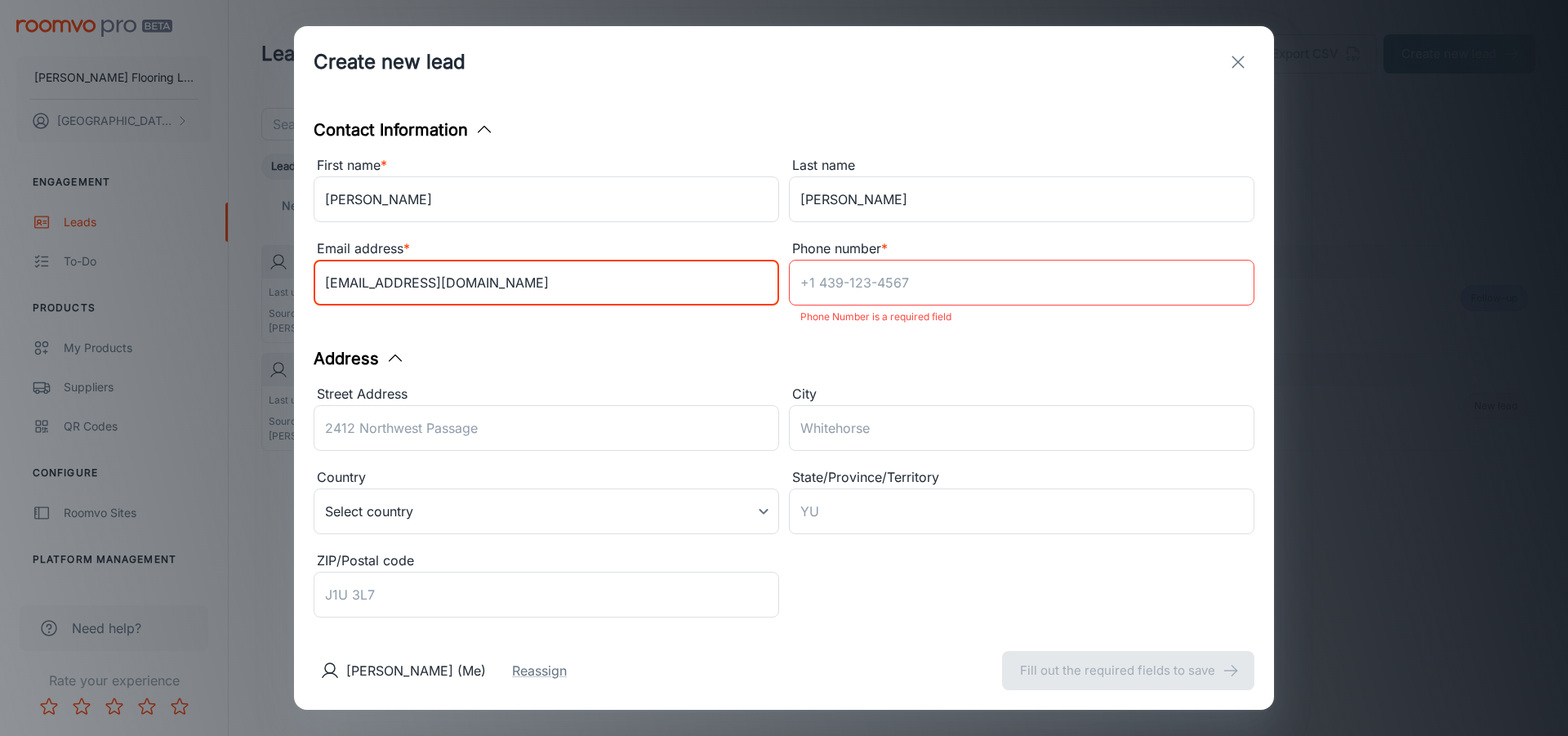
type input "[EMAIL_ADDRESS][DOMAIN_NAME]"
click at [859, 283] on input "Phone number *" at bounding box center [1021, 282] width 465 height 46
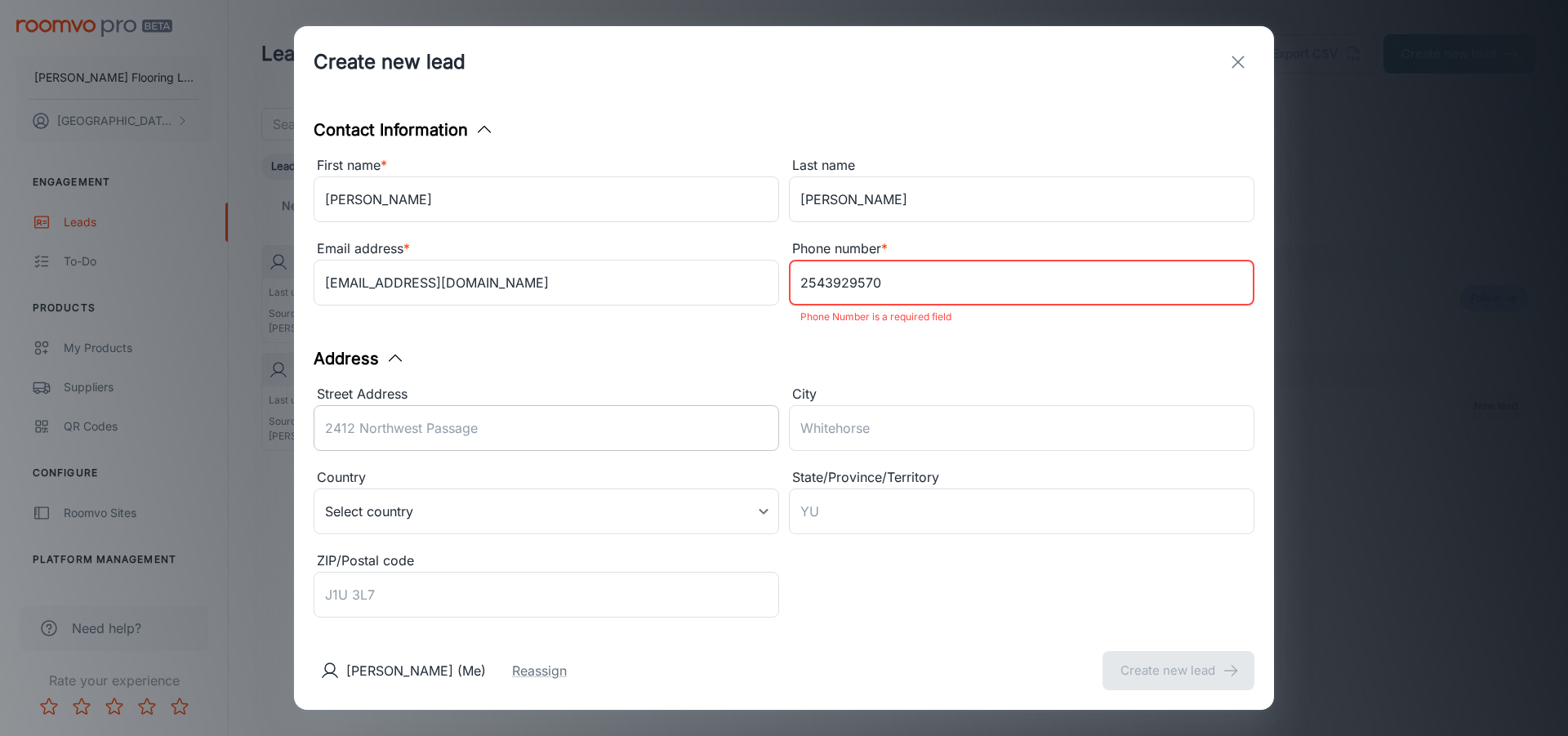
type input "2543929570"
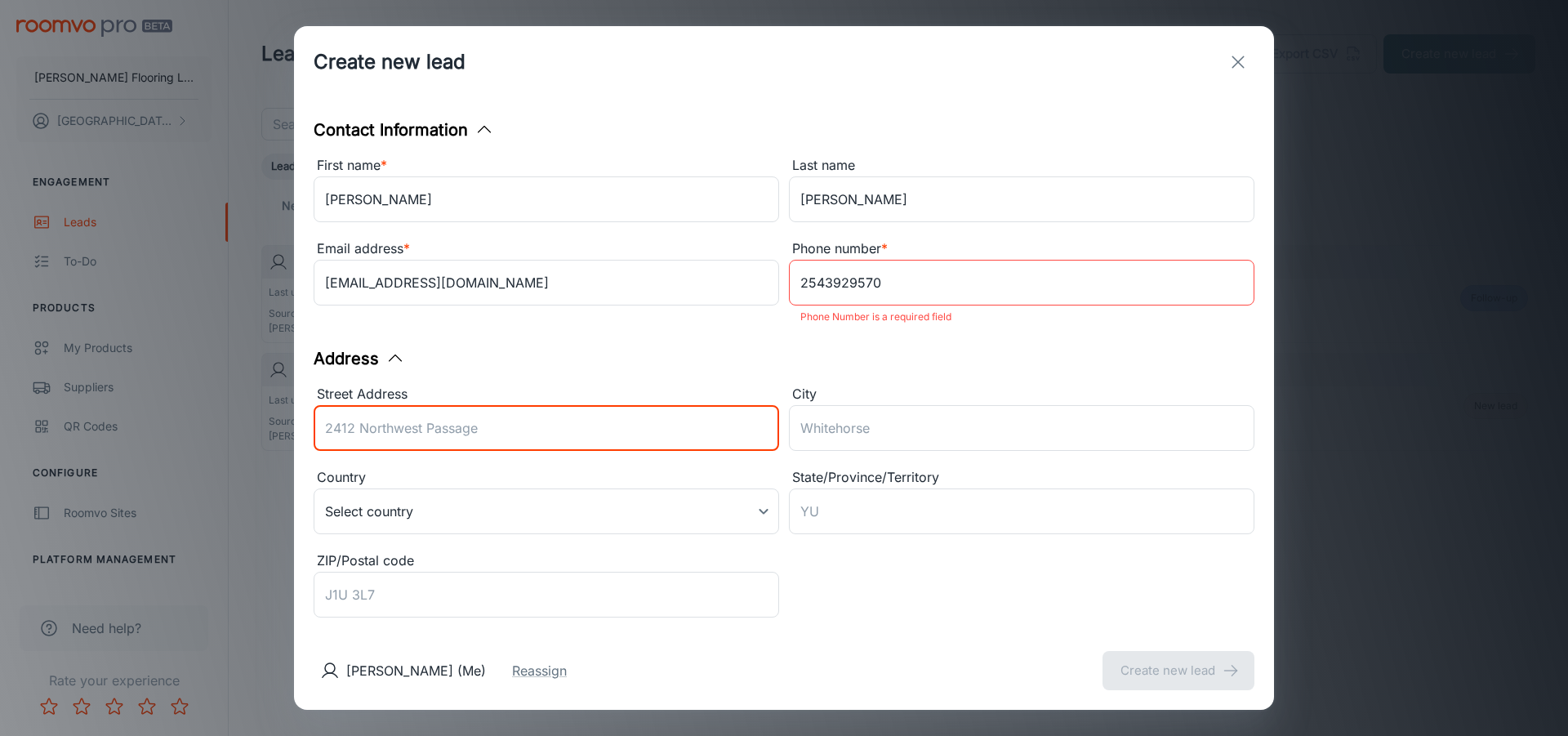
click at [645, 429] on input "Street Address" at bounding box center [546, 428] width 465 height 46
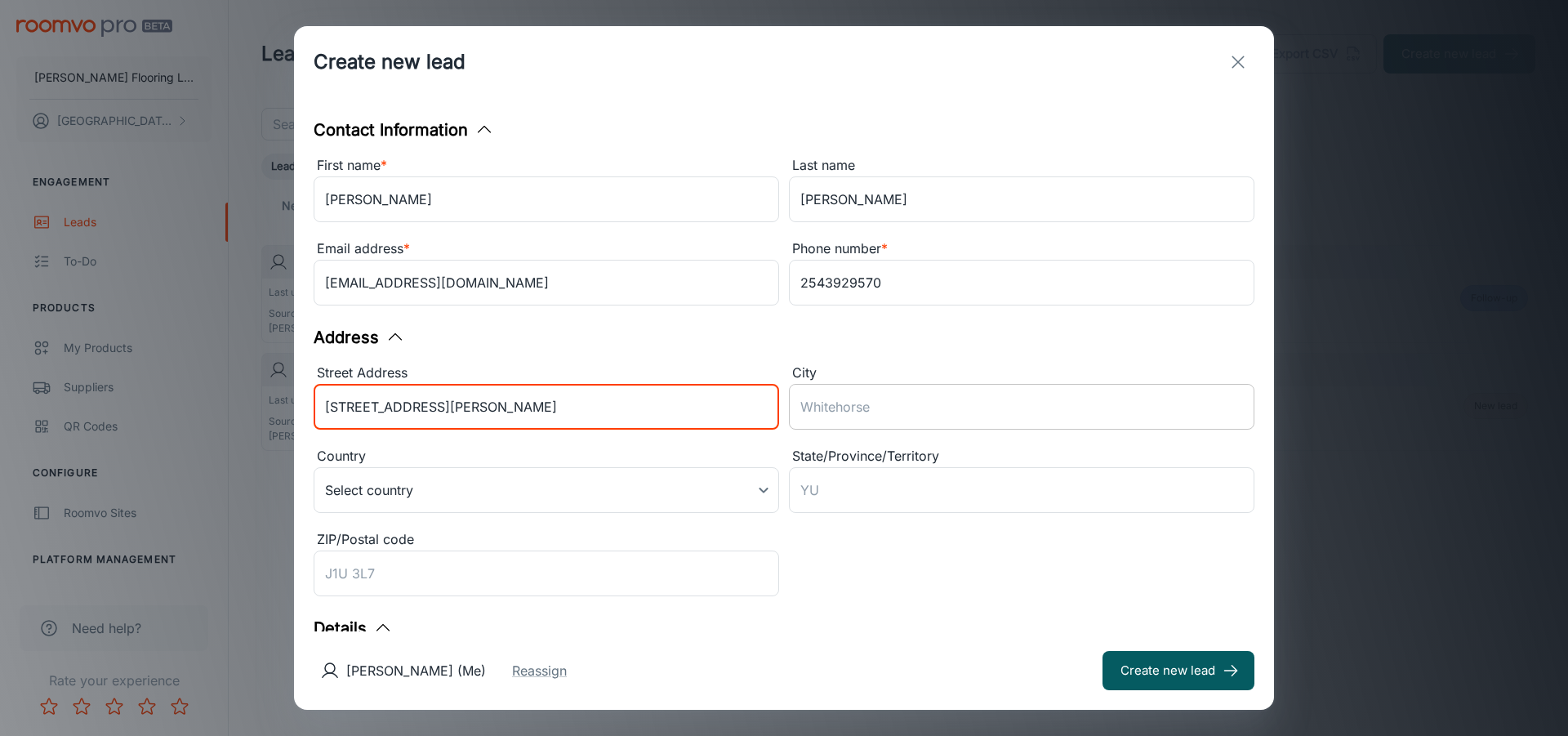
type input "[STREET_ADDRESS][PERSON_NAME]"
click at [823, 413] on input "City" at bounding box center [1021, 407] width 465 height 46
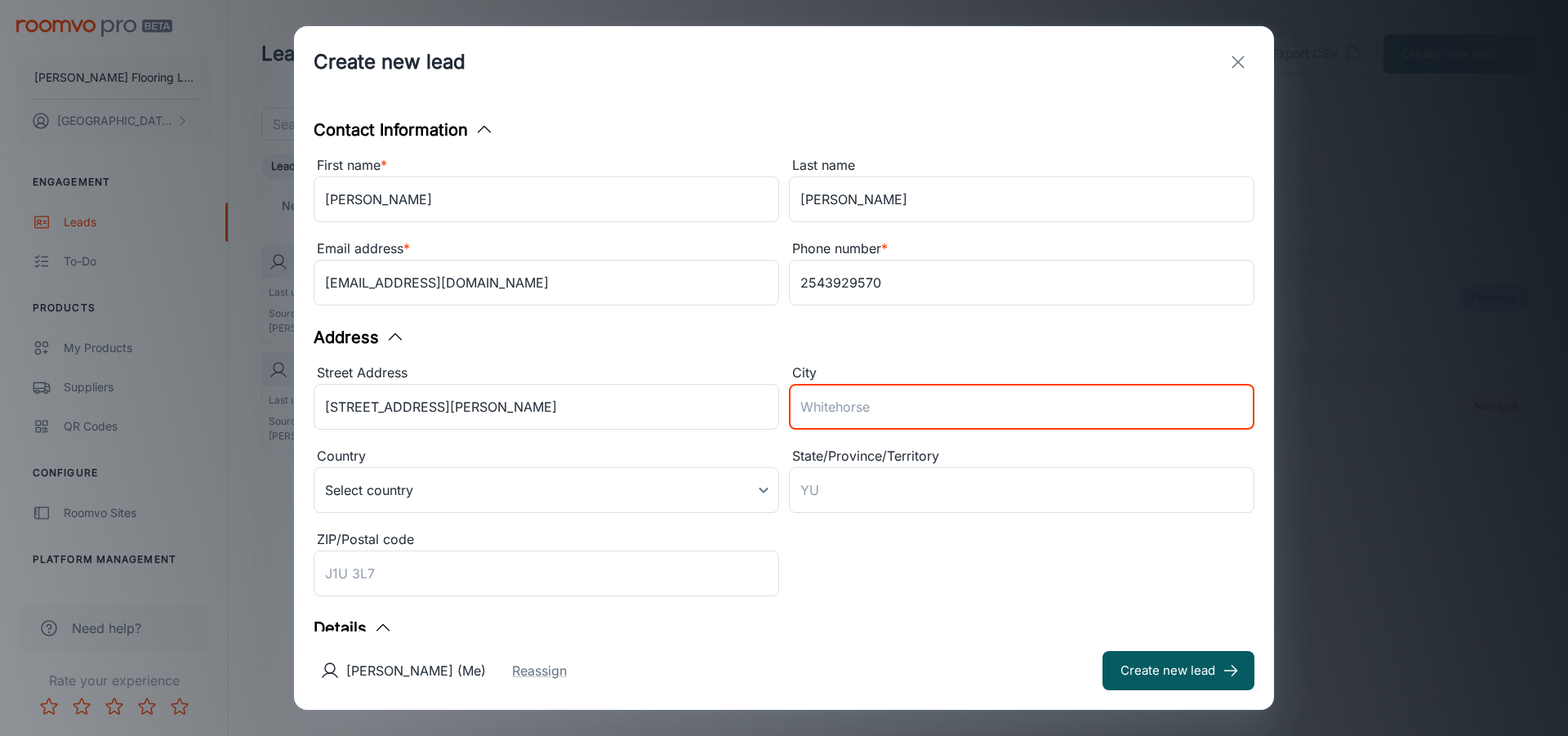
type input "[GEOGRAPHIC_DATA]"
click at [654, 488] on body "[PERSON_NAME] Flooring LLC [PERSON_NAME] Engagement Leads To-do Products My Pro…" at bounding box center [784, 368] width 1568 height 736
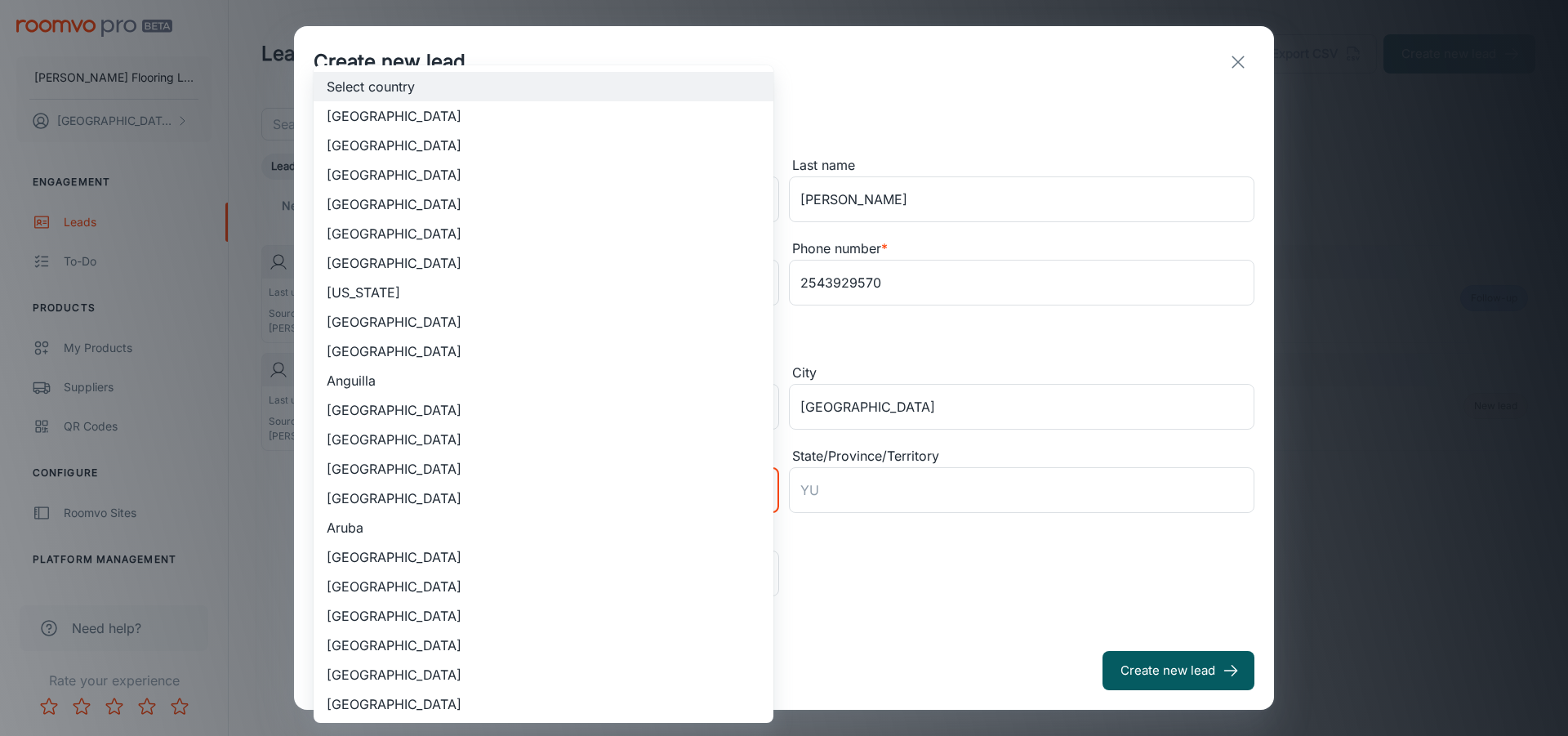
click at [511, 152] on li "[GEOGRAPHIC_DATA]" at bounding box center [543, 145] width 460 height 30
type input "US"
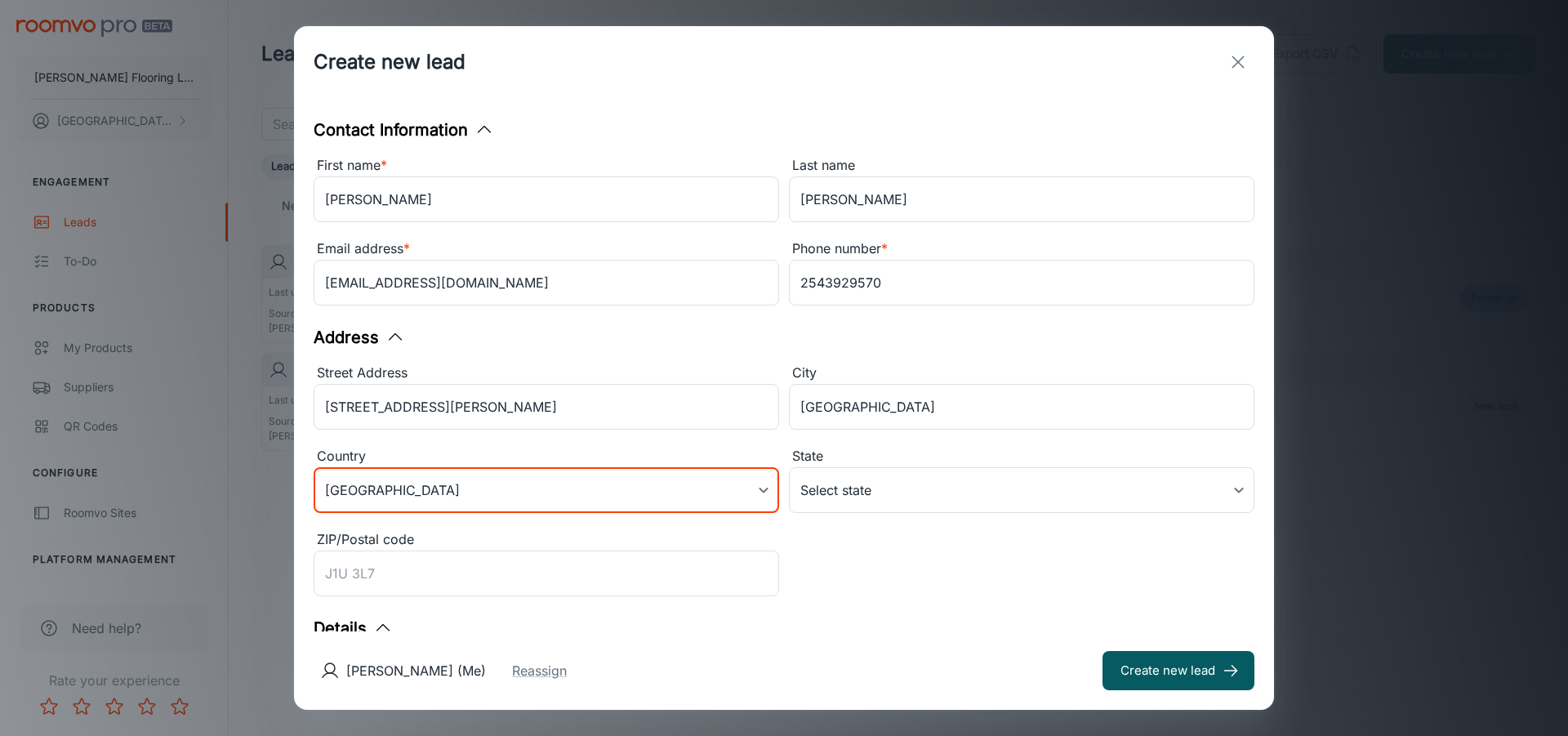
click at [937, 487] on body "[PERSON_NAME] Flooring LLC [PERSON_NAME] Engagement Leads To-do Products My Pro…" at bounding box center [784, 368] width 1568 height 736
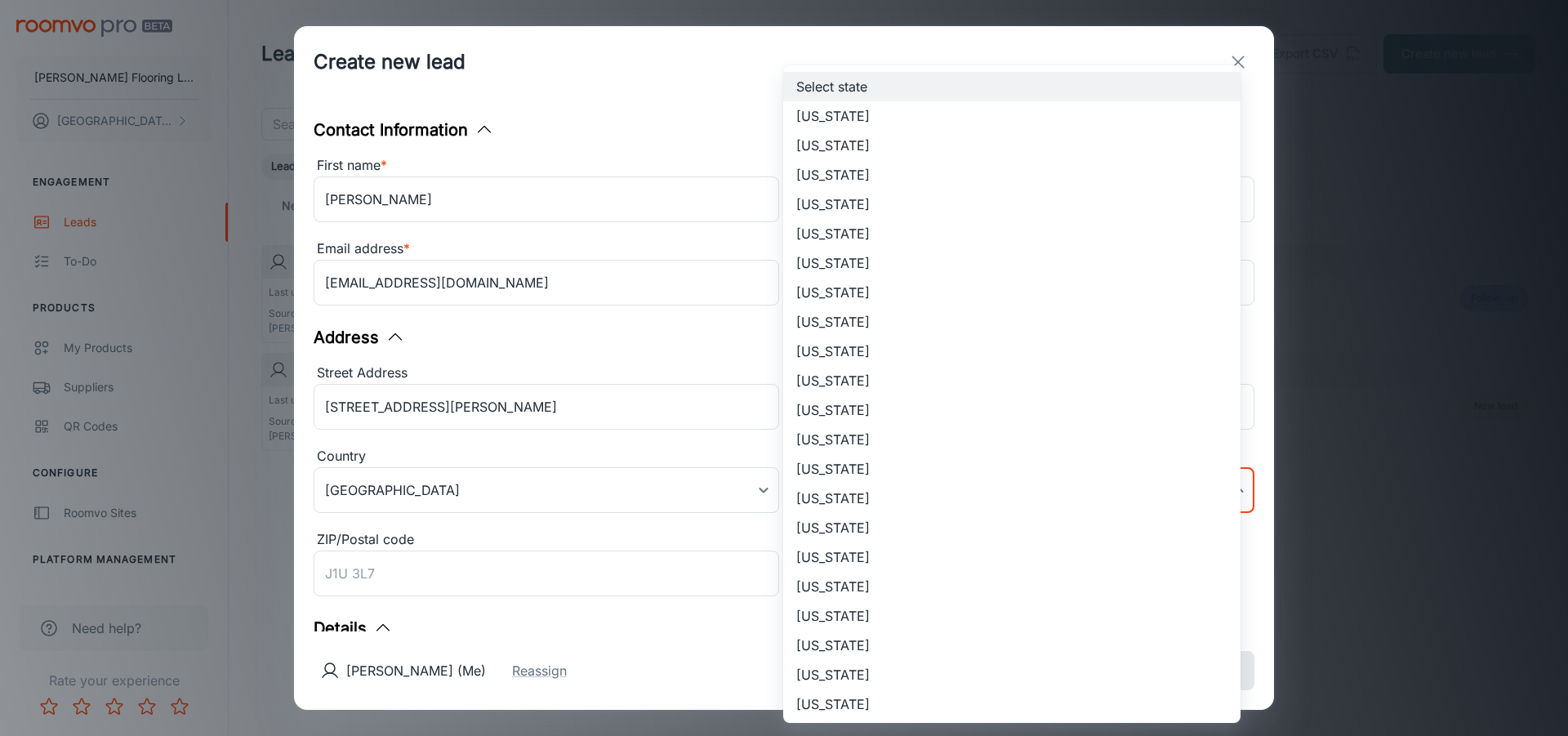
scroll to position [884, 0]
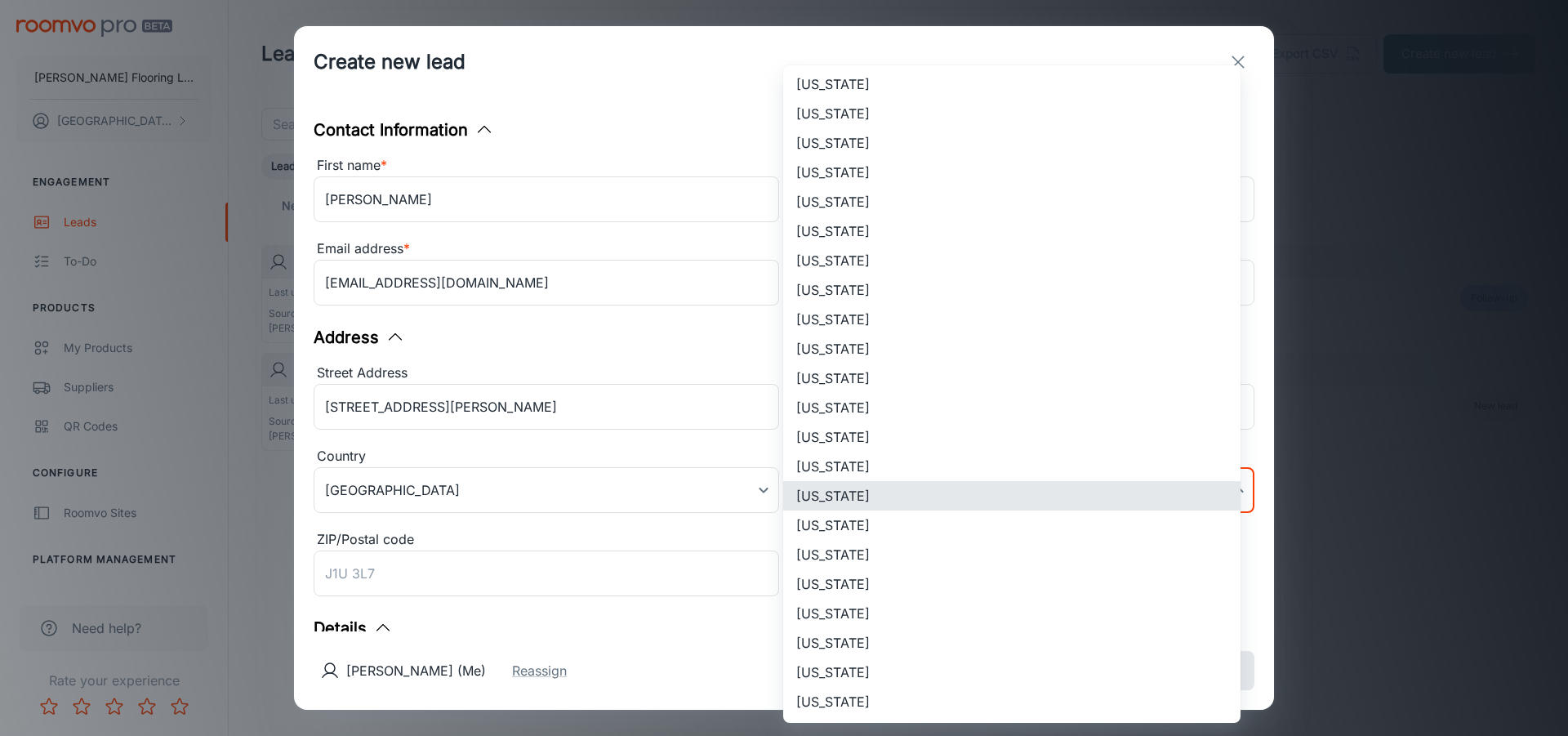
click at [908, 500] on li "[US_STATE]" at bounding box center [1012, 496] width 457 height 30
type input "[US_STATE]"
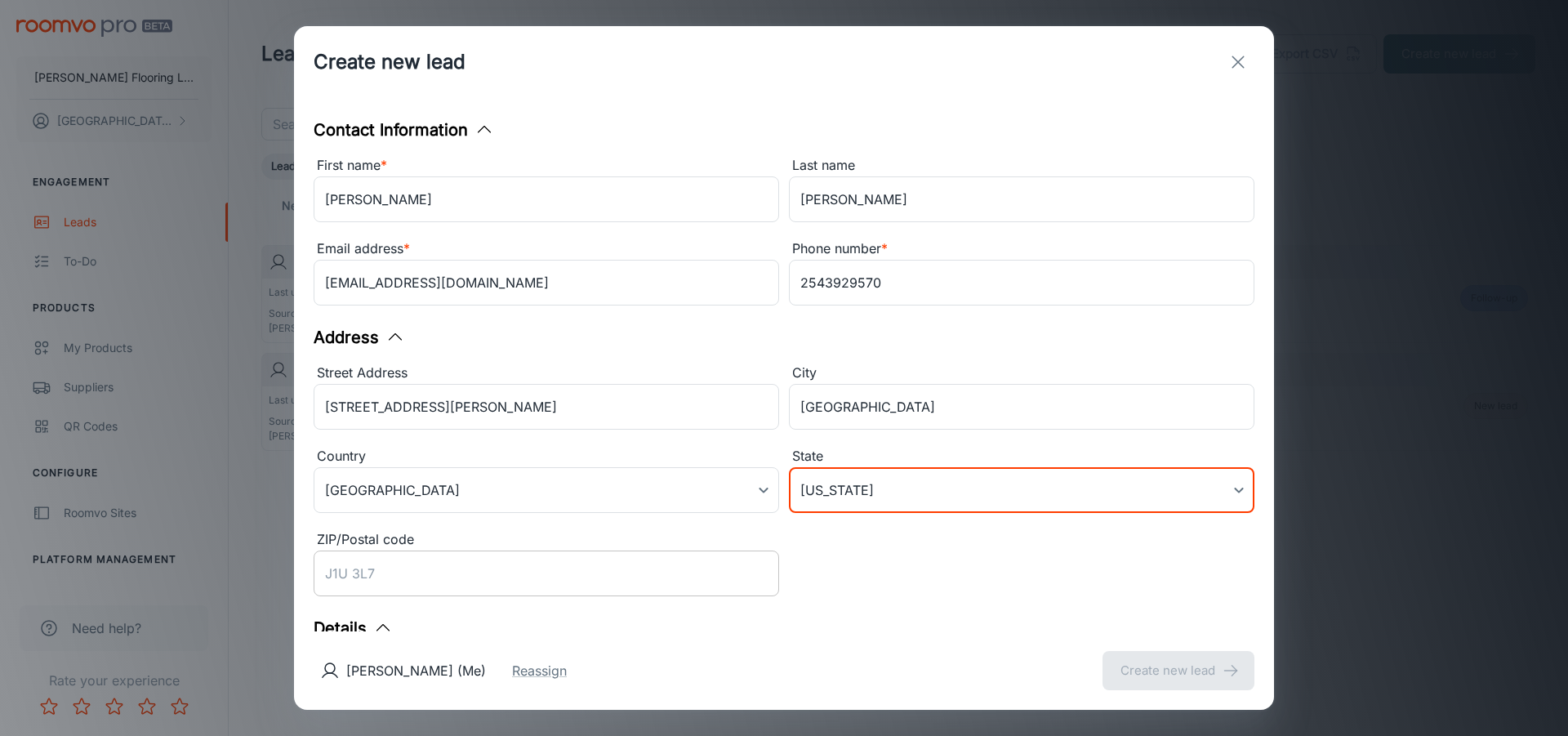
click at [653, 592] on input "ZIP/Postal code" at bounding box center [546, 573] width 465 height 46
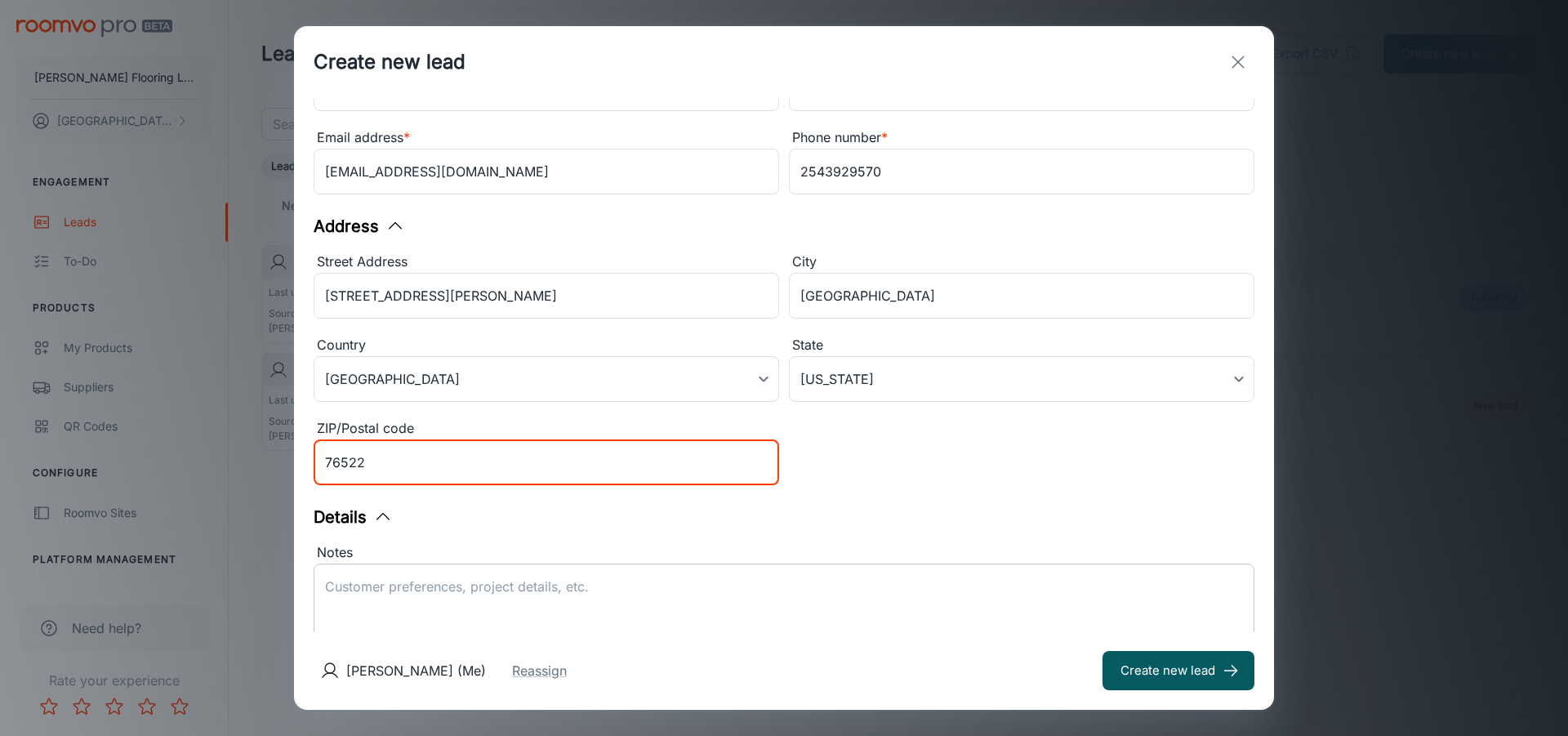
scroll to position [163, 0]
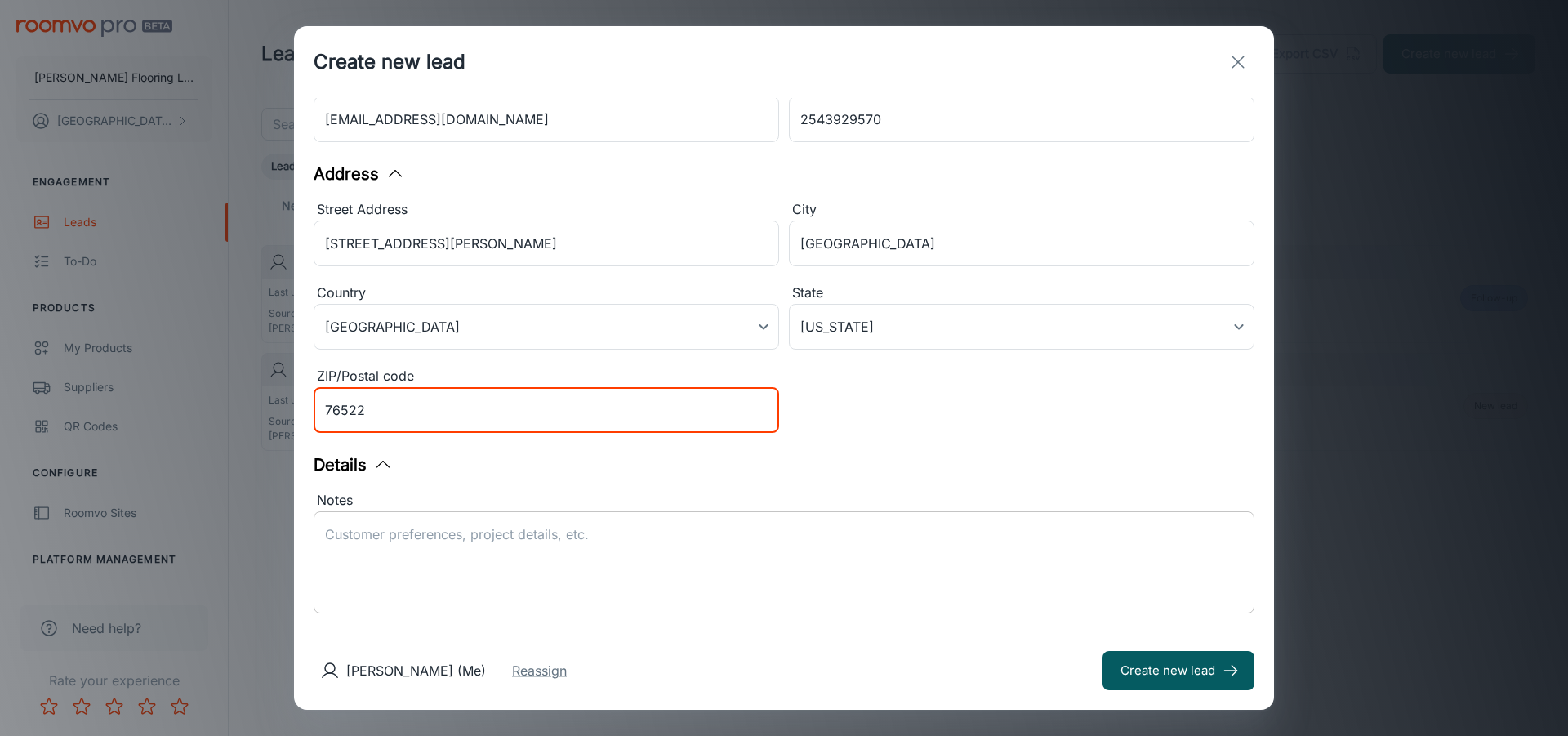
type input "76522"
click at [545, 553] on textarea "Notes" at bounding box center [784, 563] width 918 height 75
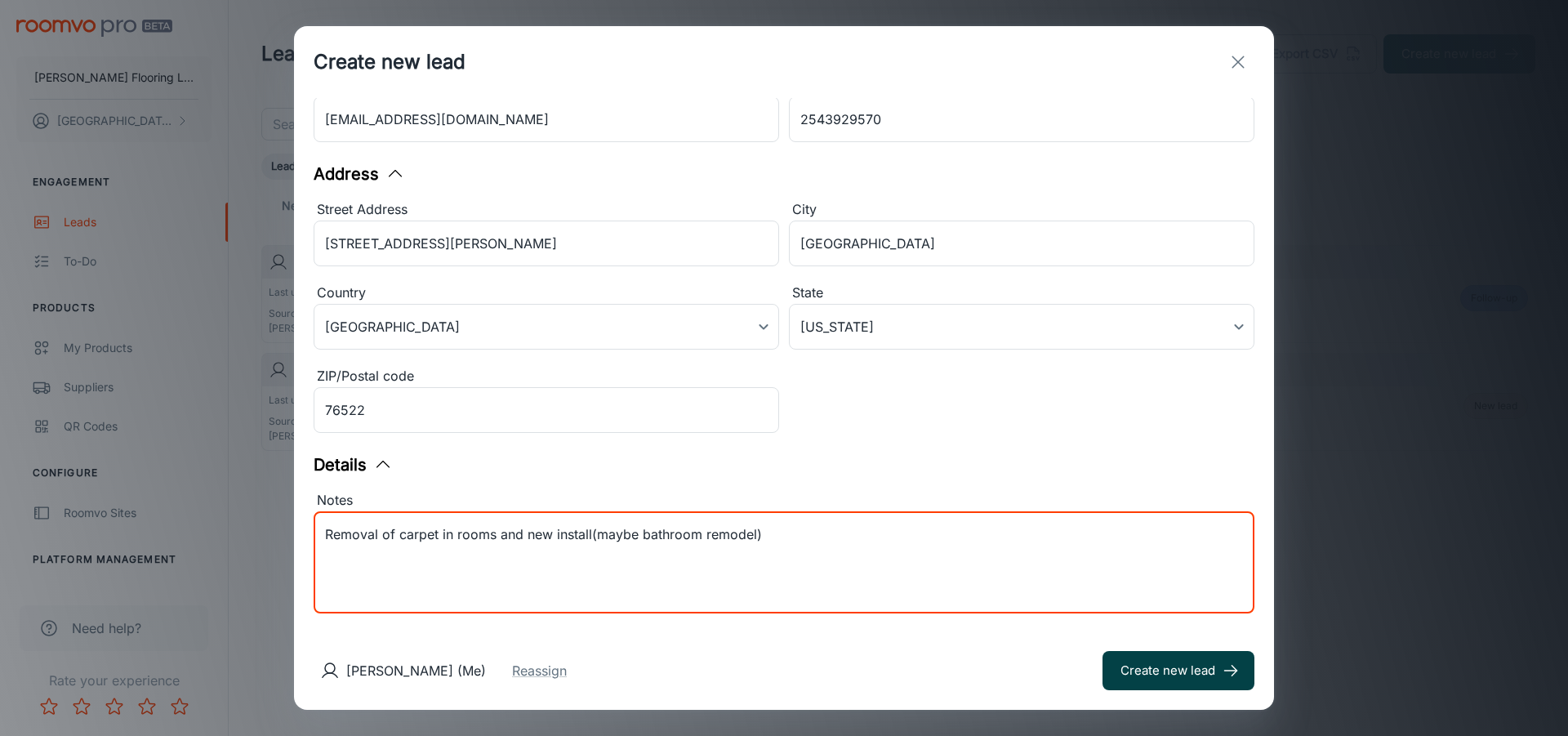
type textarea "Removal of carpet in rooms and new install(maybe bathroom remodel)"
click at [1119, 664] on button "Create new lead" at bounding box center [1177, 670] width 152 height 39
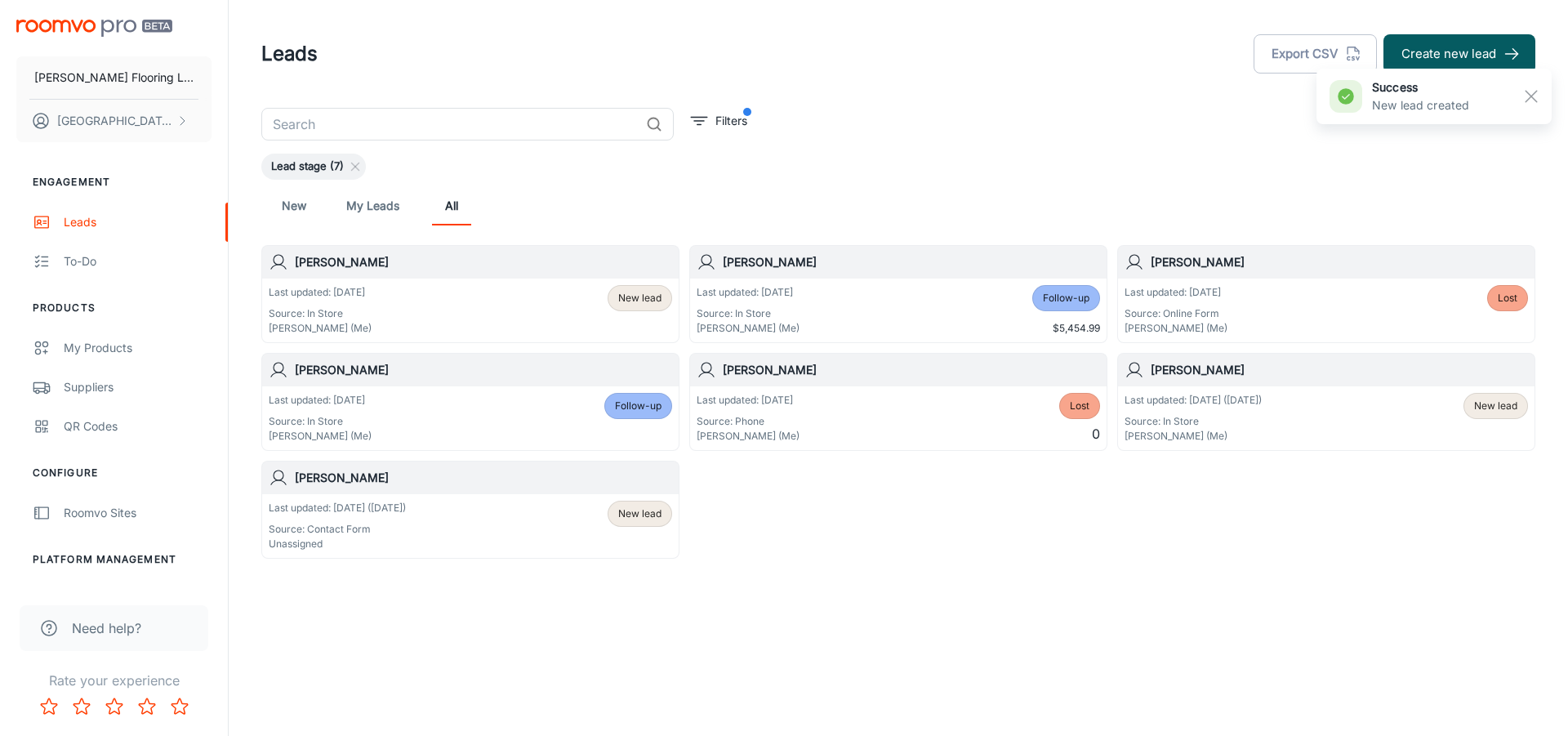
click at [648, 303] on span "New lead" at bounding box center [639, 298] width 43 height 15
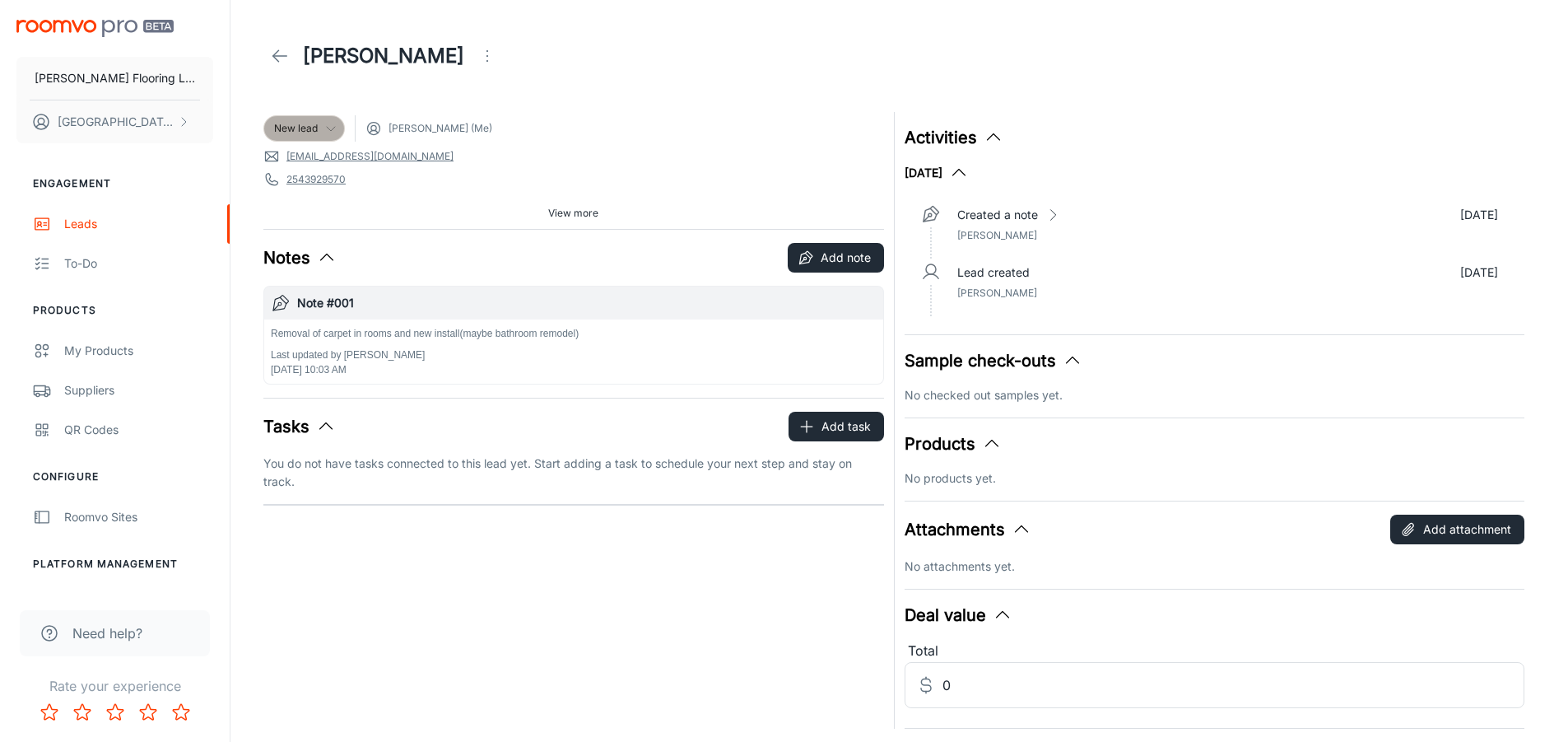
click at [319, 126] on div "New lead" at bounding box center [304, 128] width 60 height 15
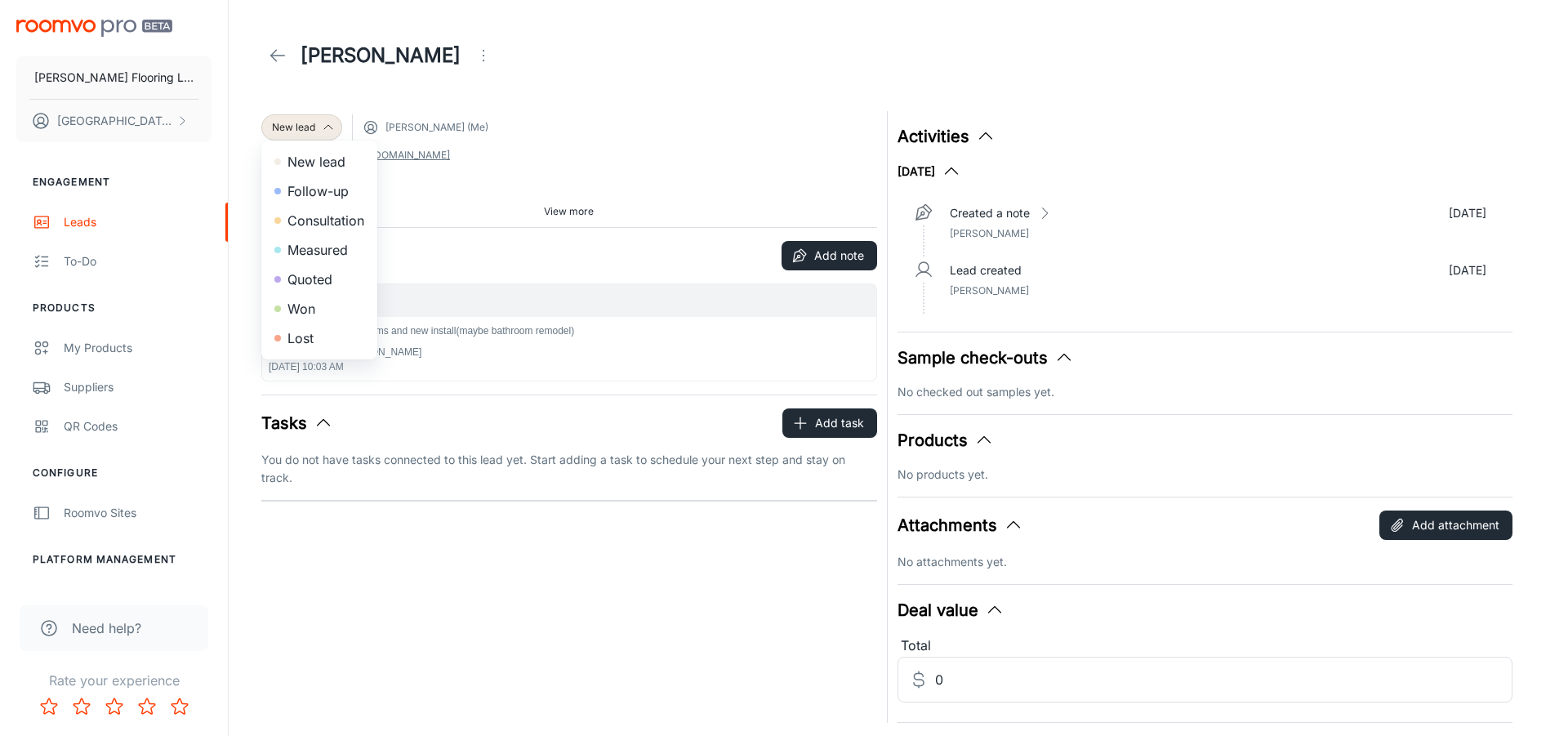
click at [331, 218] on li "Consultation" at bounding box center [319, 221] width 116 height 30
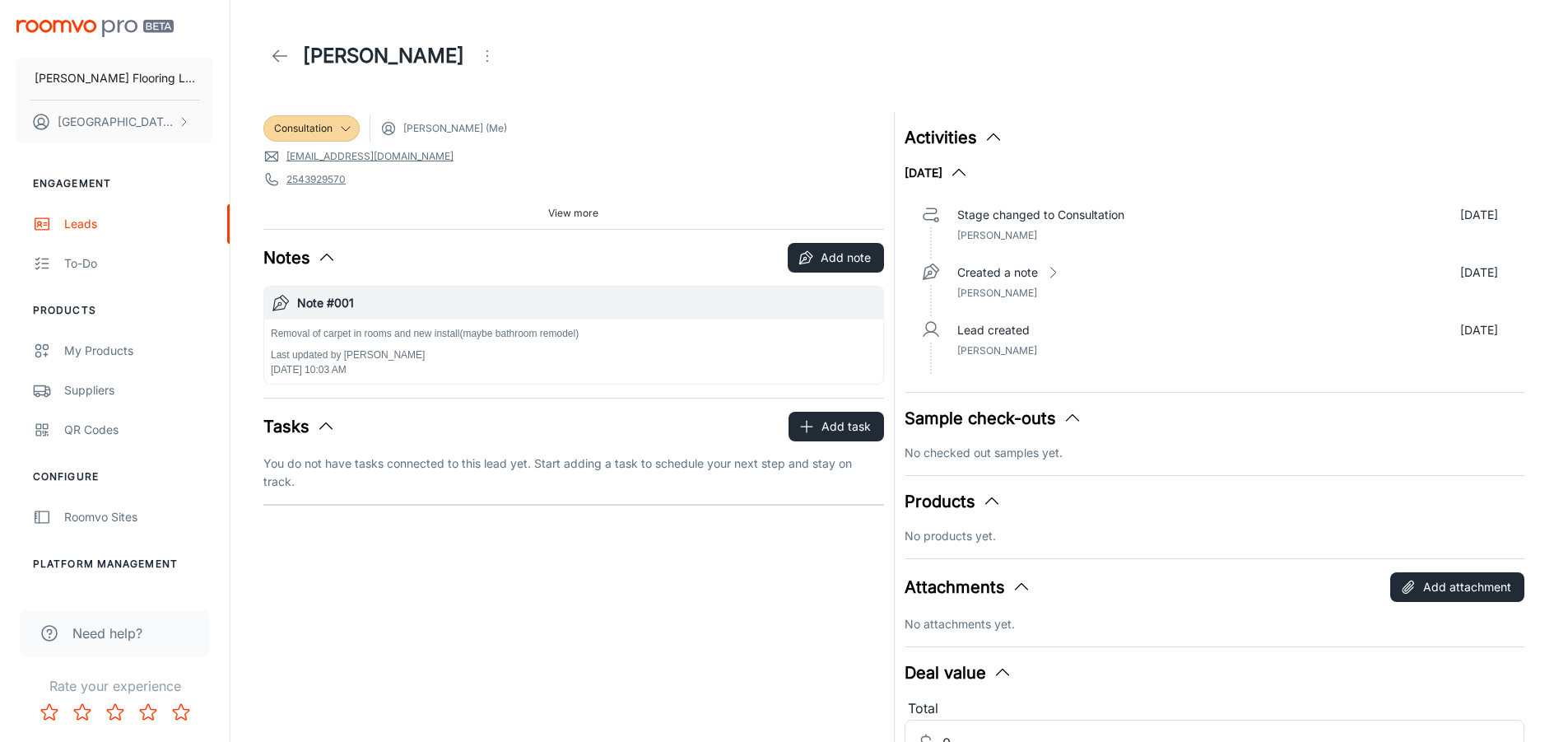
click at [276, 59] on polyline at bounding box center [275, 56] width 6 height 11
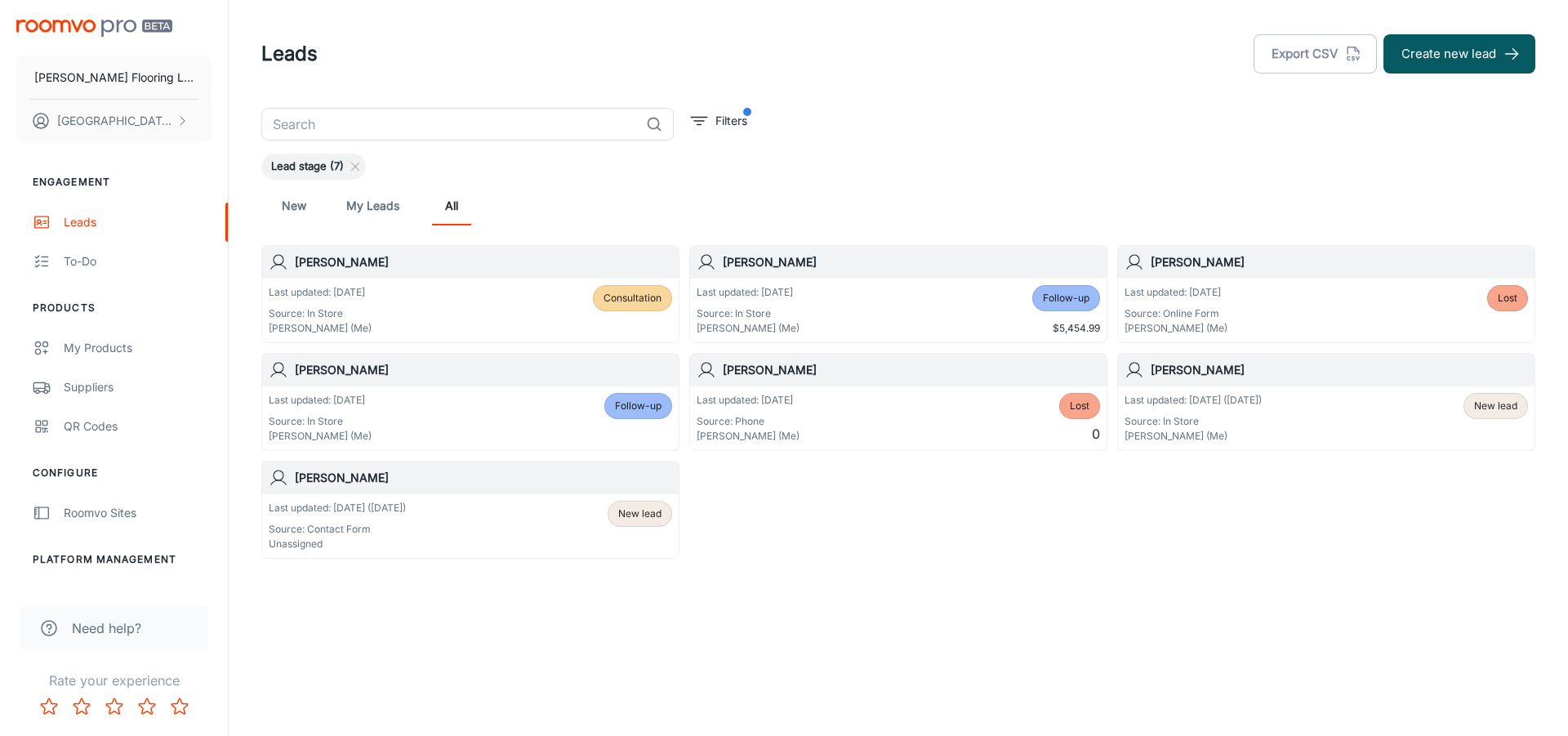
click at [1062, 301] on span "Follow-up" at bounding box center [1065, 298] width 46 height 15
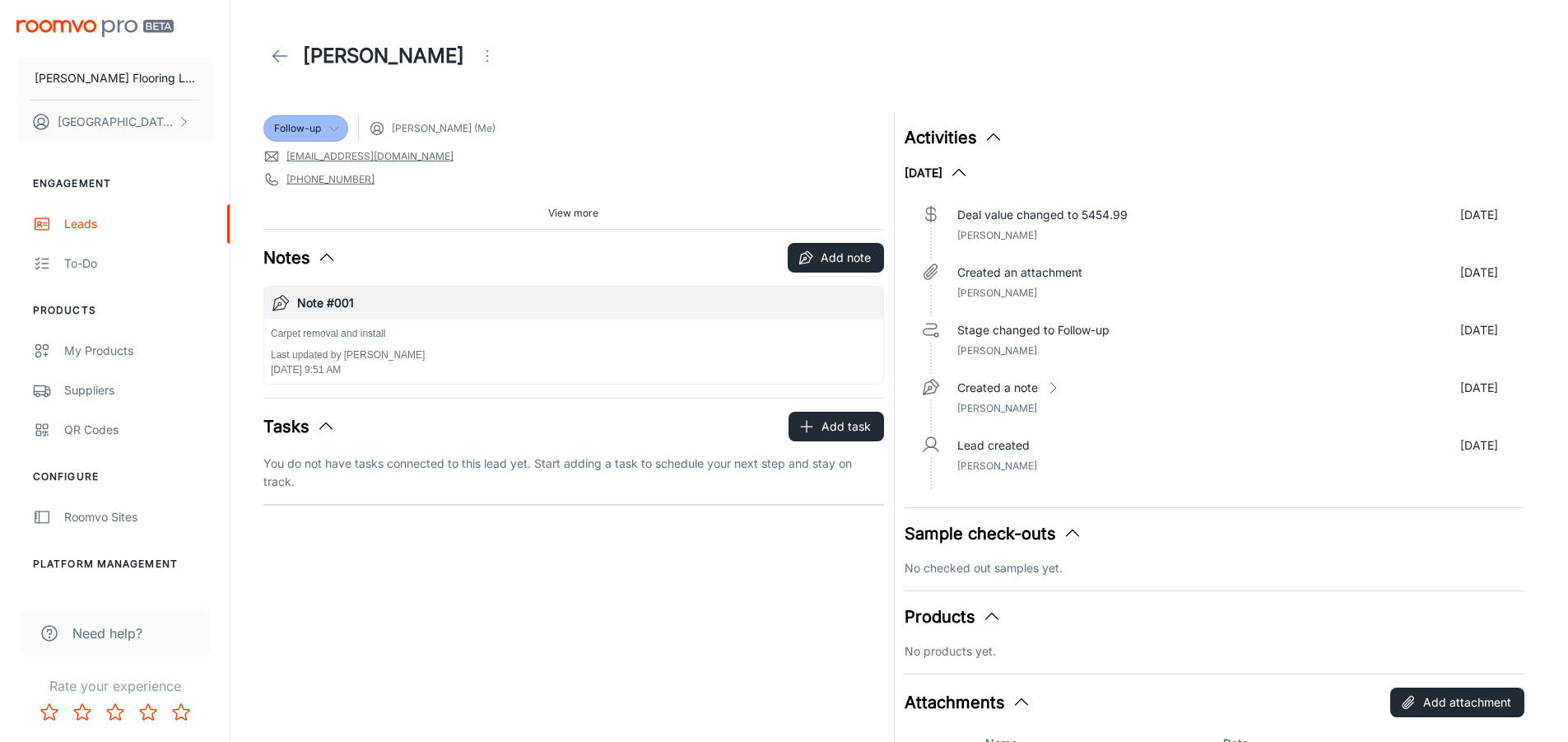
click at [320, 127] on div "Follow-up" at bounding box center [305, 128] width 64 height 15
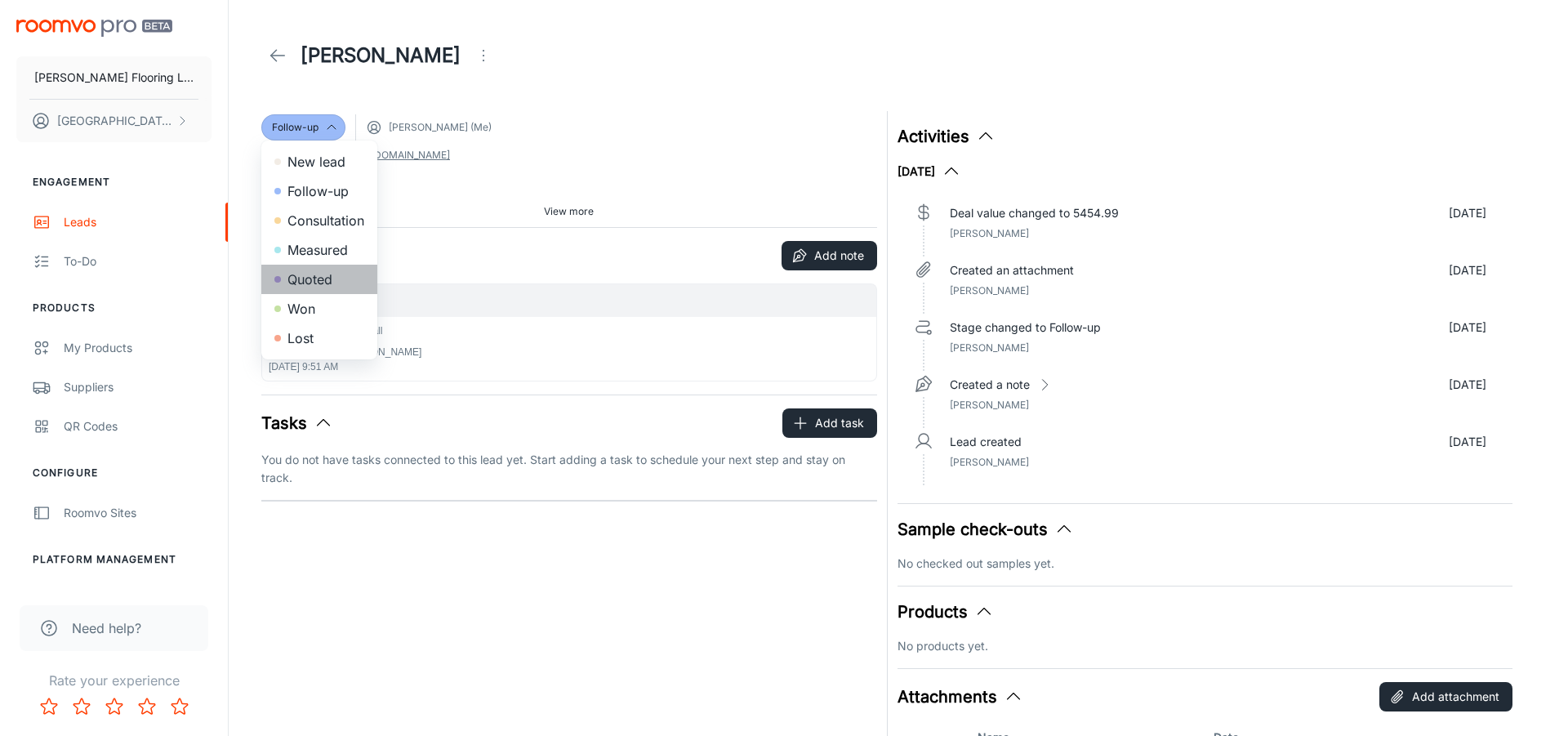
click at [313, 277] on li "Quoted" at bounding box center [319, 280] width 116 height 30
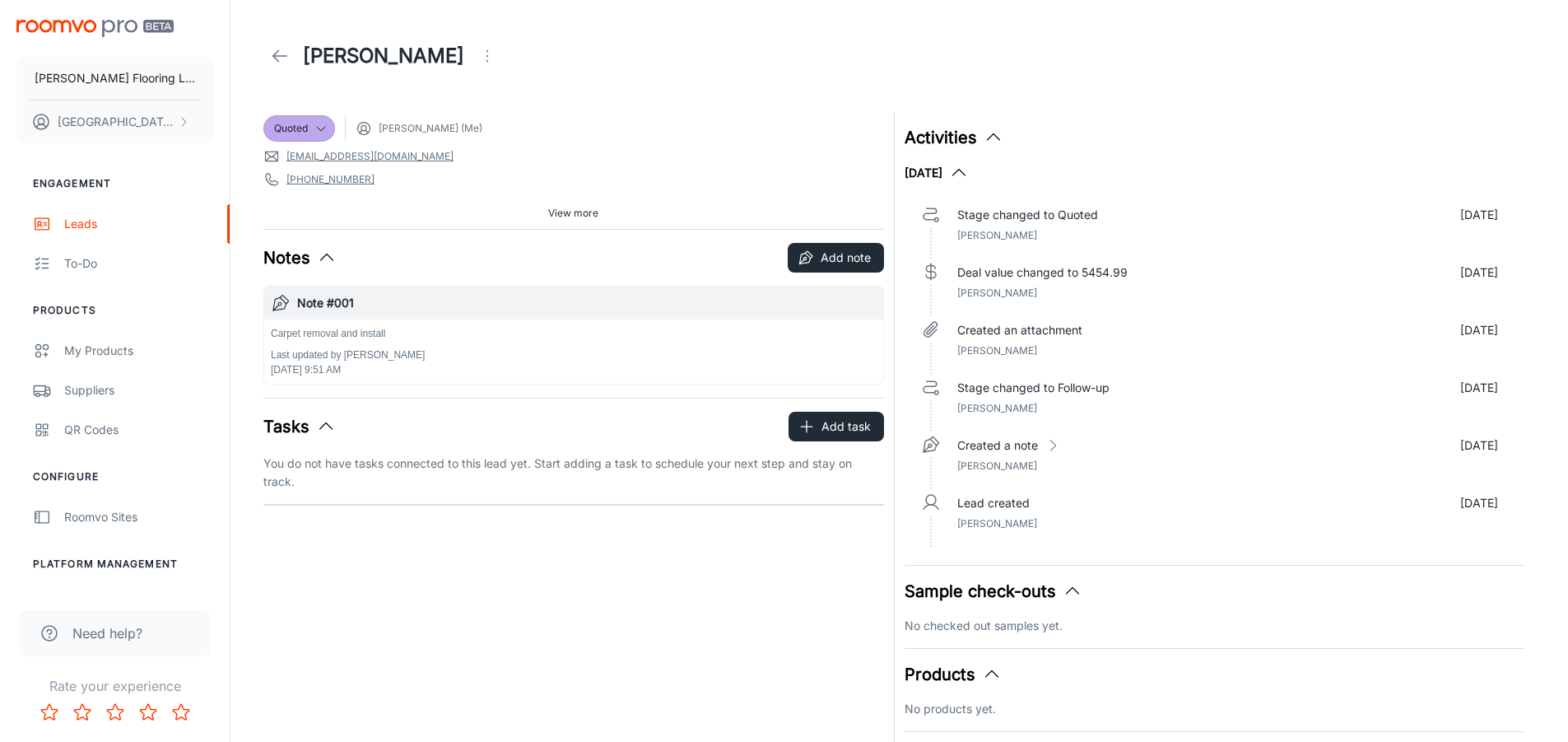
click at [279, 62] on icon at bounding box center [280, 56] width 19 height 19
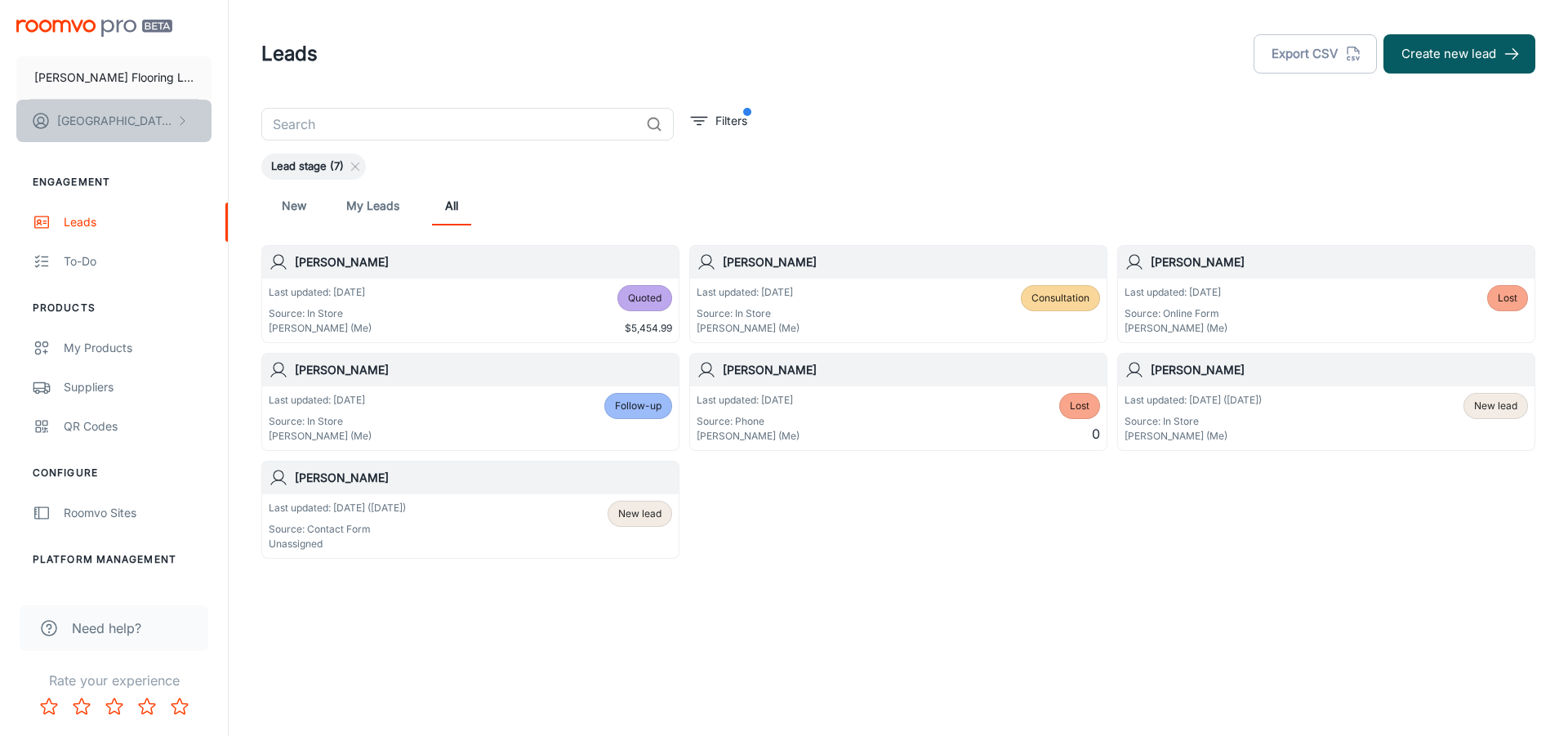
click at [166, 121] on button "[PERSON_NAME]" at bounding box center [114, 121] width 195 height 42
click at [789, 37] on div at bounding box center [784, 368] width 1568 height 736
click at [1313, 55] on button "Export CSV" at bounding box center [1315, 53] width 124 height 39
